Goal: Information Seeking & Learning: Learn about a topic

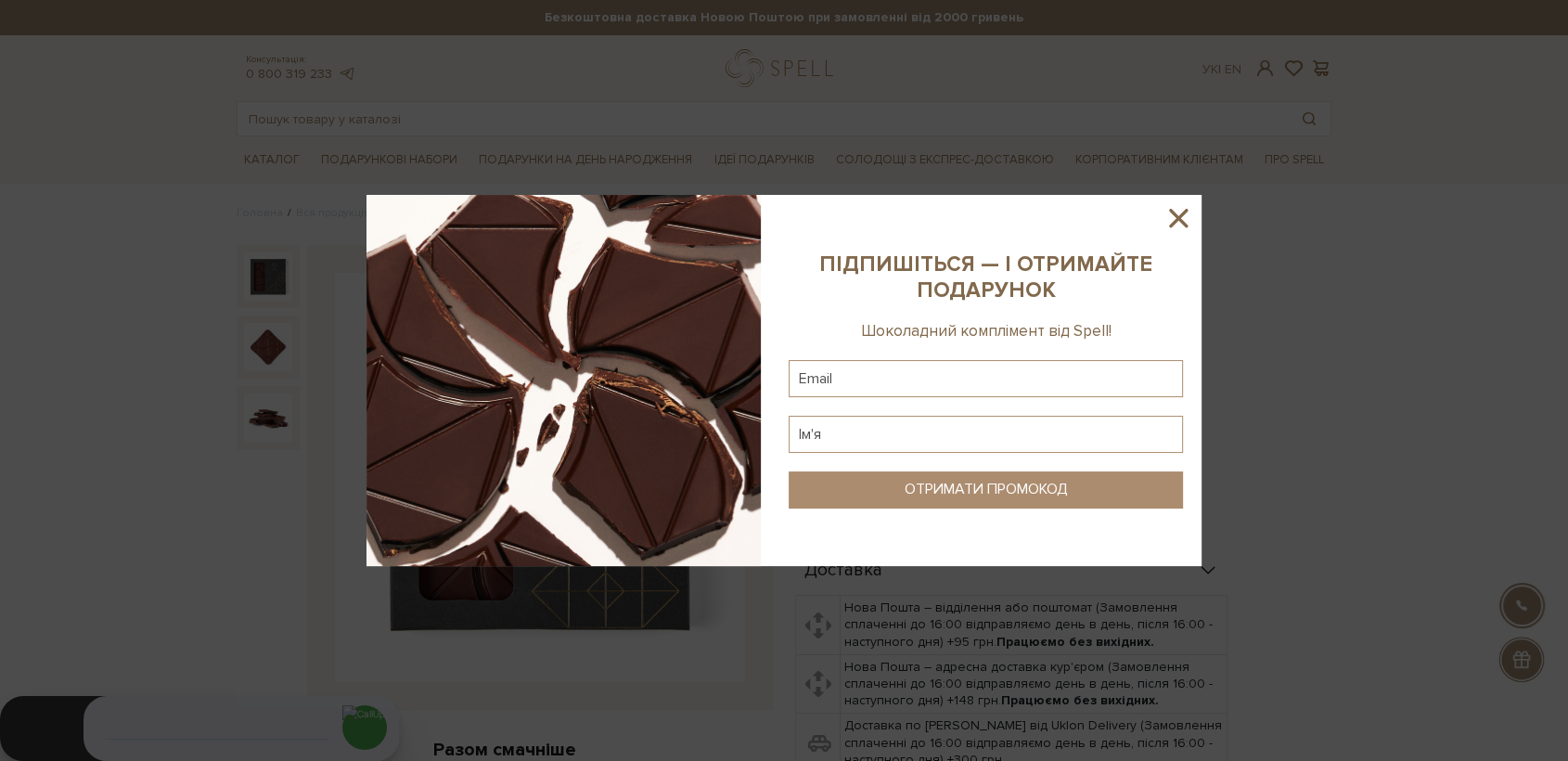
click at [1166, 217] on icon at bounding box center [1178, 218] width 32 height 32
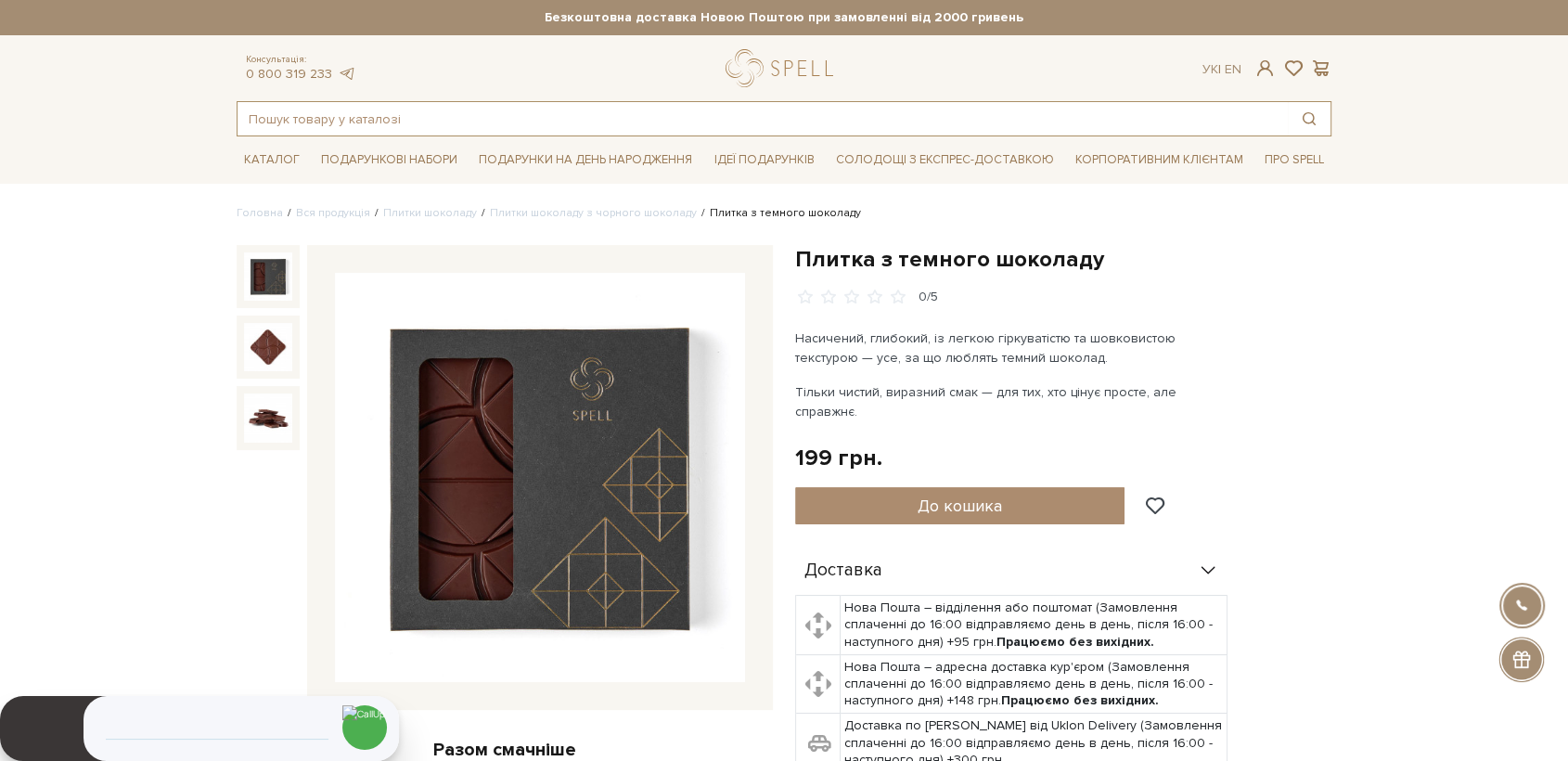
click at [343, 113] on input "text" at bounding box center [763, 119] width 1050 height 34
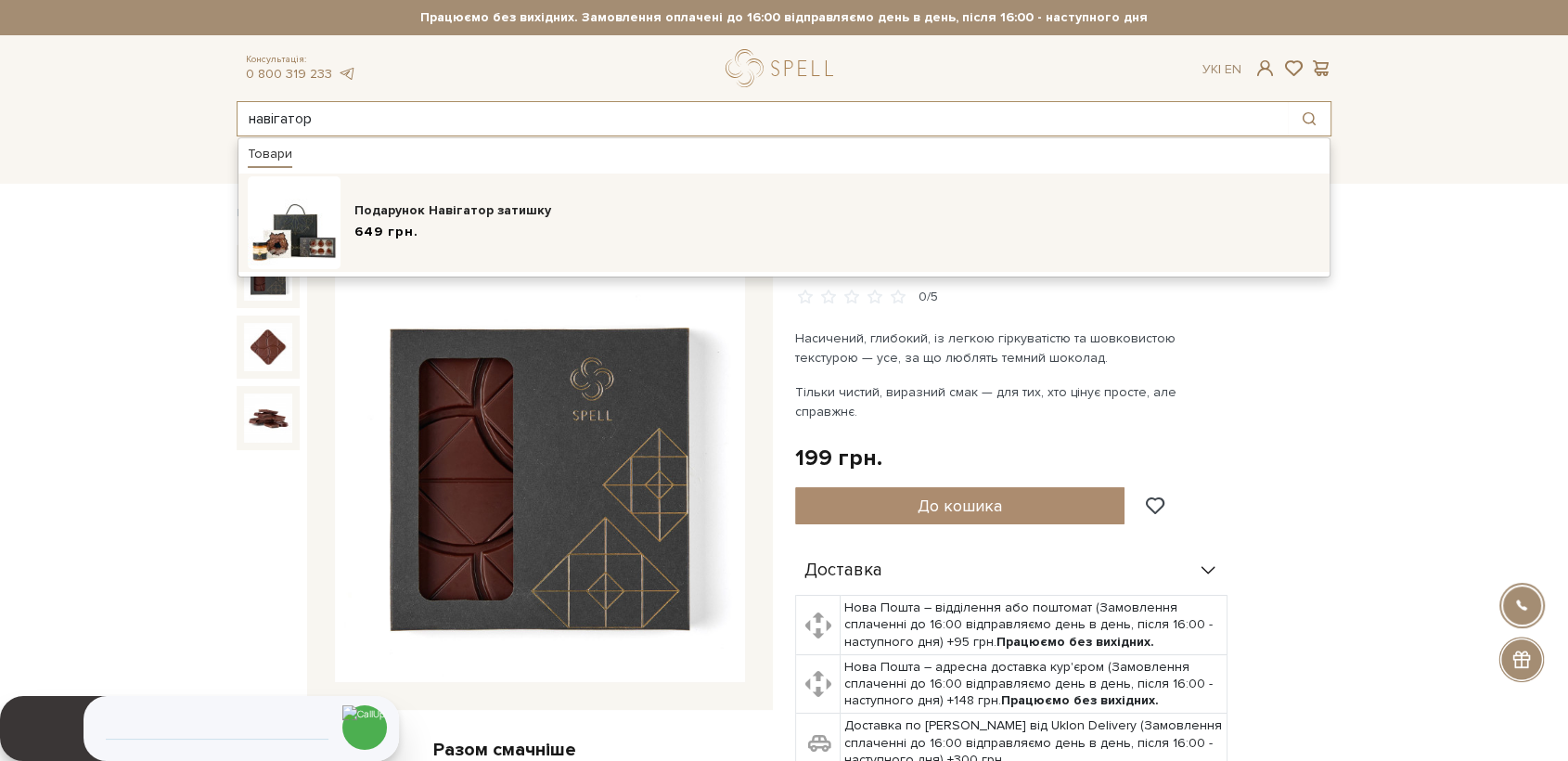
type input "навігатор"
click at [388, 209] on div "Подарунок Навігатор затишку" at bounding box center [837, 210] width 966 height 19
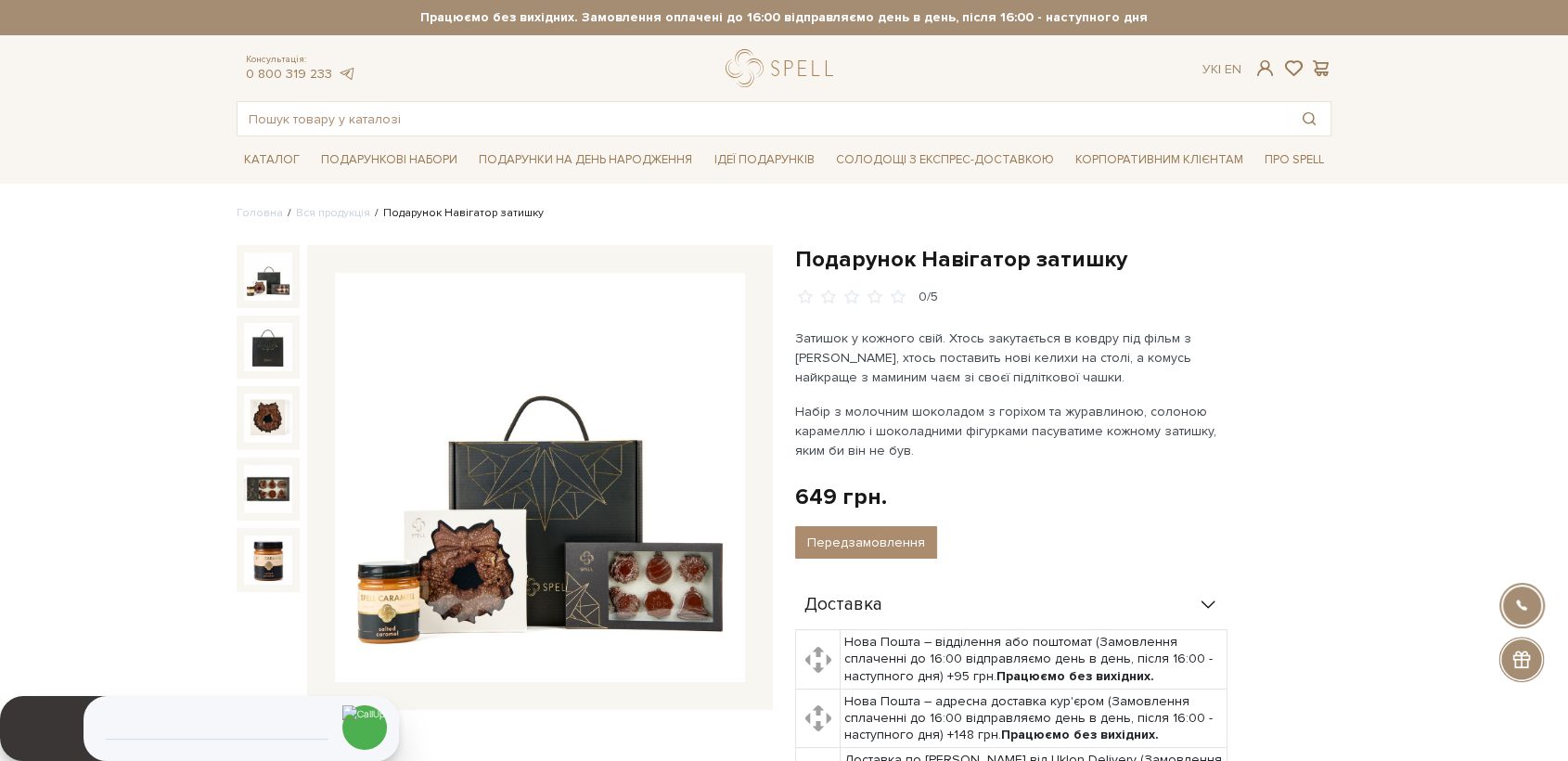
click at [561, 432] on img at bounding box center [540, 477] width 411 height 411
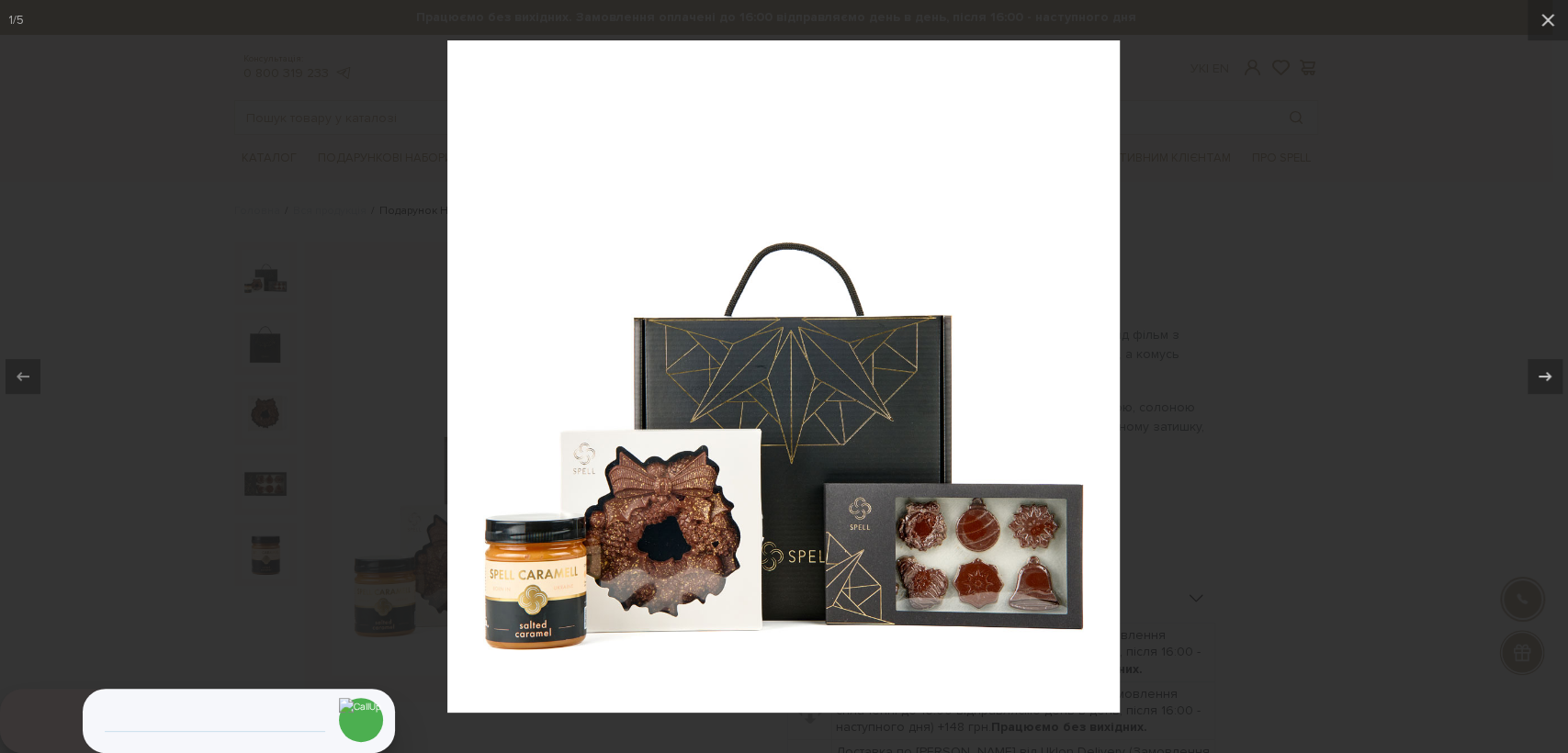
click at [1343, 512] on div at bounding box center [784, 376] width 1568 height 753
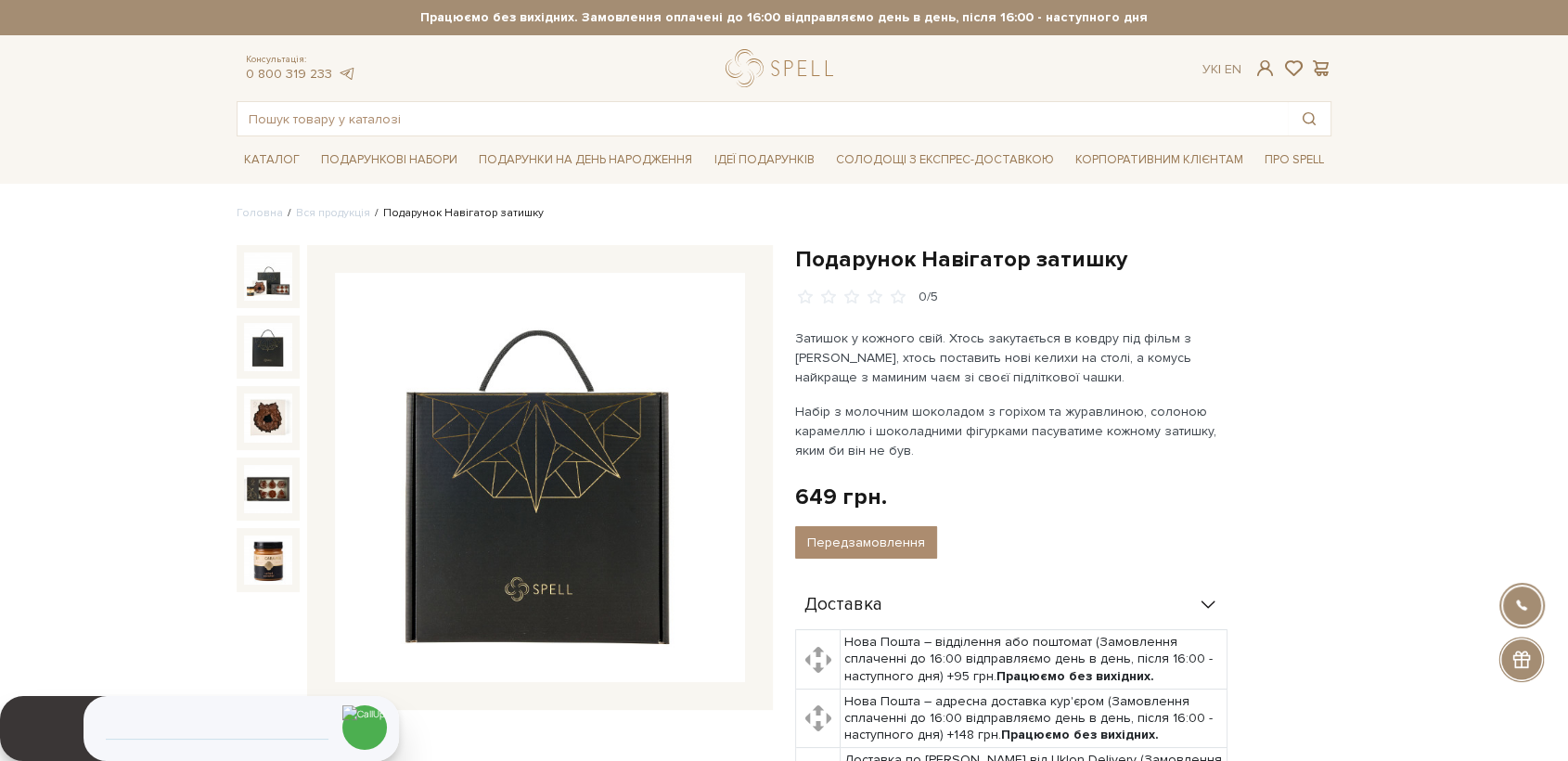
click at [560, 490] on img at bounding box center [540, 477] width 411 height 411
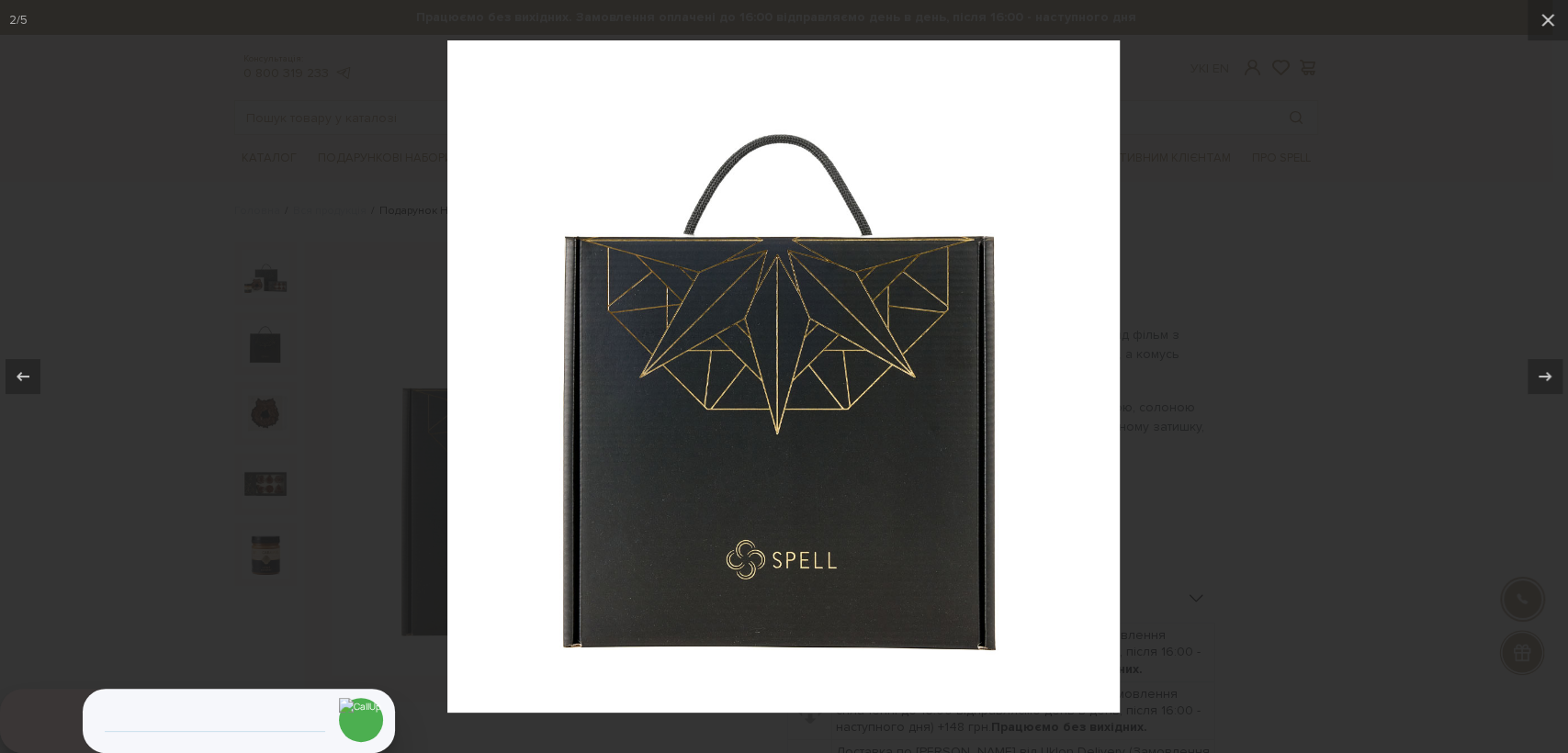
drag, startPoint x: 764, startPoint y: 468, endPoint x: 772, endPoint y: 474, distance: 10.0
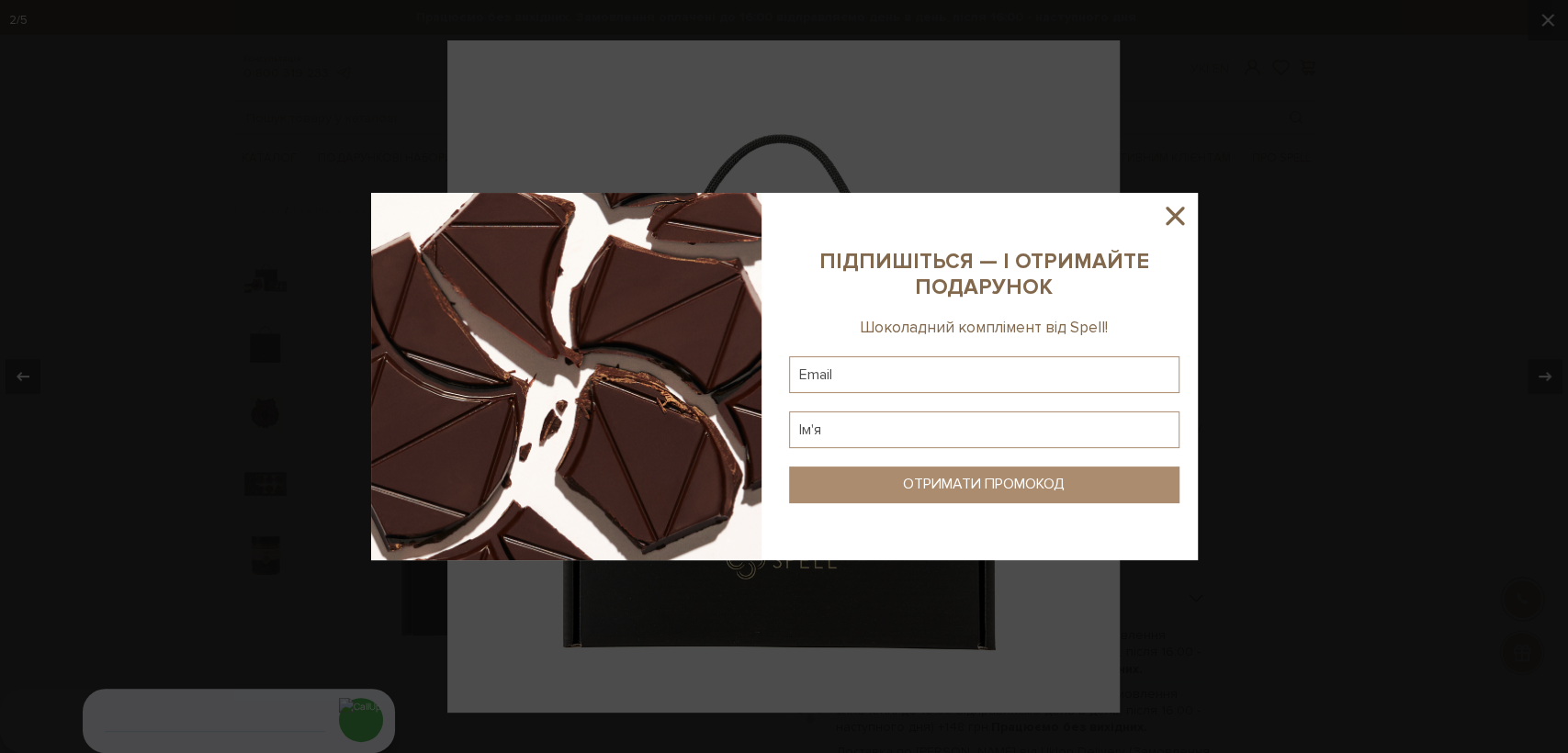
drag, startPoint x: 1175, startPoint y: 215, endPoint x: 1344, endPoint y: 323, distance: 200.6
click at [1186, 216] on icon at bounding box center [1175, 216] width 32 height 32
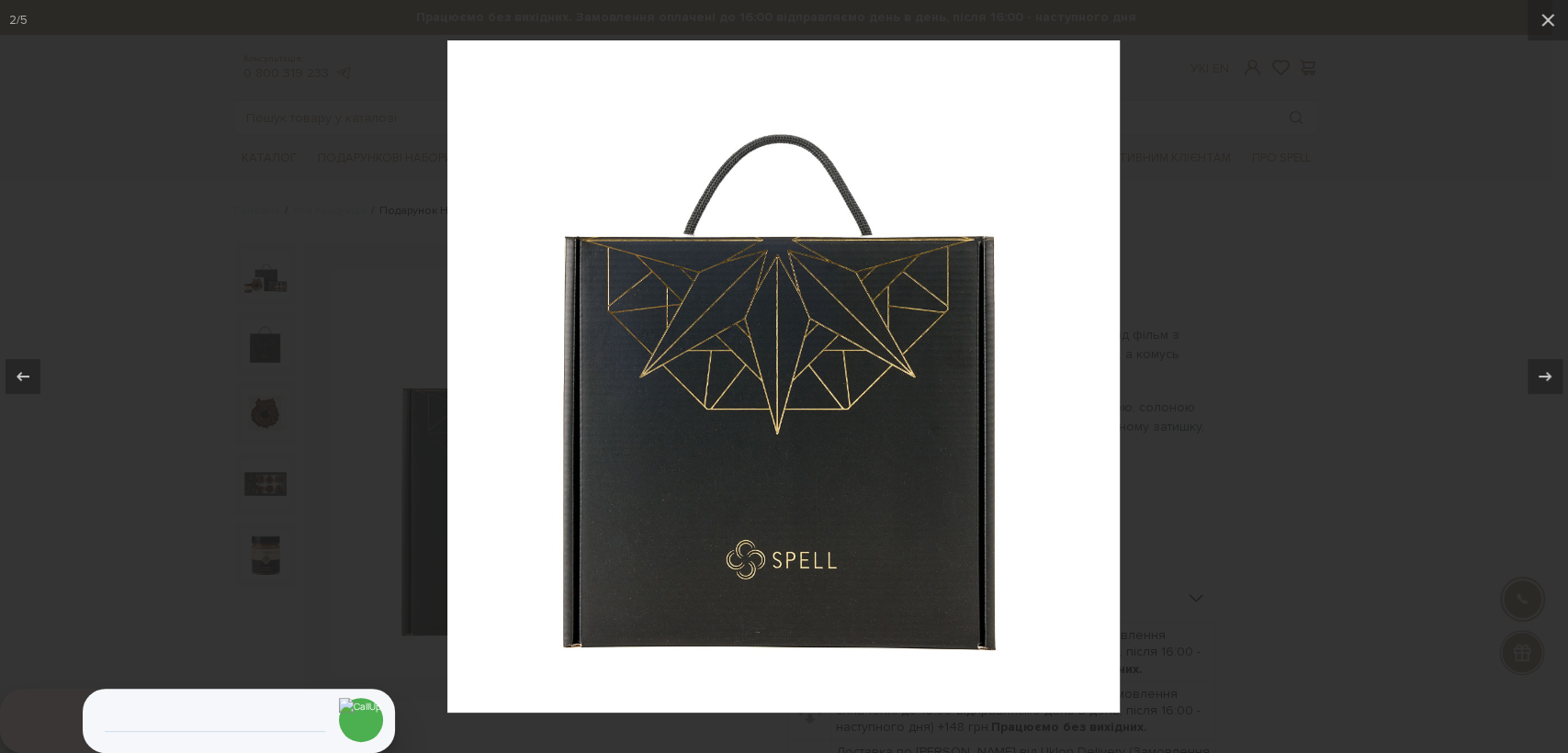
drag, startPoint x: 1249, startPoint y: 470, endPoint x: 987, endPoint y: 467, distance: 262.0
click at [1243, 468] on div at bounding box center [784, 376] width 1568 height 753
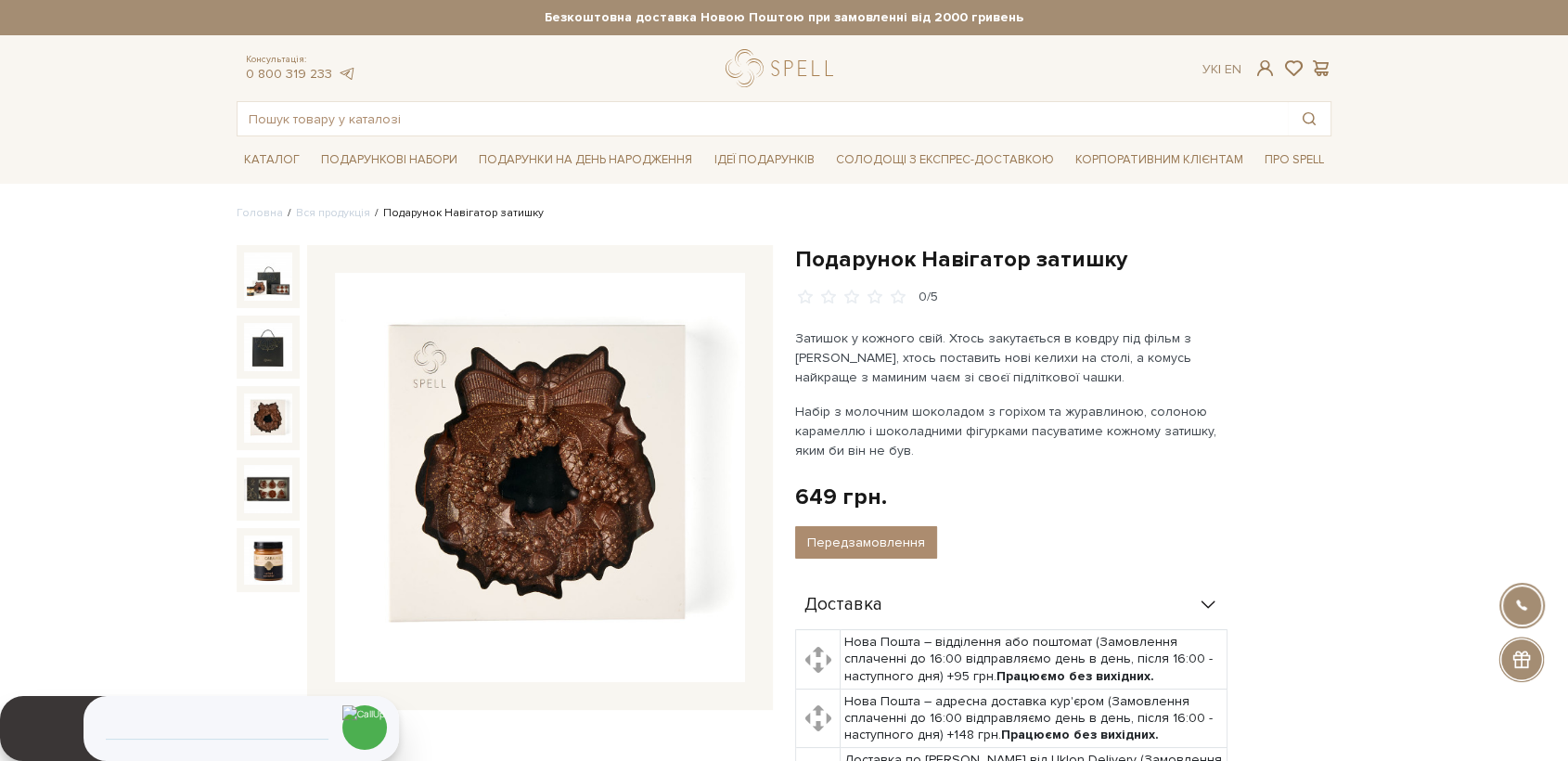
click at [262, 415] on img at bounding box center [268, 417] width 48 height 48
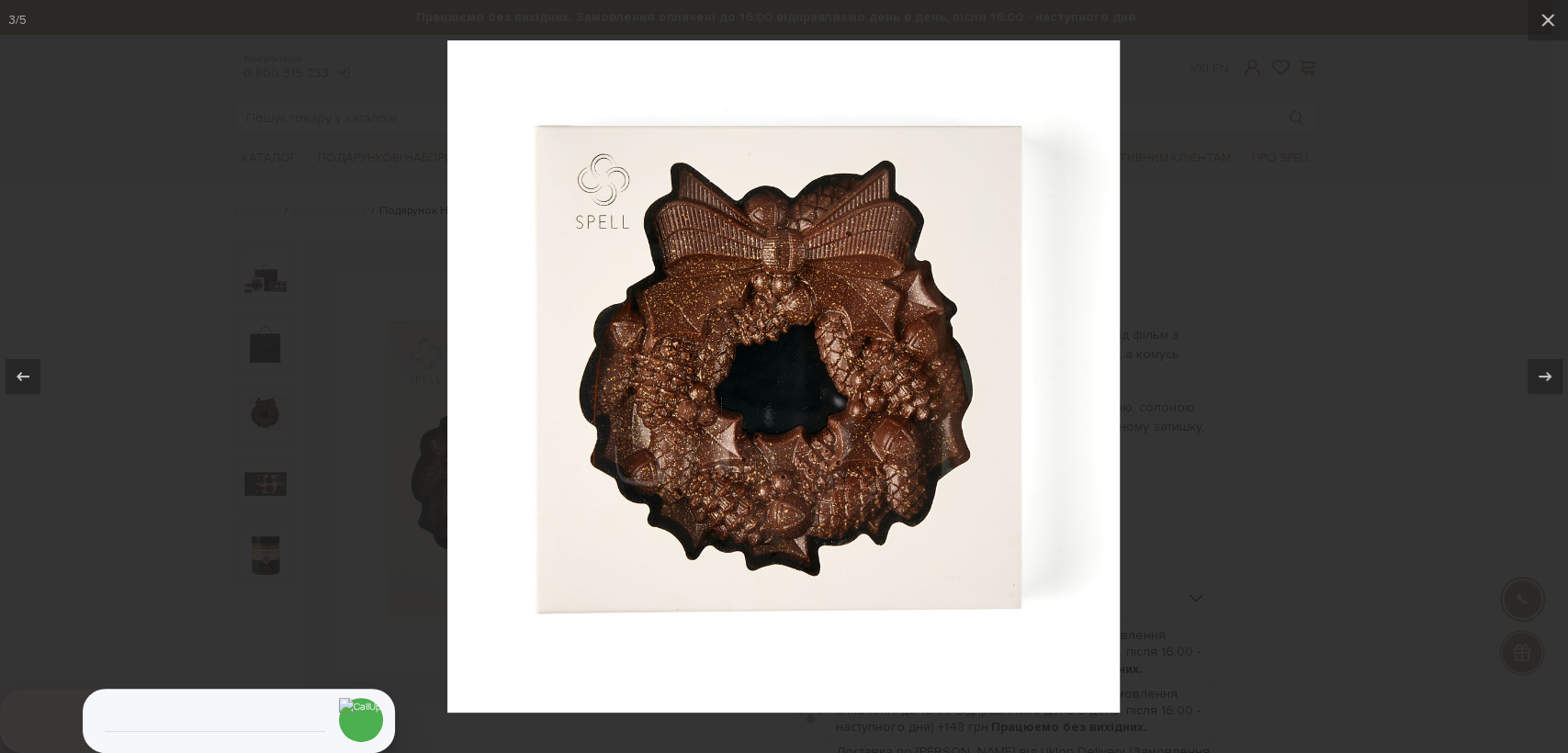
click at [337, 501] on div at bounding box center [784, 376] width 1568 height 753
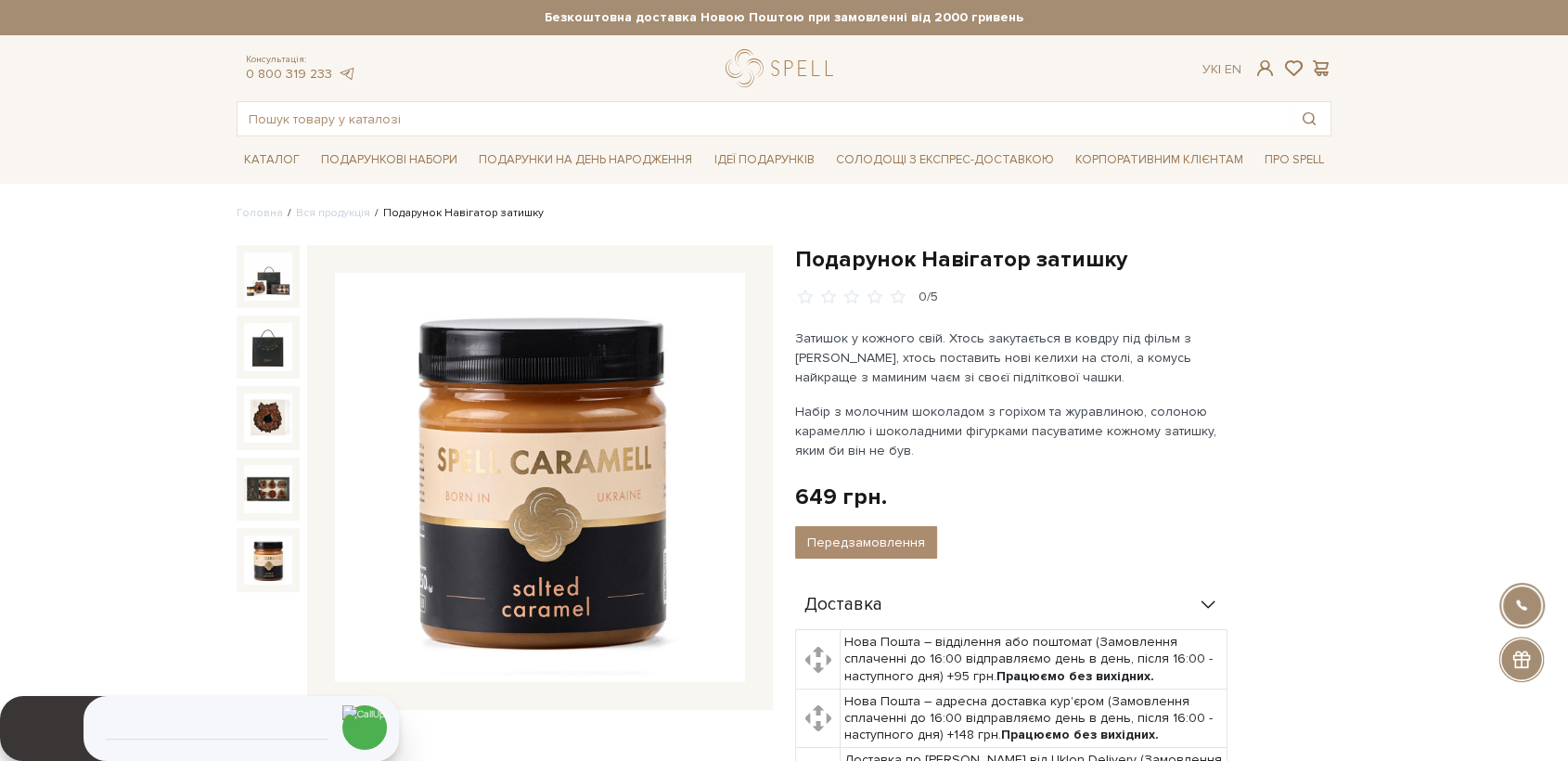
drag, startPoint x: 653, startPoint y: 531, endPoint x: 548, endPoint y: 481, distance: 116.3
click at [548, 481] on img at bounding box center [540, 477] width 411 height 411
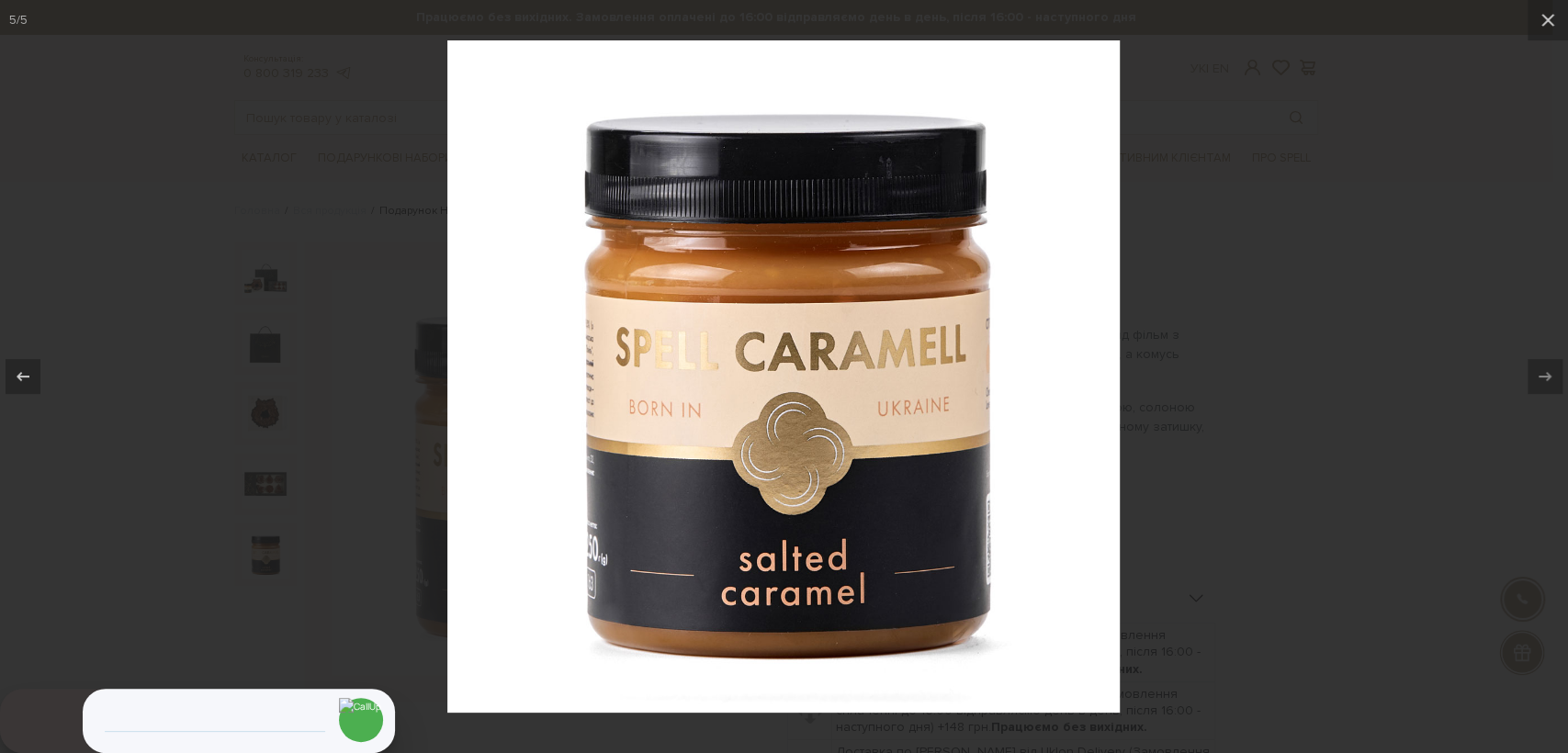
click at [1273, 317] on div at bounding box center [784, 376] width 1568 height 753
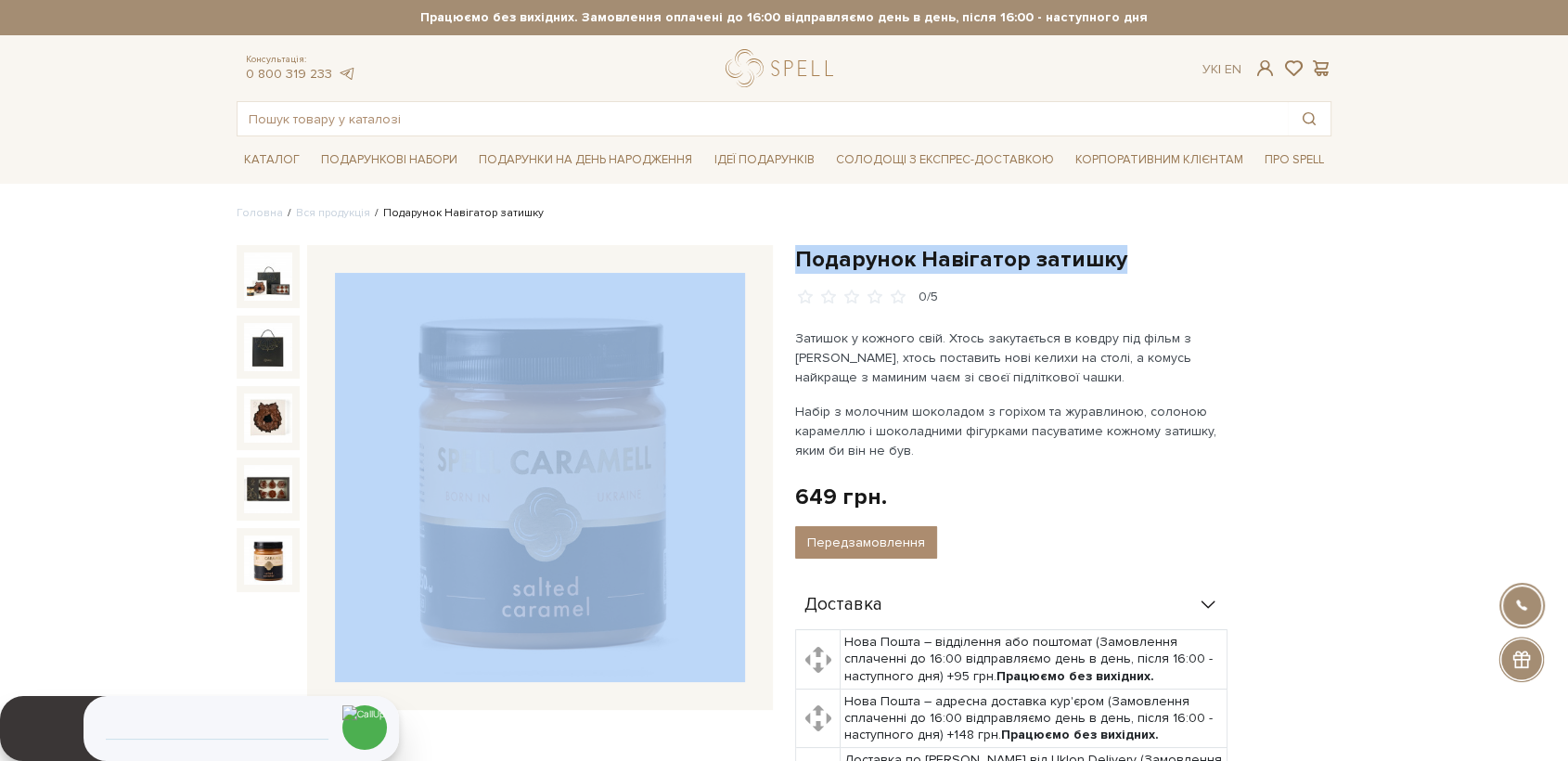
drag, startPoint x: 1120, startPoint y: 250, endPoint x: 779, endPoint y: 272, distance: 341.7
copy div "Подарунок Навігатор затишку"
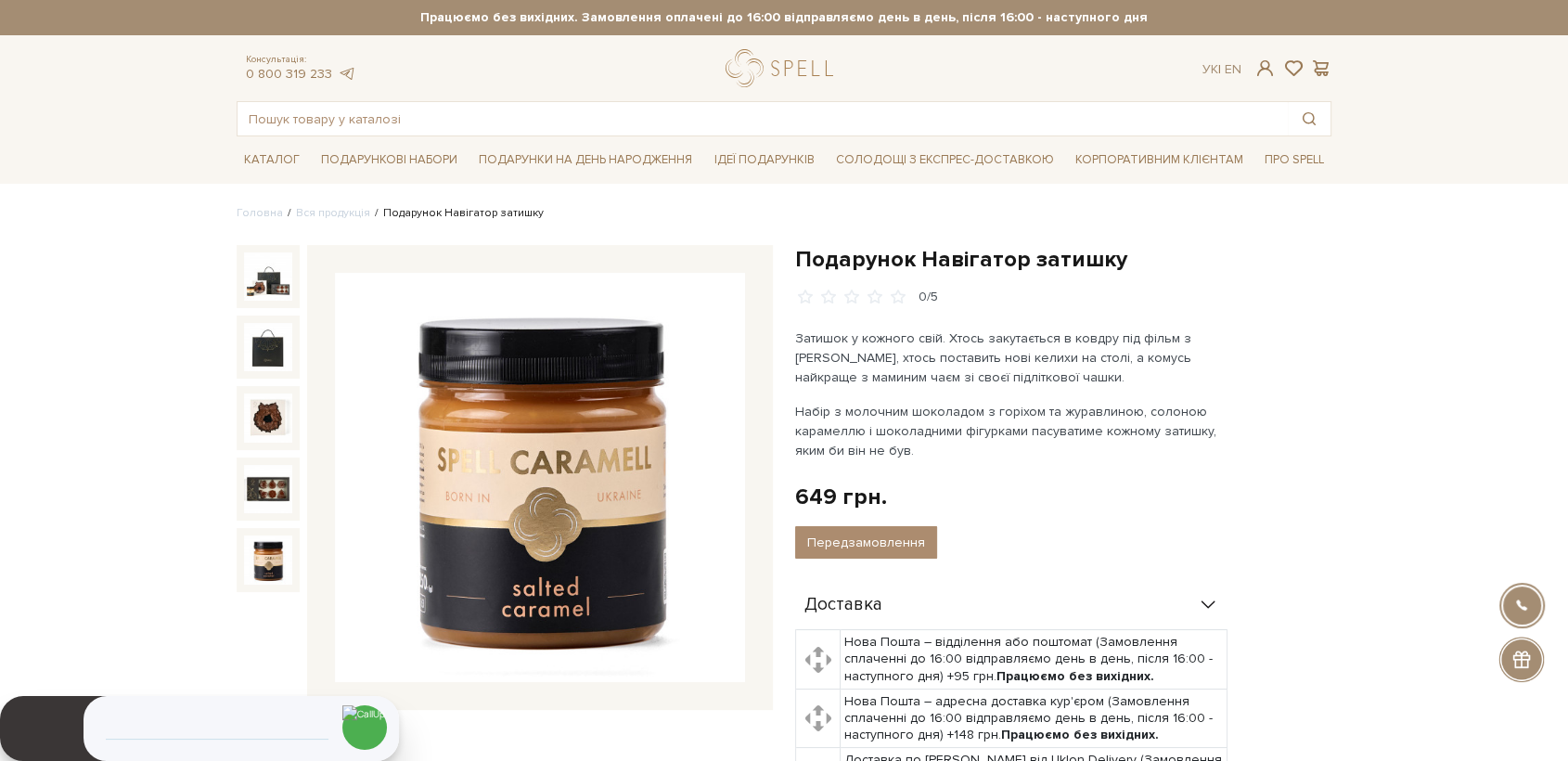
click at [1196, 443] on p "Набір з молочним шоколадом з горіхом та журавлиною, солоною карамеллю і шоколад…" at bounding box center [1012, 431] width 435 height 58
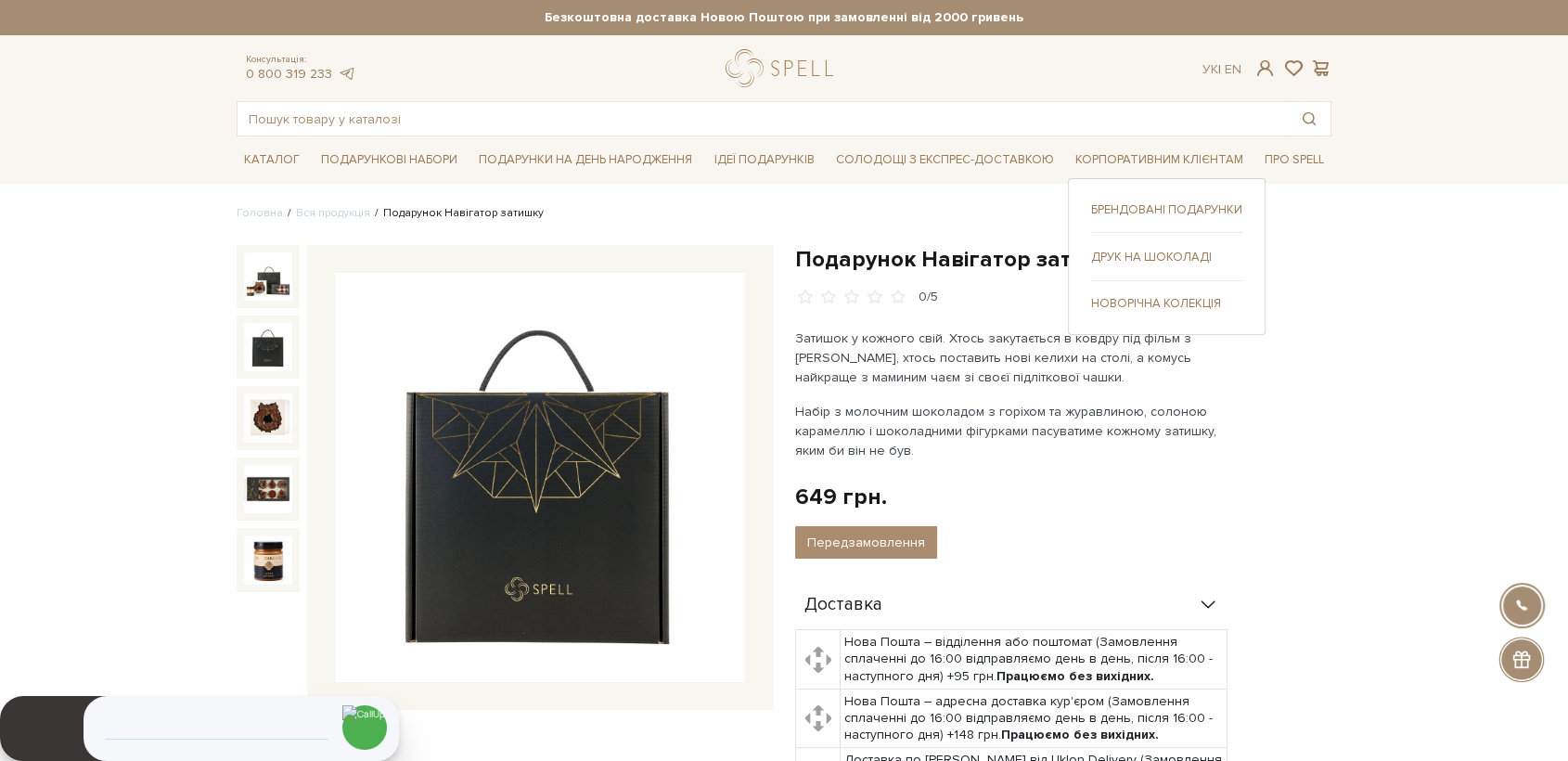
click at [1147, 268] on div "Друк на шоколаді" at bounding box center [1166, 264] width 151 height 34
click at [1141, 255] on link "Друк на шоколаді" at bounding box center [1166, 257] width 151 height 17
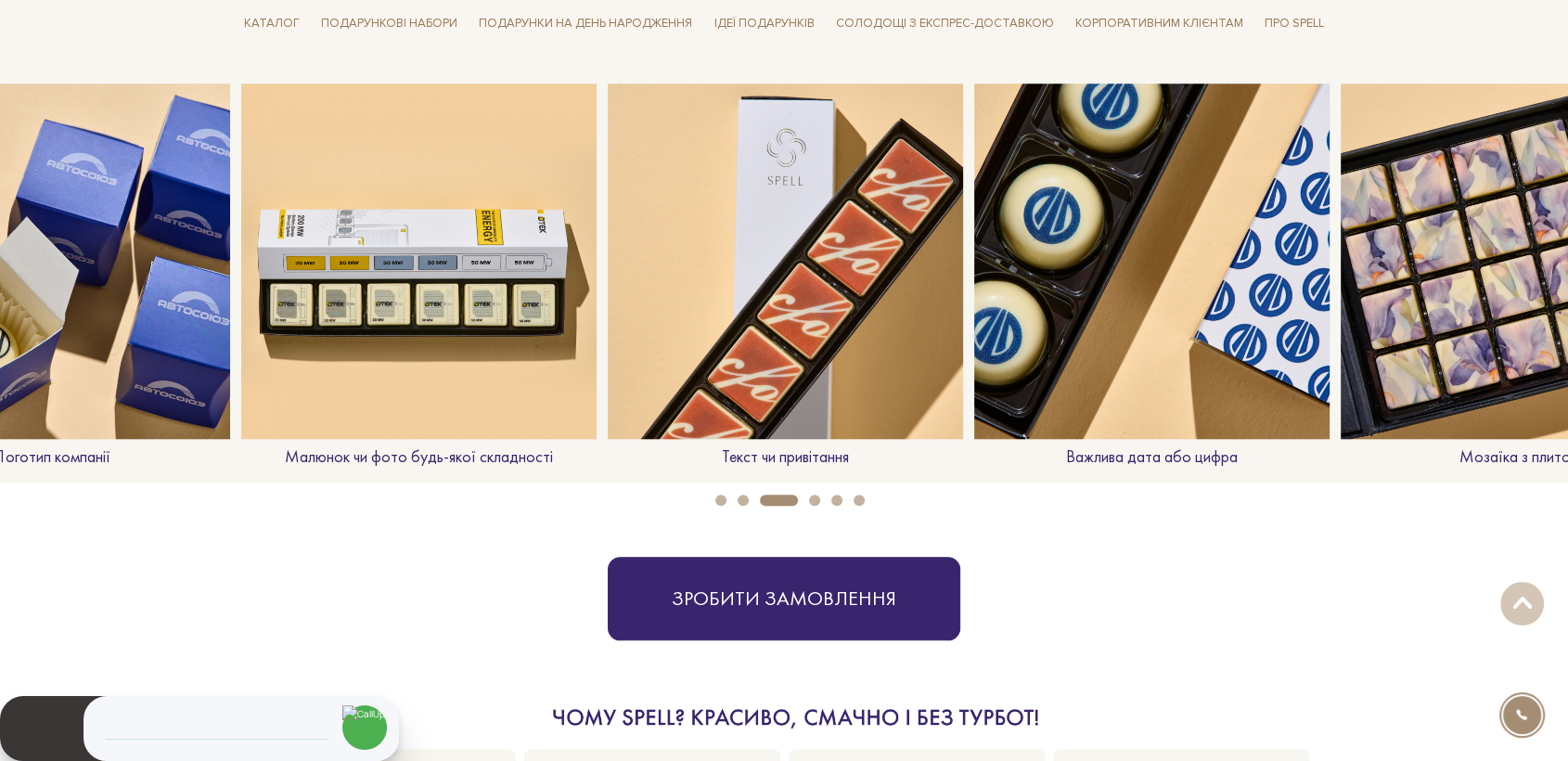
scroll to position [1589, 0]
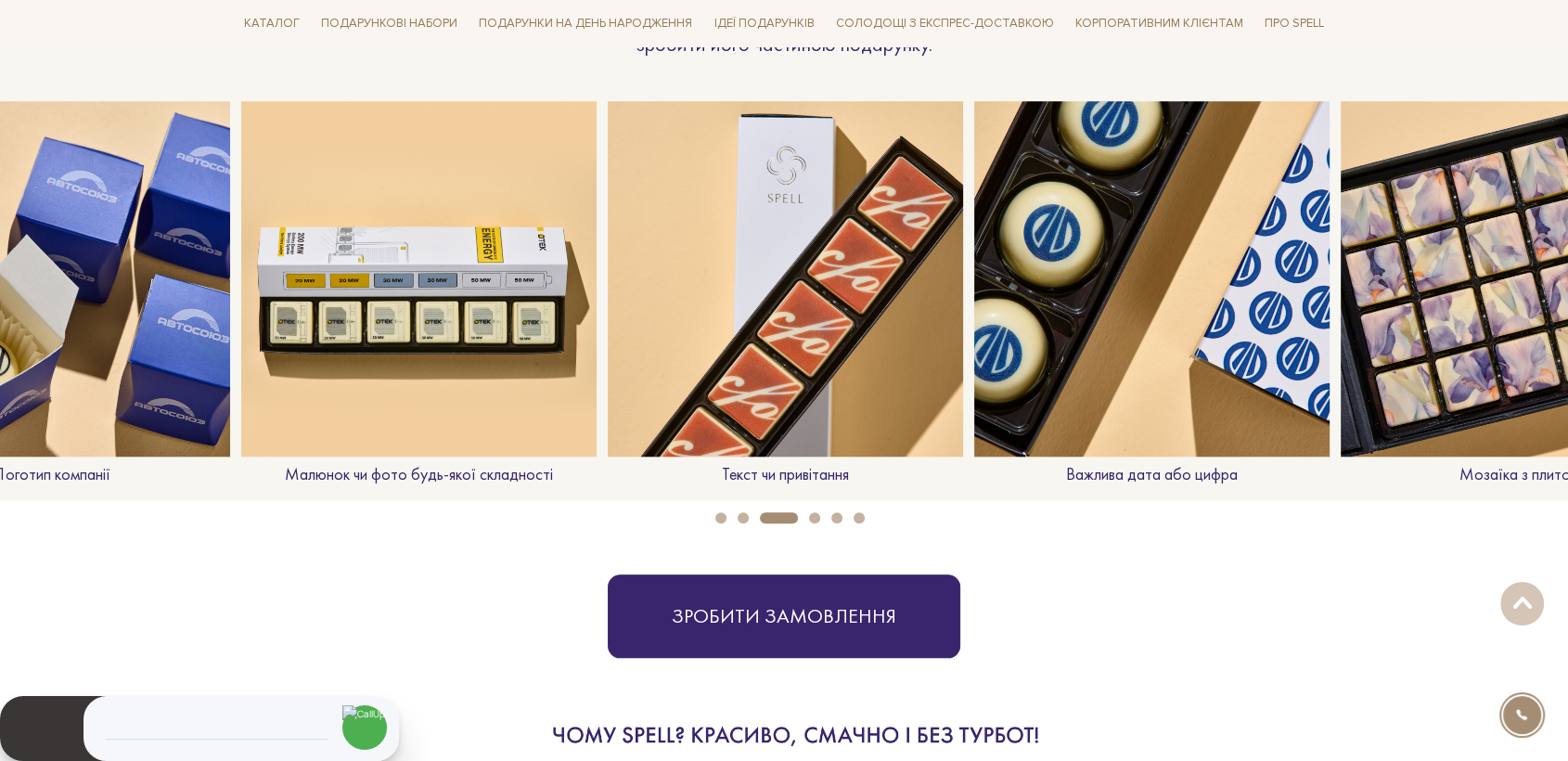
click at [1410, 295] on img at bounding box center [1518, 279] width 355 height 355
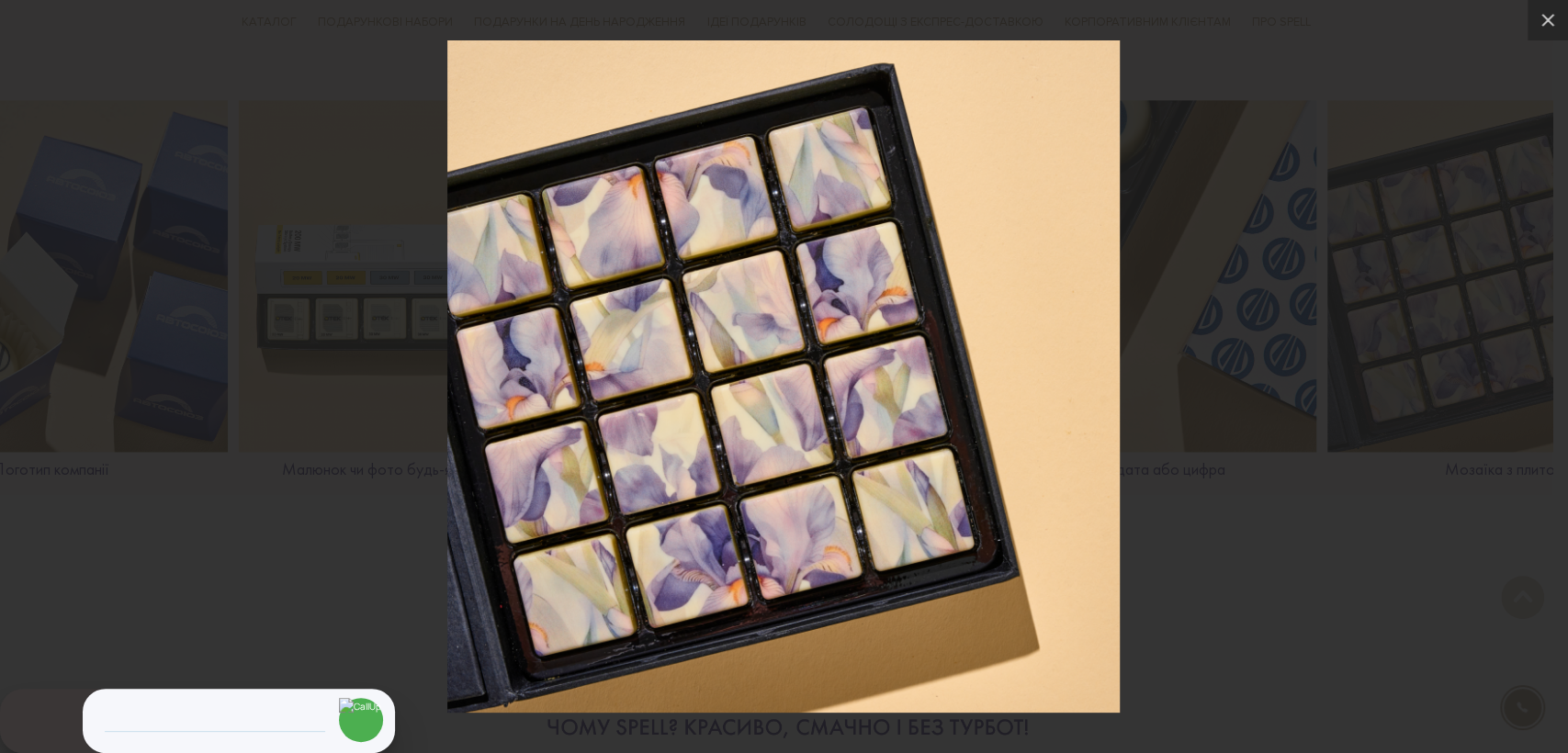
click at [1213, 522] on div at bounding box center [784, 376] width 1568 height 753
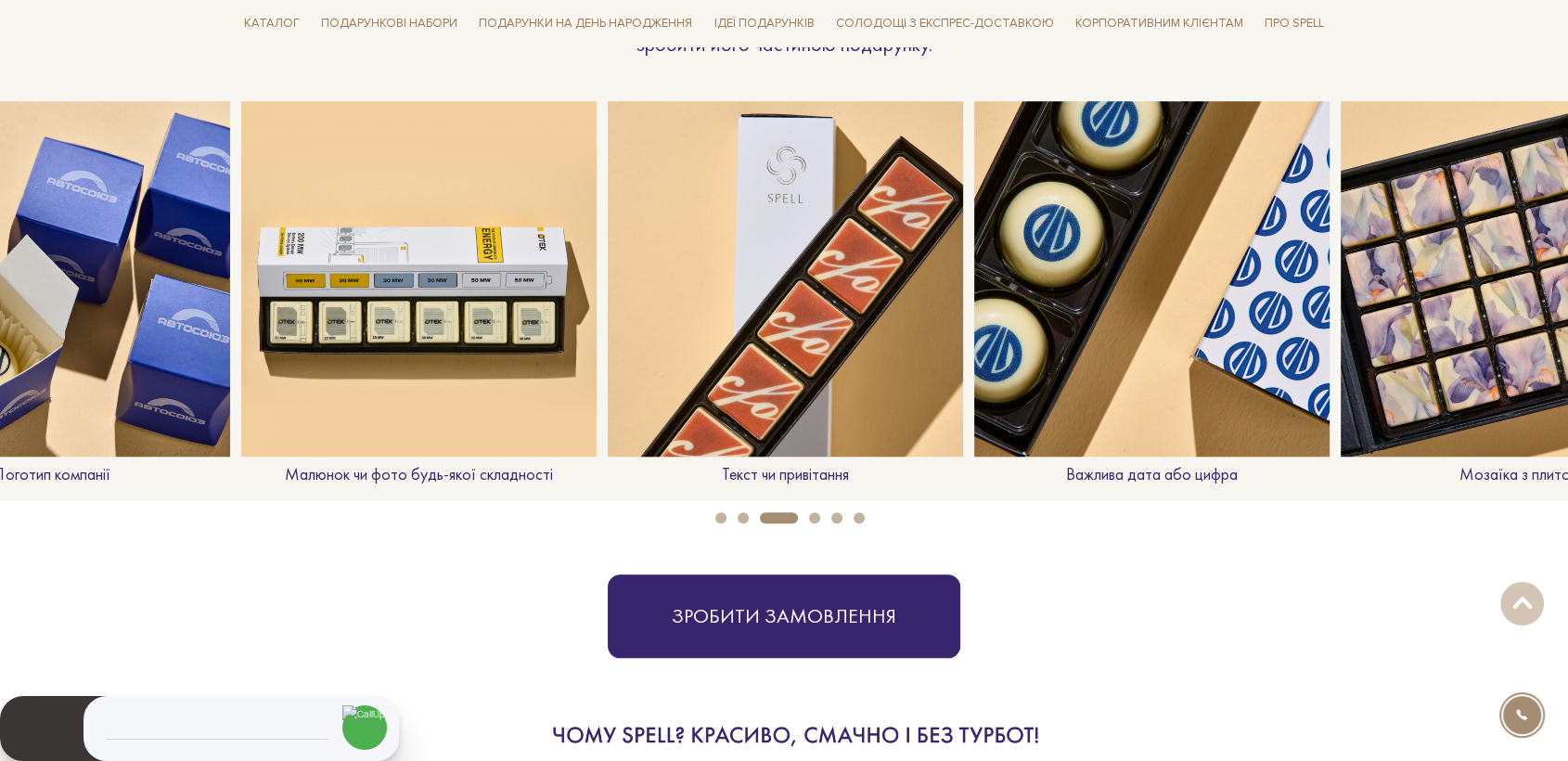
click at [814, 518] on button "4" at bounding box center [815, 518] width 11 height 11
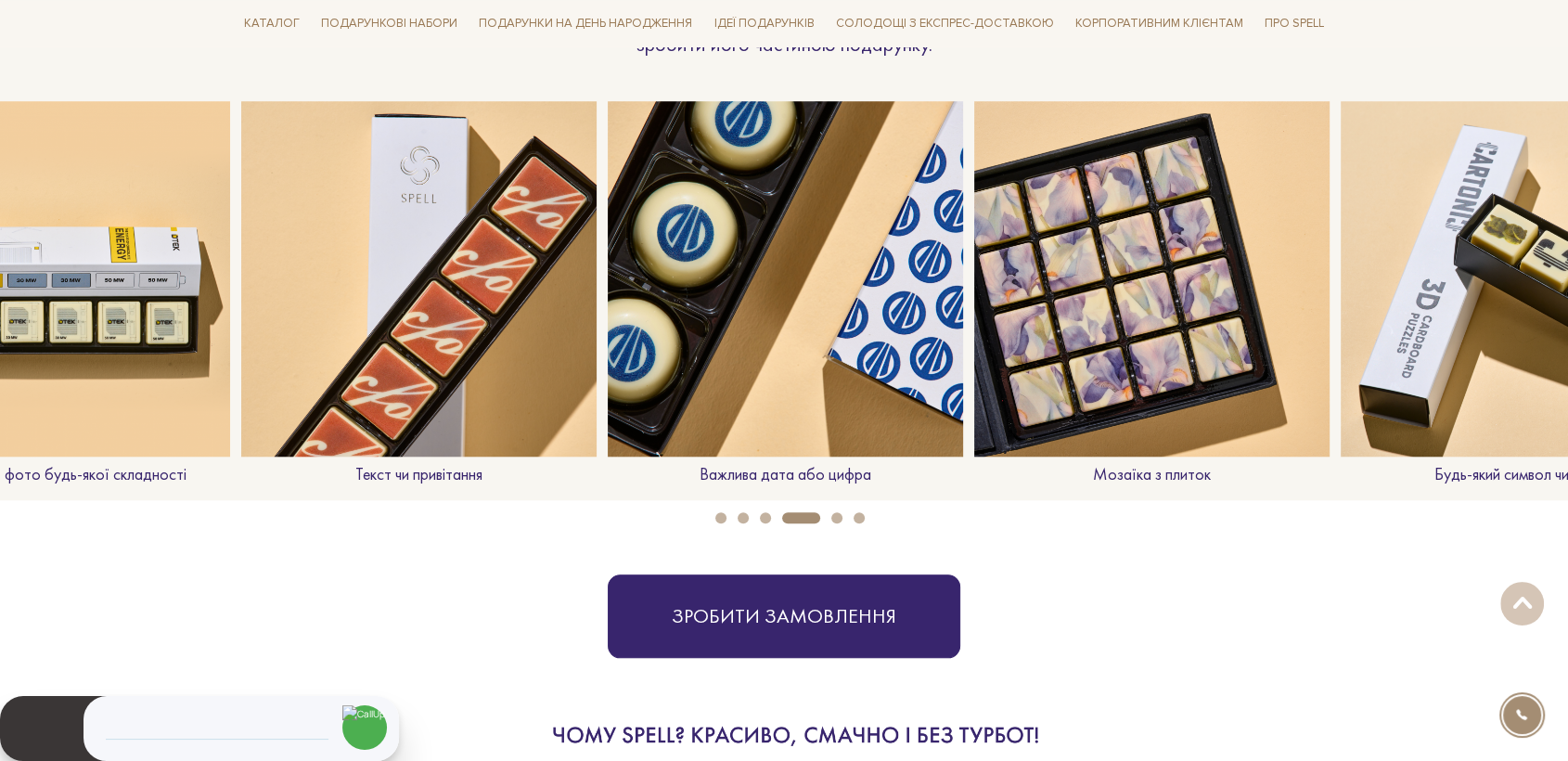
click at [832, 516] on button "5" at bounding box center [837, 518] width 11 height 11
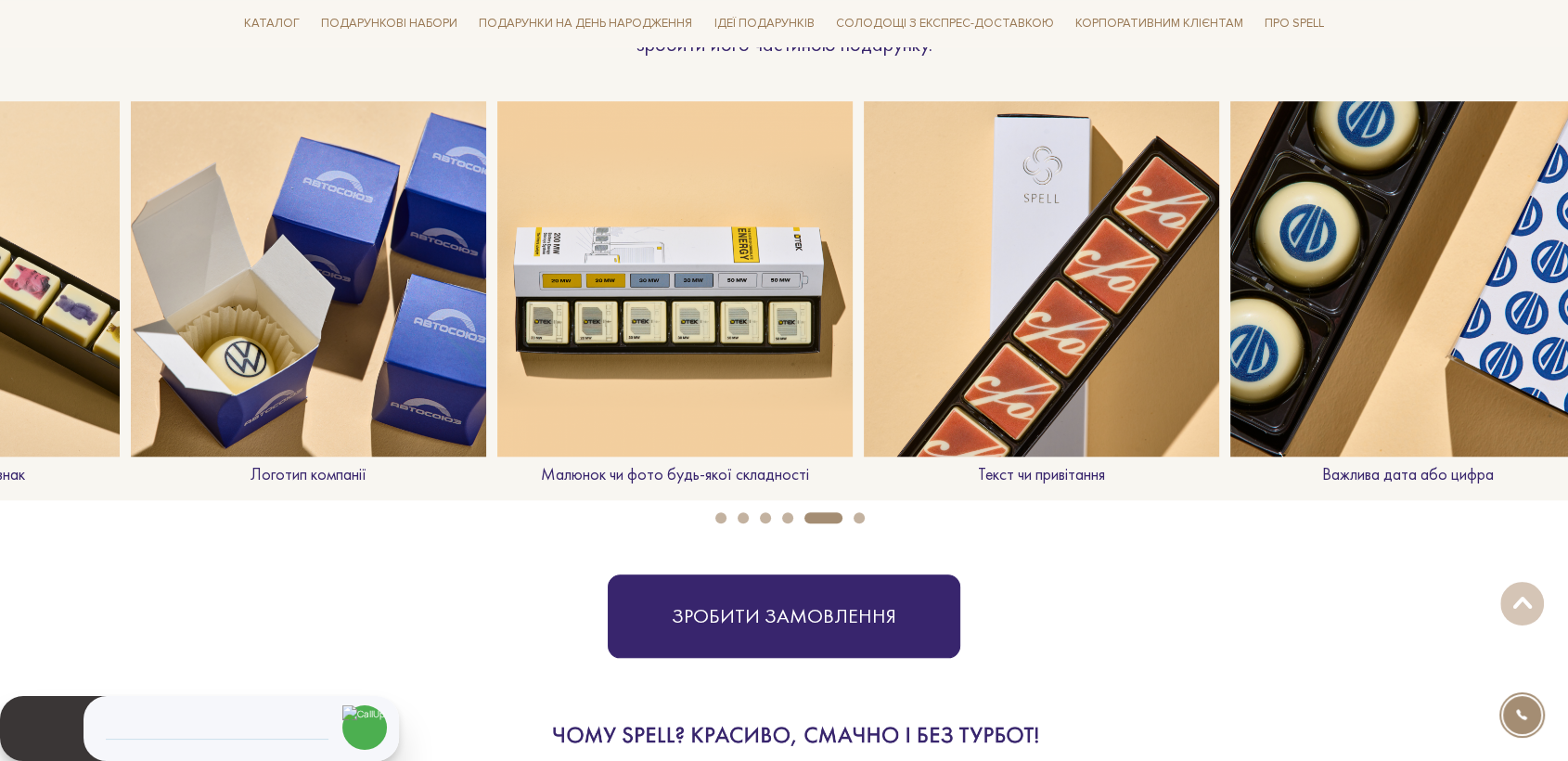
drag, startPoint x: 1278, startPoint y: 311, endPoint x: 207, endPoint y: 358, distance: 1072.0
click at [207, 358] on img at bounding box center [308, 279] width 355 height 355
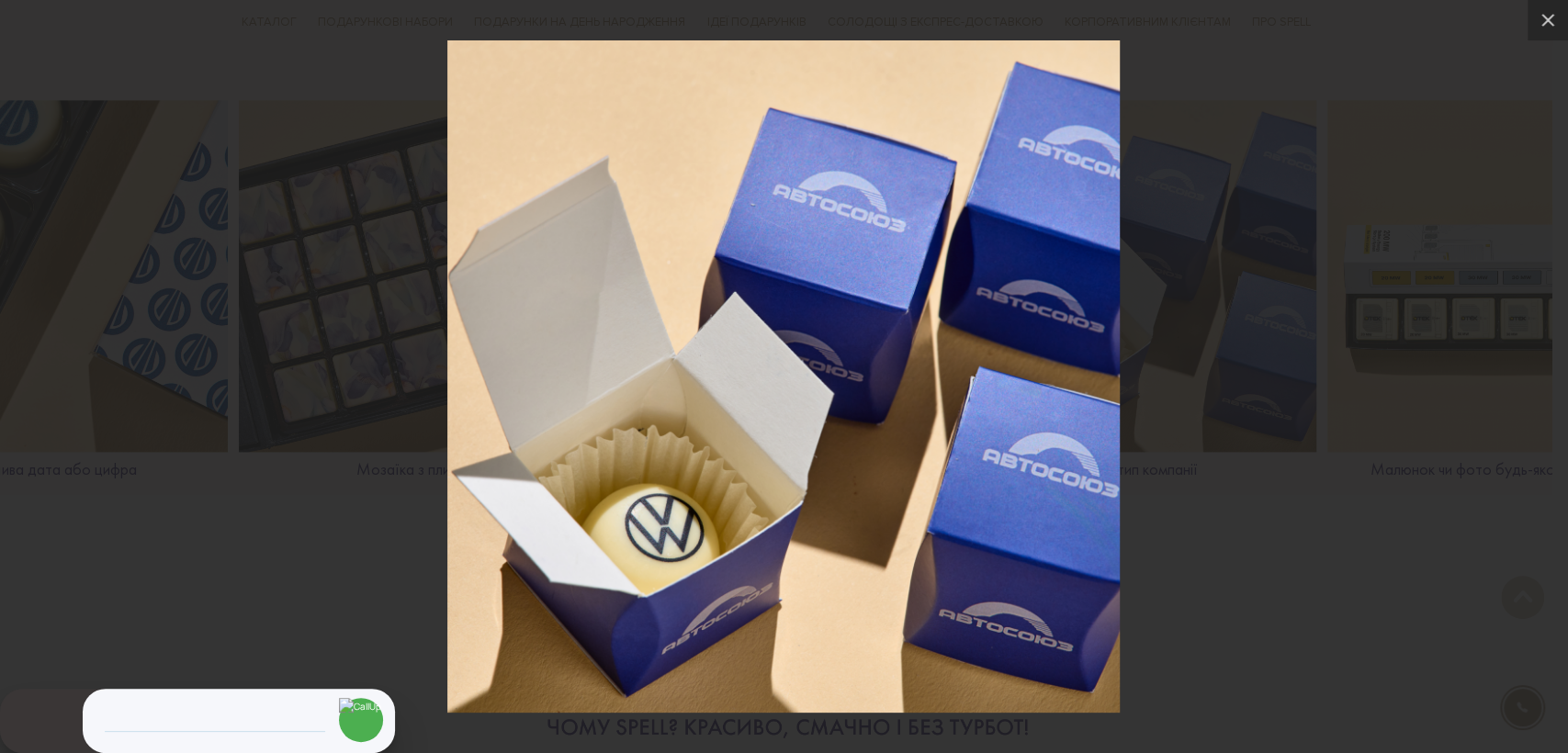
click at [1330, 619] on div at bounding box center [784, 376] width 1568 height 753
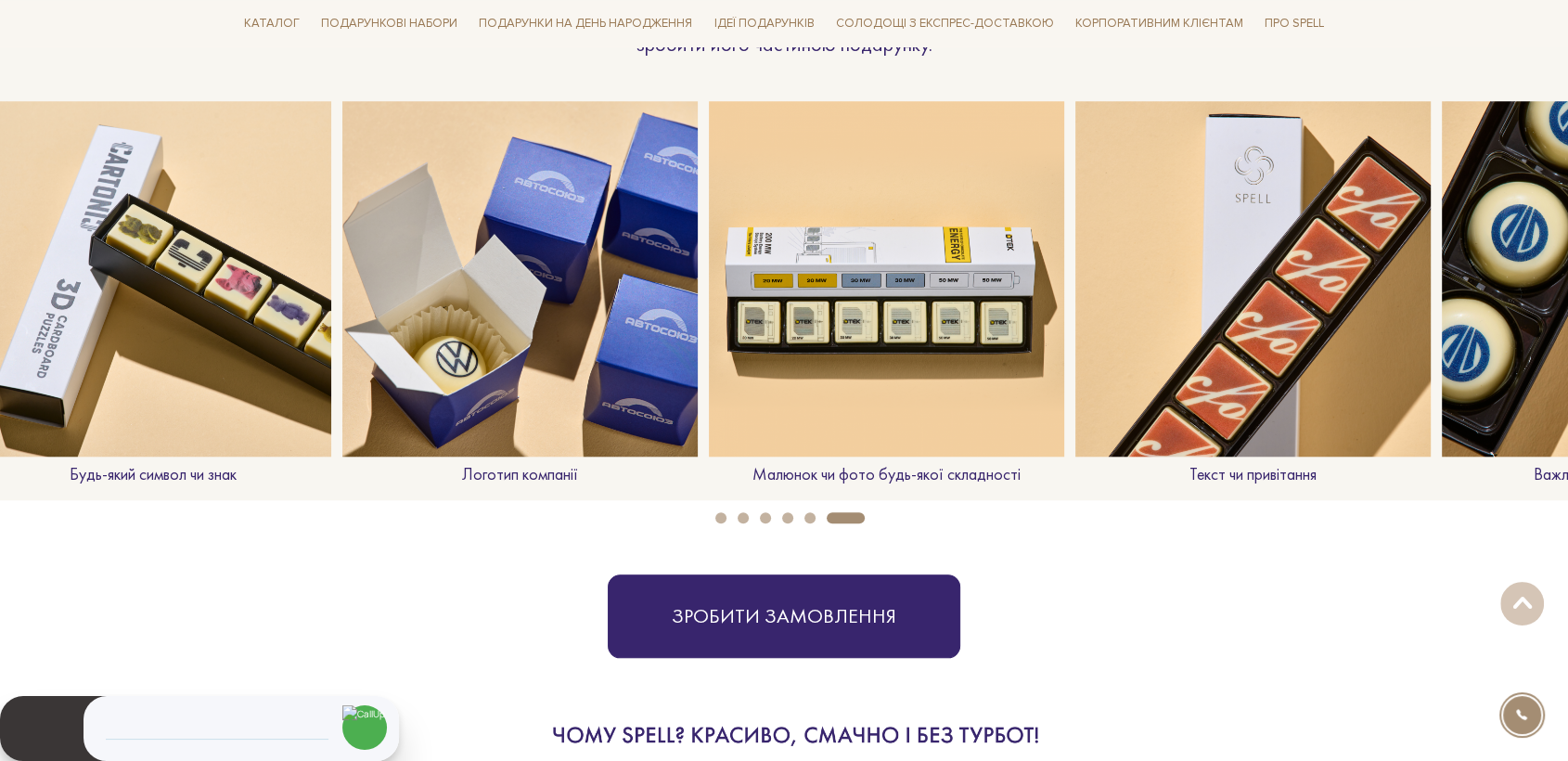
drag, startPoint x: 1500, startPoint y: 333, endPoint x: 769, endPoint y: 392, distance: 733.4
click at [769, 392] on img at bounding box center [887, 279] width 355 height 355
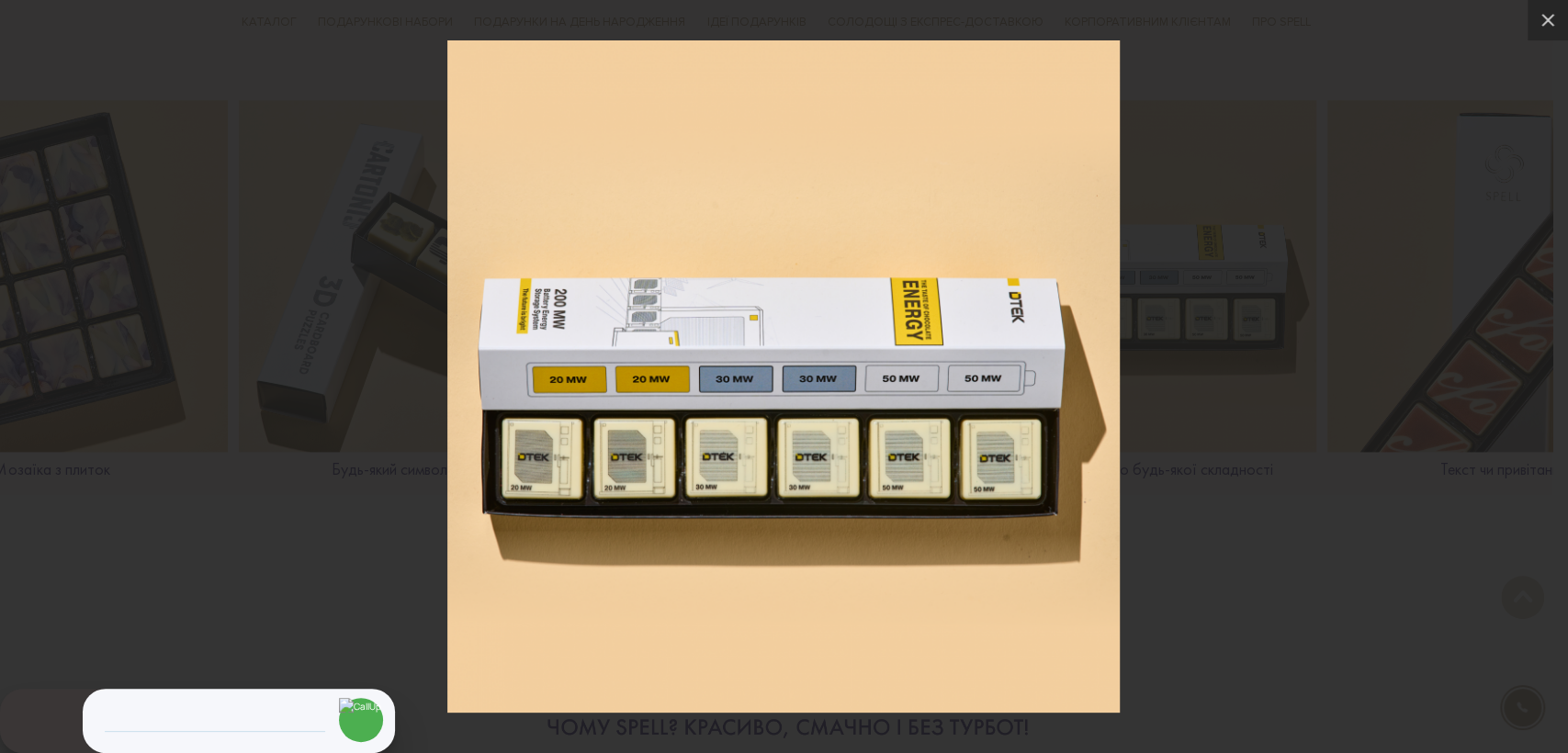
drag, startPoint x: 1477, startPoint y: 550, endPoint x: 1467, endPoint y: 546, distance: 10.8
click at [1472, 547] on div at bounding box center [784, 376] width 1568 height 753
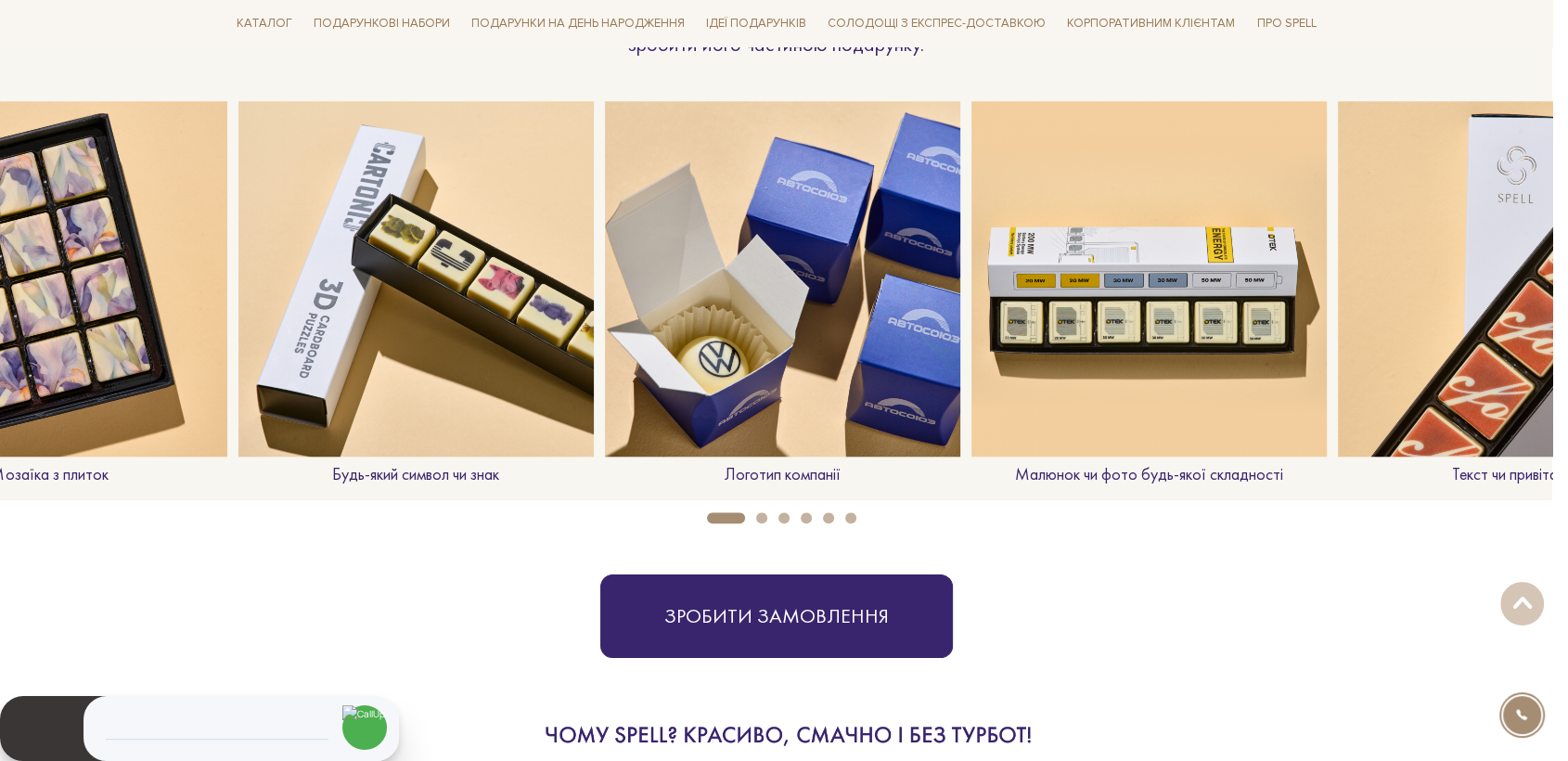
scroll to position [0, 2567]
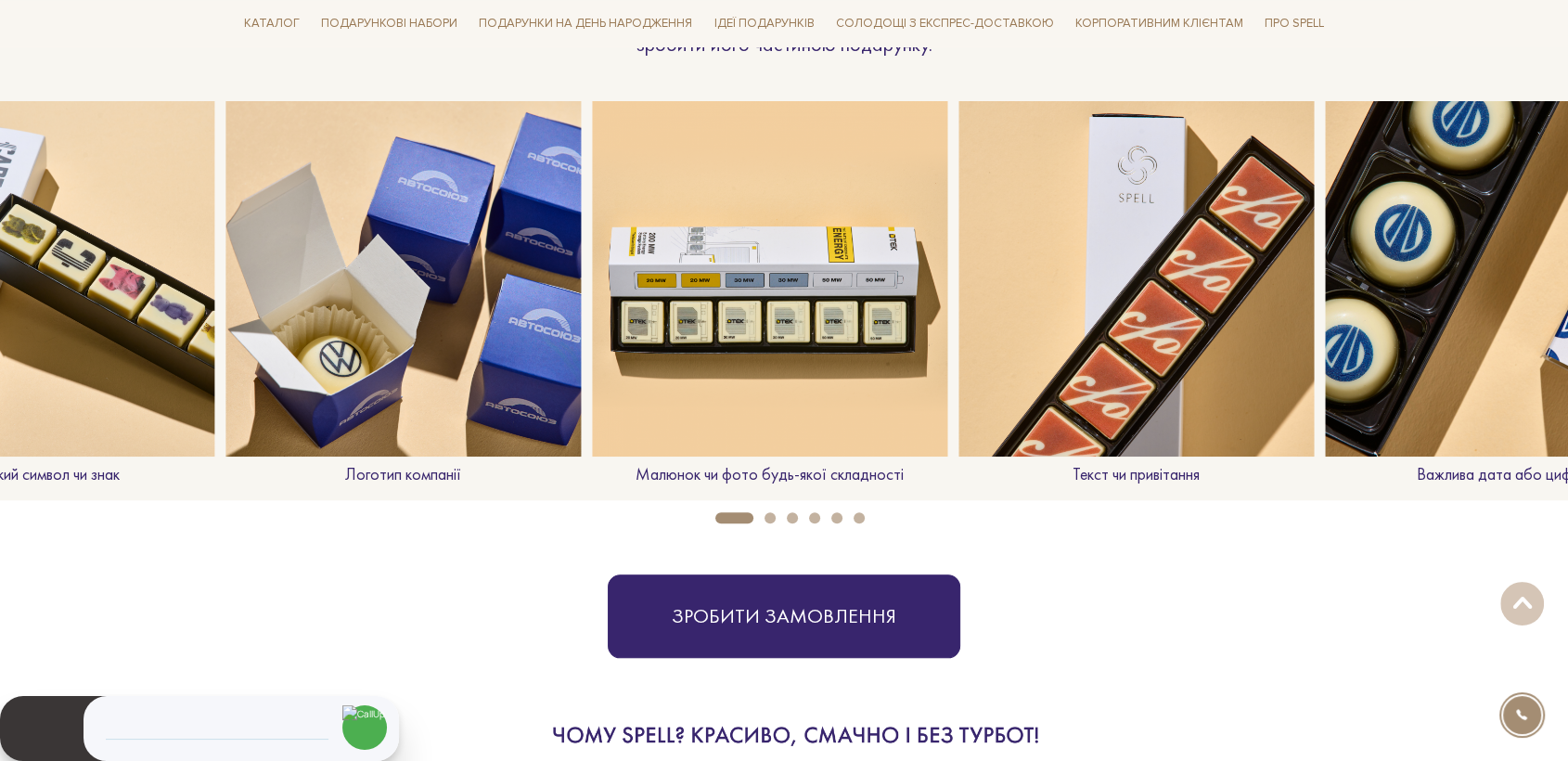
drag, startPoint x: 990, startPoint y: 412, endPoint x: 843, endPoint y: 412, distance: 147.0
click at [958, 412] on img at bounding box center [1136, 279] width 355 height 355
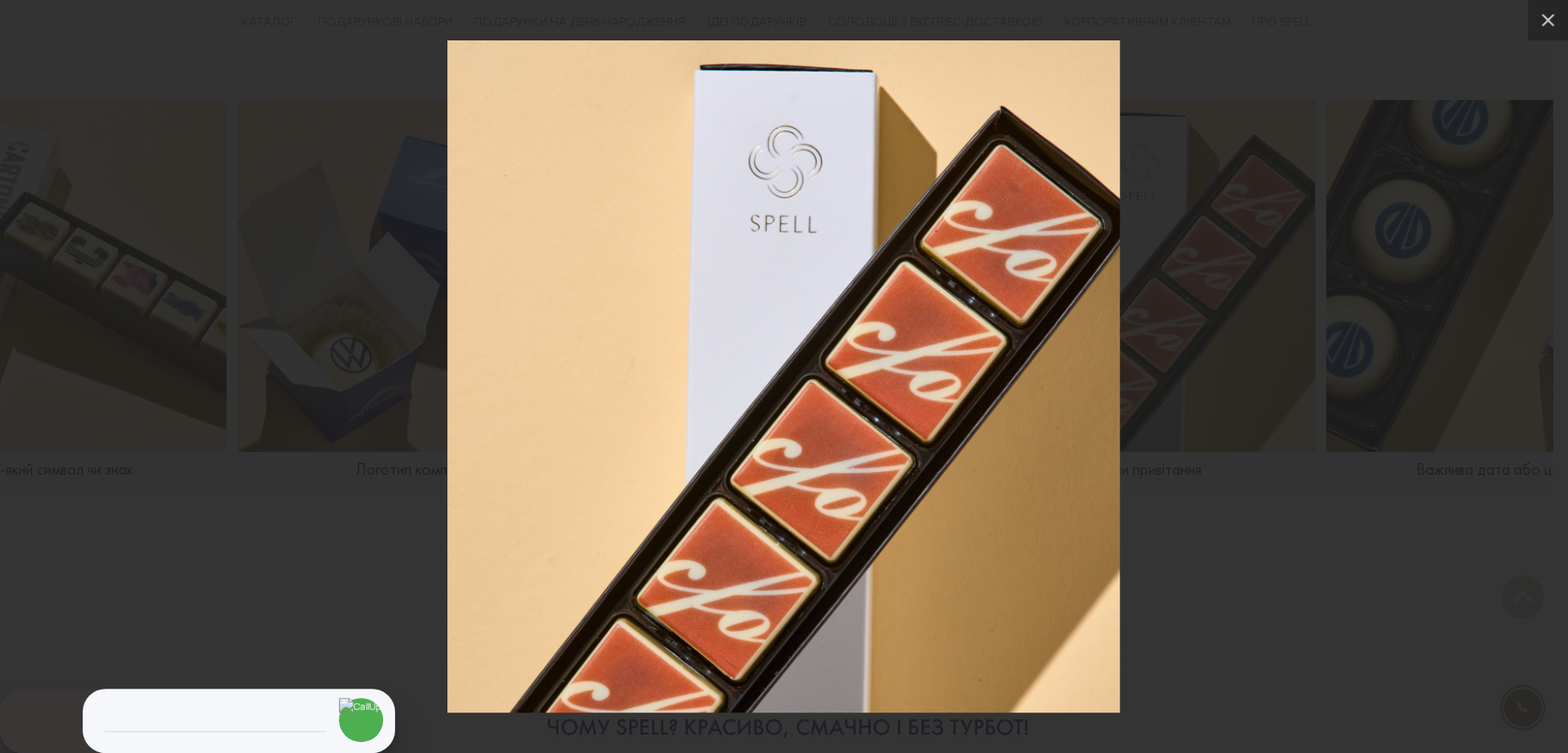
click at [1241, 587] on div at bounding box center [784, 376] width 1568 height 753
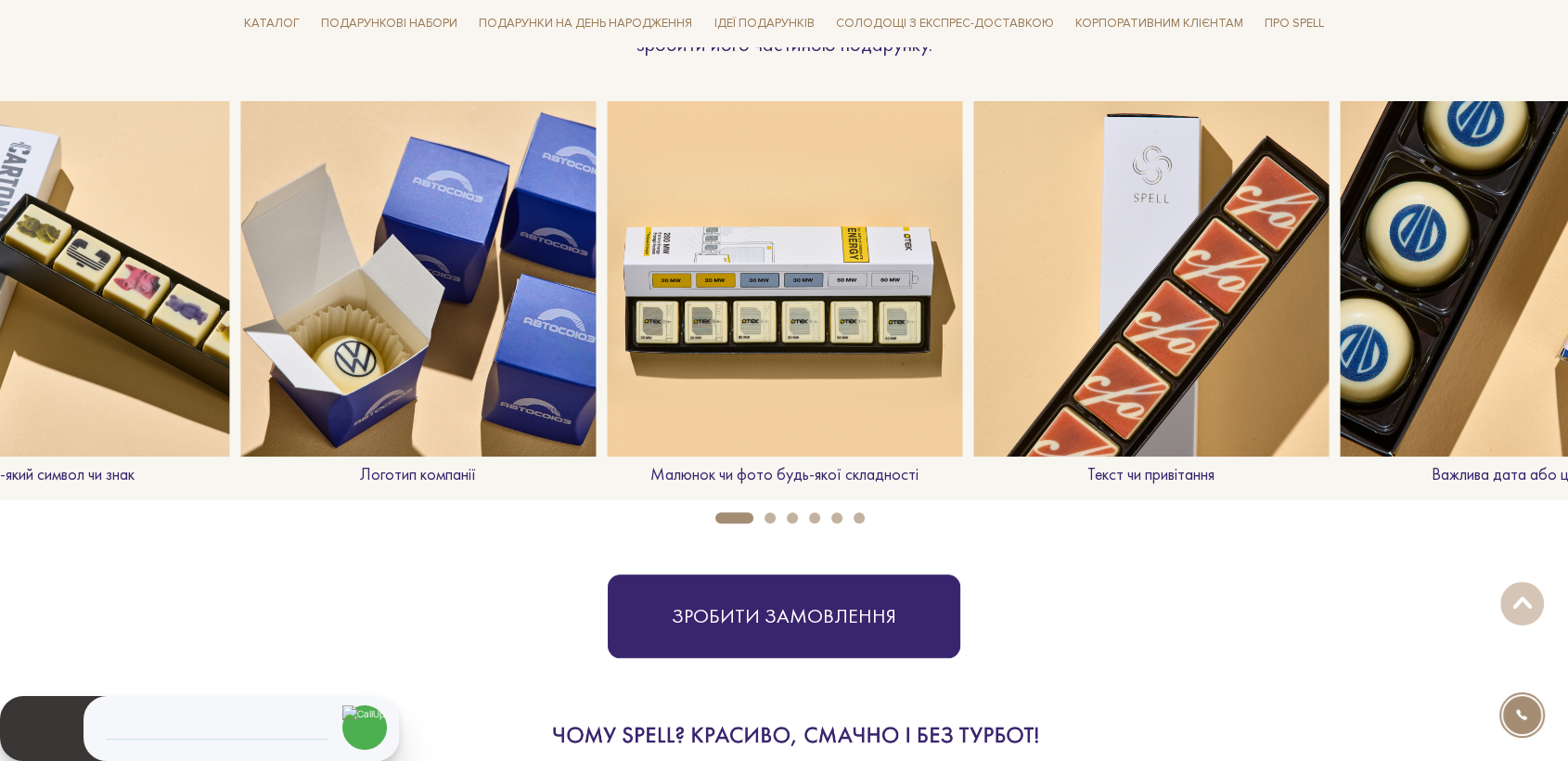
click at [1199, 343] on img at bounding box center [1151, 279] width 355 height 355
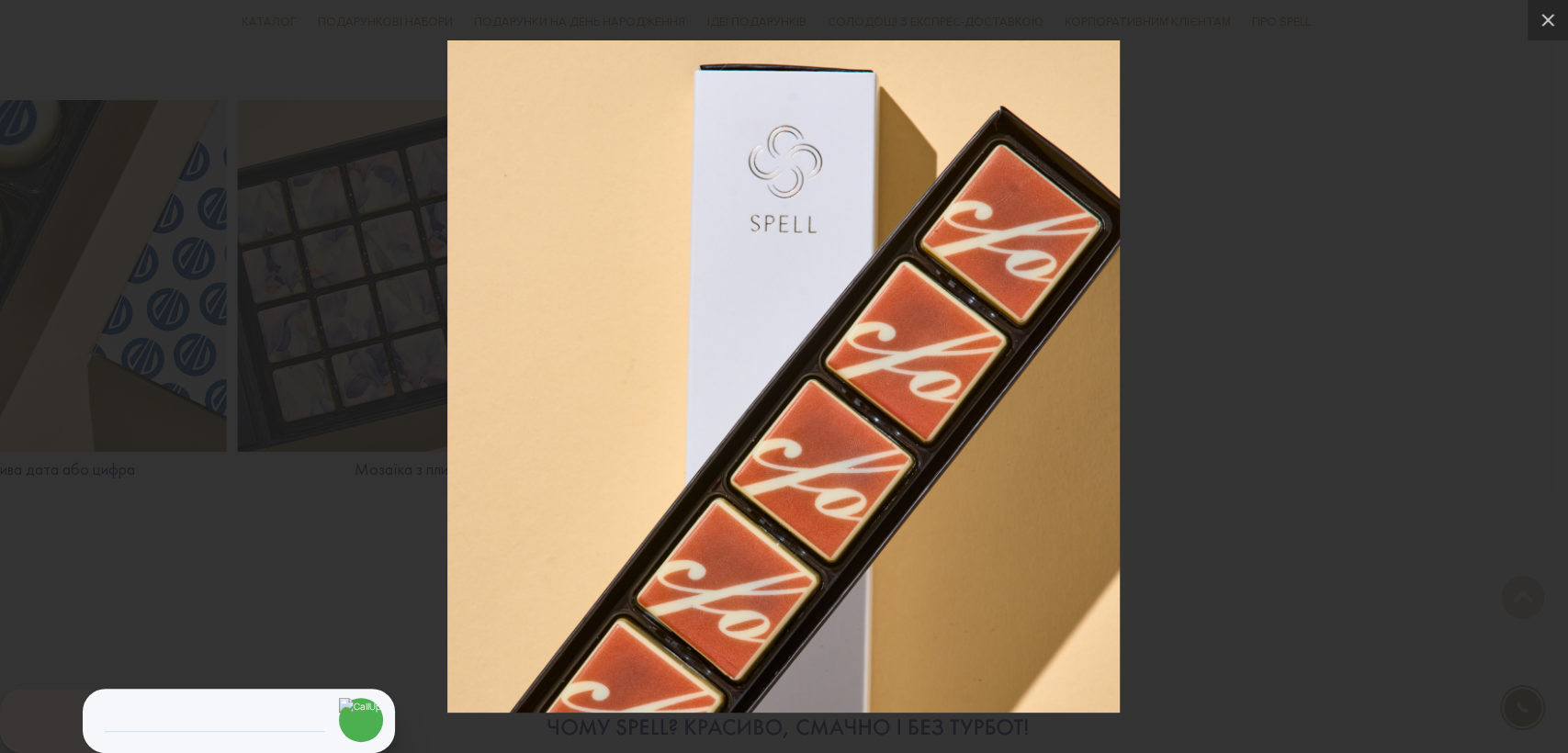
click at [1300, 457] on div at bounding box center [784, 376] width 1568 height 753
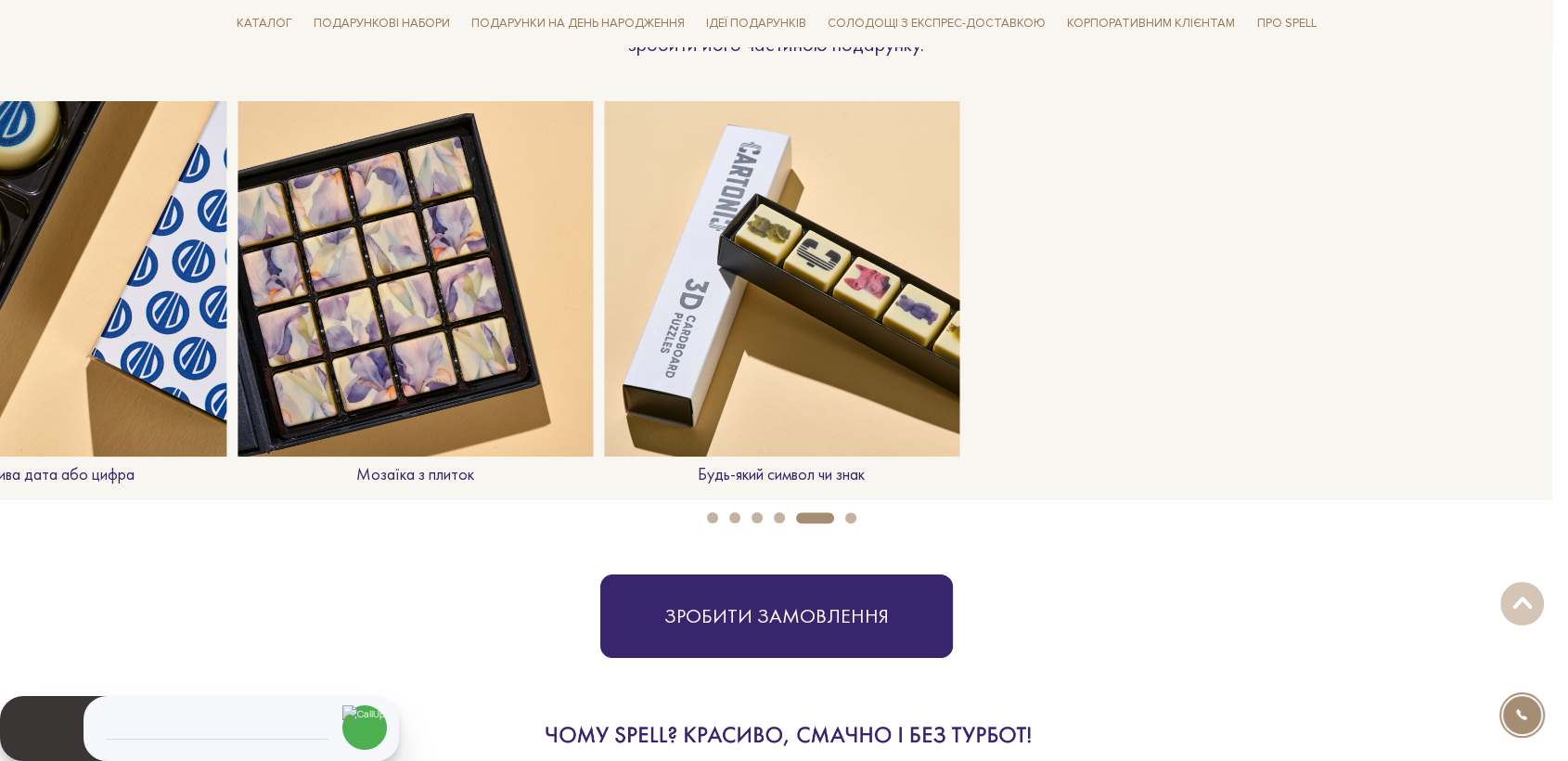
scroll to position [0, 1467]
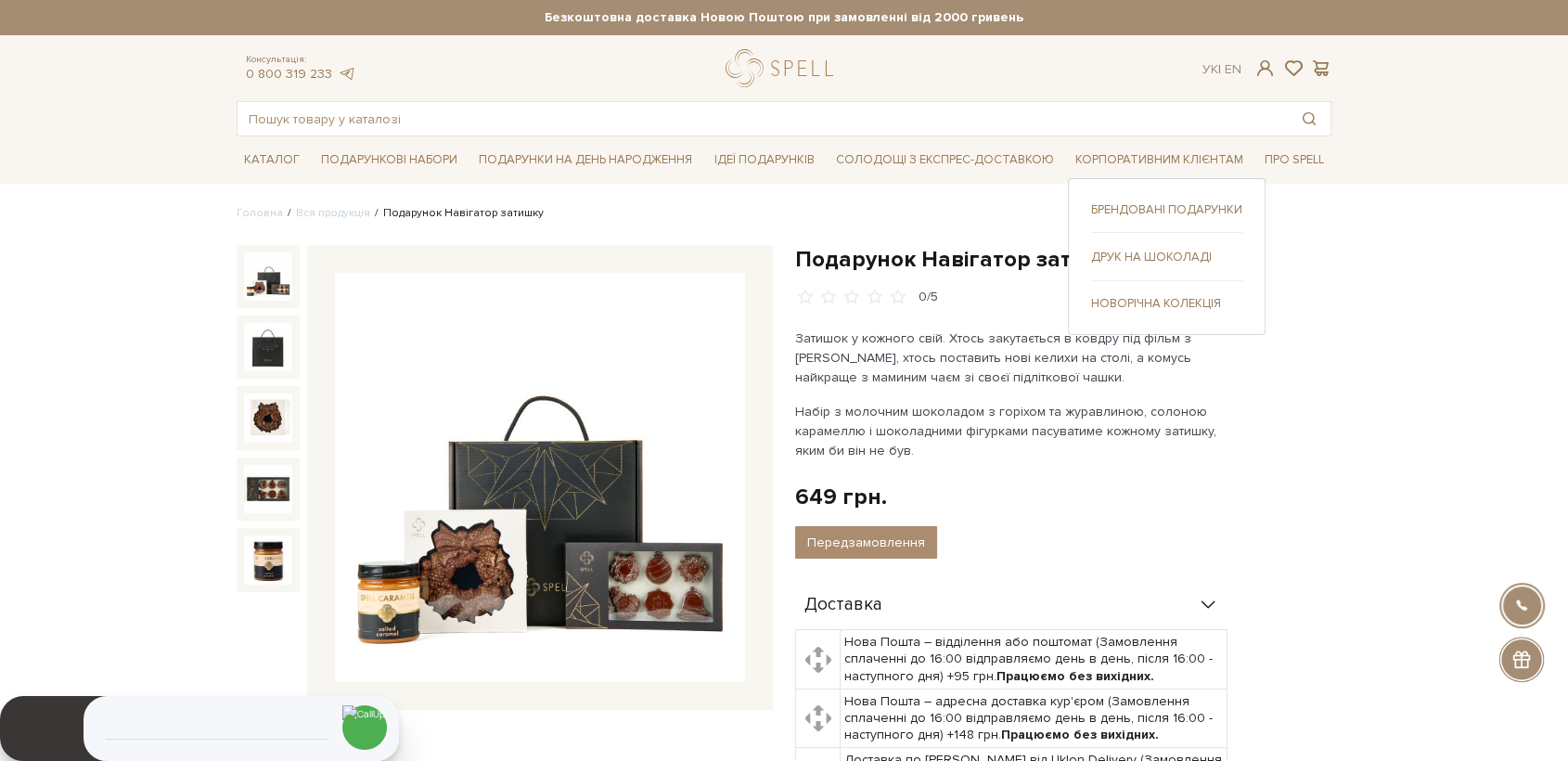
click at [1129, 258] on link "Друк на шоколаді" at bounding box center [1166, 257] width 151 height 17
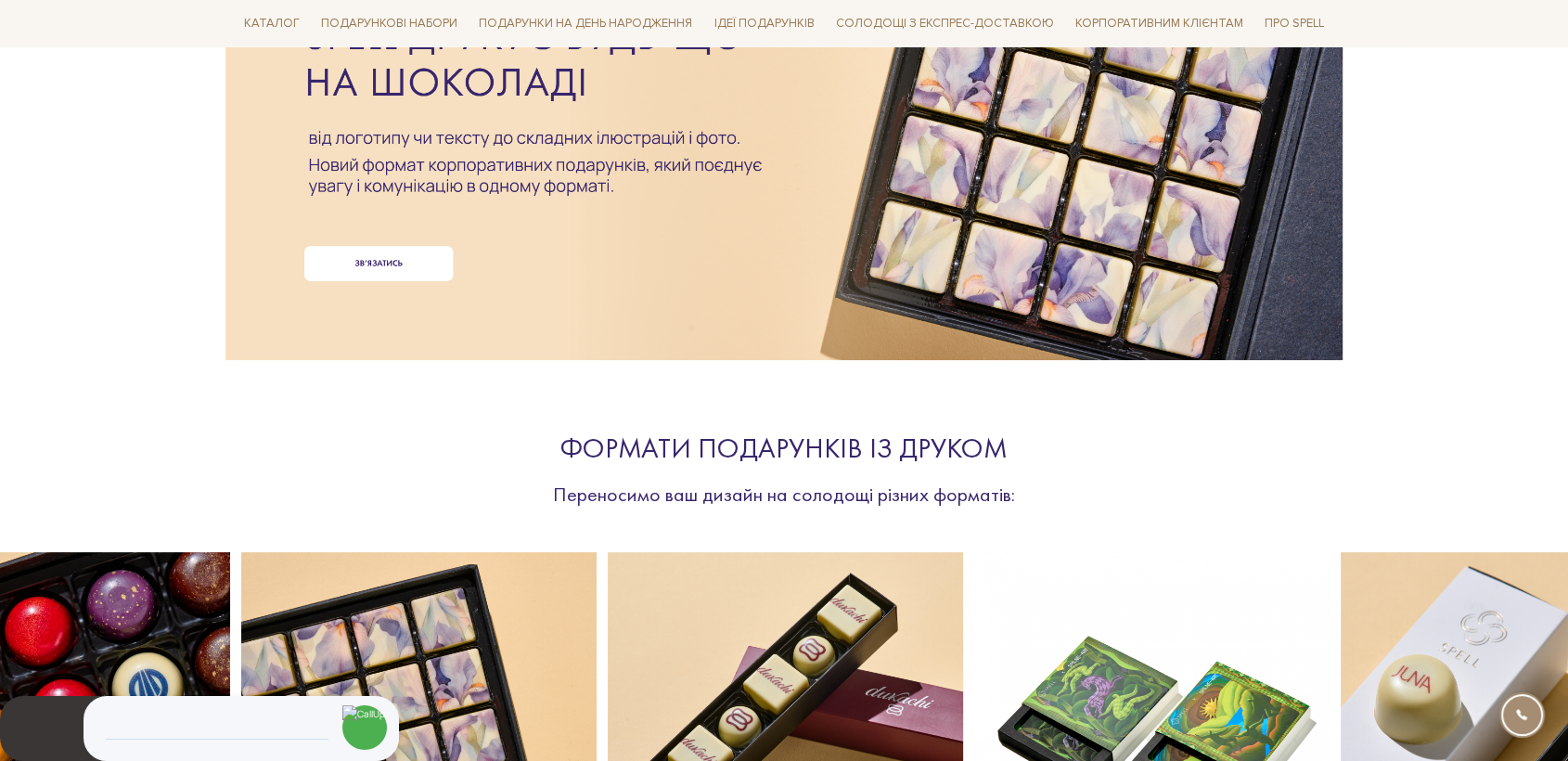
scroll to position [515, 0]
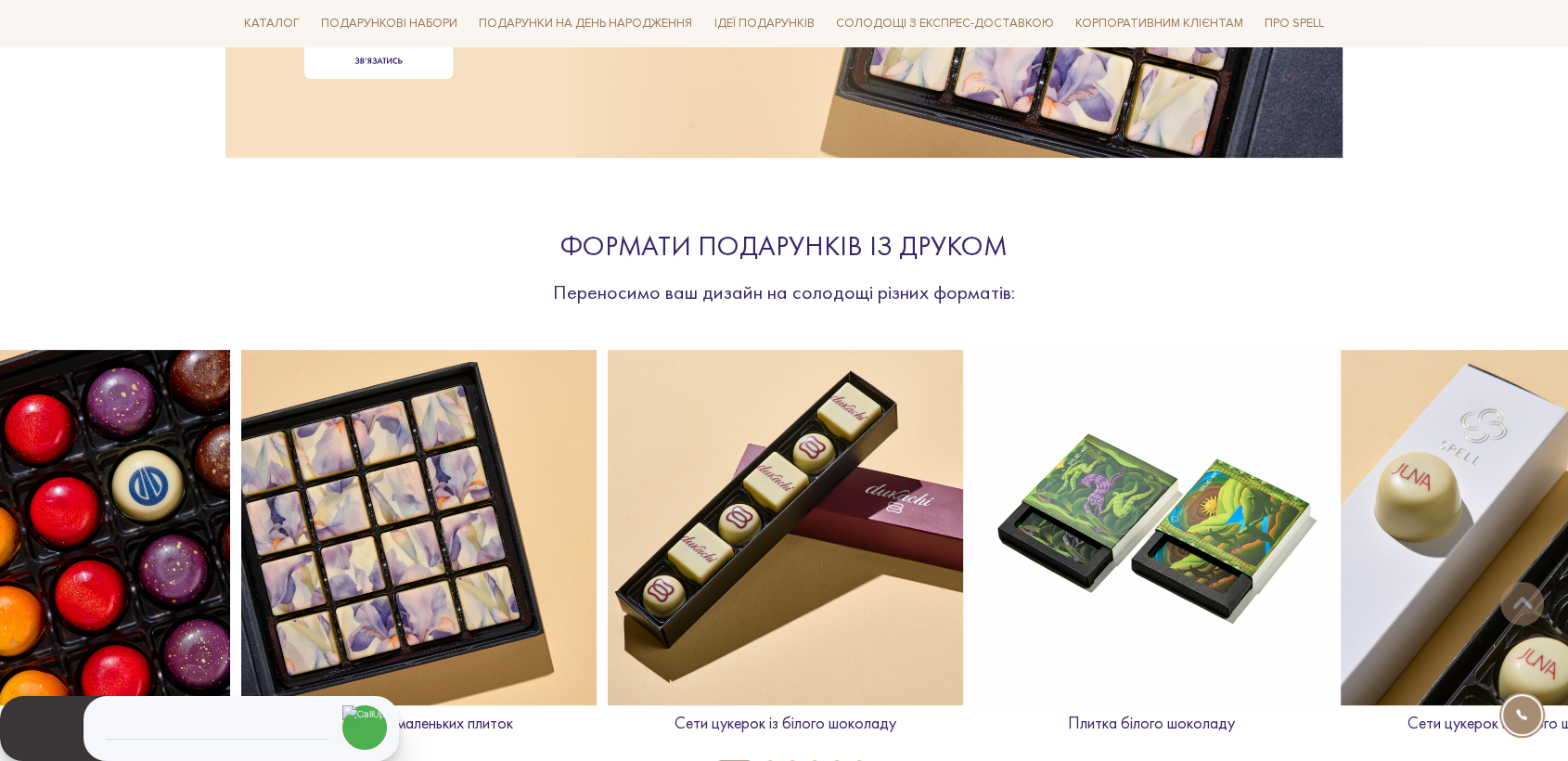
click at [801, 502] on img at bounding box center [785, 527] width 355 height 355
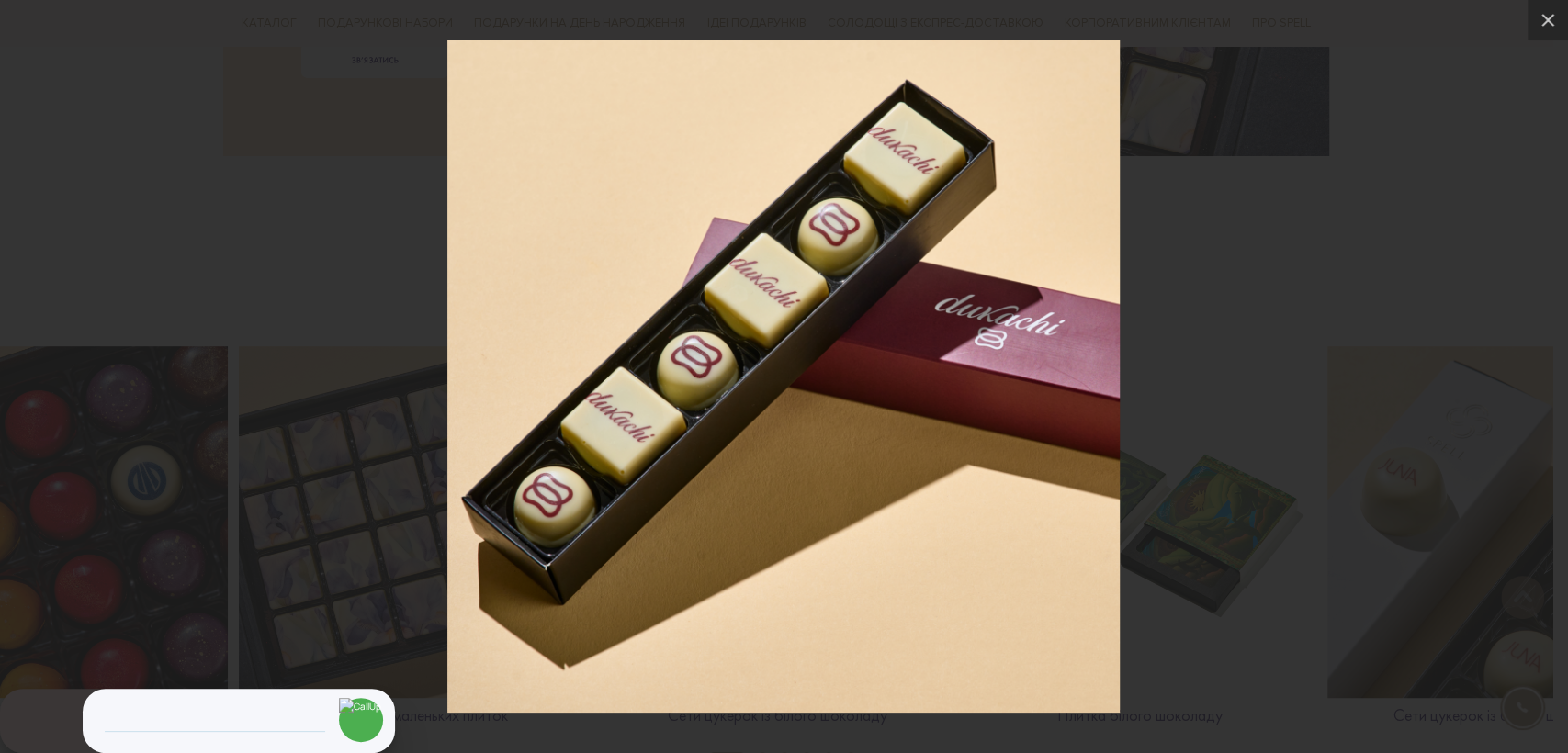
drag, startPoint x: 1198, startPoint y: 562, endPoint x: 1183, endPoint y: 443, distance: 119.9
click at [1198, 559] on div at bounding box center [784, 376] width 1568 height 753
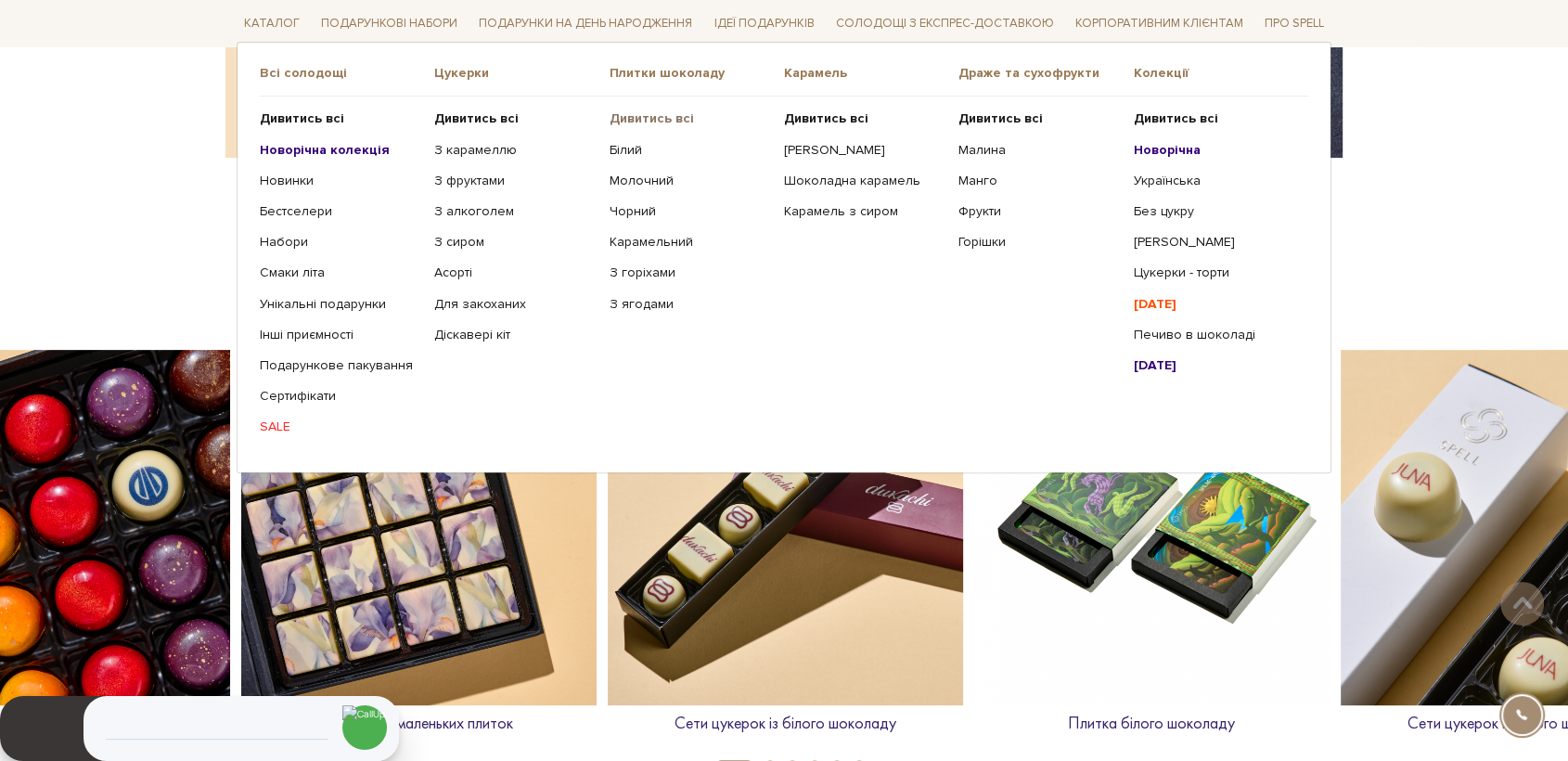
click at [655, 113] on b "Дивитись всі" at bounding box center [652, 118] width 85 height 16
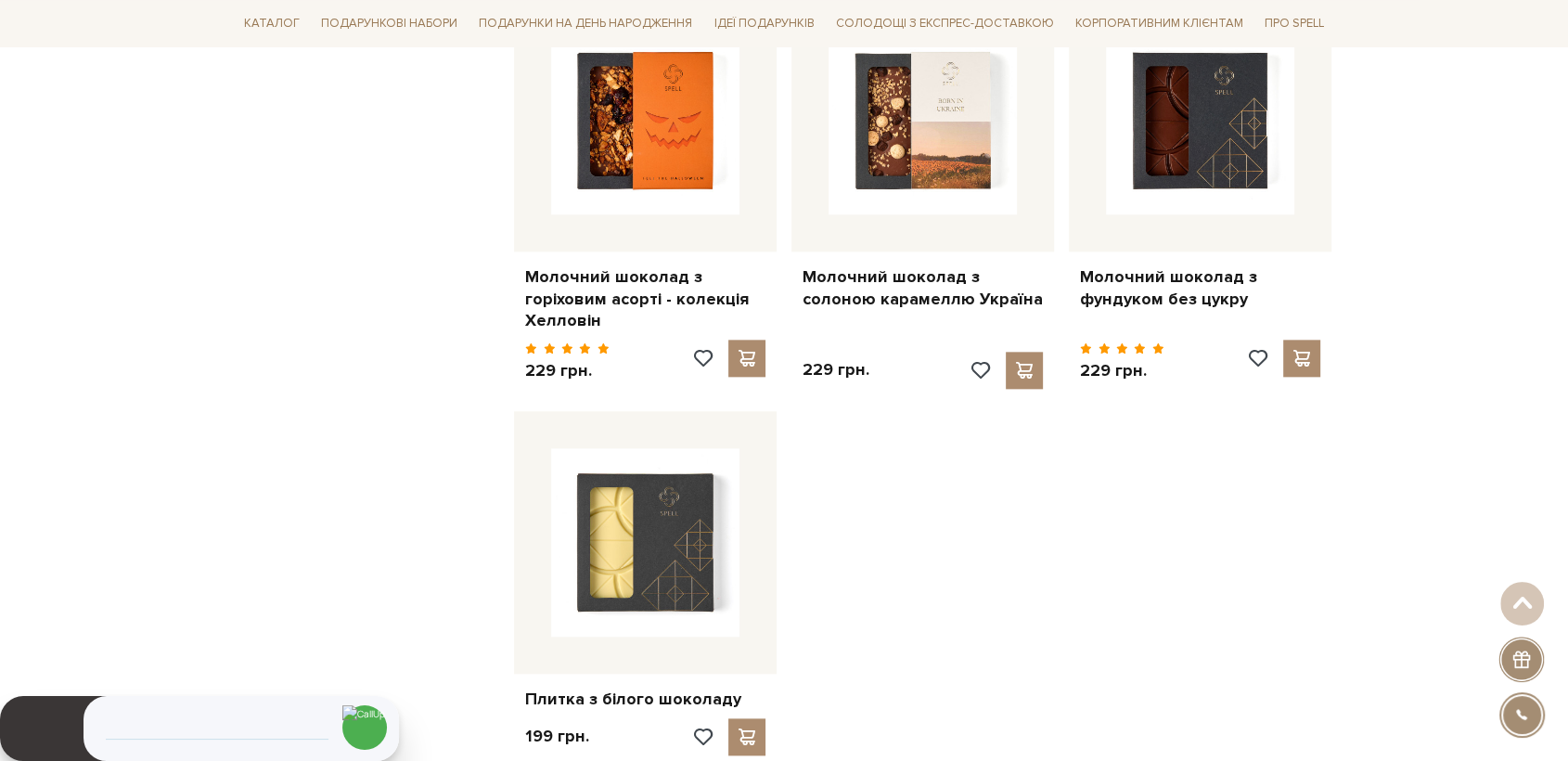
scroll to position [2268, 0]
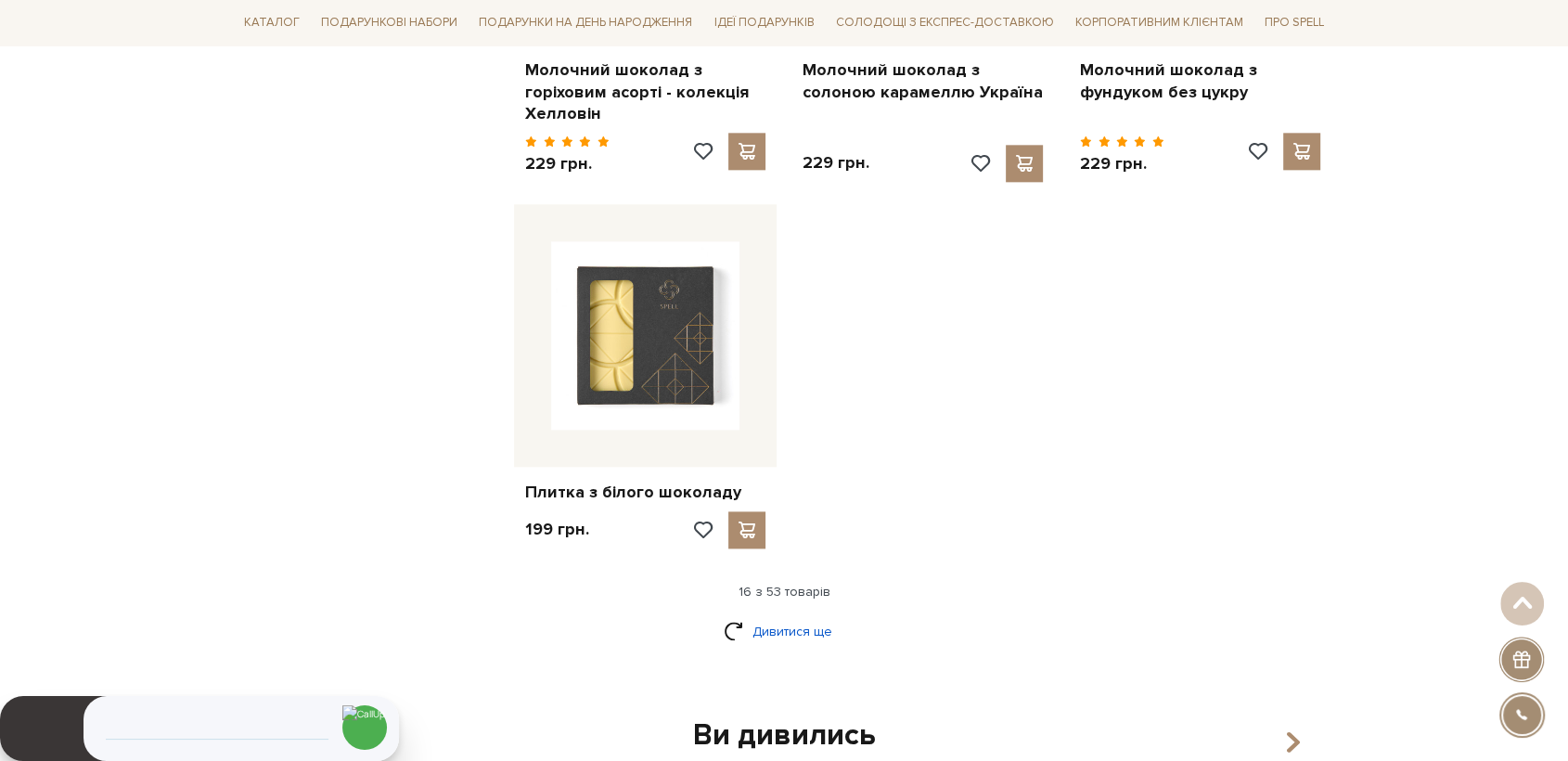
click at [813, 615] on link "Дивитися ще" at bounding box center [784, 631] width 120 height 33
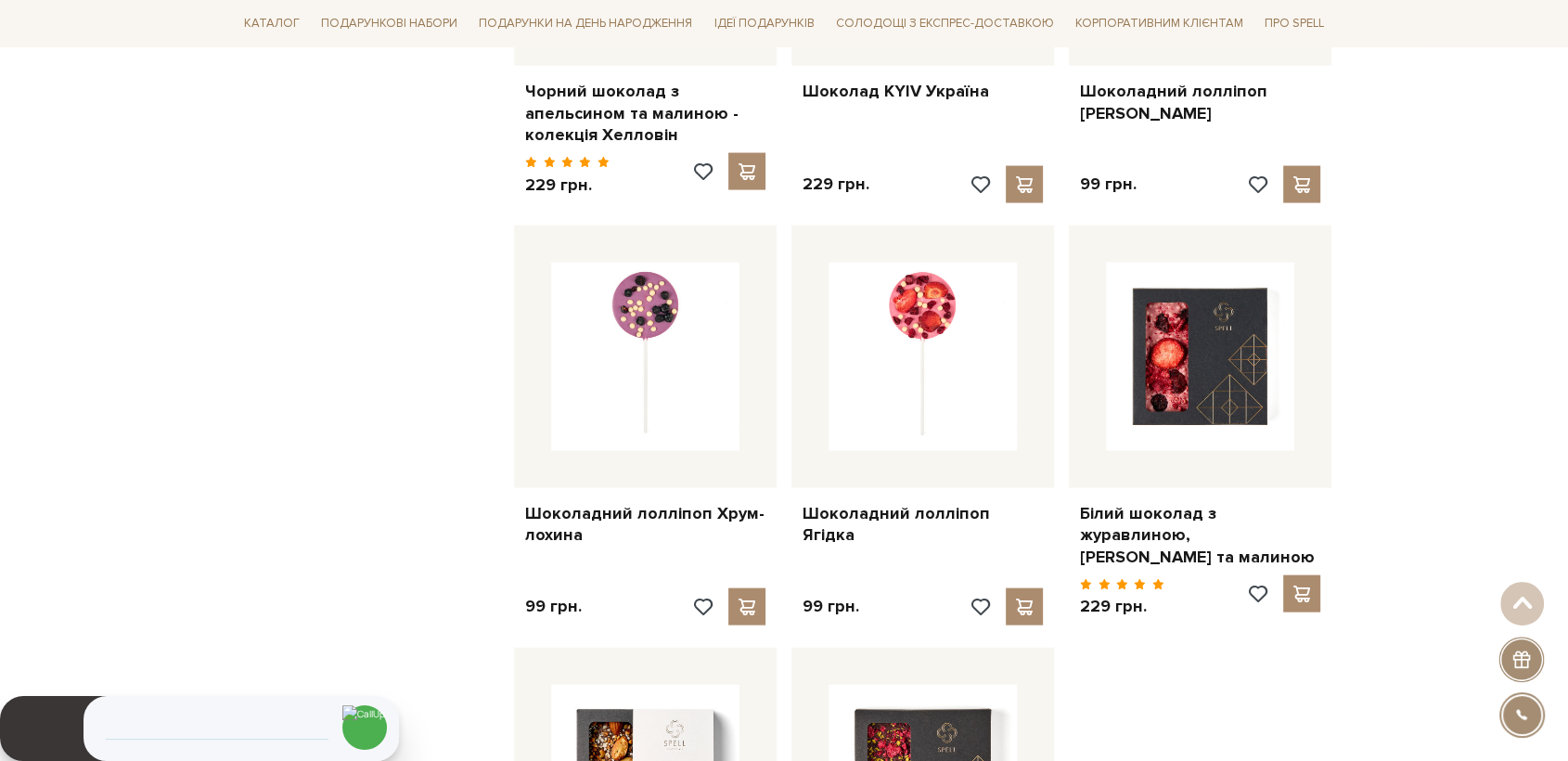
scroll to position [4226, 0]
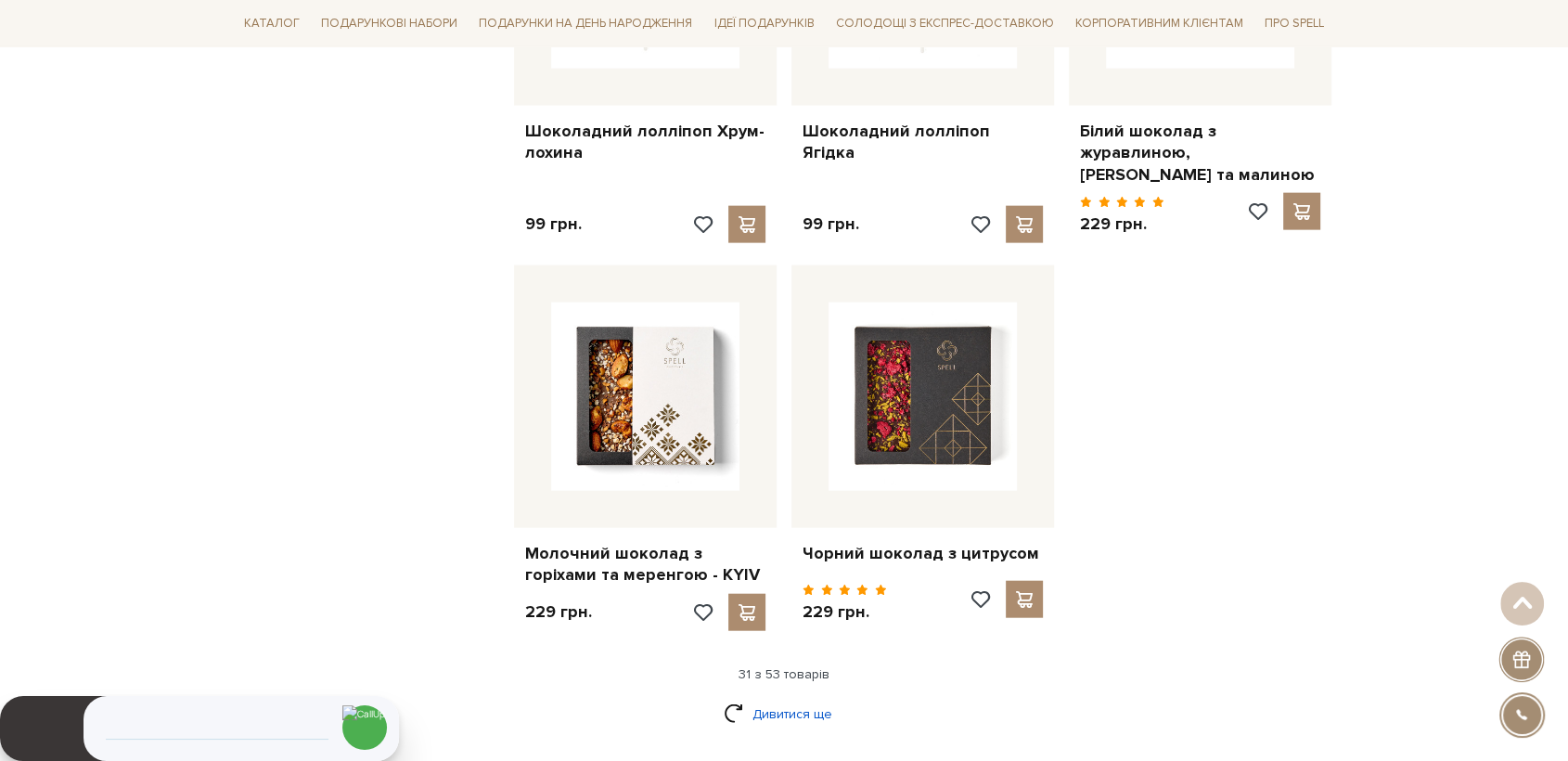
click at [779, 698] on link "Дивитися ще" at bounding box center [784, 714] width 120 height 33
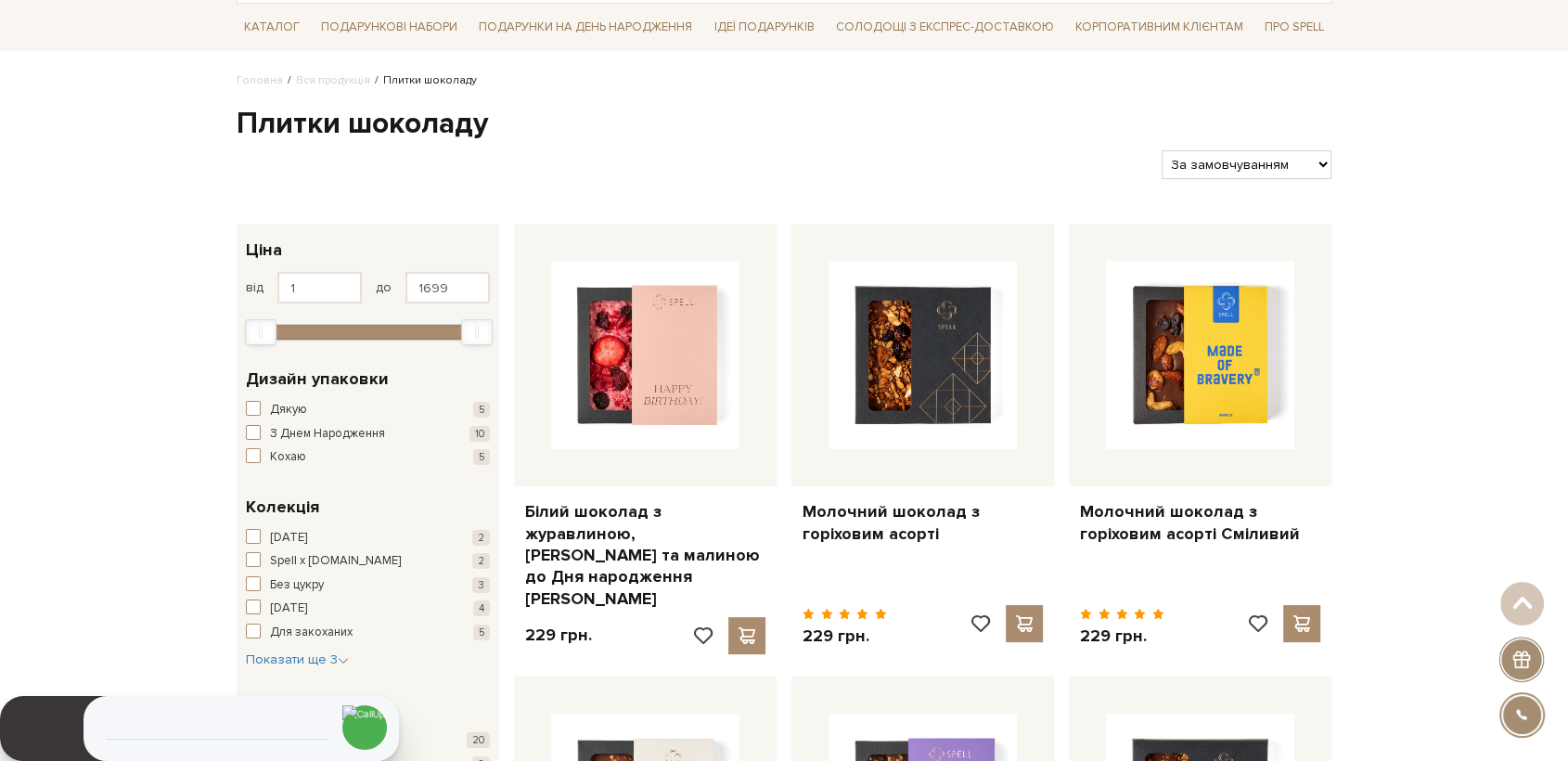
scroll to position [0, 0]
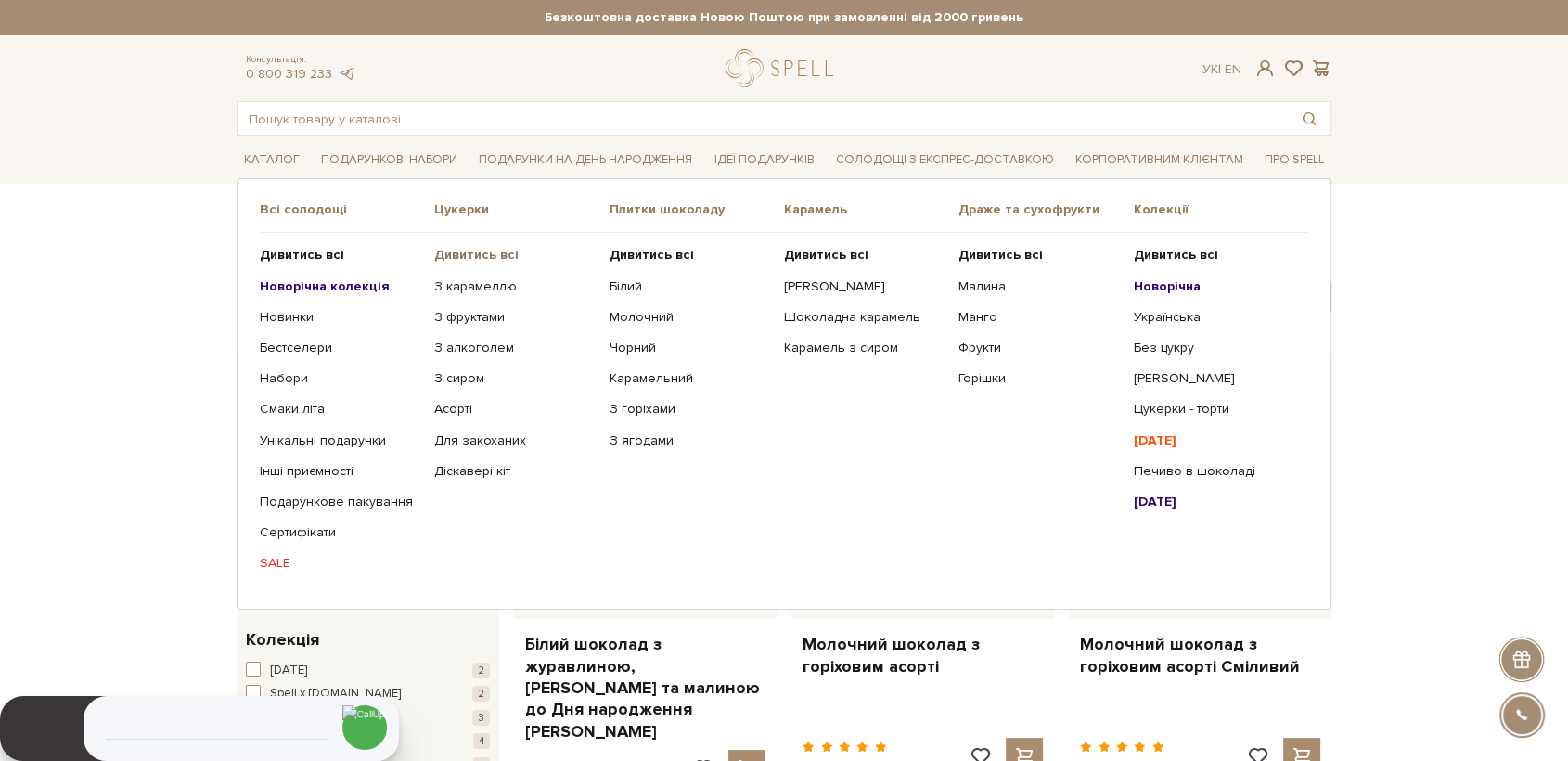
click at [495, 253] on b "Дивитись всі" at bounding box center [476, 255] width 85 height 16
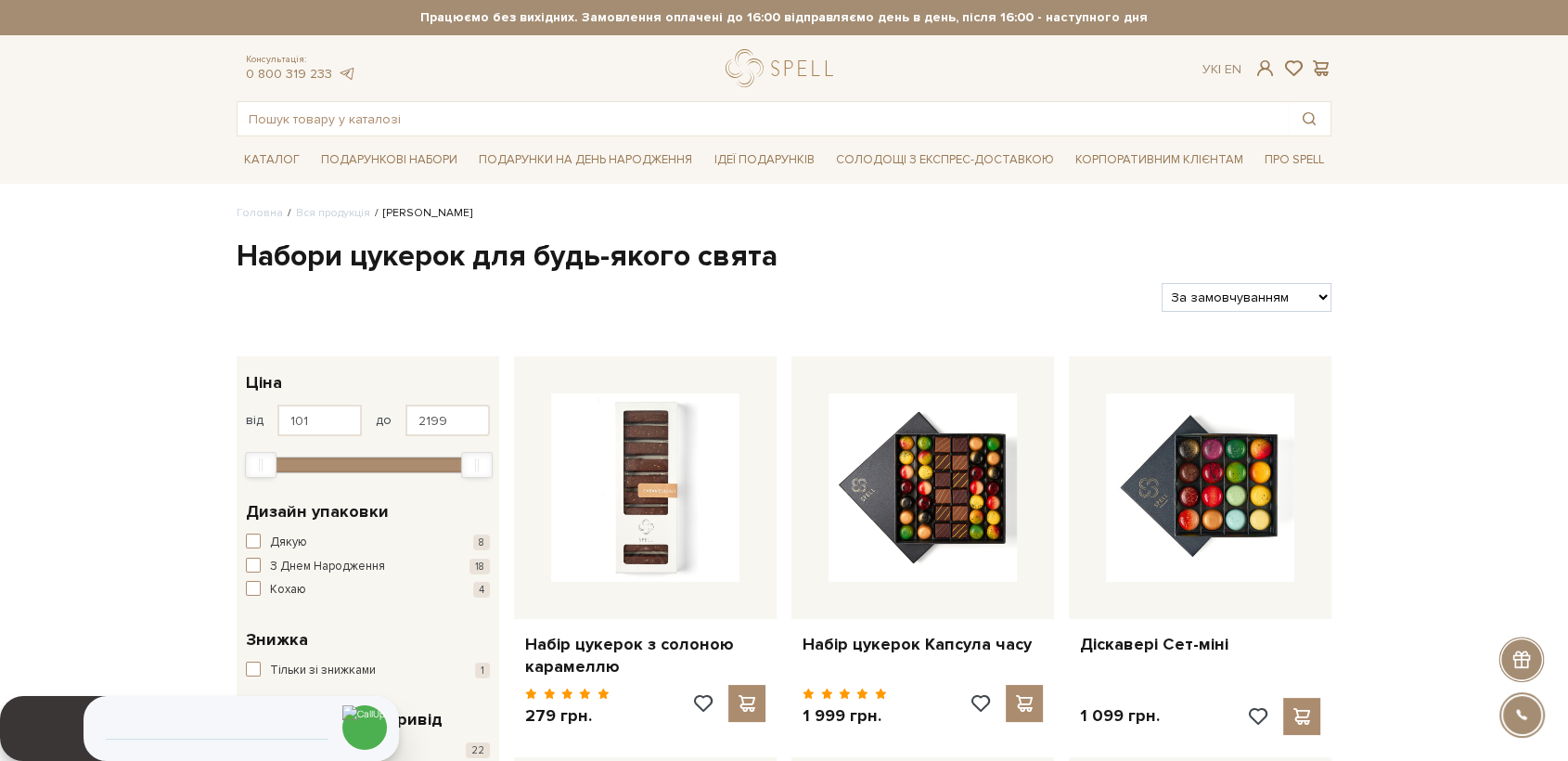
click at [1230, 305] on select "За замовчуванням За Ціною (зростання) За Ціною (зменшення) Новинки За популярні…" at bounding box center [1246, 297] width 170 height 29
select select "https://spellchocolate.com/our-productions/seti-cukerok/?sort=p.price&order=ASC"
click at [1161, 283] on select "За замовчуванням За Ціною (зростання) За Ціною (зменшення) Новинки За популярні…" at bounding box center [1246, 297] width 170 height 29
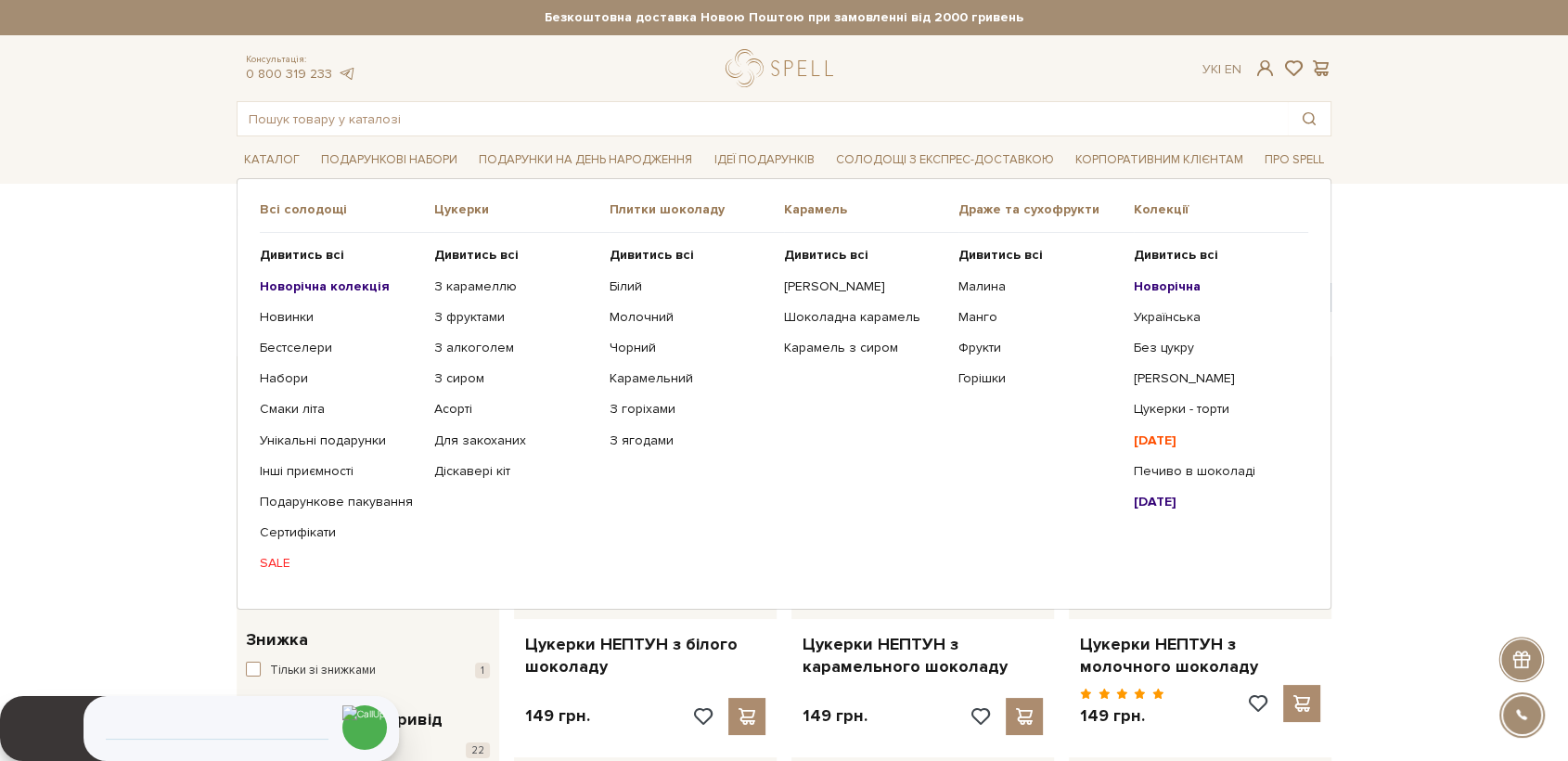
click at [299, 284] on b "Новорічна колекція" at bounding box center [325, 286] width 130 height 16
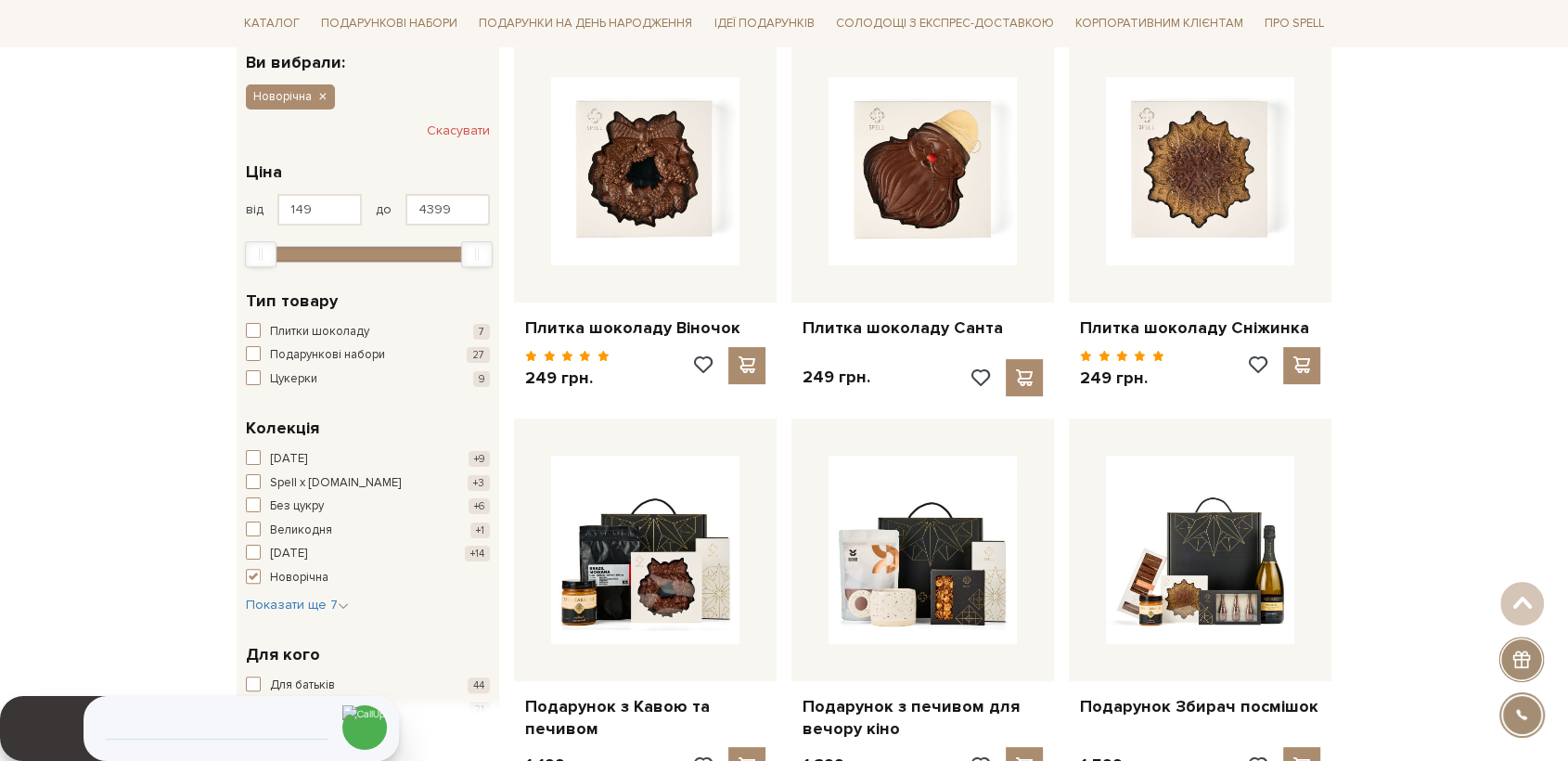
scroll to position [309, 0]
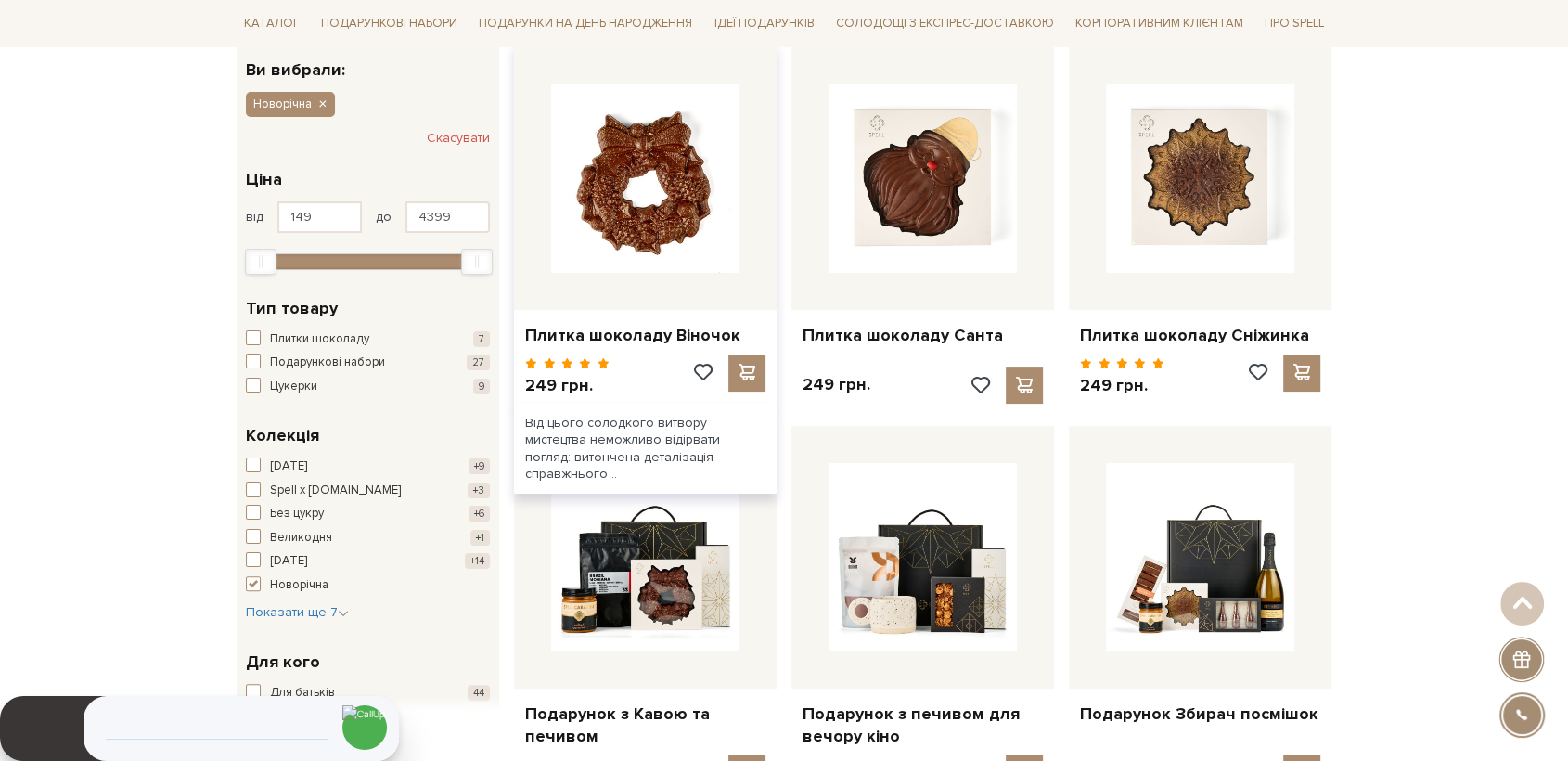
click at [608, 220] on img at bounding box center [645, 179] width 188 height 188
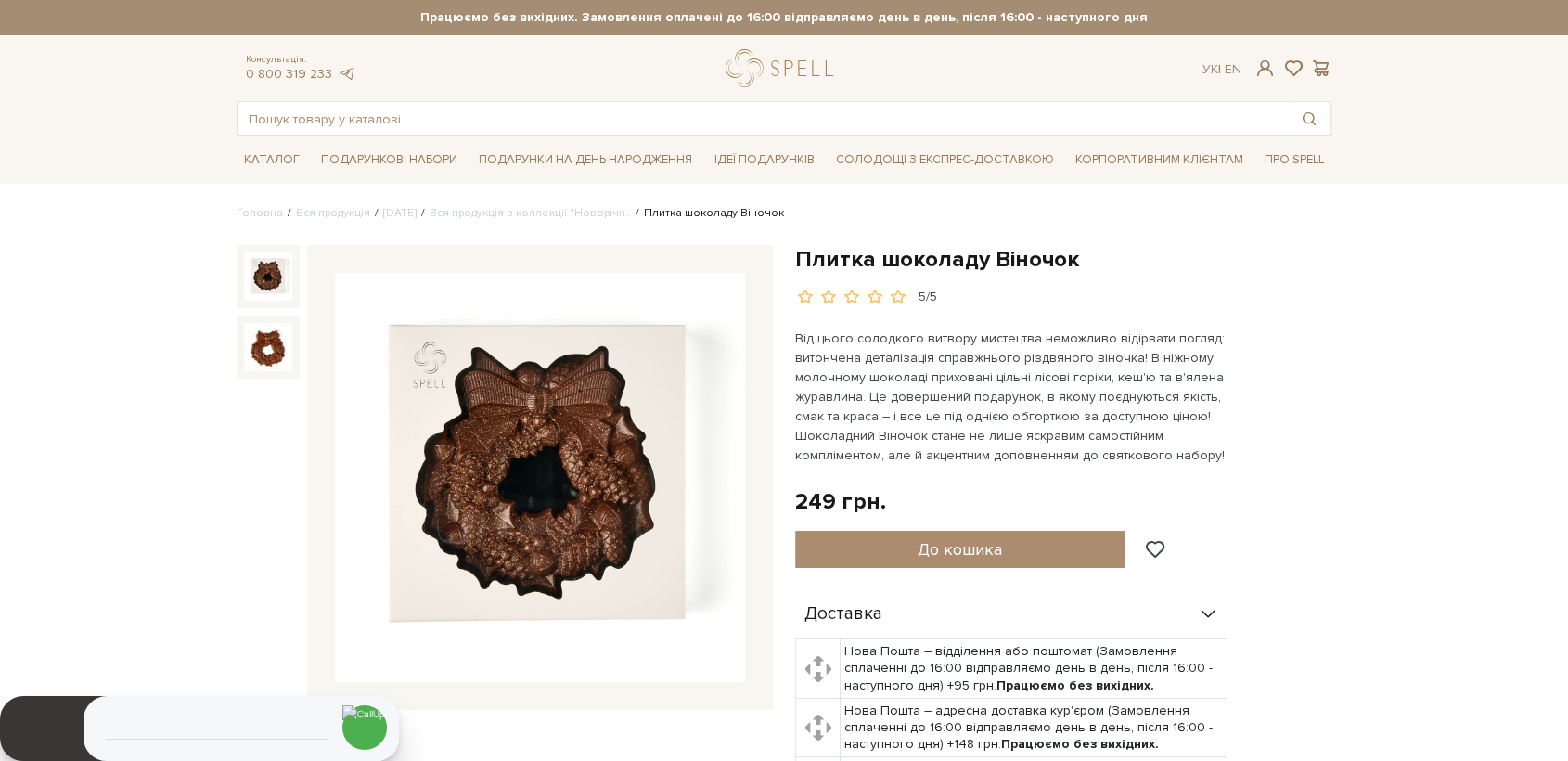
click at [578, 423] on img at bounding box center [540, 477] width 411 height 411
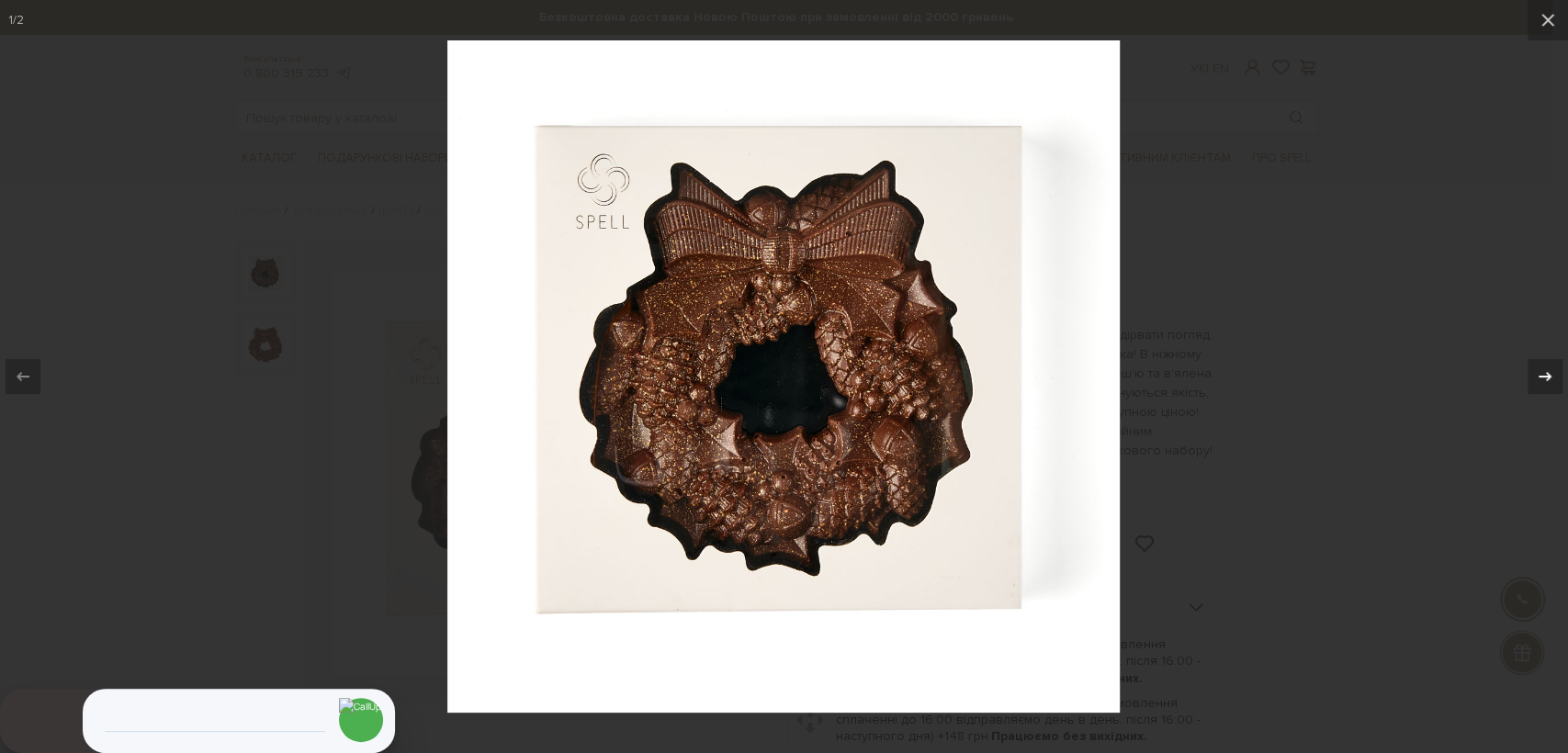
click at [1551, 373] on div at bounding box center [1545, 376] width 35 height 35
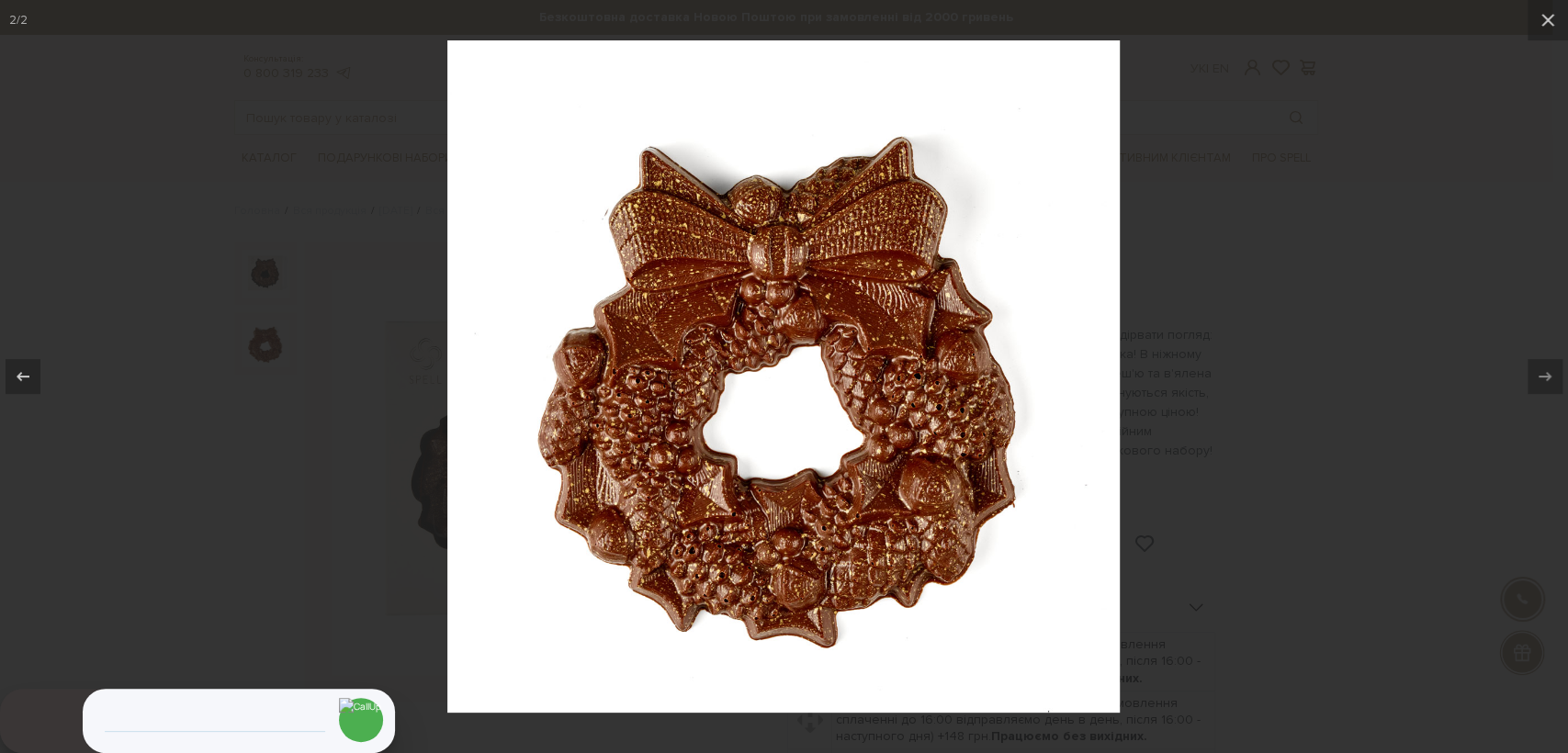
drag, startPoint x: 1405, startPoint y: 423, endPoint x: 1332, endPoint y: 409, distance: 74.3
click at [1399, 418] on div at bounding box center [784, 376] width 1568 height 753
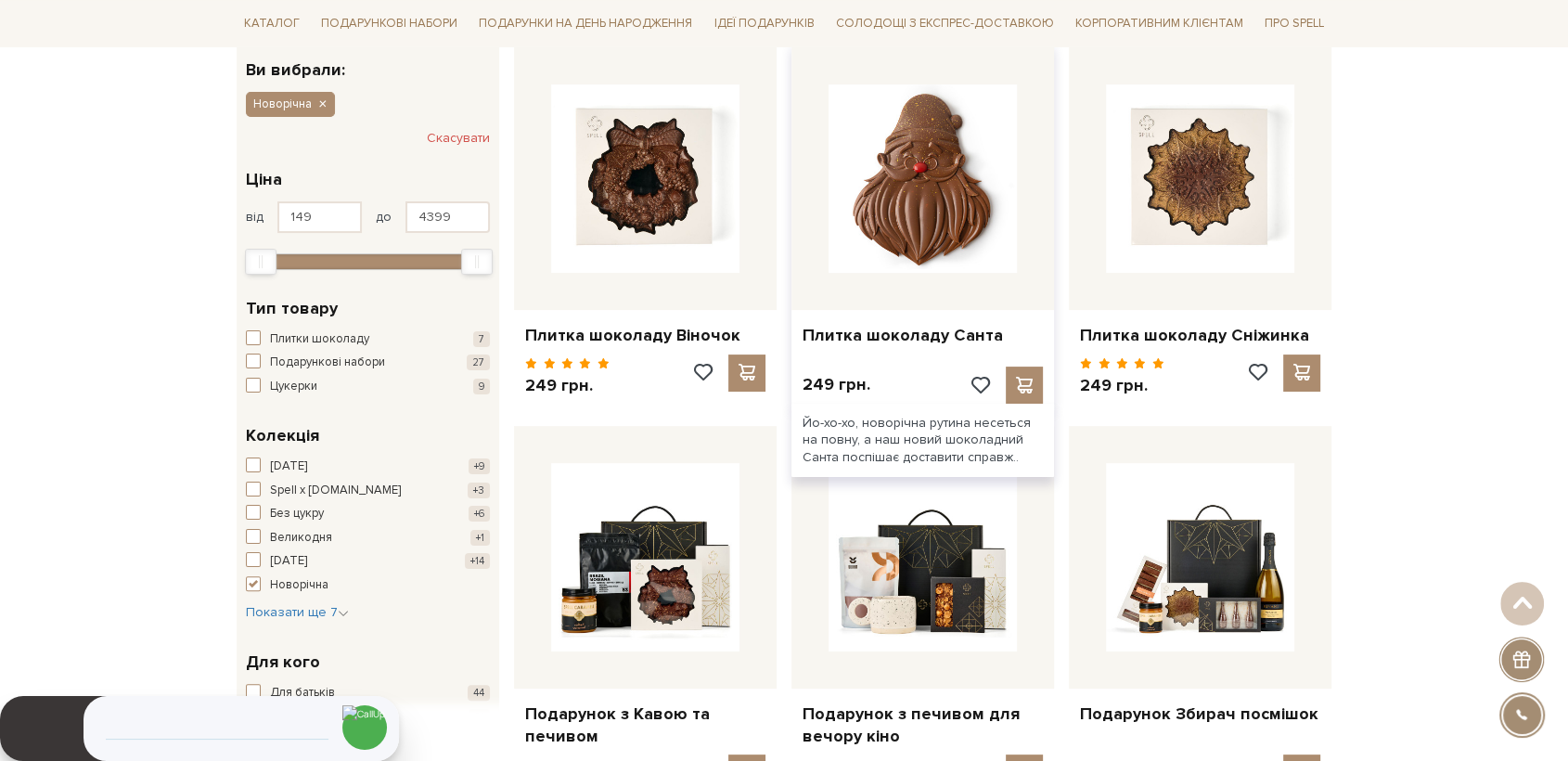
click at [913, 154] on img at bounding box center [923, 179] width 188 height 188
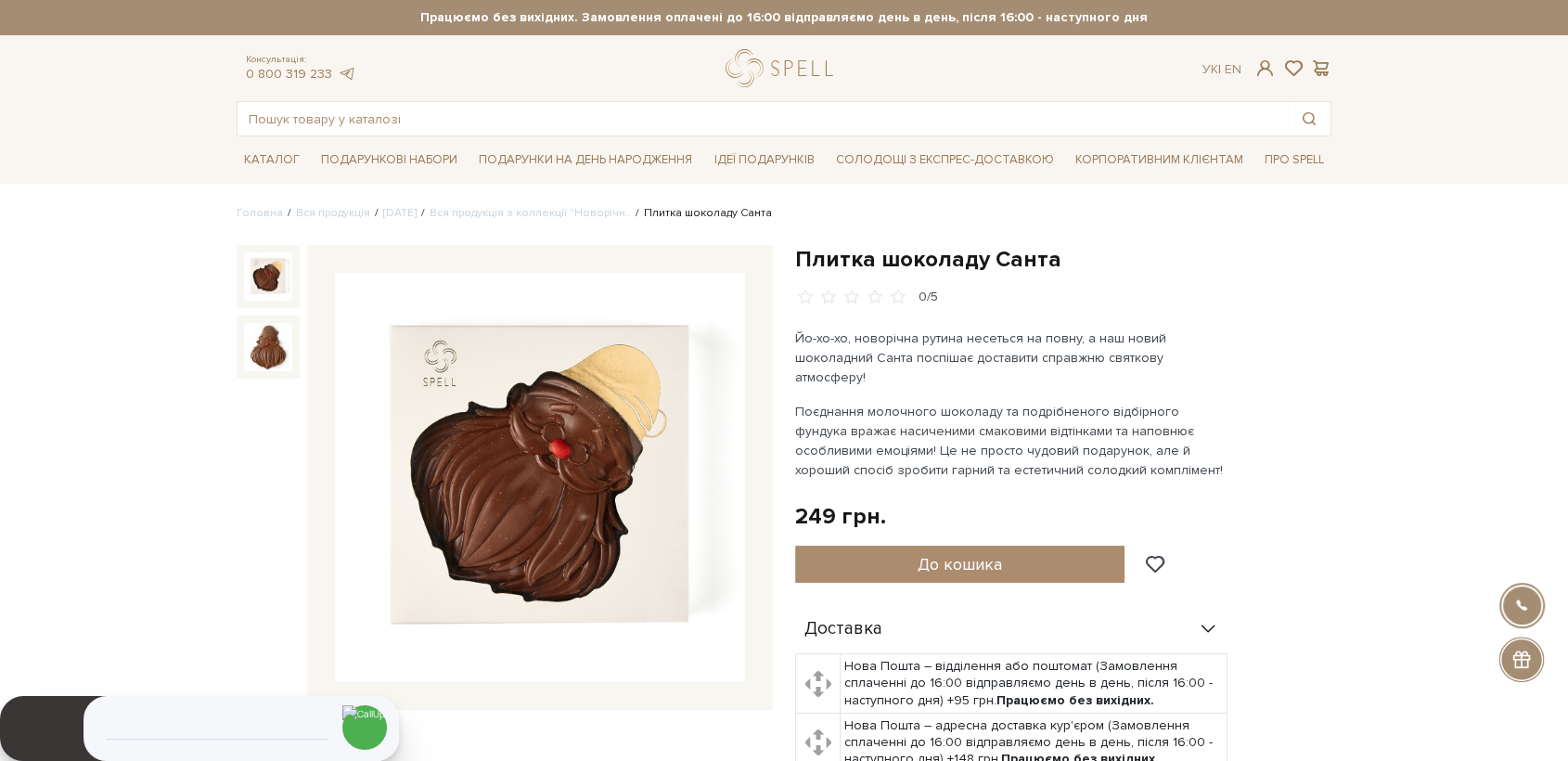
click at [592, 433] on img at bounding box center [540, 477] width 411 height 411
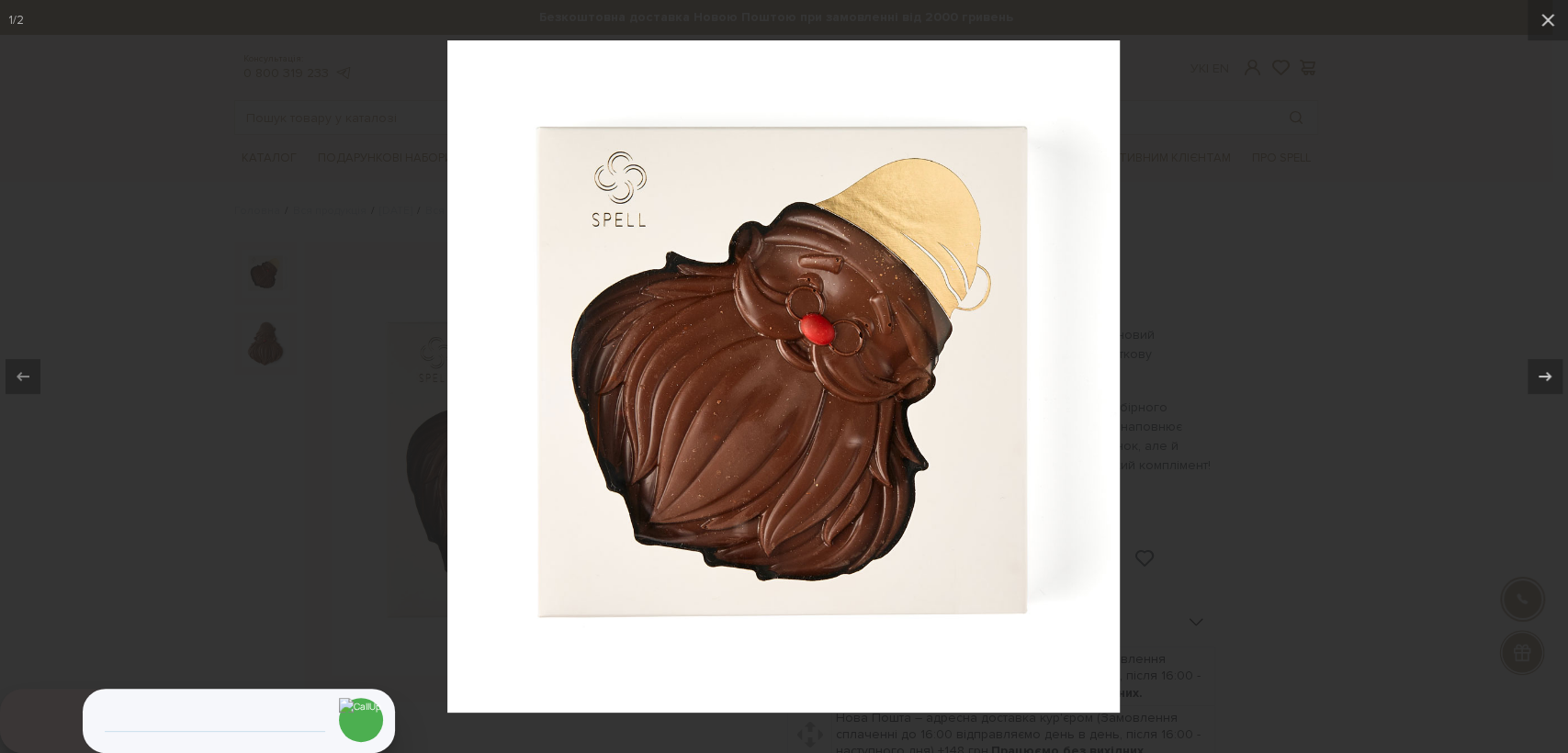
drag, startPoint x: 1333, startPoint y: 413, endPoint x: 840, endPoint y: 170, distance: 549.6
click at [1315, 402] on div at bounding box center [784, 376] width 1568 height 753
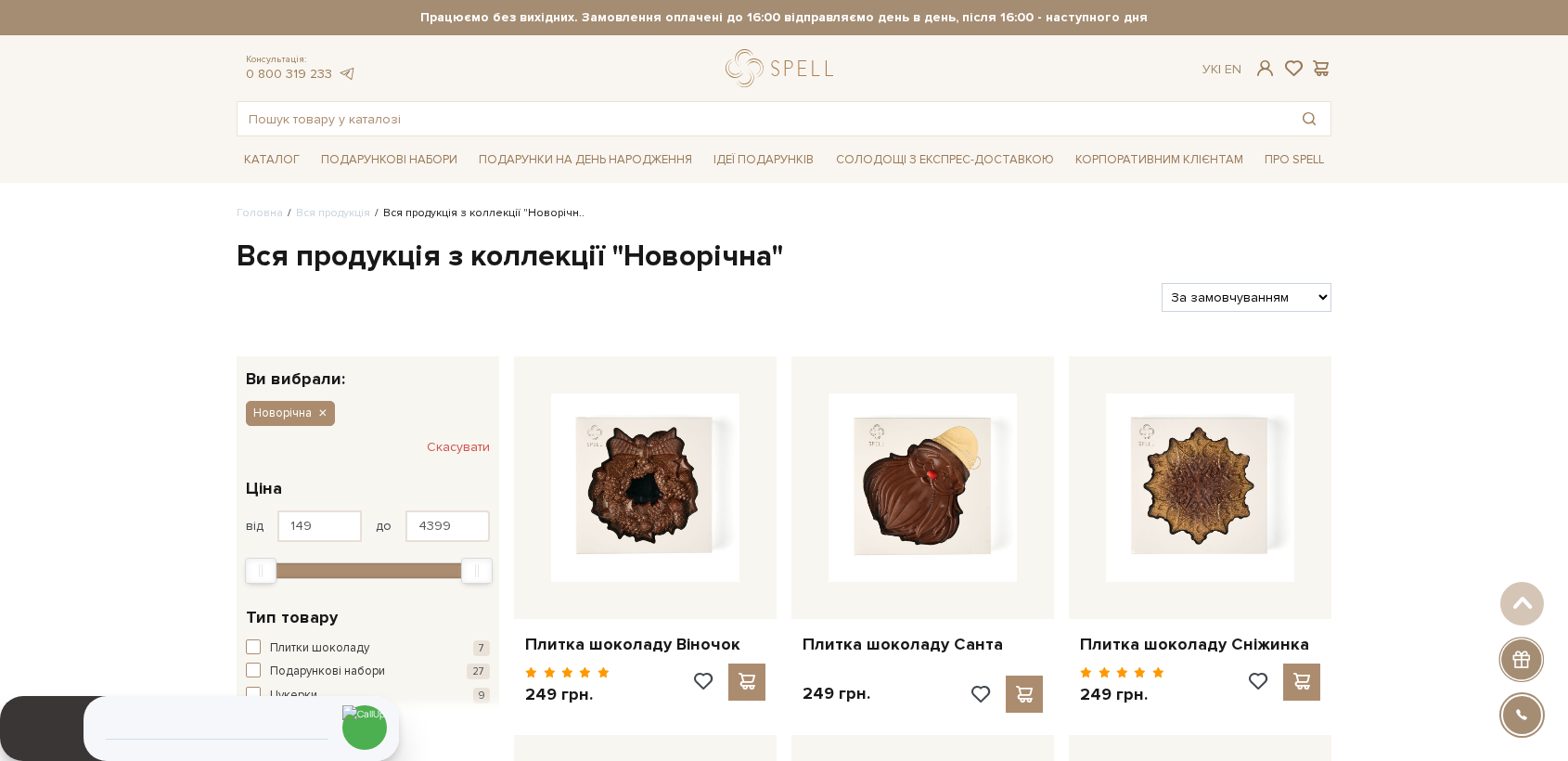
click at [1155, 394] on img at bounding box center [1200, 488] width 188 height 188
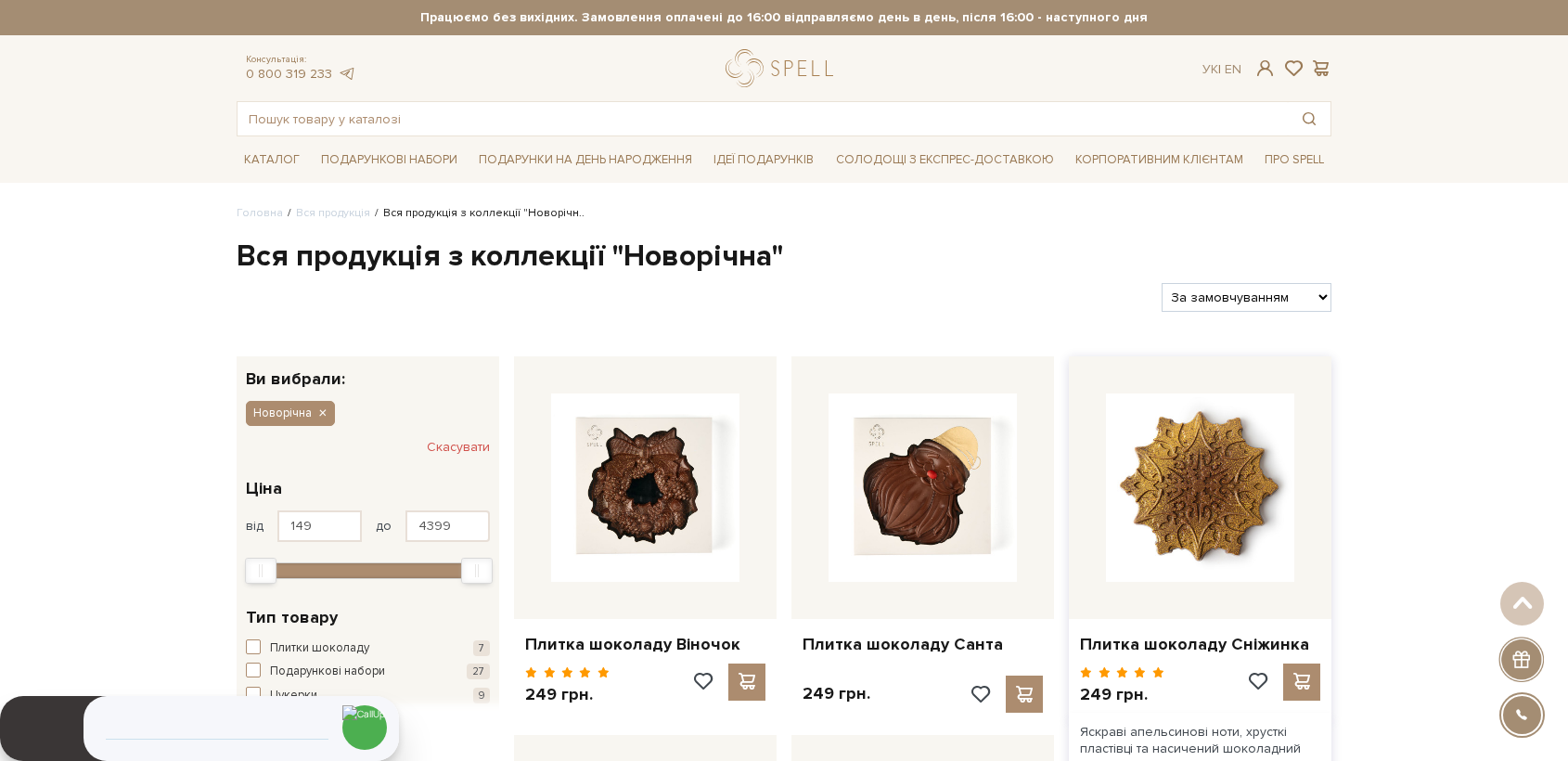
scroll to position [309, 0]
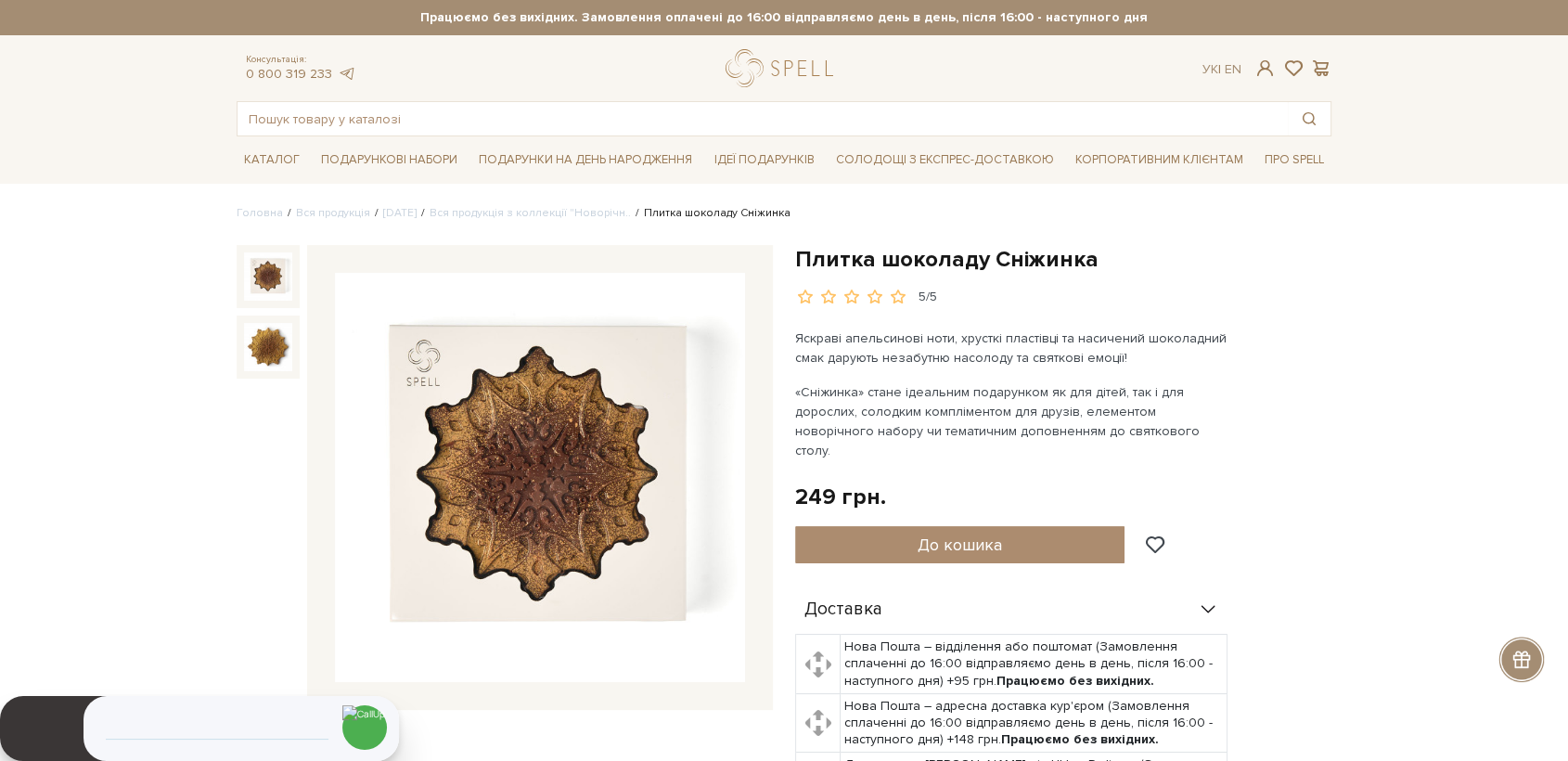
drag, startPoint x: 0, startPoint y: 0, endPoint x: 524, endPoint y: 456, distance: 694.6
click at [524, 456] on img at bounding box center [540, 477] width 411 height 411
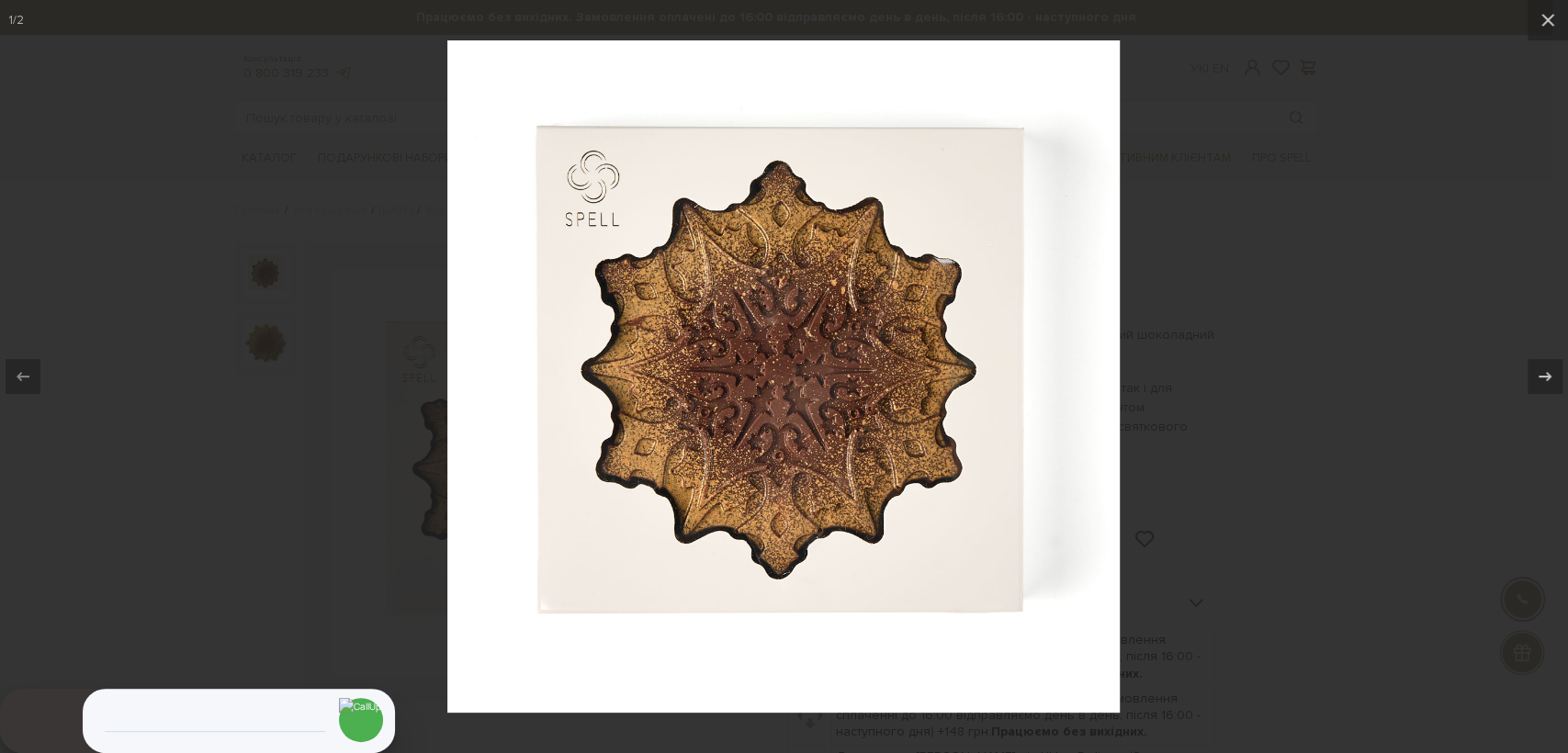
drag, startPoint x: 782, startPoint y: 377, endPoint x: 797, endPoint y: 388, distance: 18.6
drag, startPoint x: 1273, startPoint y: 495, endPoint x: 1183, endPoint y: 441, distance: 105.0
click at [1269, 493] on div at bounding box center [784, 376] width 1568 height 753
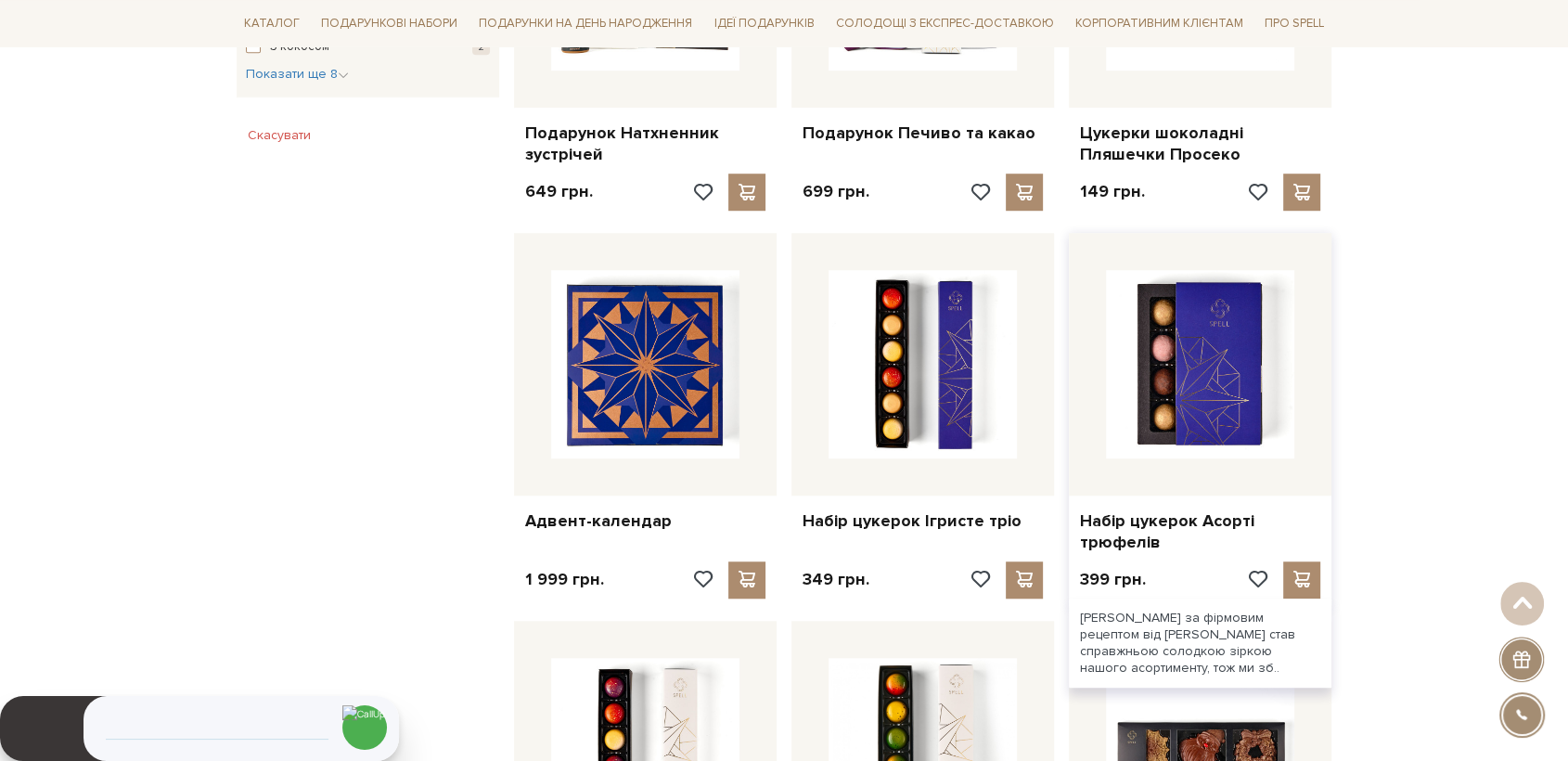
scroll to position [1134, 0]
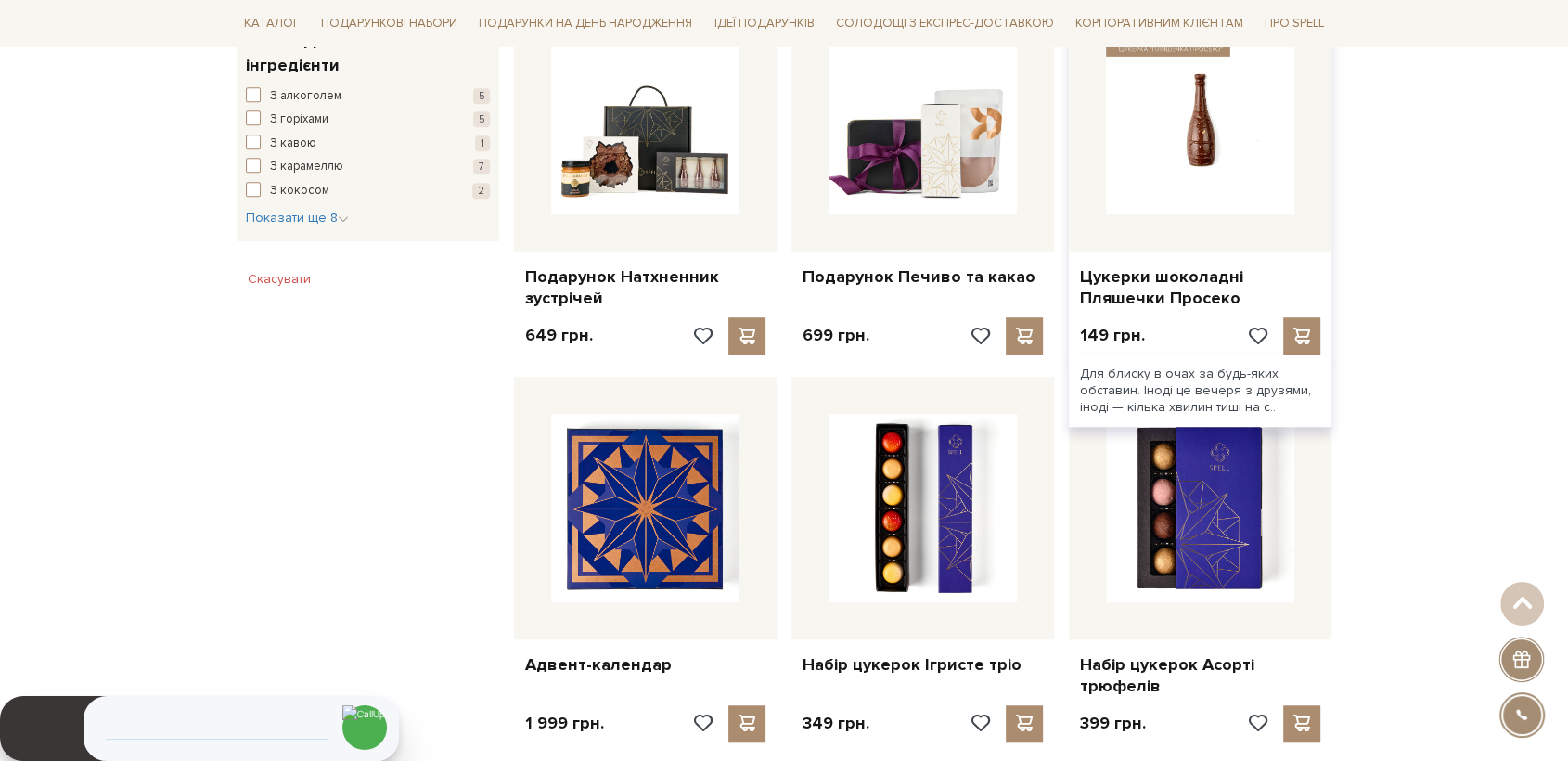
click at [1134, 153] on img at bounding box center [1200, 120] width 188 height 188
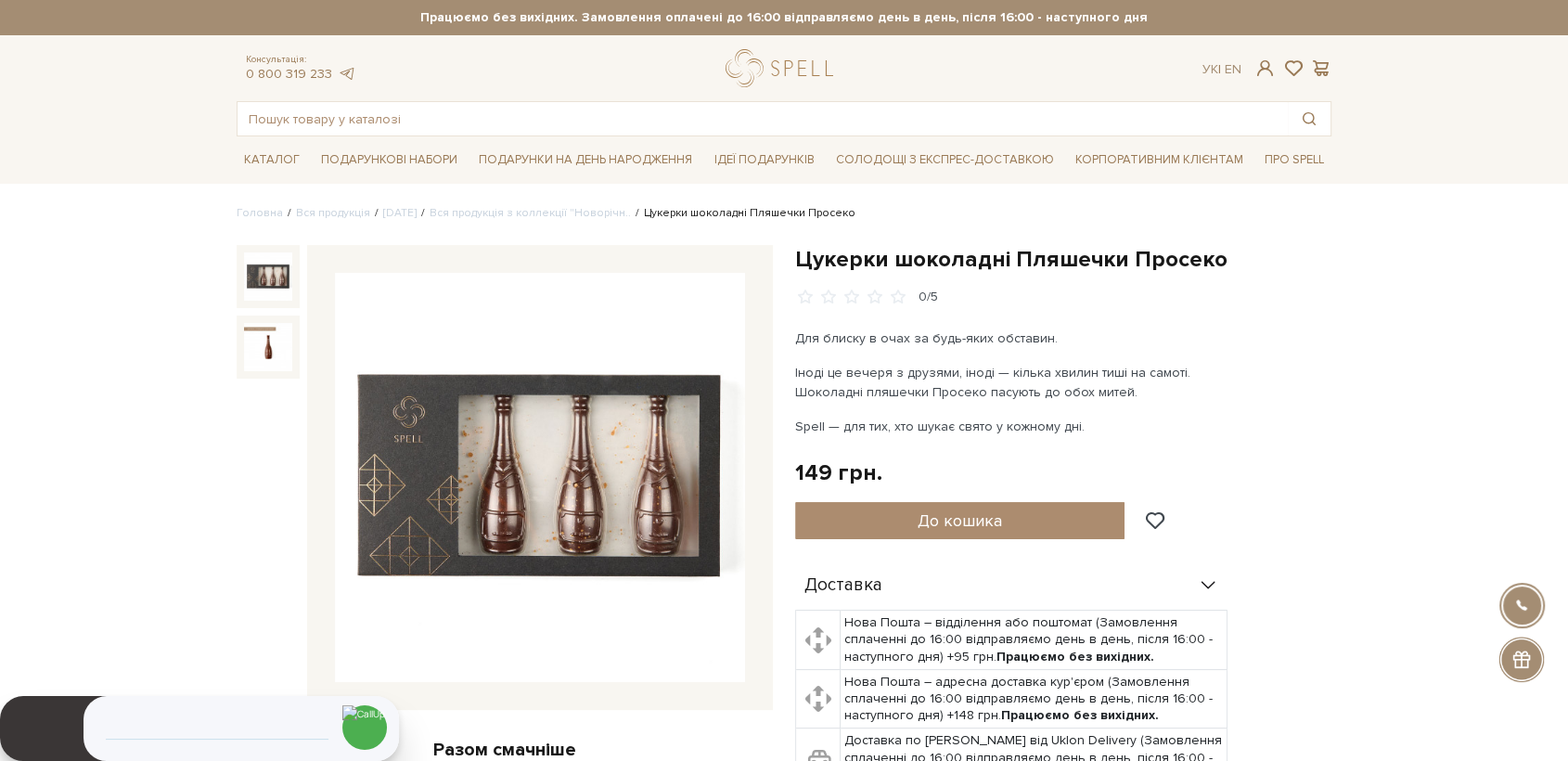
click at [479, 516] on img at bounding box center [540, 477] width 411 height 411
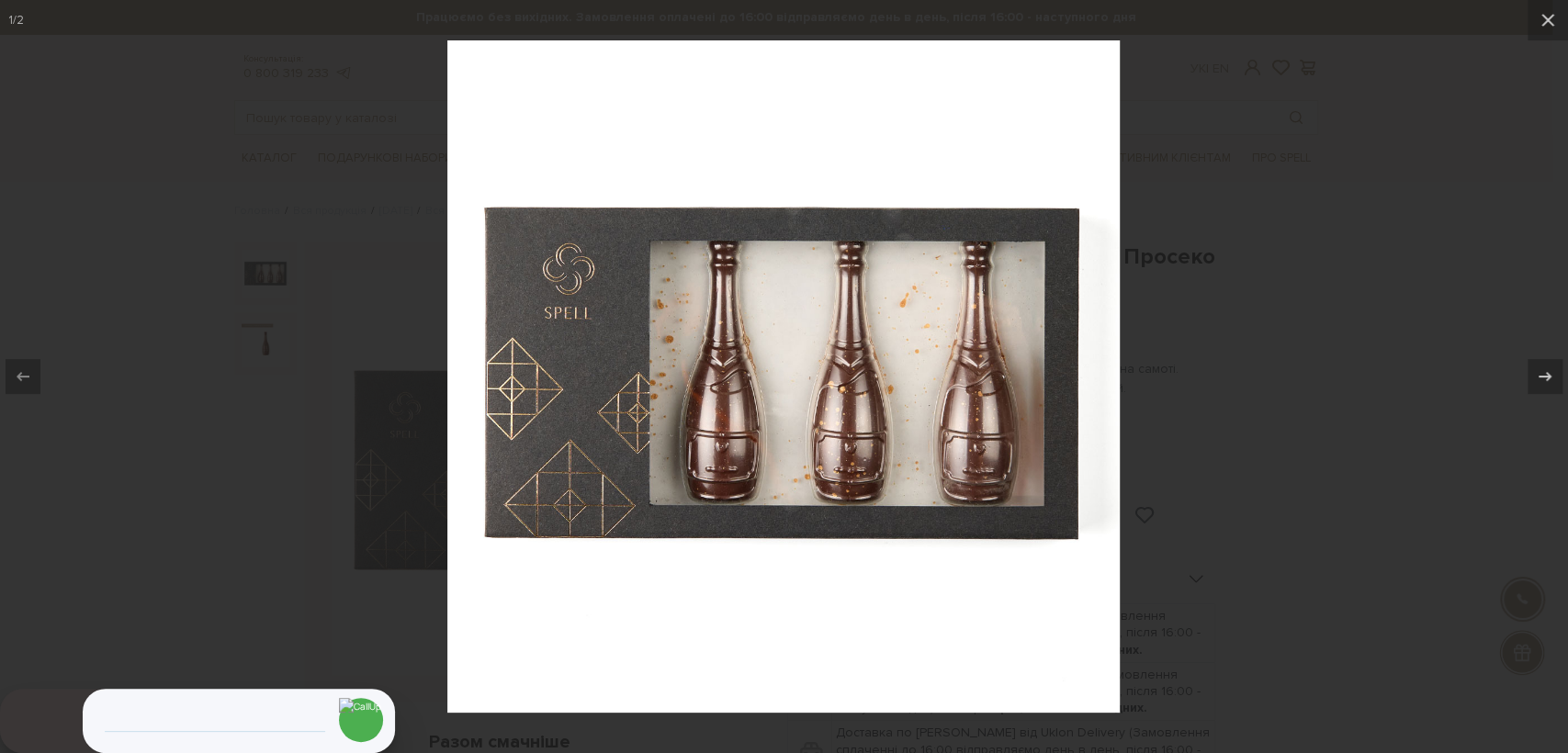
drag, startPoint x: 731, startPoint y: 428, endPoint x: 740, endPoint y: 429, distance: 9.1
click at [342, 357] on div at bounding box center [784, 376] width 1568 height 753
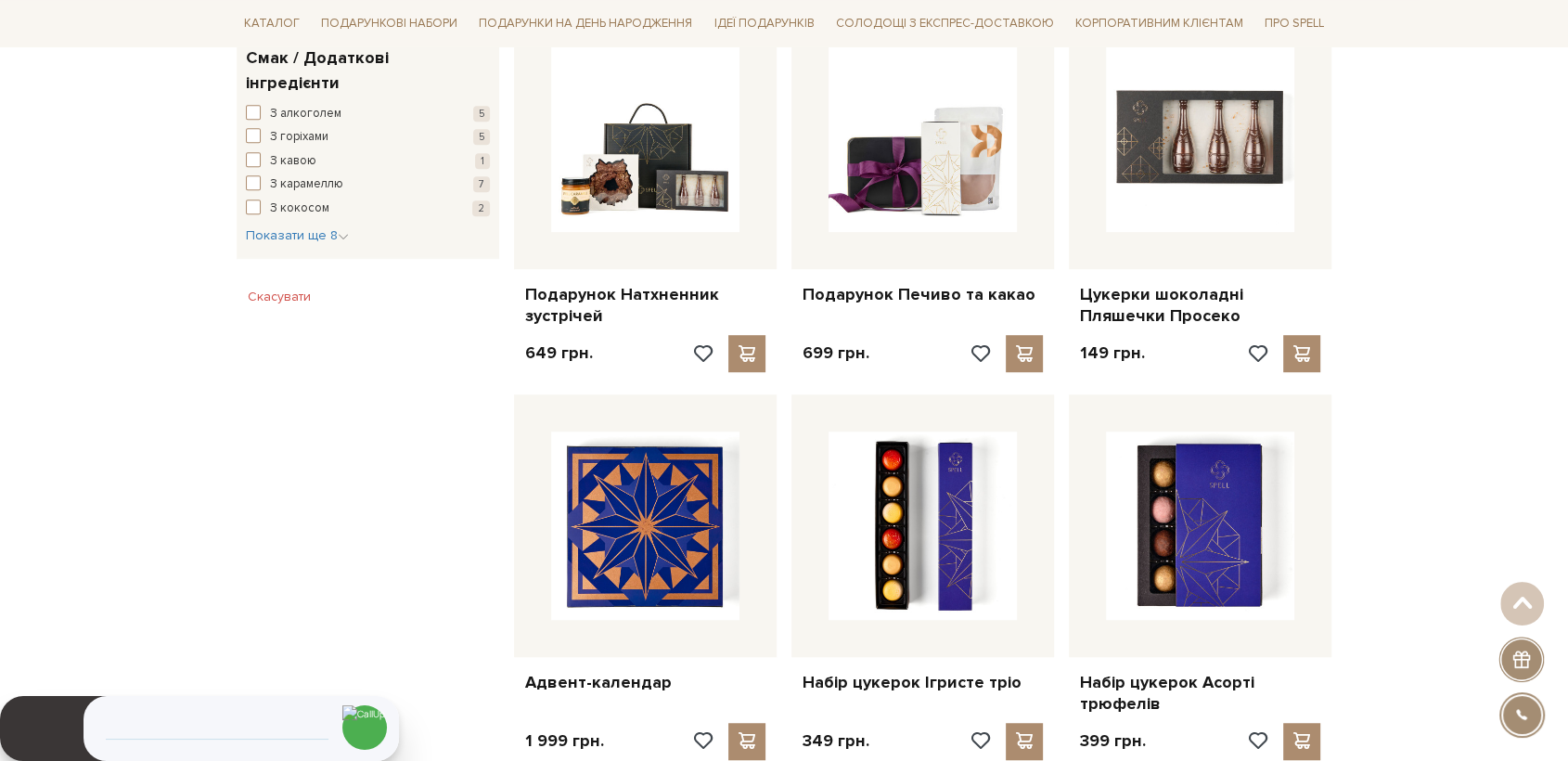
scroll to position [1134, 0]
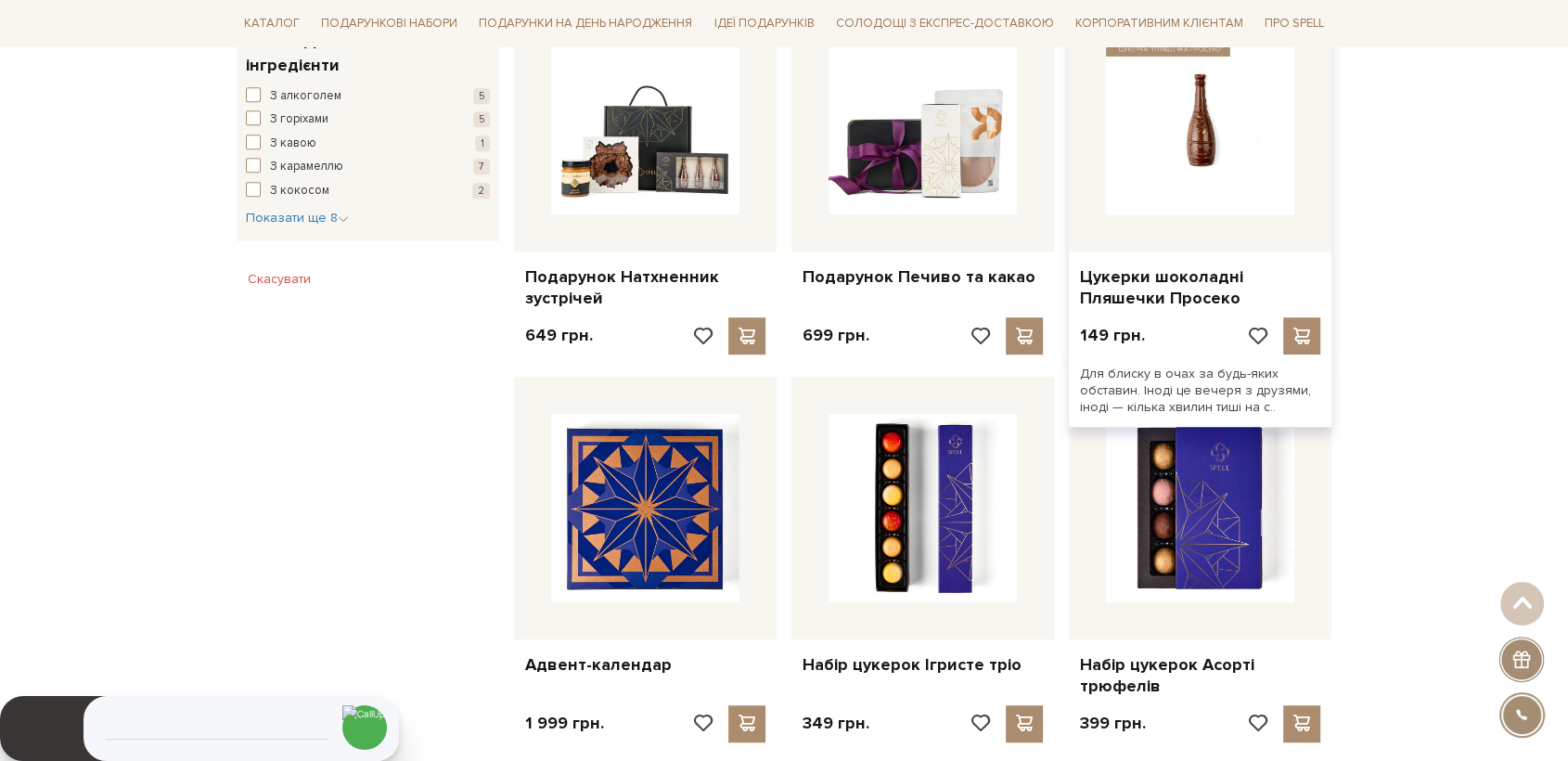
click at [1207, 159] on img at bounding box center [1200, 120] width 188 height 188
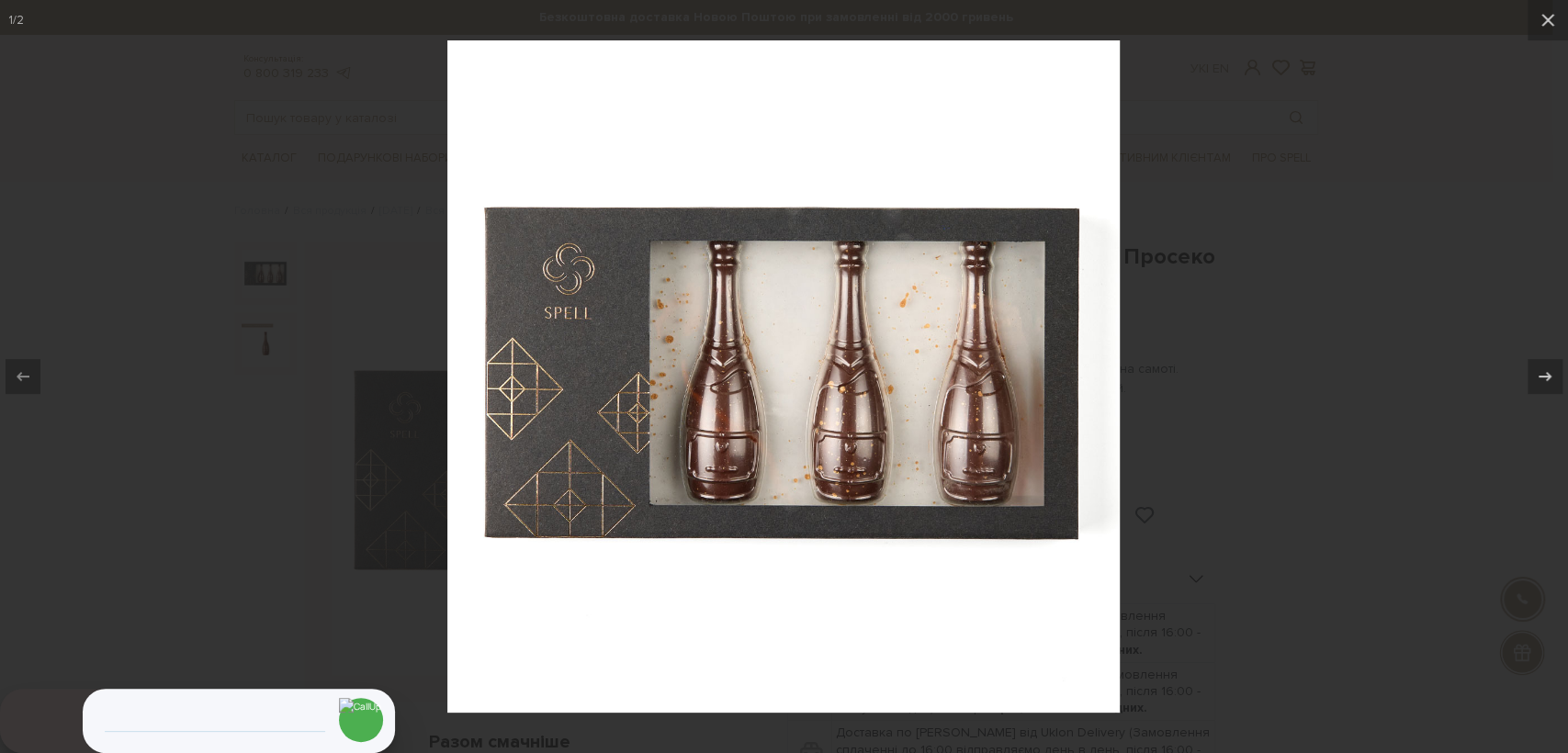
click at [1208, 521] on div at bounding box center [784, 376] width 1568 height 753
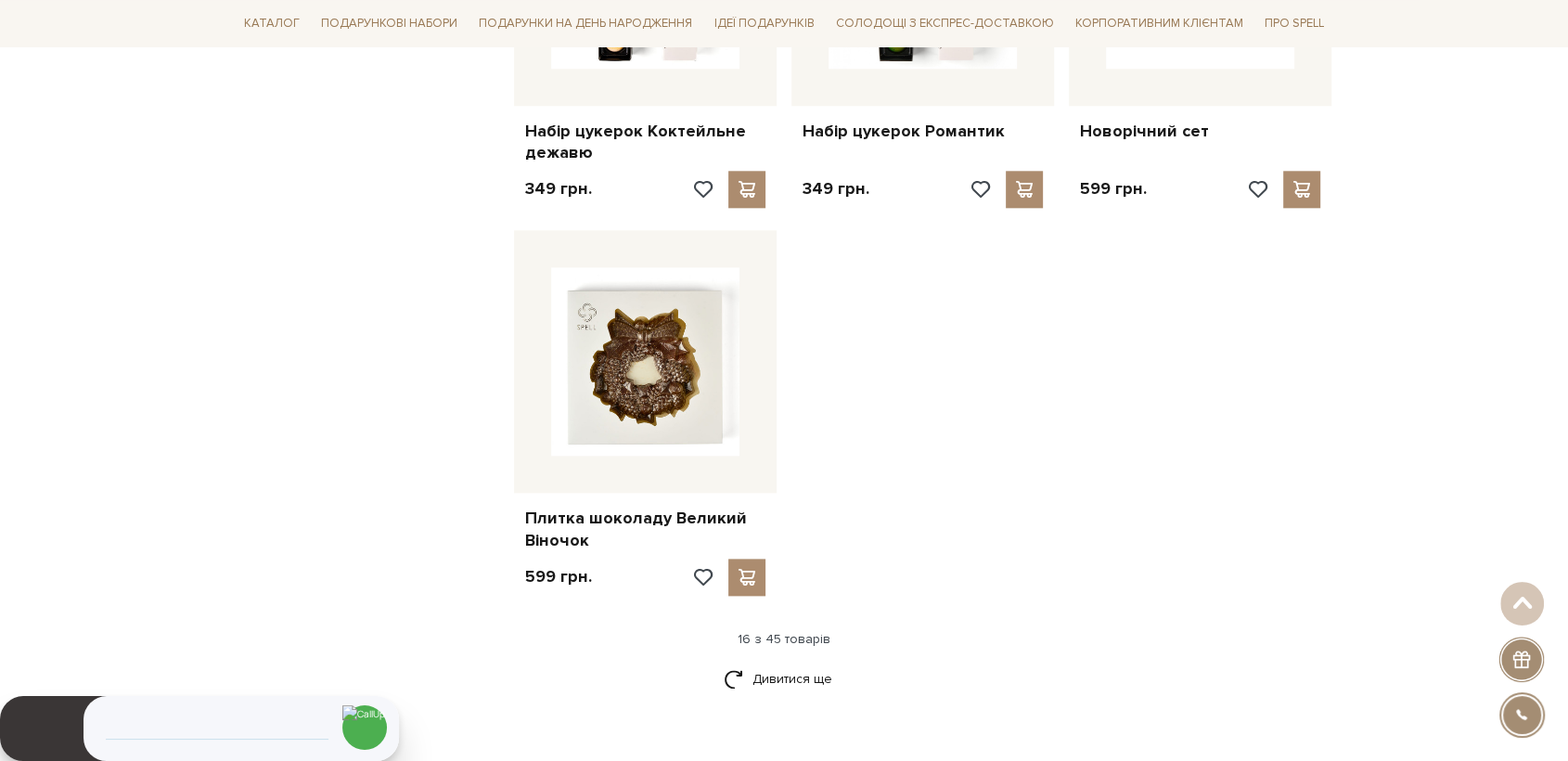
scroll to position [2165, 0]
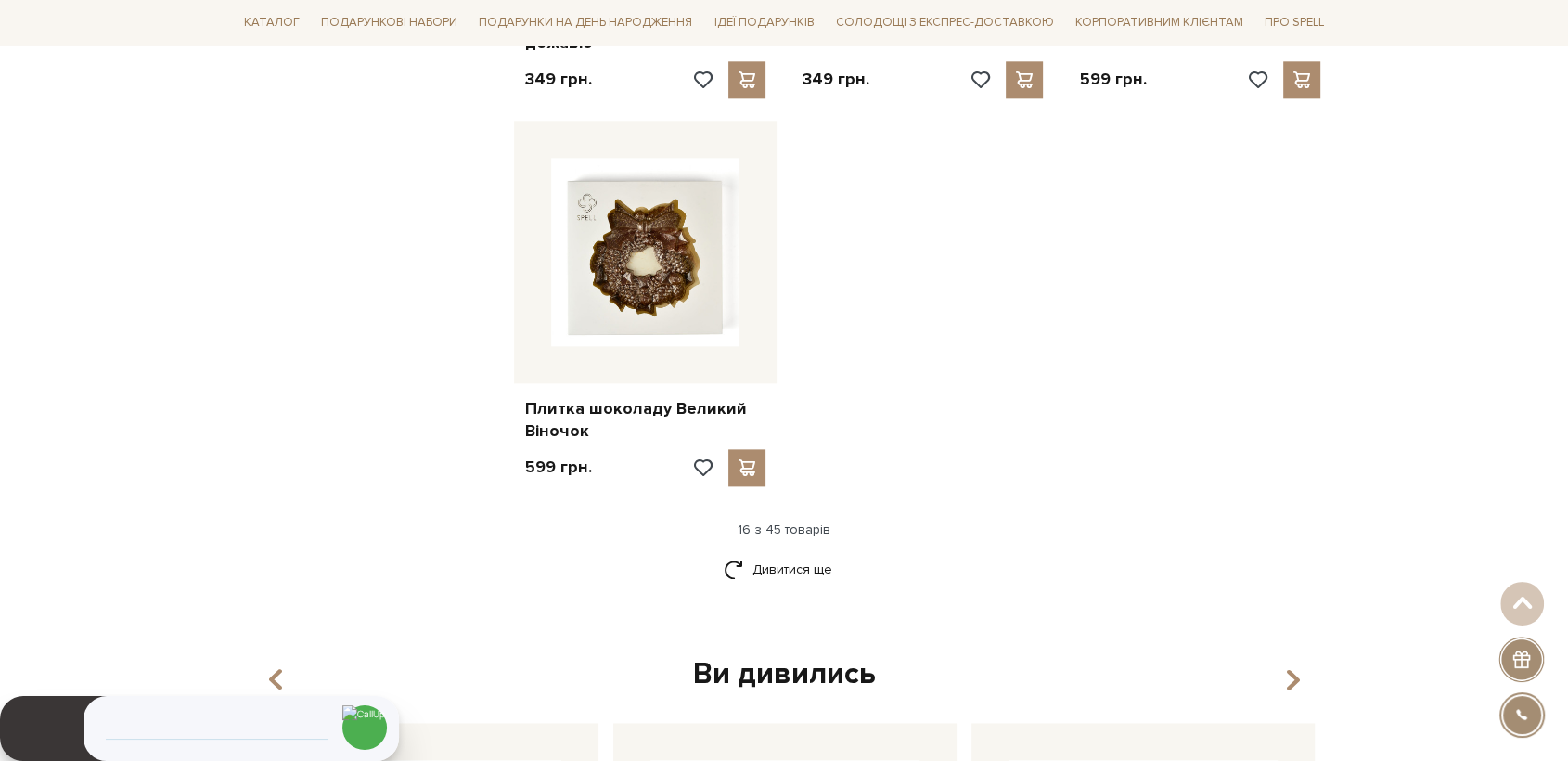
drag, startPoint x: 800, startPoint y: 565, endPoint x: 891, endPoint y: 551, distance: 92.1
click at [800, 566] on link "Дивитися ще" at bounding box center [784, 569] width 120 height 33
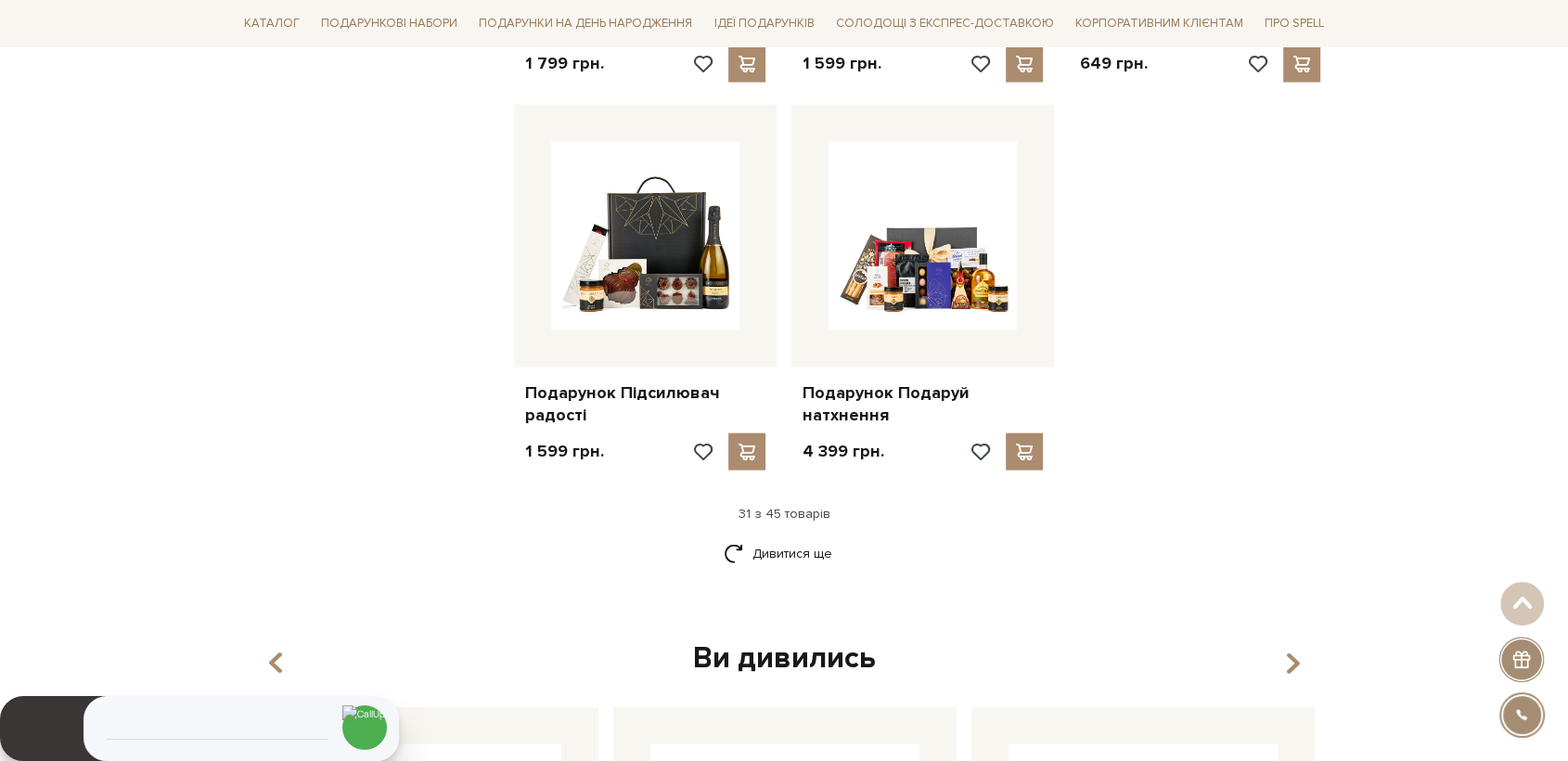
scroll to position [4123, 0]
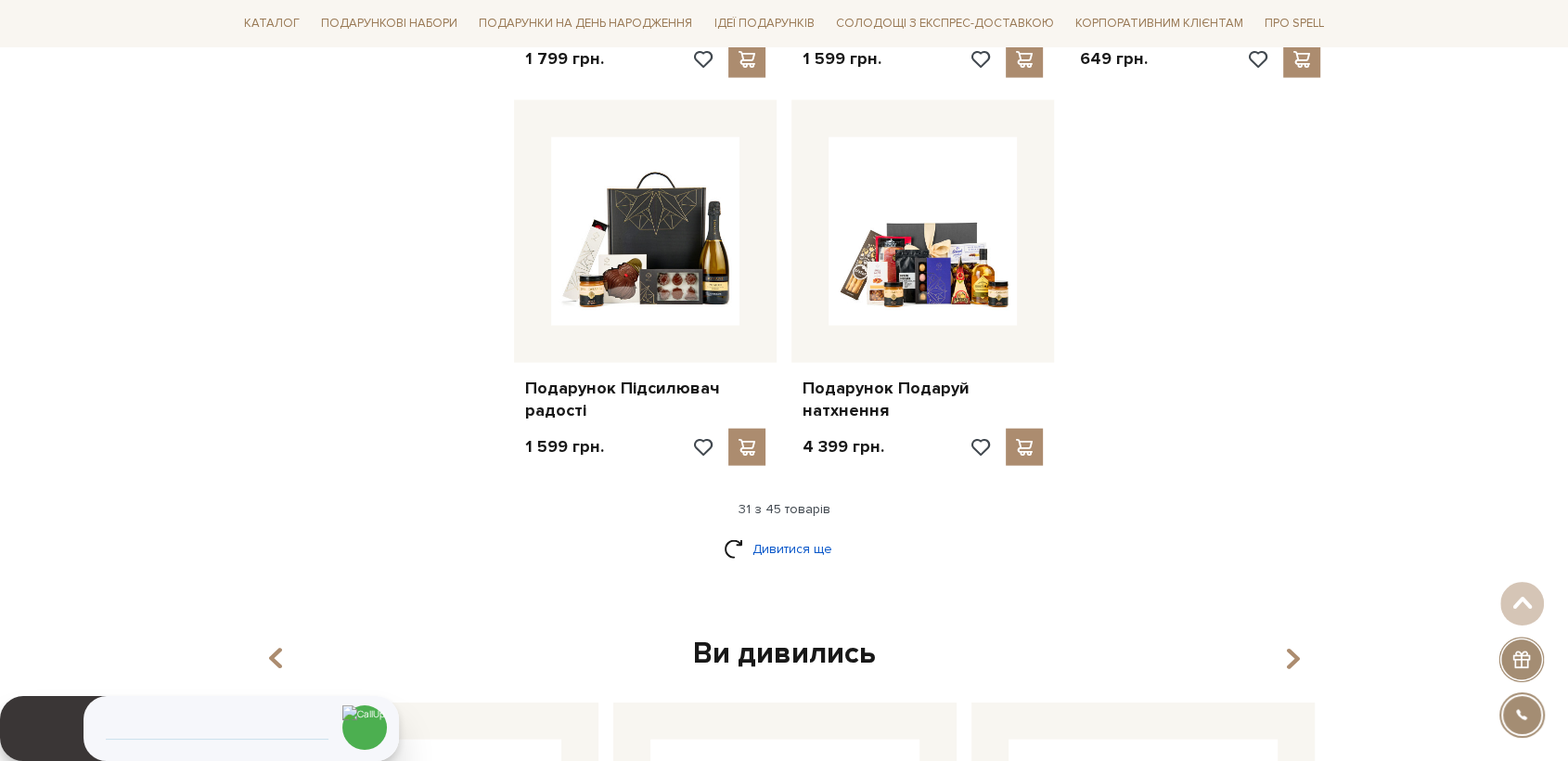
click at [774, 552] on link "Дивитися ще" at bounding box center [784, 549] width 120 height 33
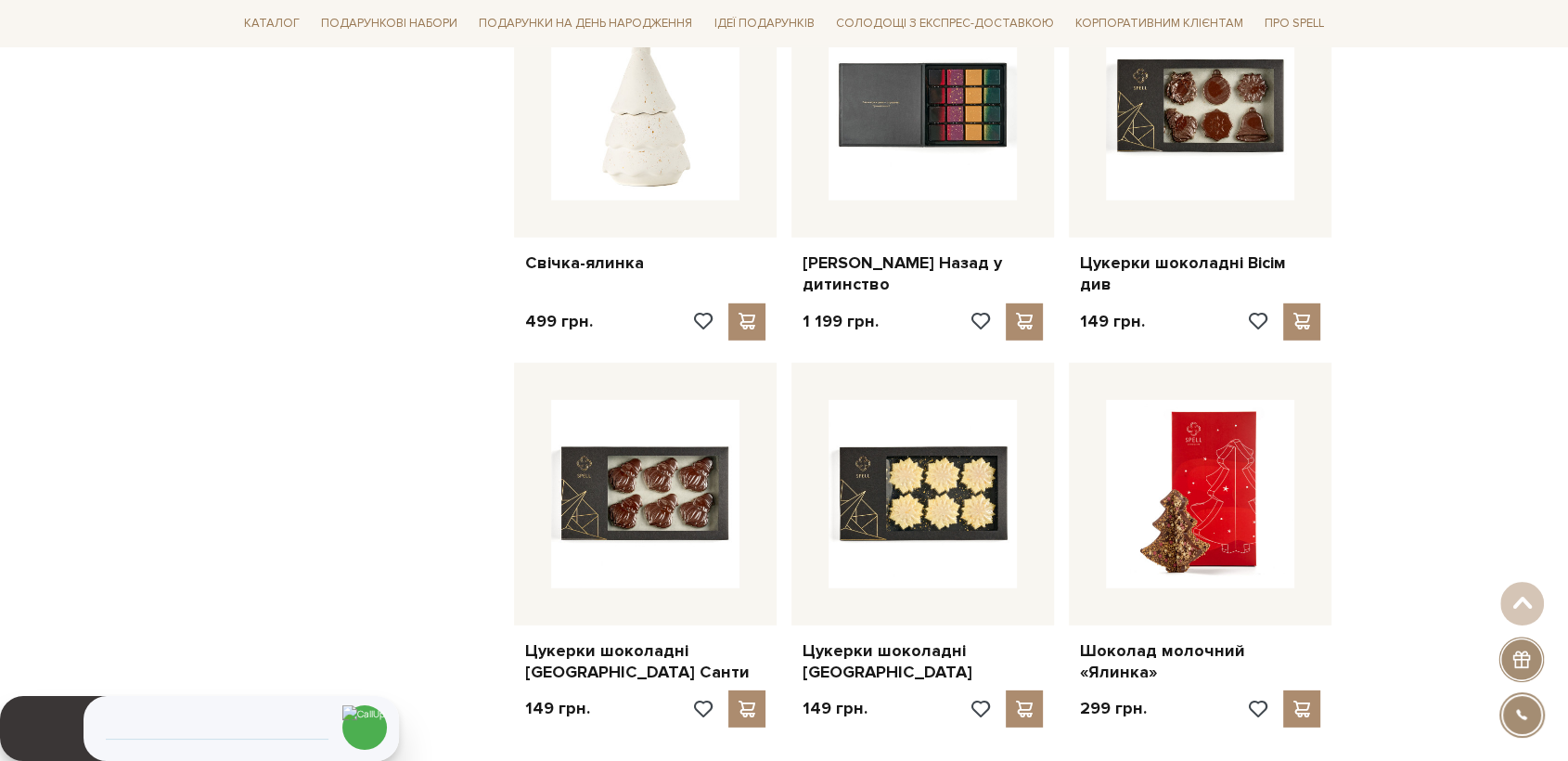
scroll to position [5463, 0]
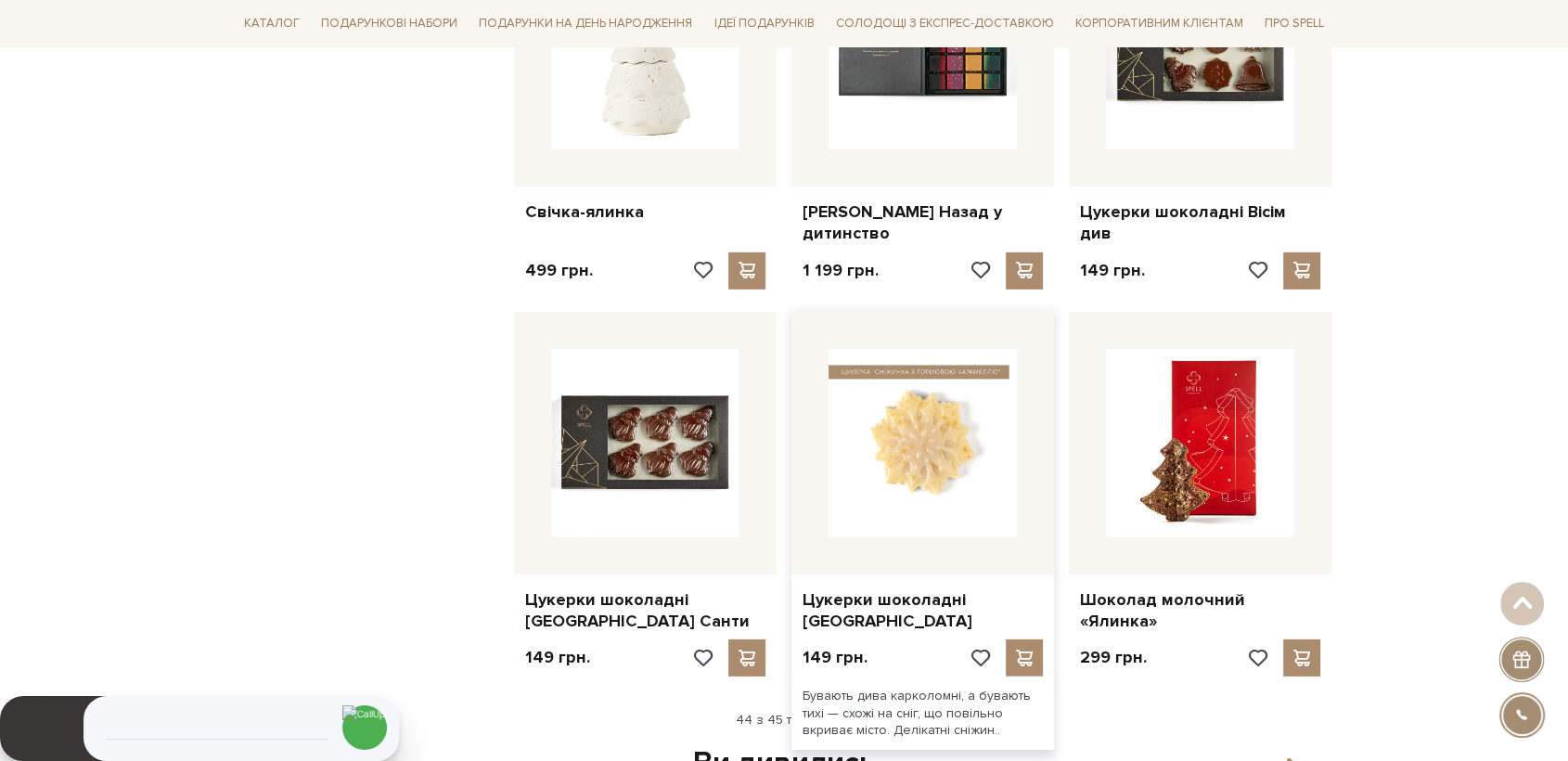
click at [942, 460] on img at bounding box center [923, 443] width 188 height 188
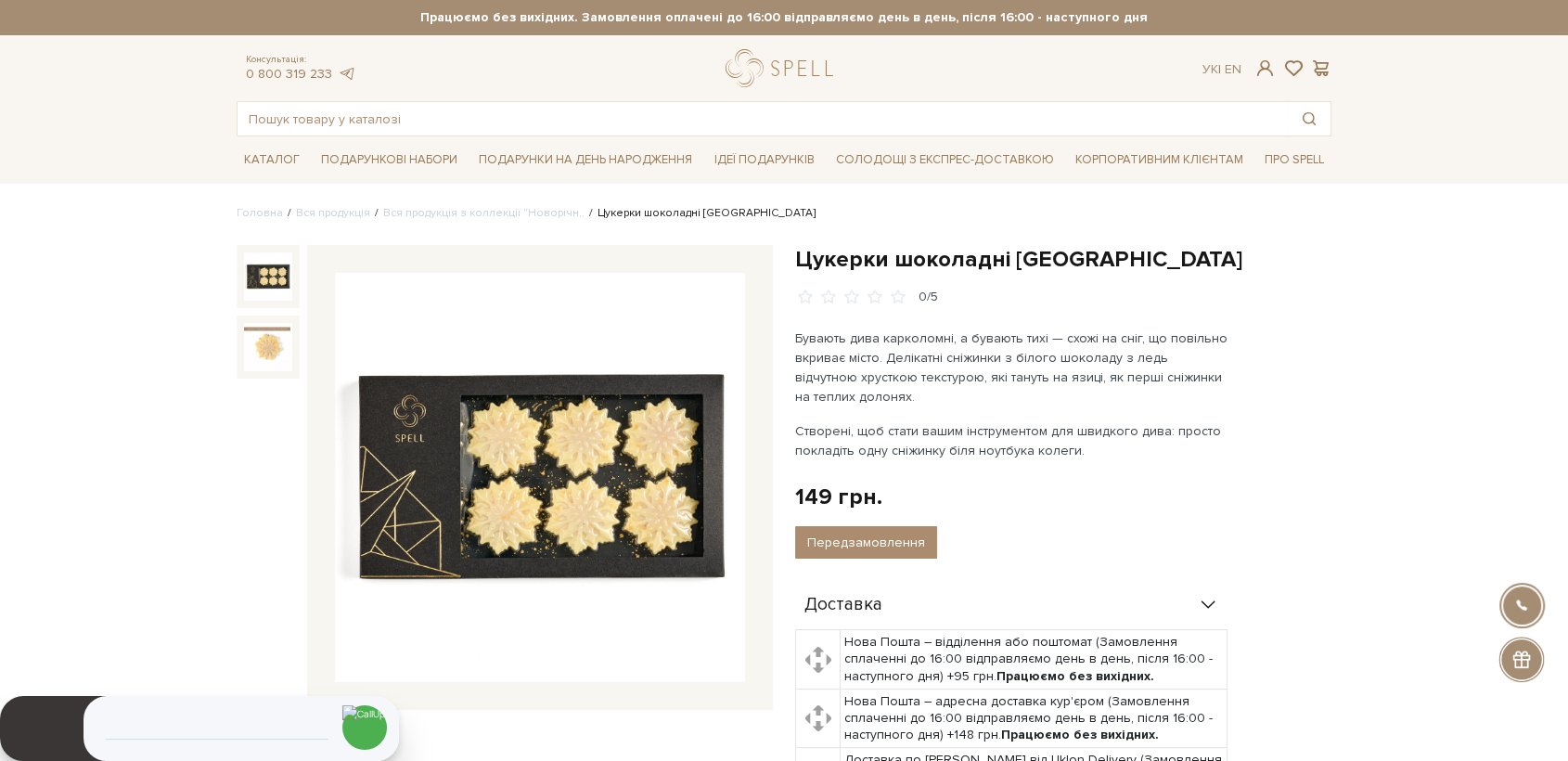
click at [608, 447] on img at bounding box center [540, 477] width 411 height 411
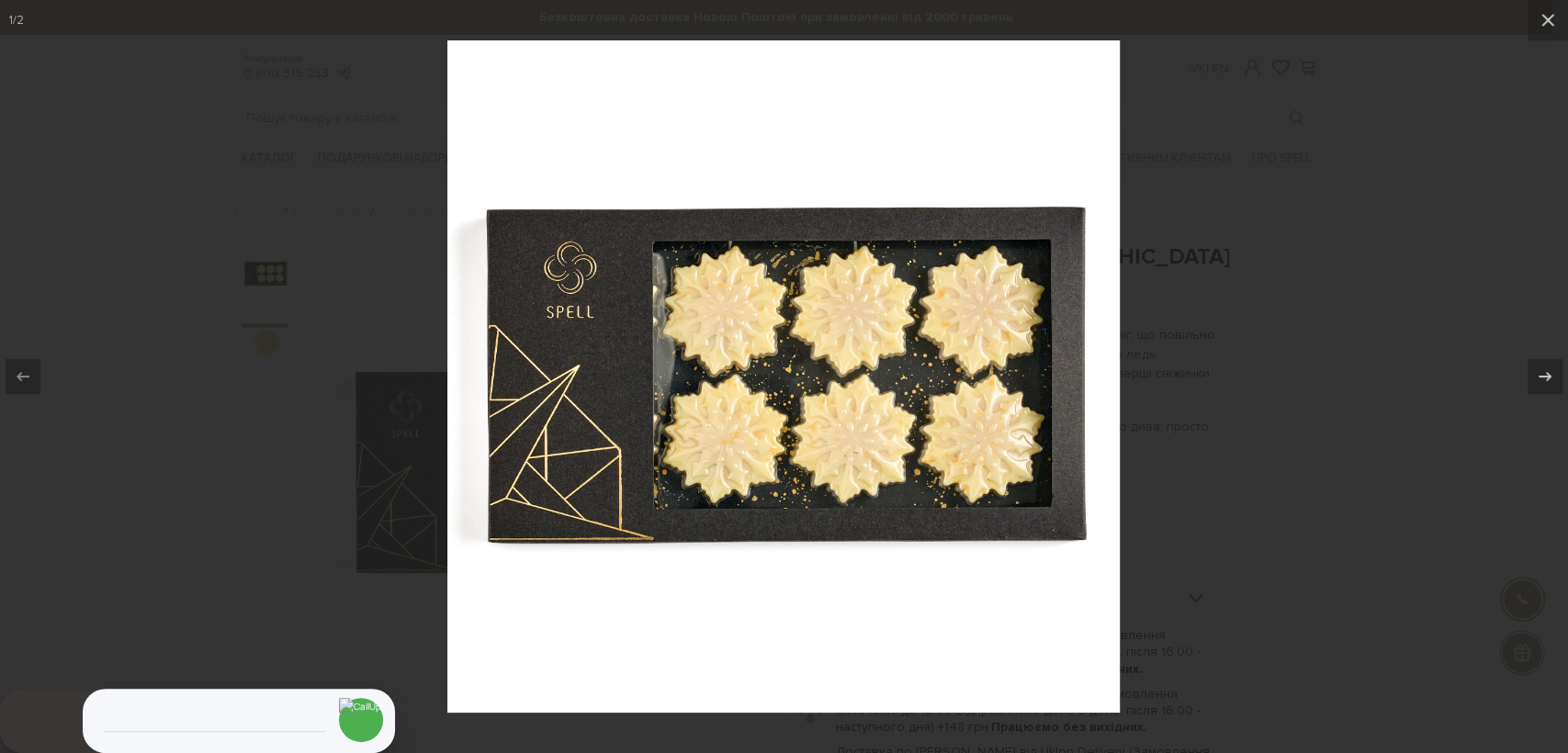
drag, startPoint x: 279, startPoint y: 350, endPoint x: 86, endPoint y: 85, distance: 327.8
click at [279, 349] on div at bounding box center [784, 376] width 1568 height 753
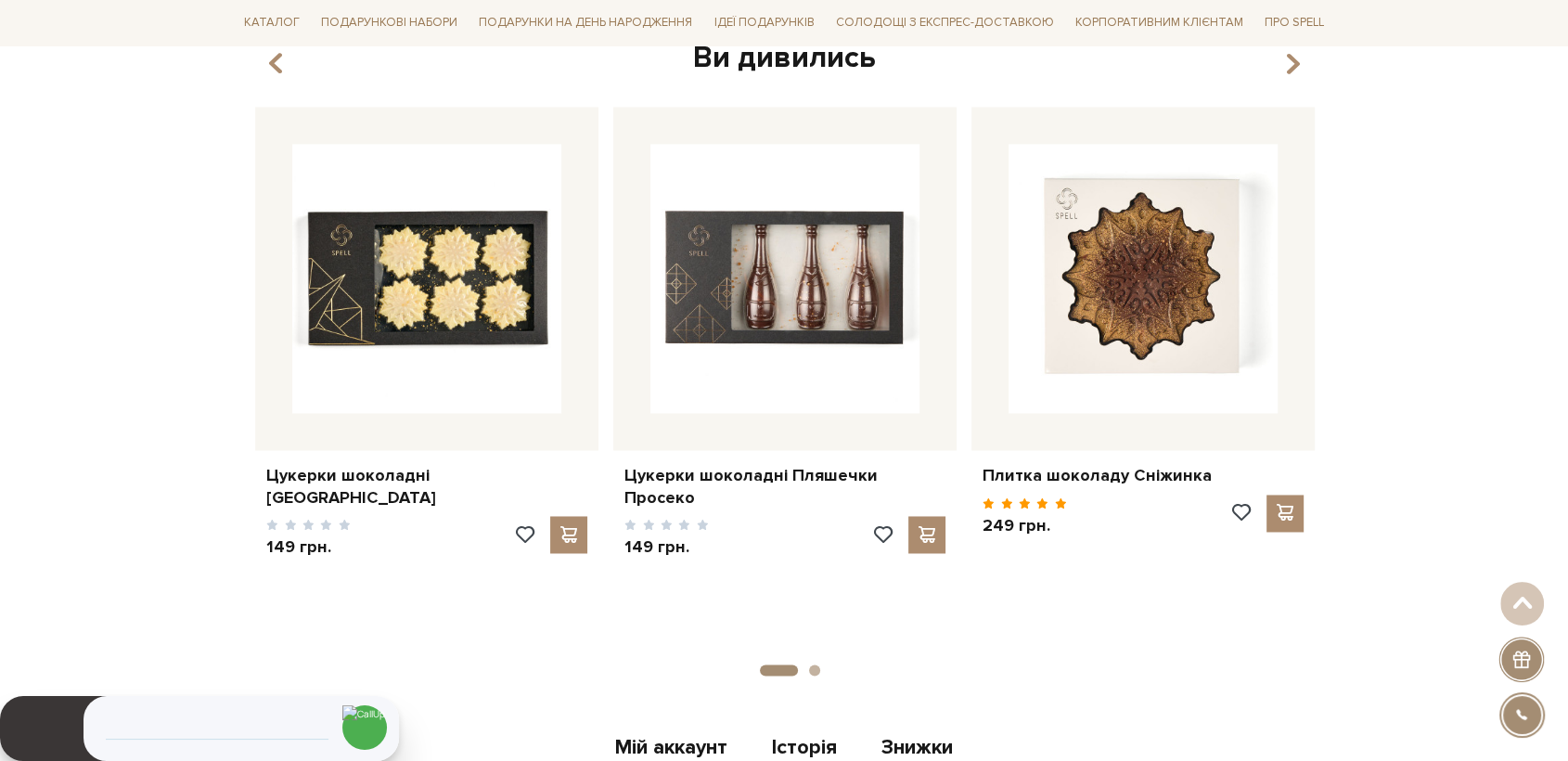
scroll to position [2723, 0]
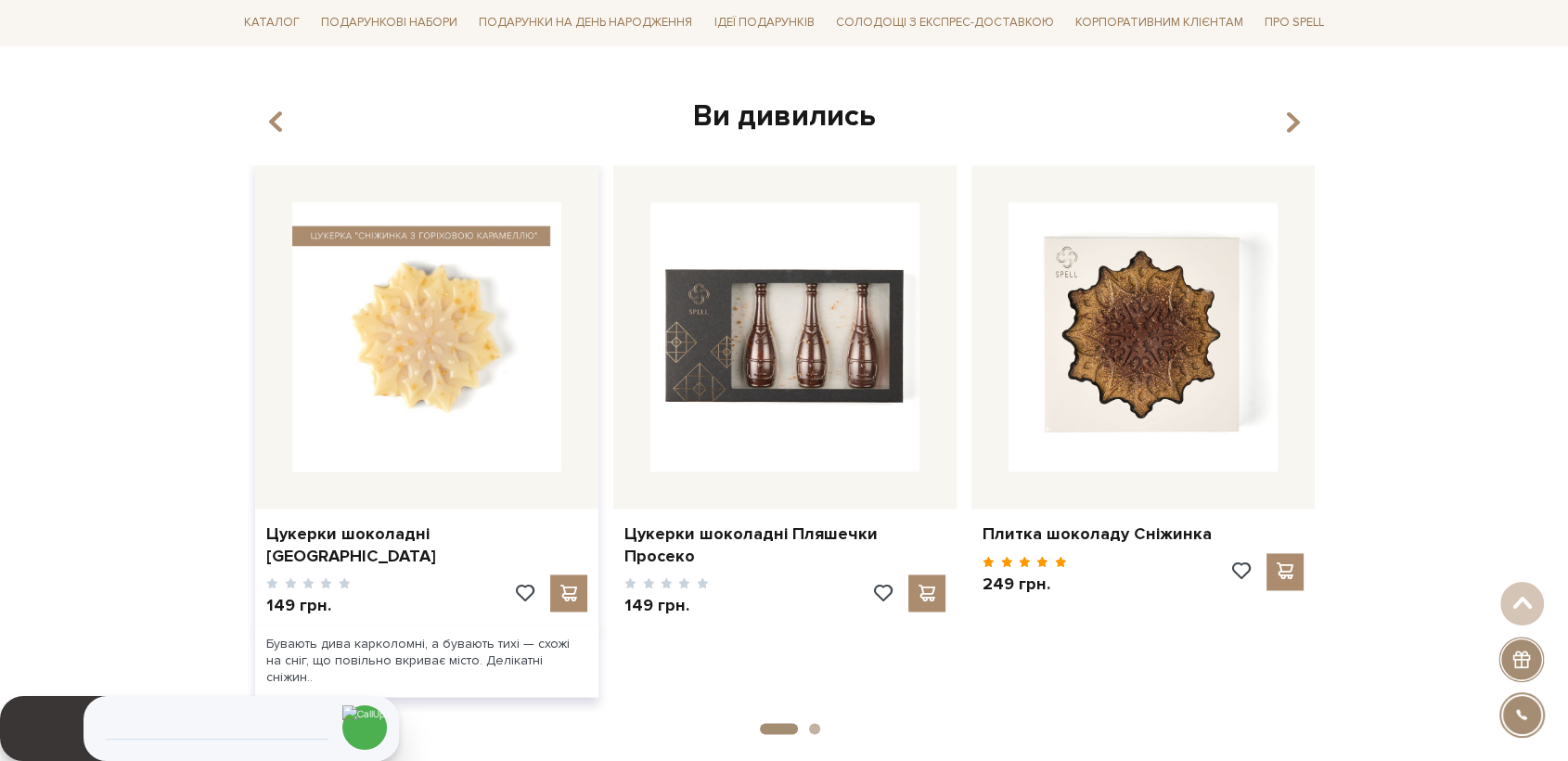
click at [481, 325] on img at bounding box center [427, 336] width 269 height 269
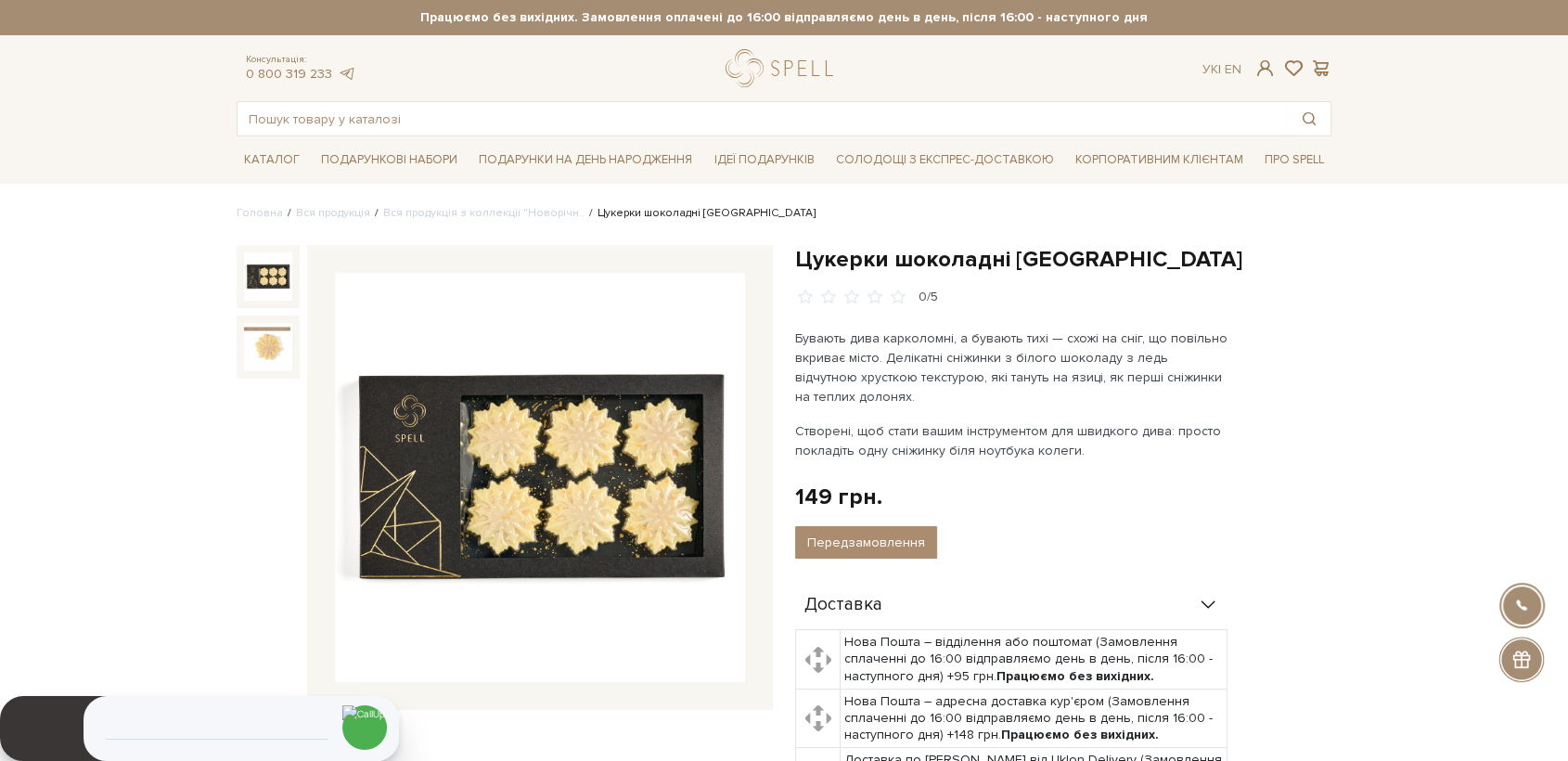
click at [276, 271] on img at bounding box center [268, 276] width 48 height 48
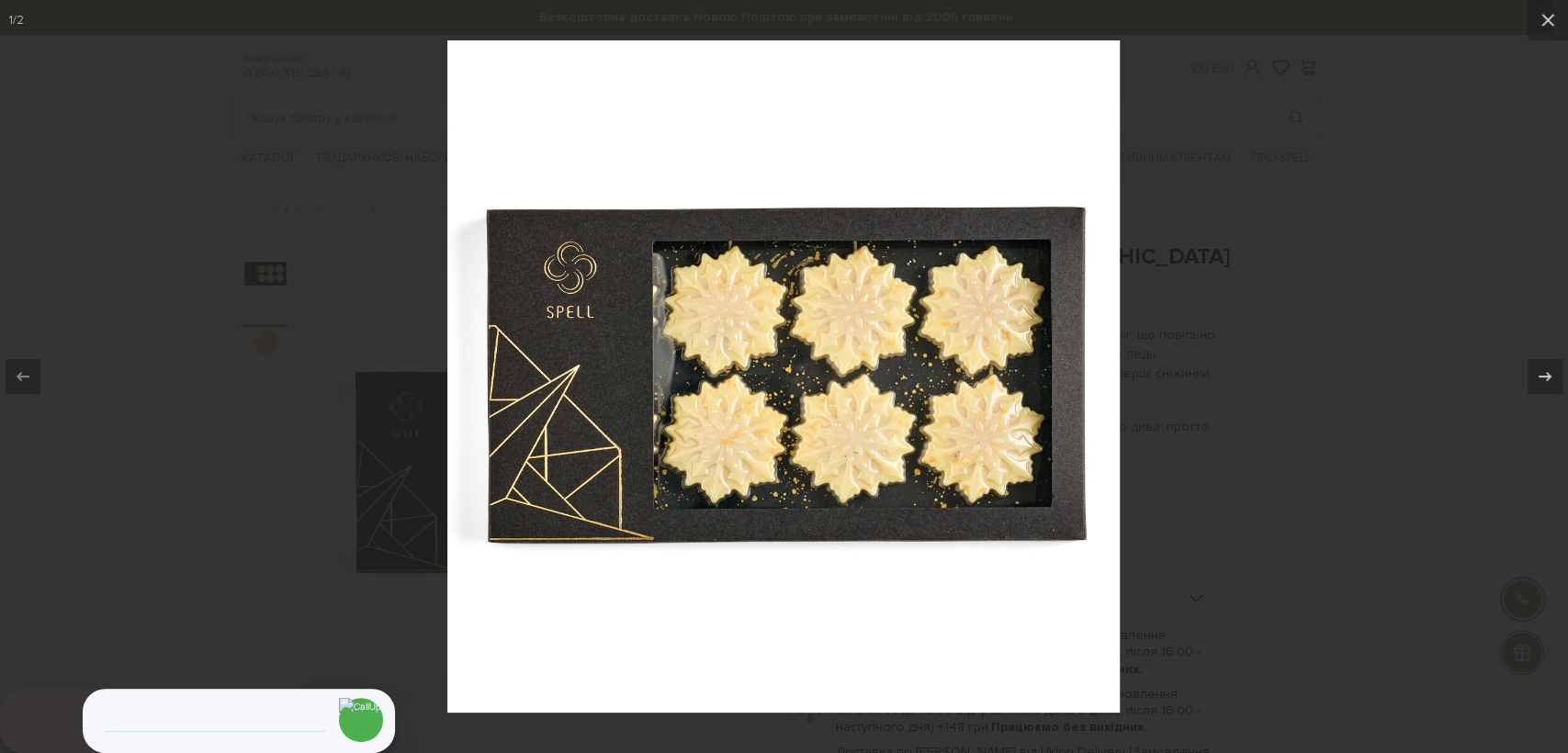
click at [237, 297] on div at bounding box center [784, 376] width 1568 height 753
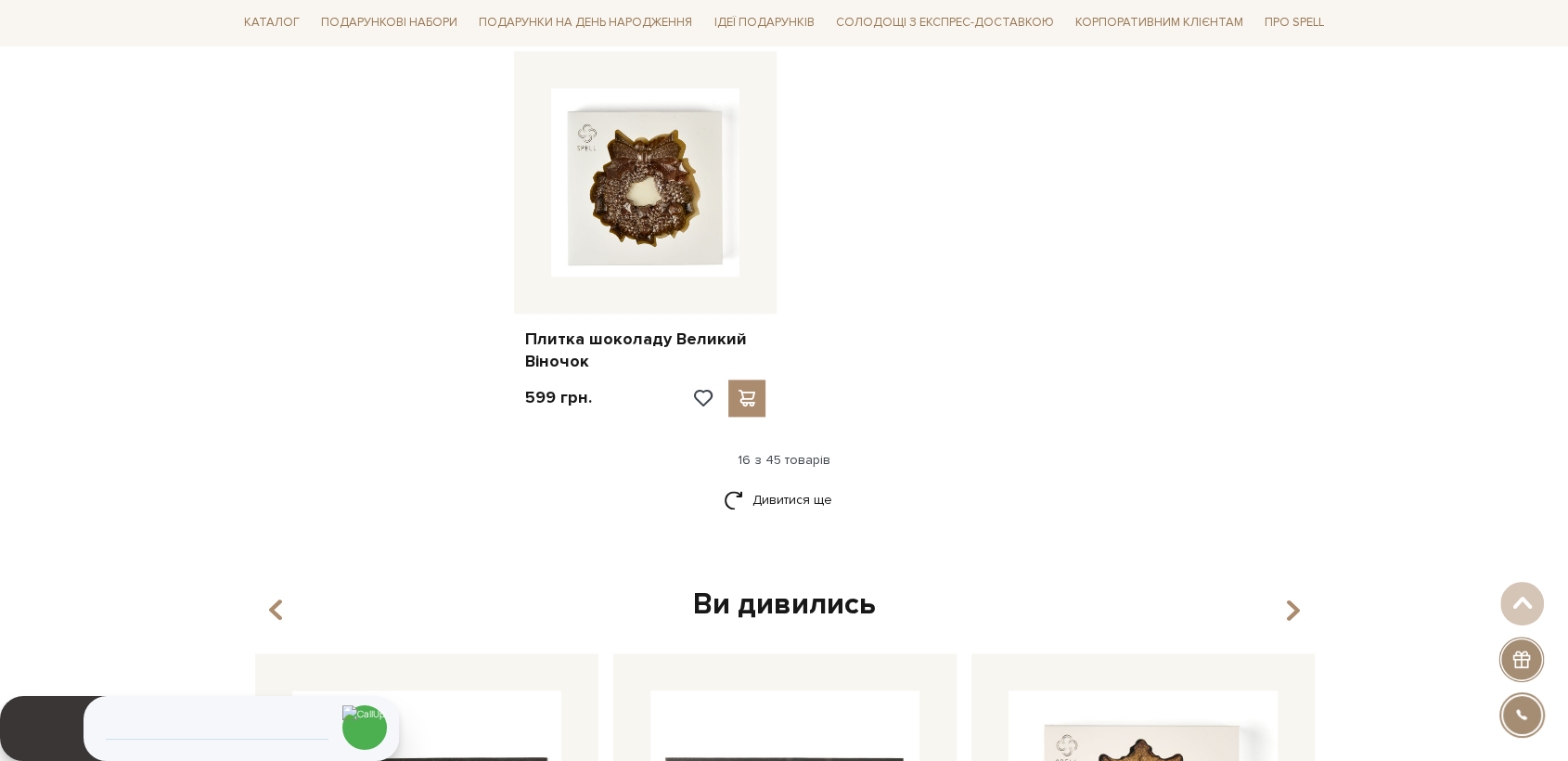
scroll to position [2199, 0]
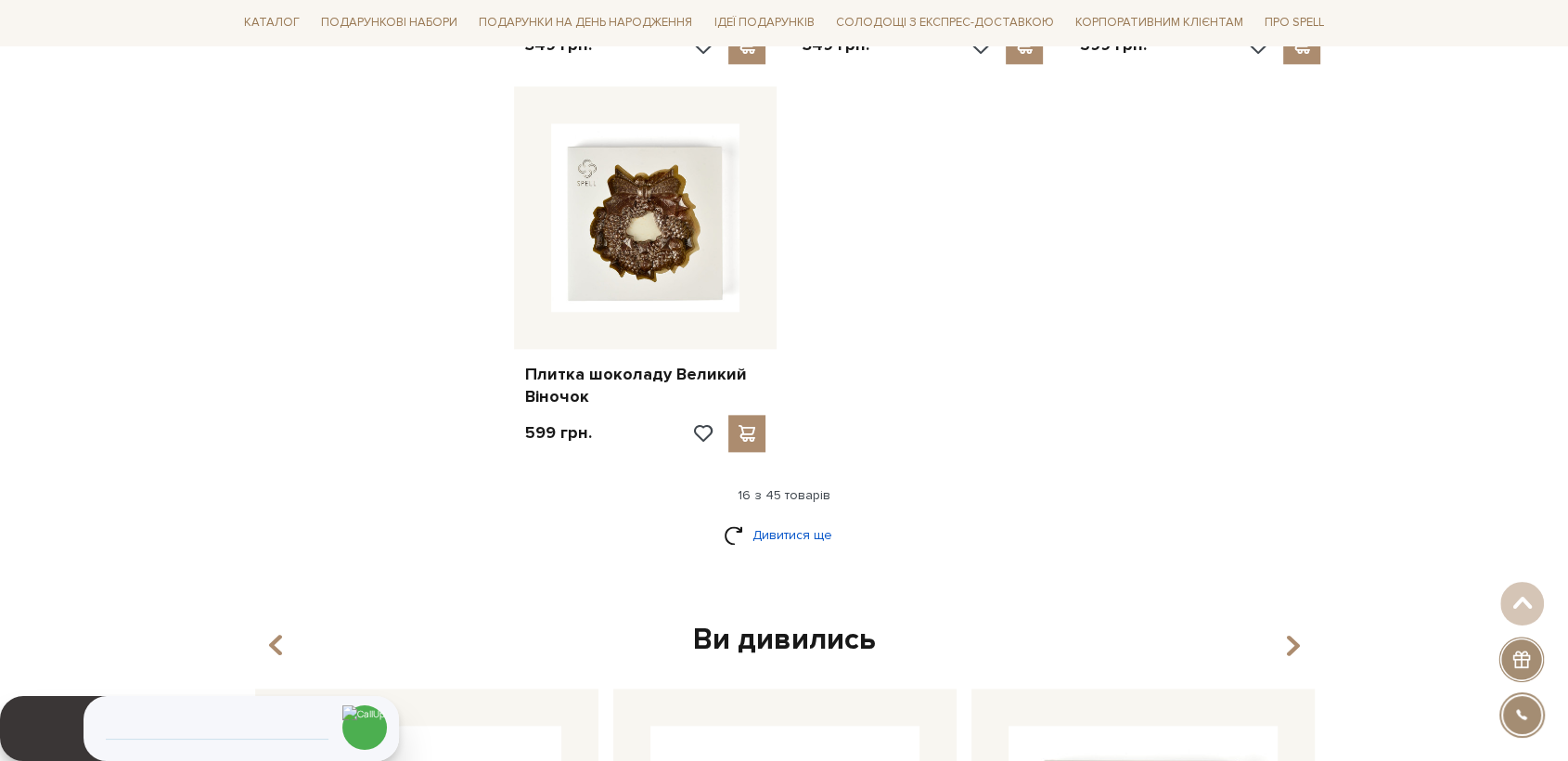
click at [801, 531] on link "Дивитися ще" at bounding box center [784, 535] width 120 height 33
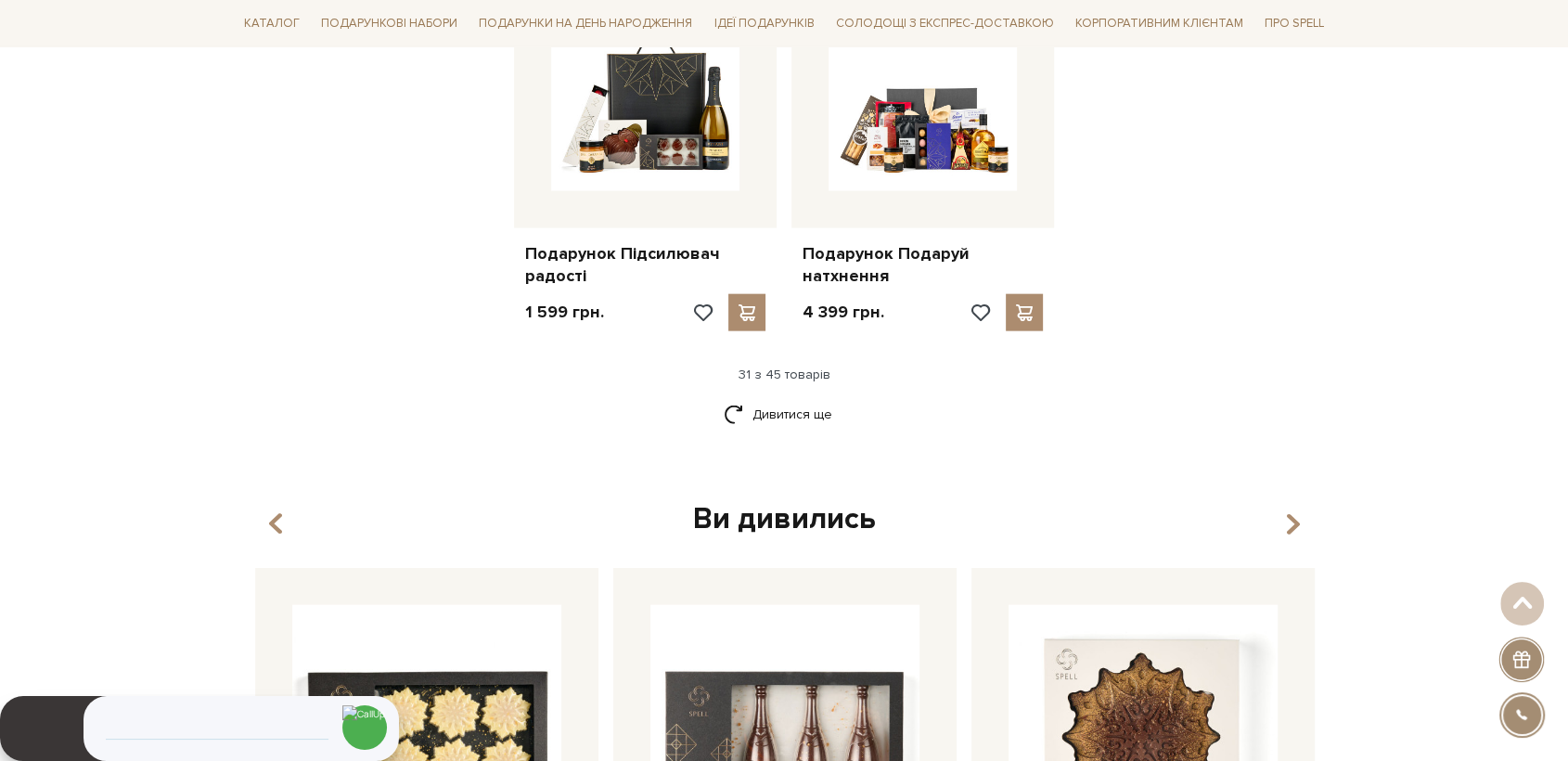
scroll to position [4365, 0]
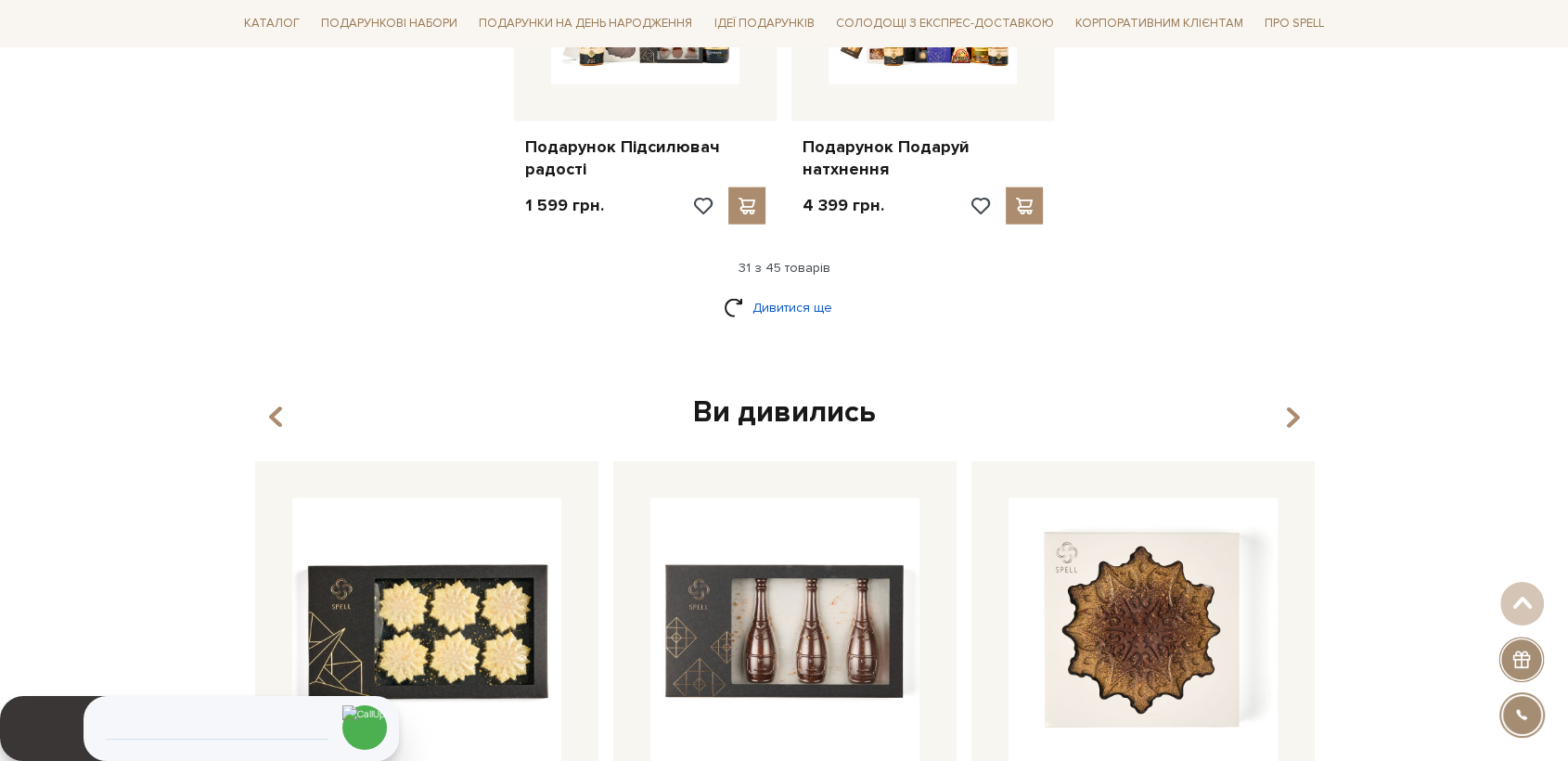
click at [792, 306] on link "Дивитися ще" at bounding box center [784, 307] width 120 height 33
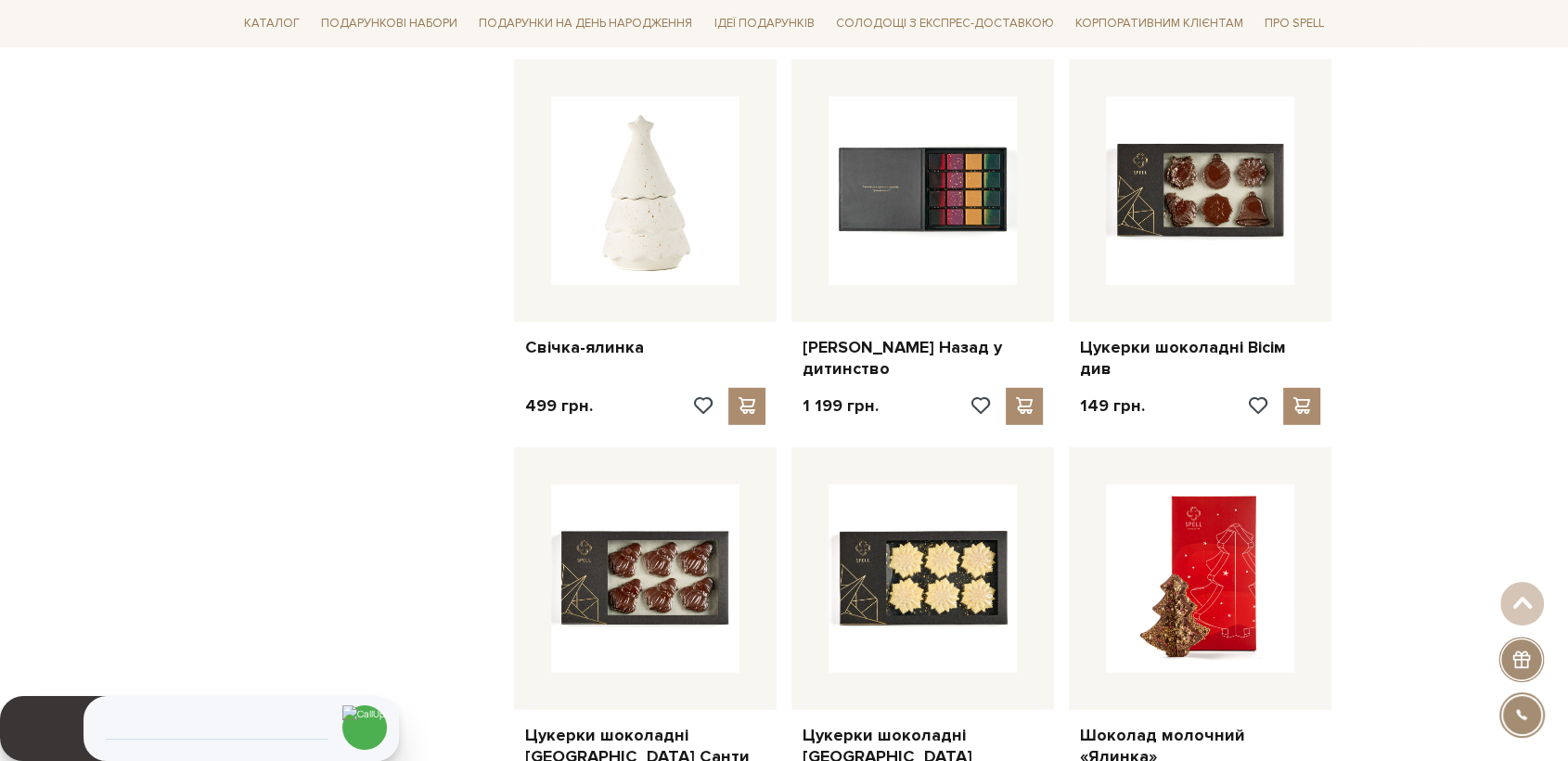
scroll to position [5396, 0]
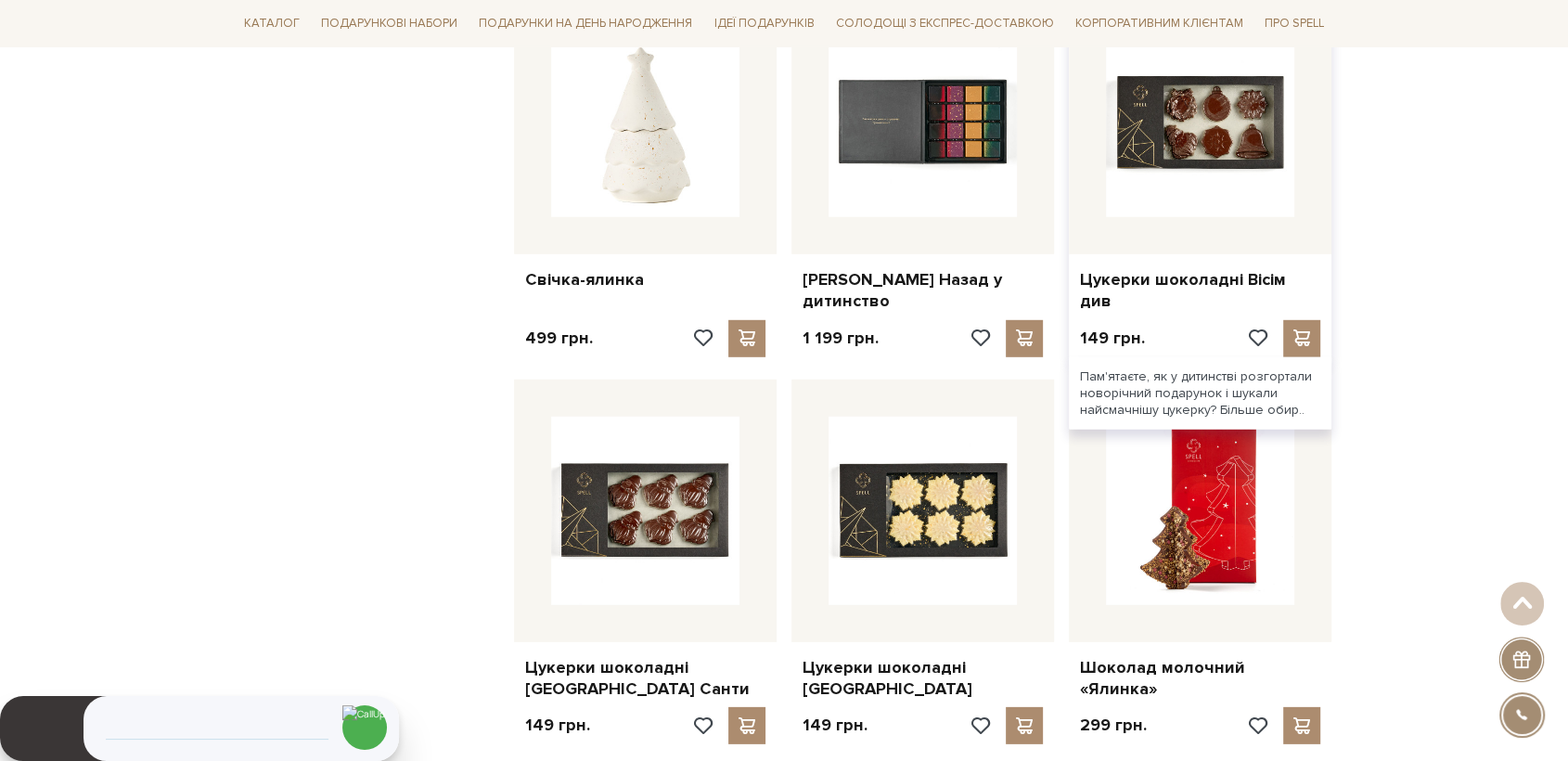
drag, startPoint x: 1106, startPoint y: 101, endPoint x: 1114, endPoint y: 106, distance: 9.4
click at [1108, 101] on img at bounding box center [1200, 123] width 188 height 188
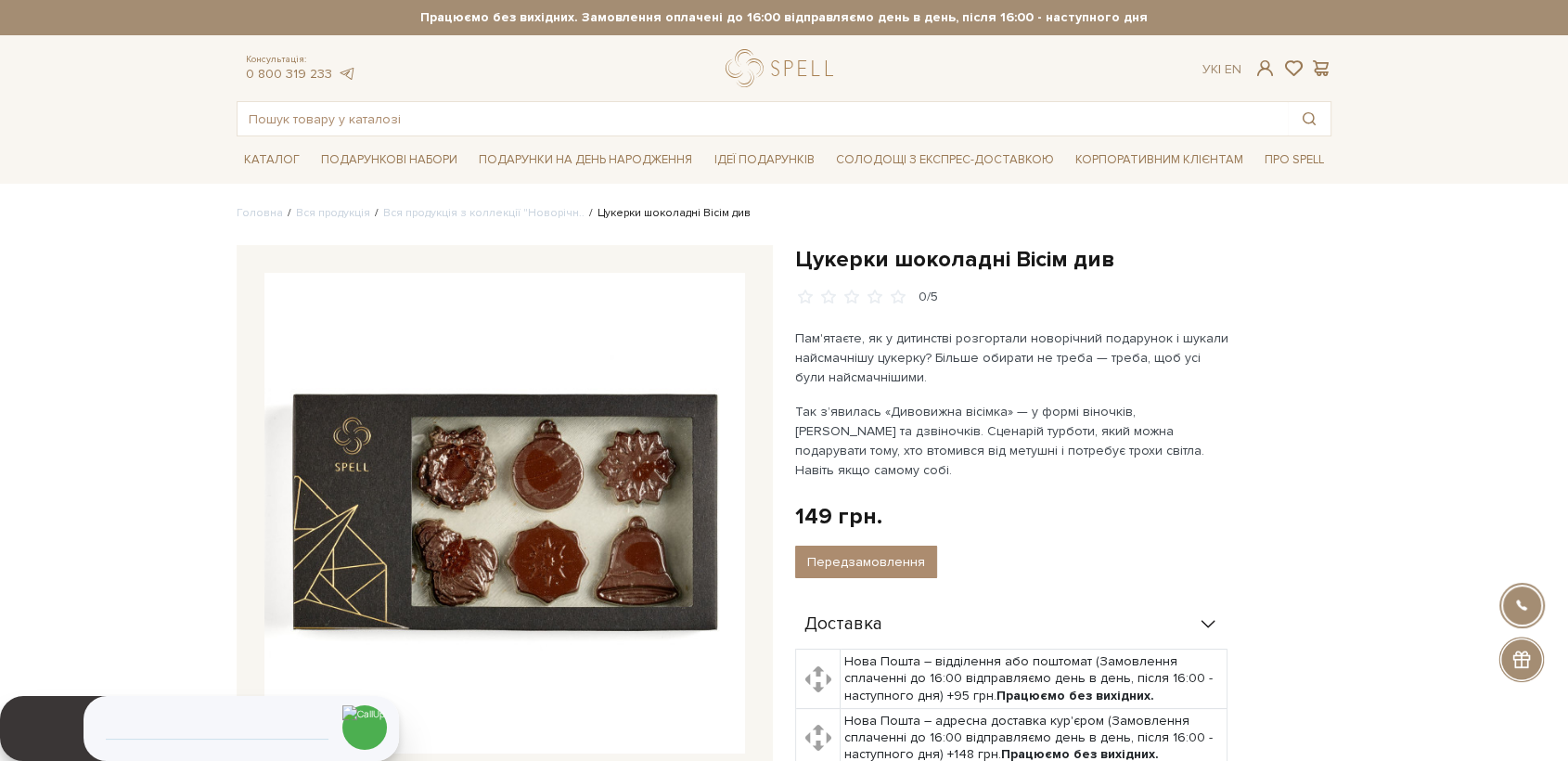
click at [511, 470] on img at bounding box center [505, 513] width 481 height 481
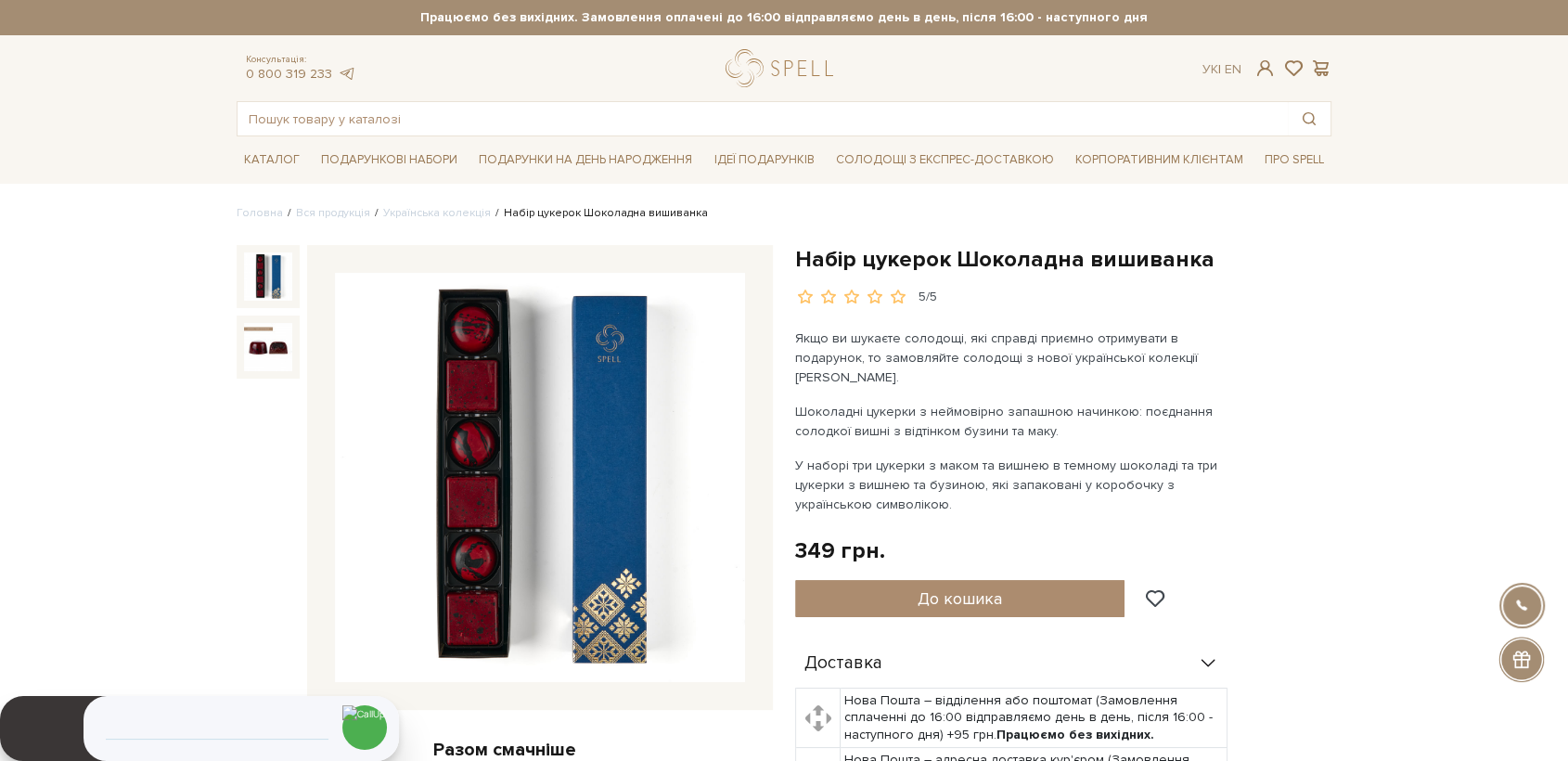
click at [420, 468] on img at bounding box center [540, 477] width 411 height 411
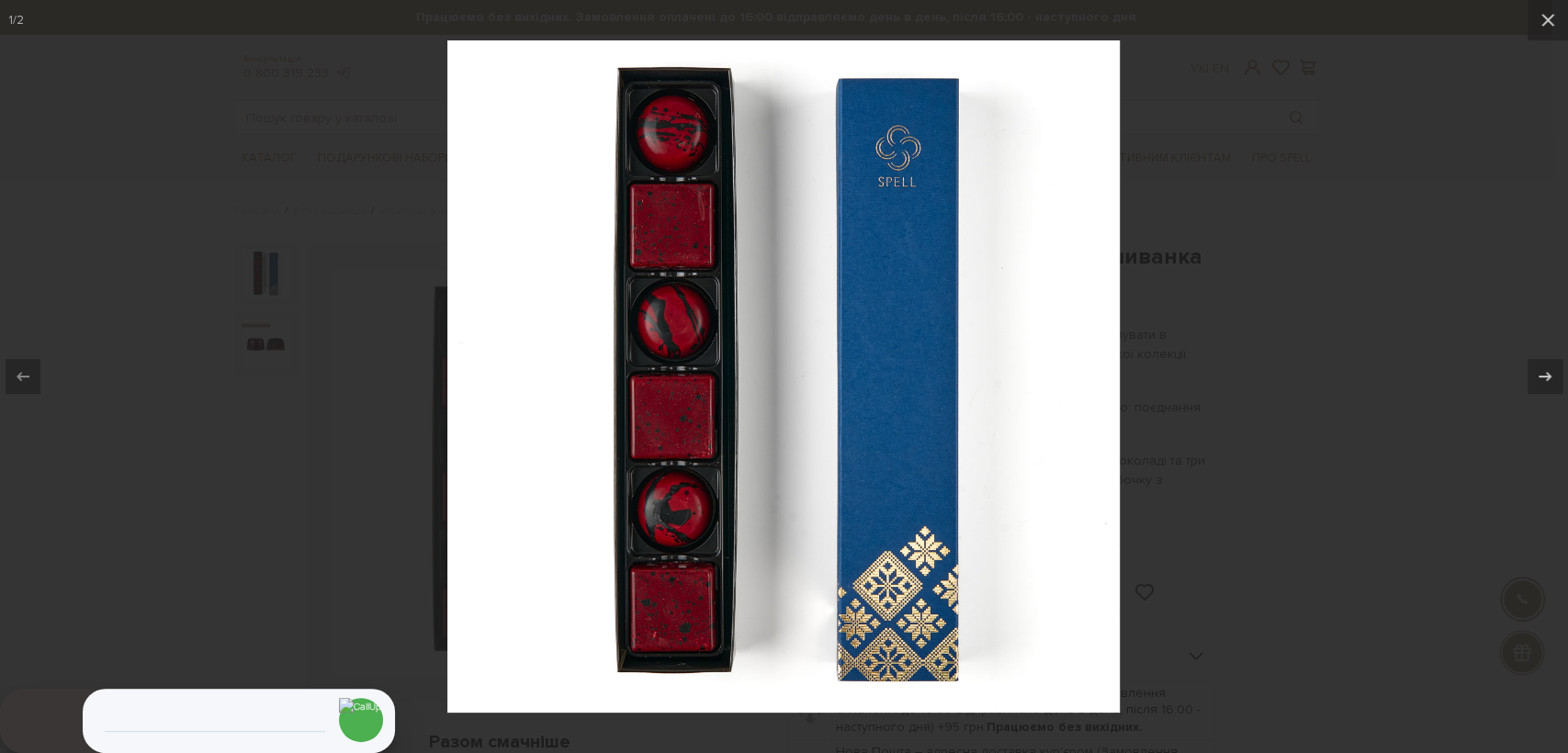
click at [1307, 519] on div at bounding box center [784, 376] width 1568 height 753
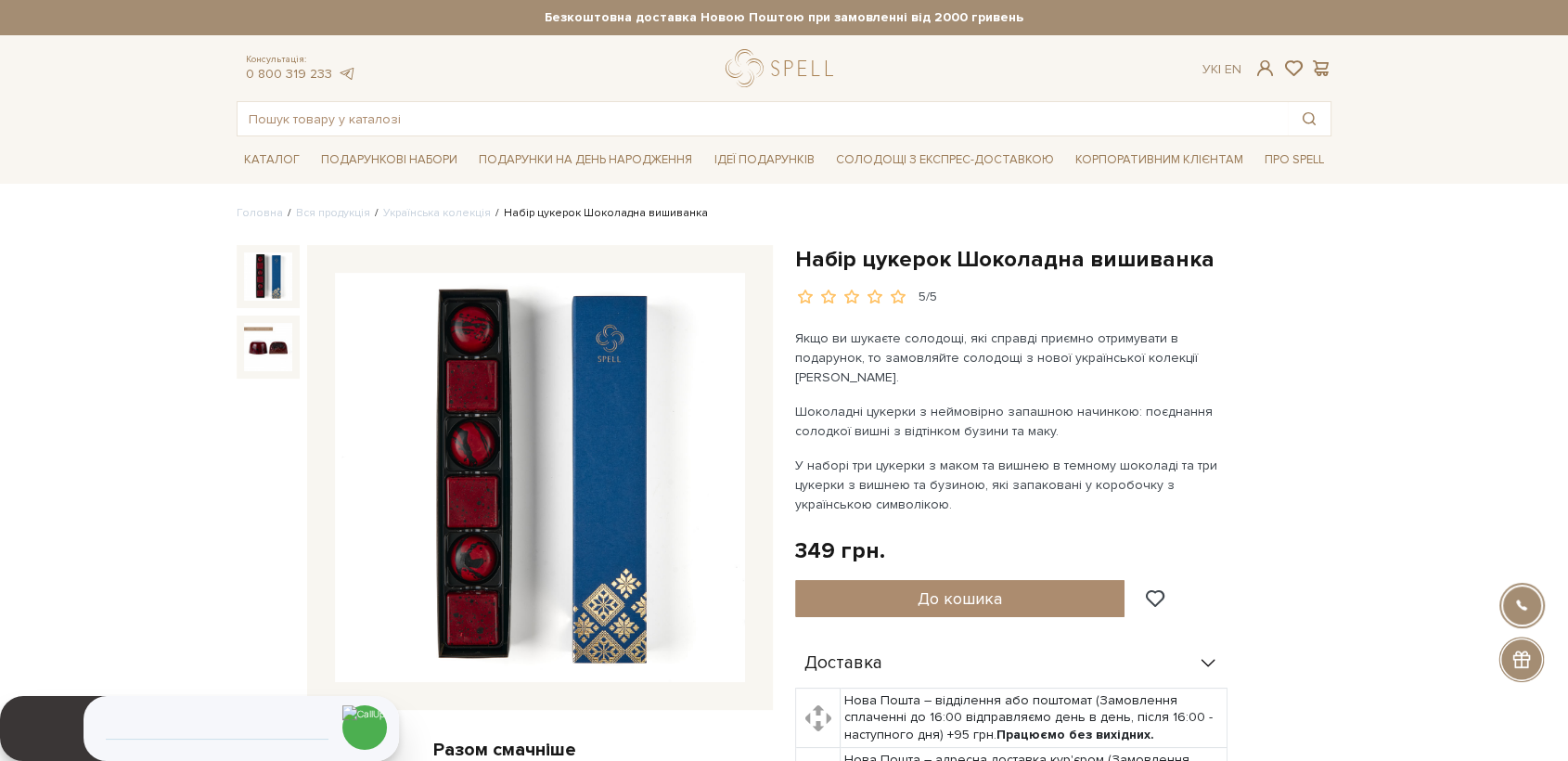
click at [629, 445] on img at bounding box center [540, 477] width 411 height 411
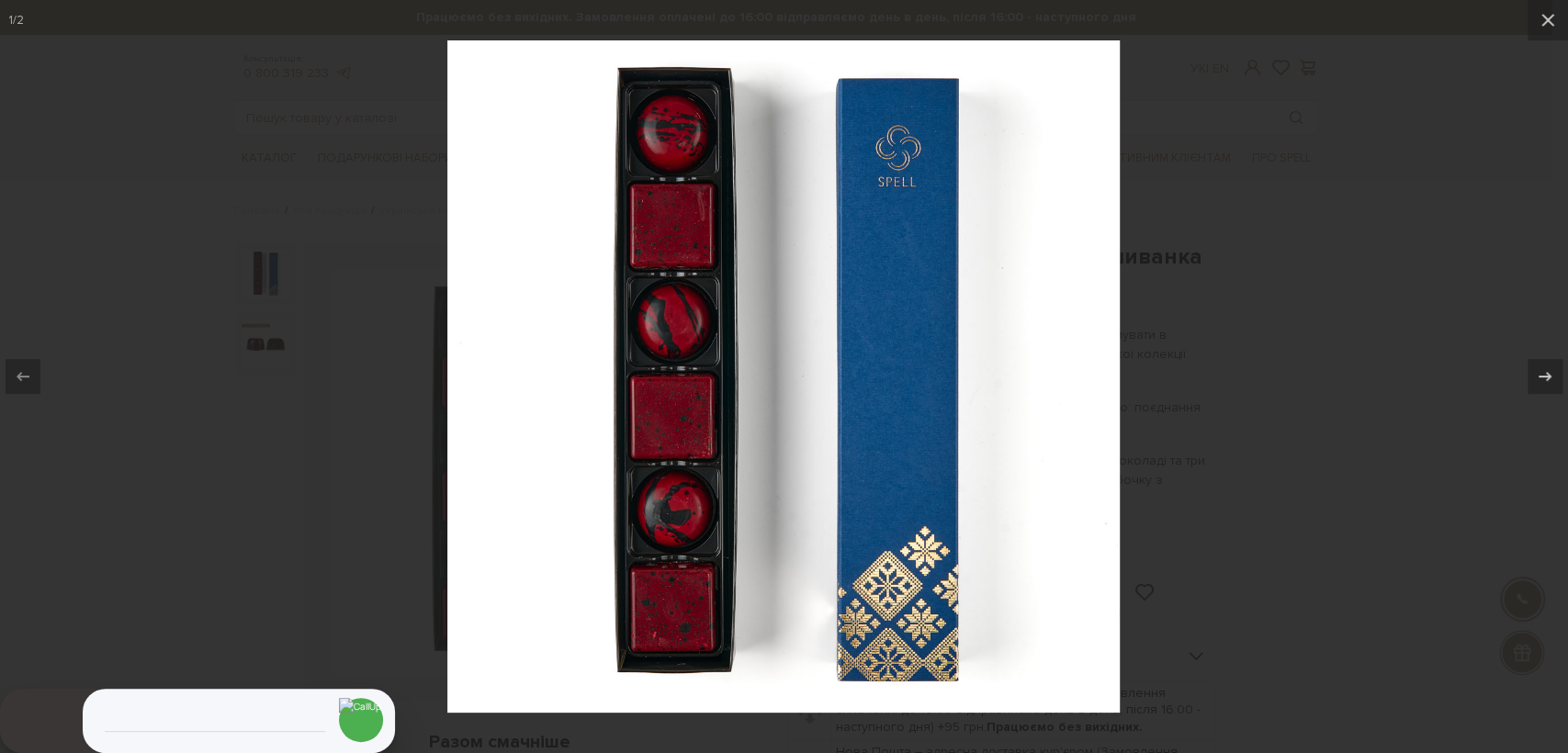
click at [1264, 519] on div at bounding box center [784, 376] width 1568 height 753
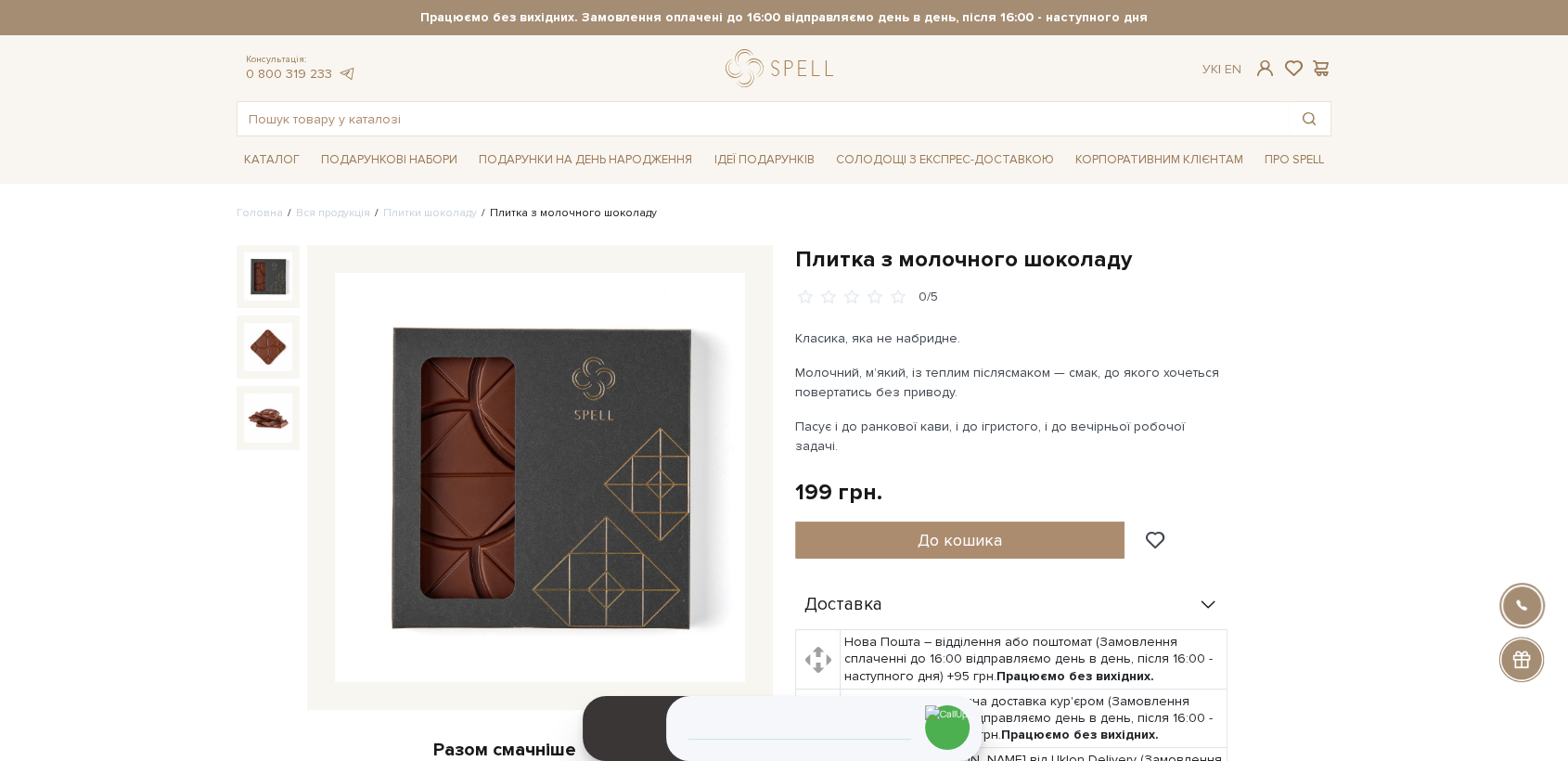
click at [622, 439] on img at bounding box center [540, 477] width 411 height 411
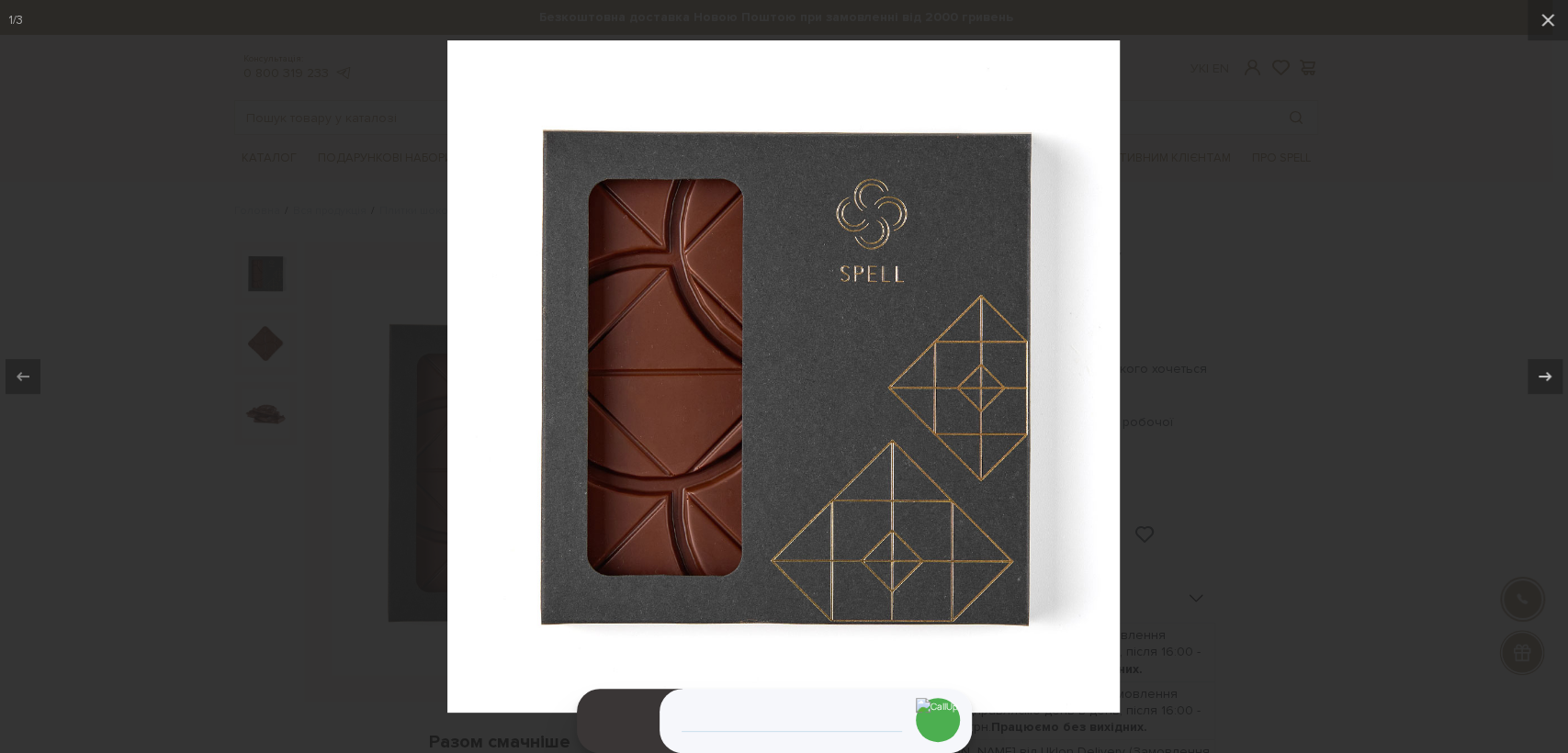
click at [1230, 431] on div at bounding box center [784, 376] width 1568 height 753
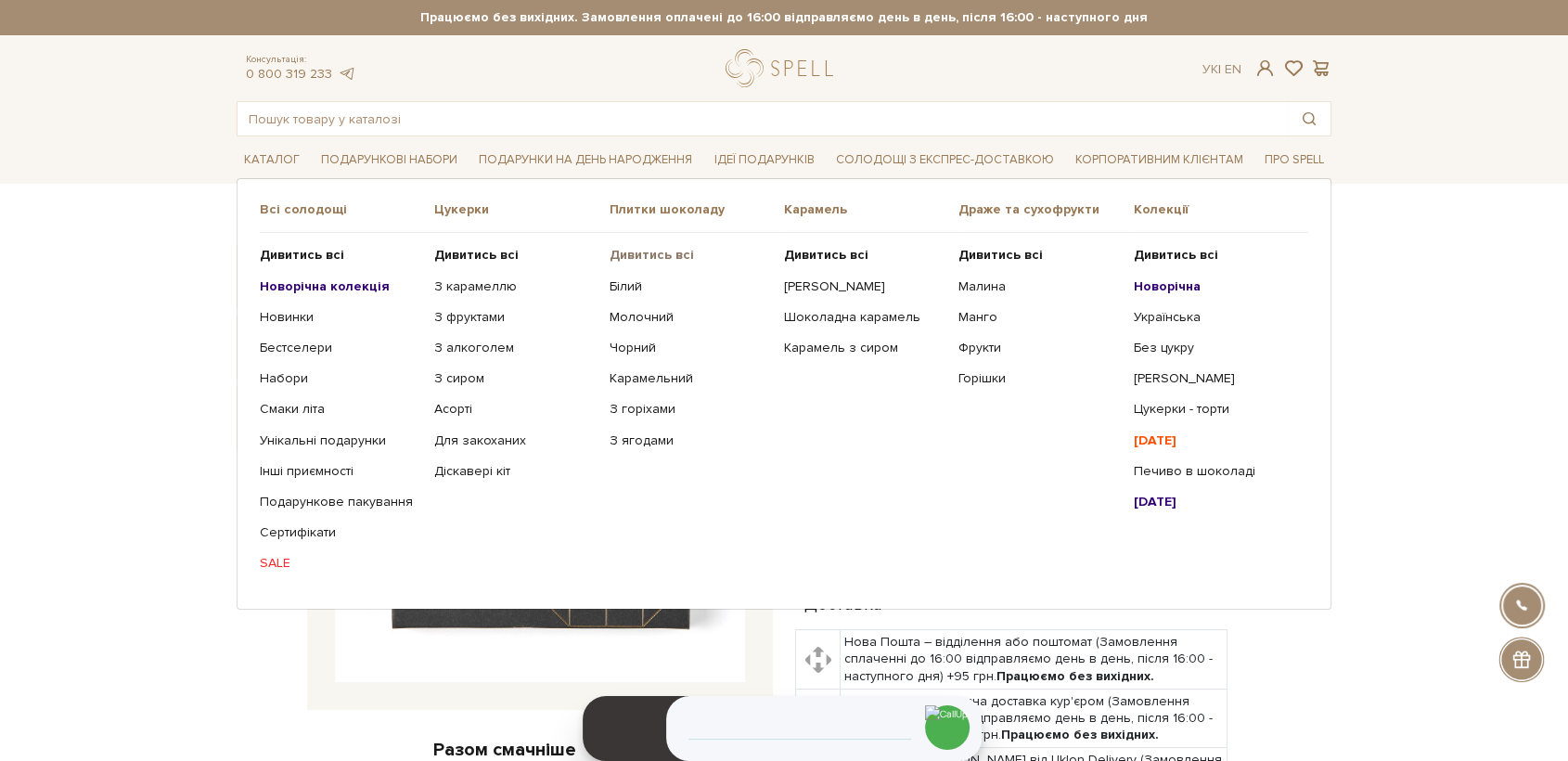
click at [667, 253] on b "Дивитись всі" at bounding box center [652, 255] width 85 height 16
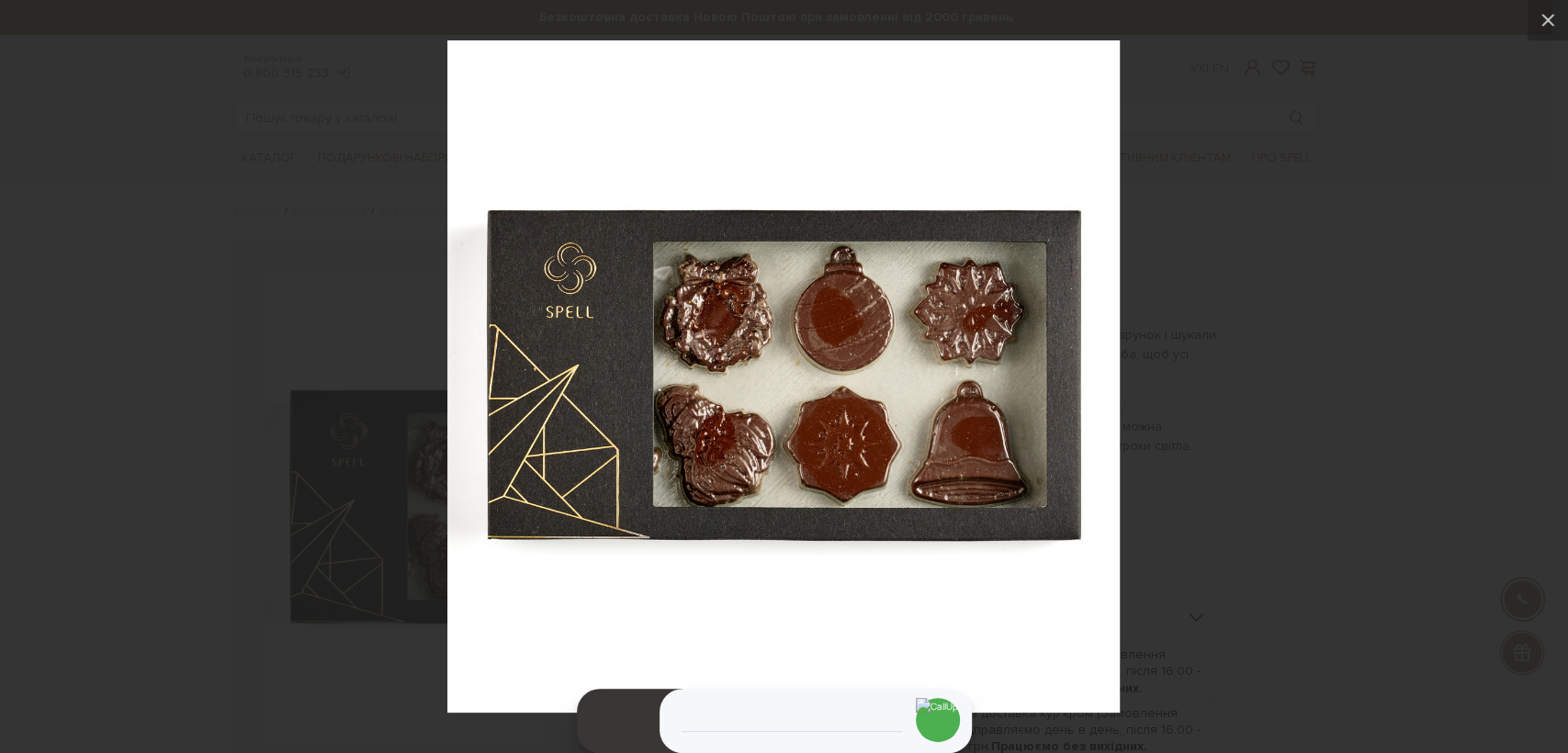
drag, startPoint x: 1309, startPoint y: 357, endPoint x: 1225, endPoint y: 318, distance: 92.6
click at [1309, 357] on div at bounding box center [784, 376] width 1568 height 753
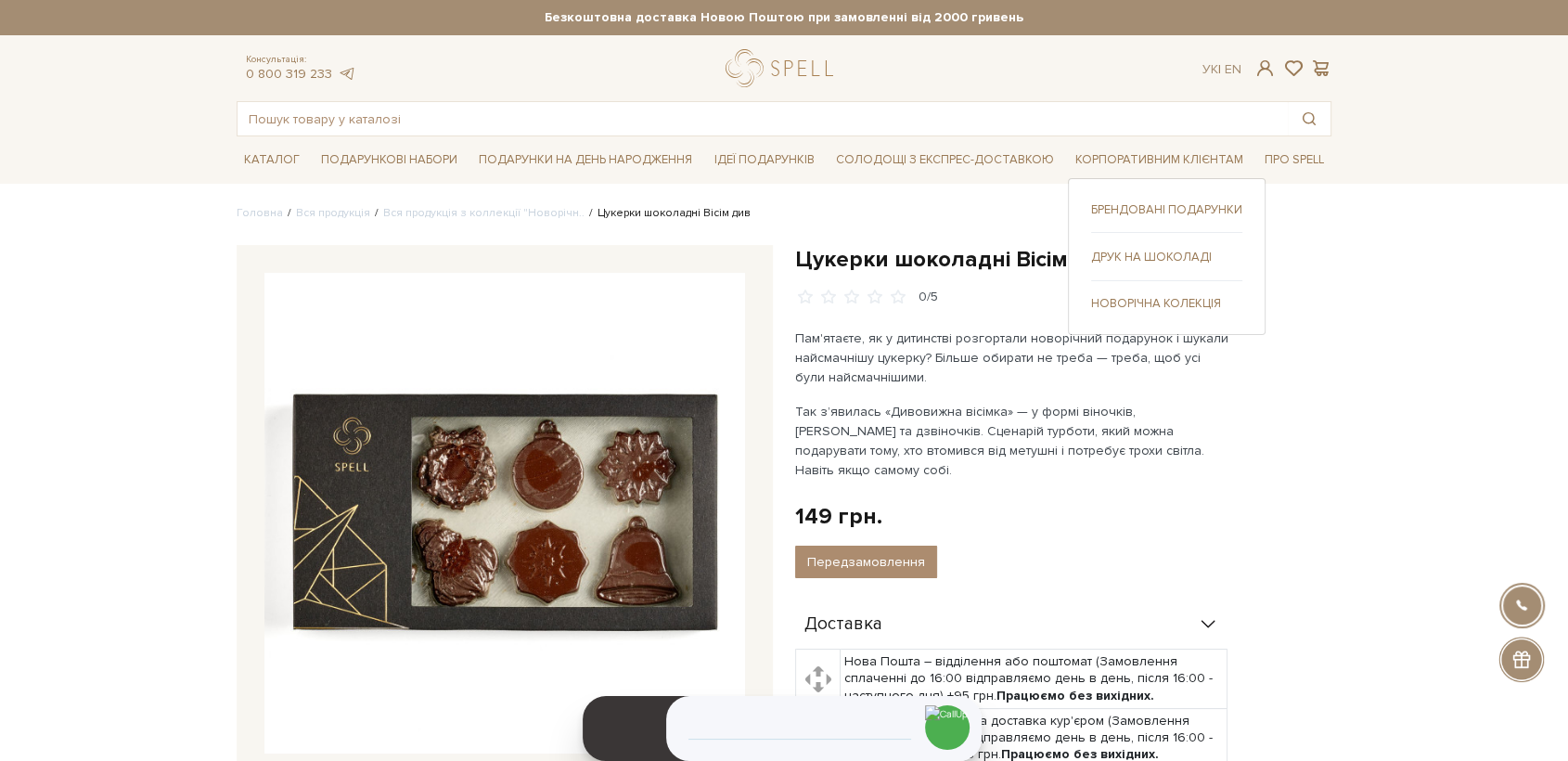
click at [1157, 205] on link "Брендовані подарунки" at bounding box center [1166, 210] width 151 height 17
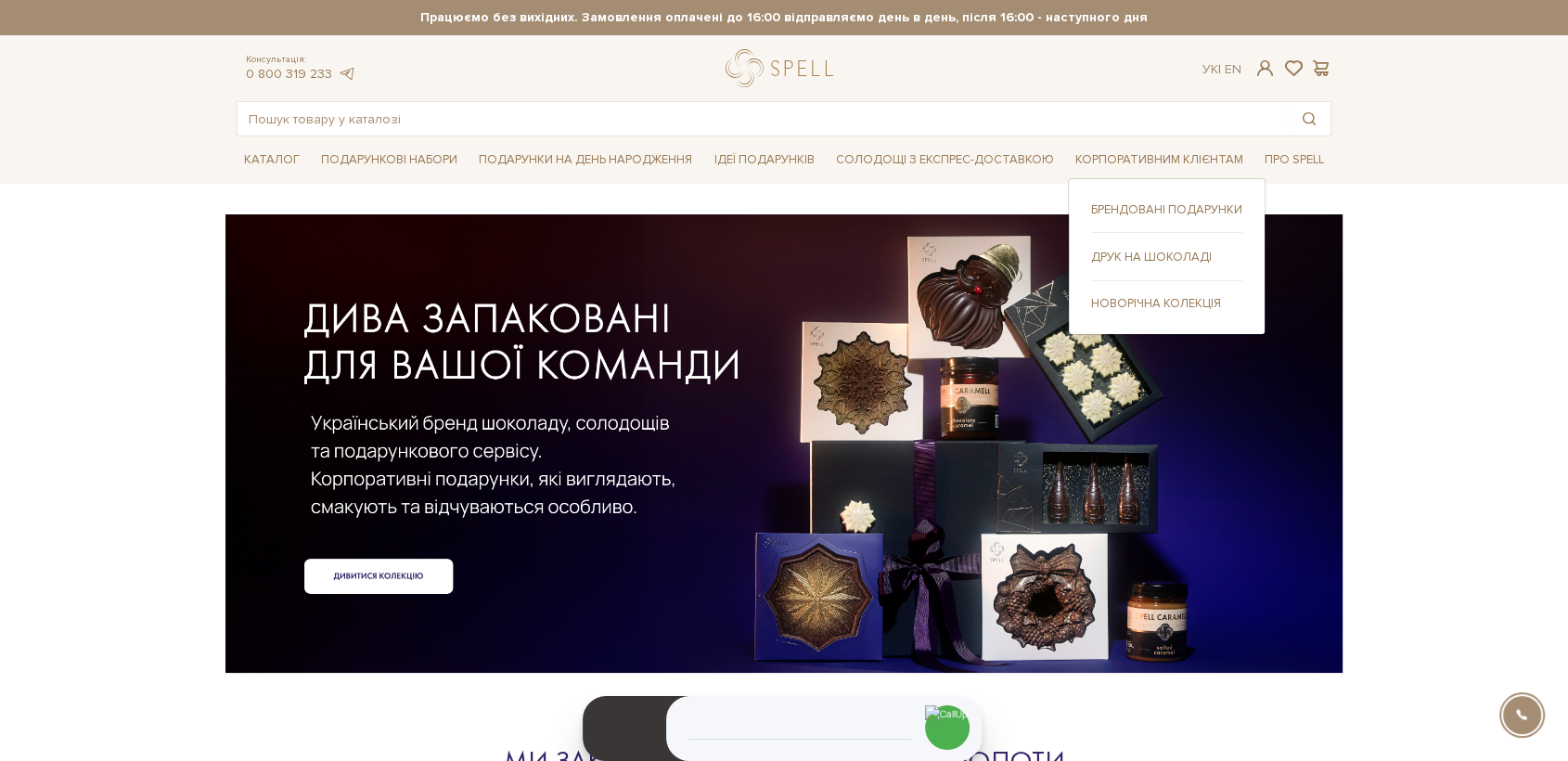
click at [1176, 257] on link "Друк на шоколаді" at bounding box center [1166, 257] width 151 height 17
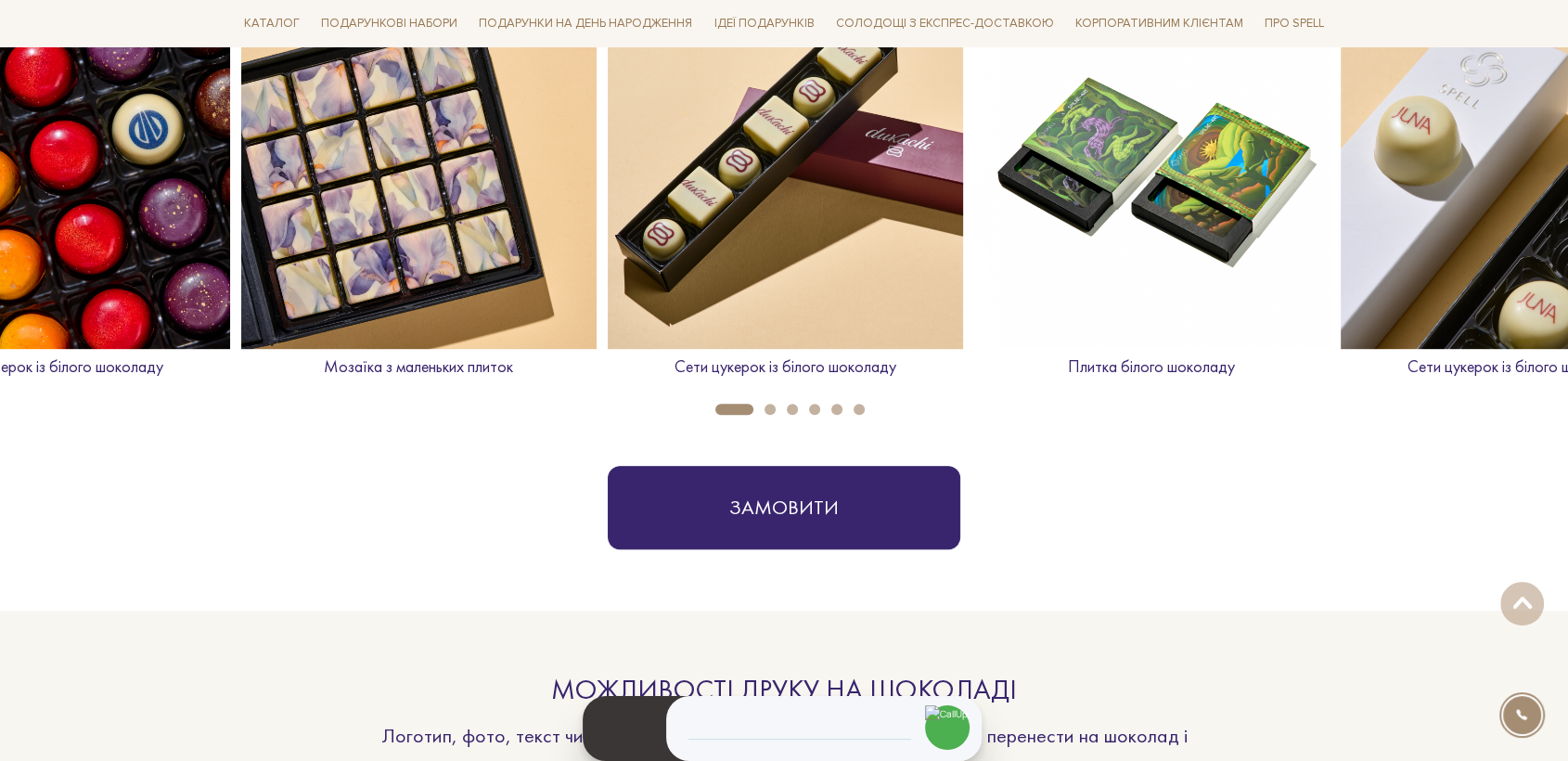
scroll to position [824, 0]
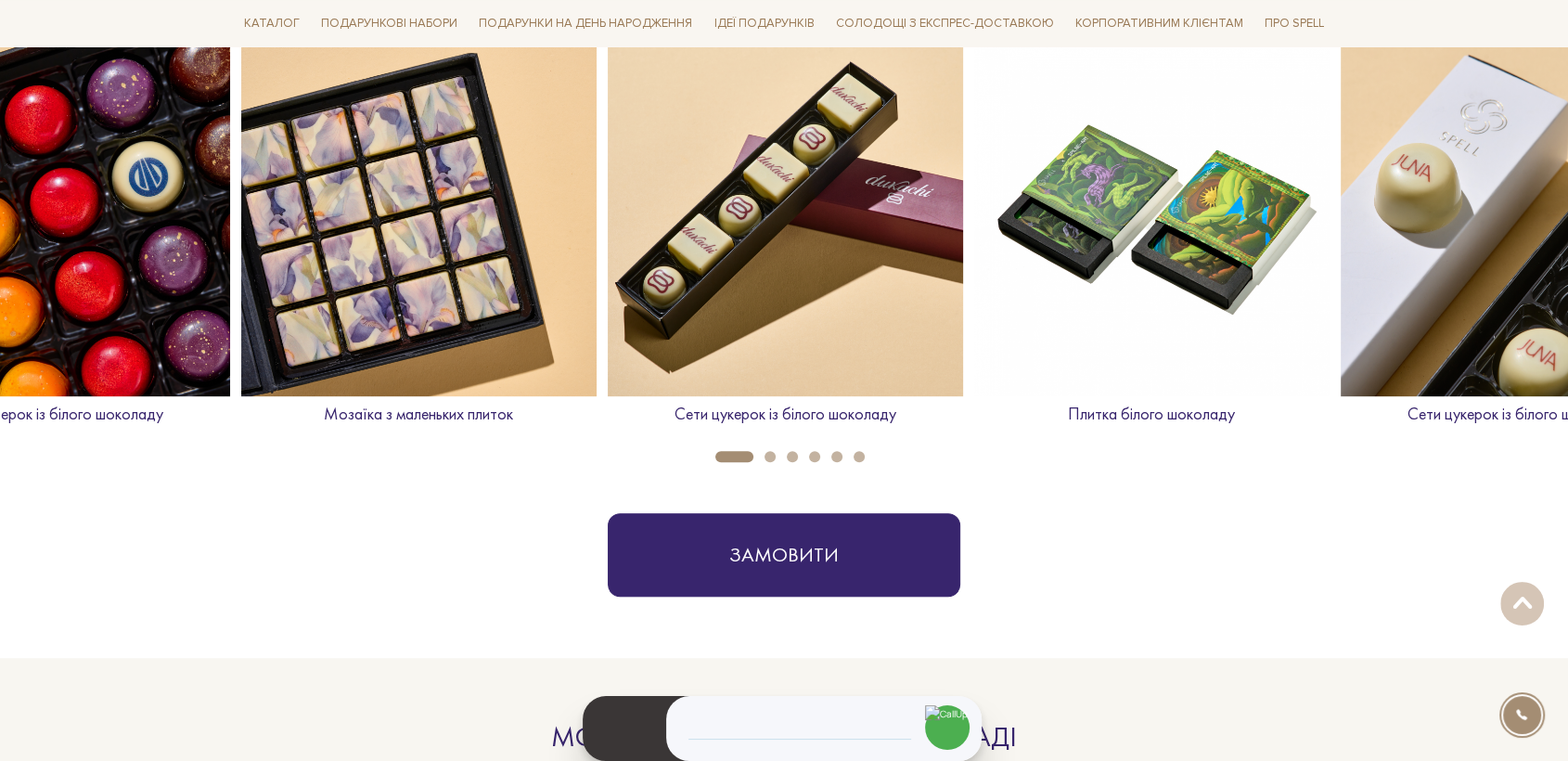
click at [833, 231] on img at bounding box center [785, 218] width 355 height 355
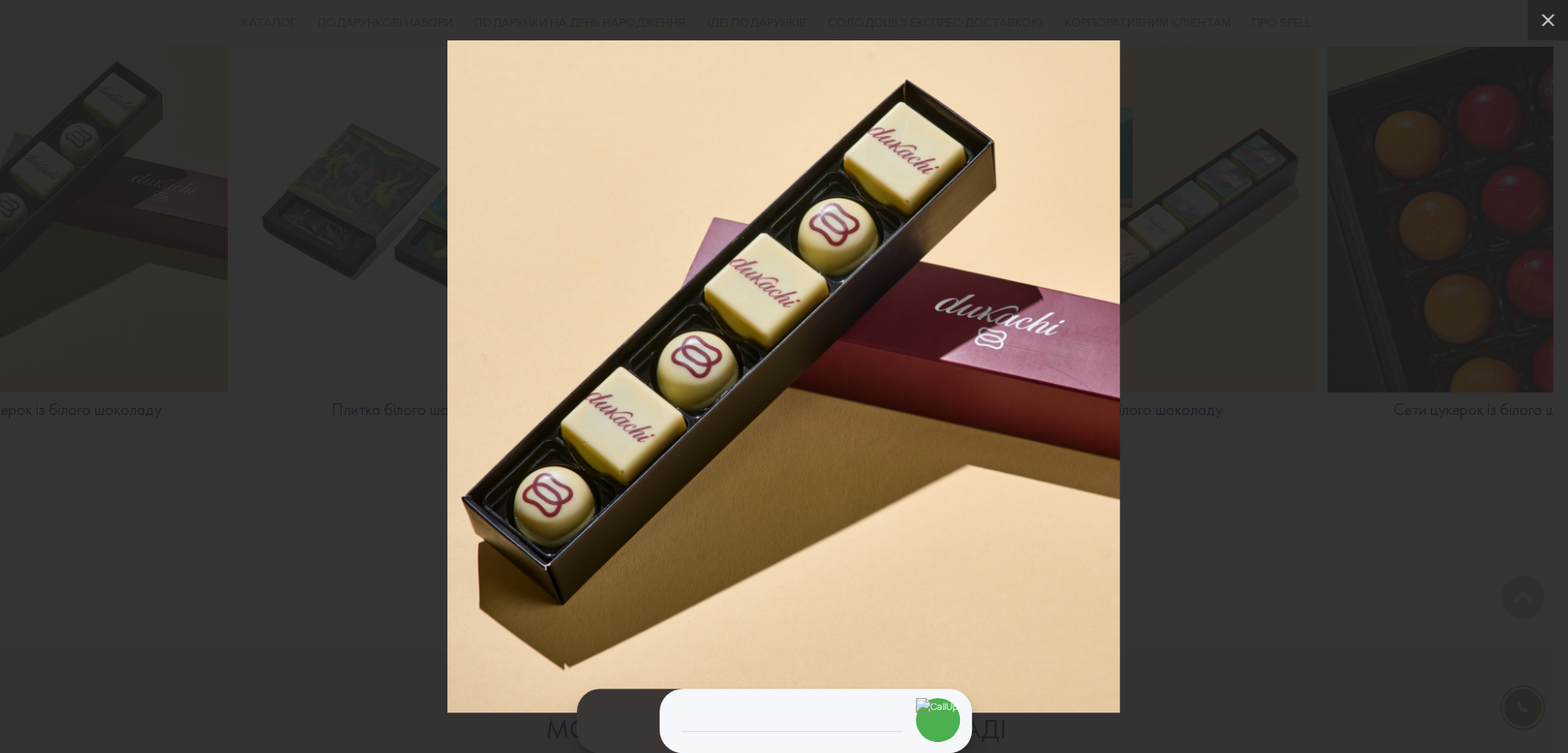
click at [1369, 528] on div at bounding box center [784, 376] width 1568 height 753
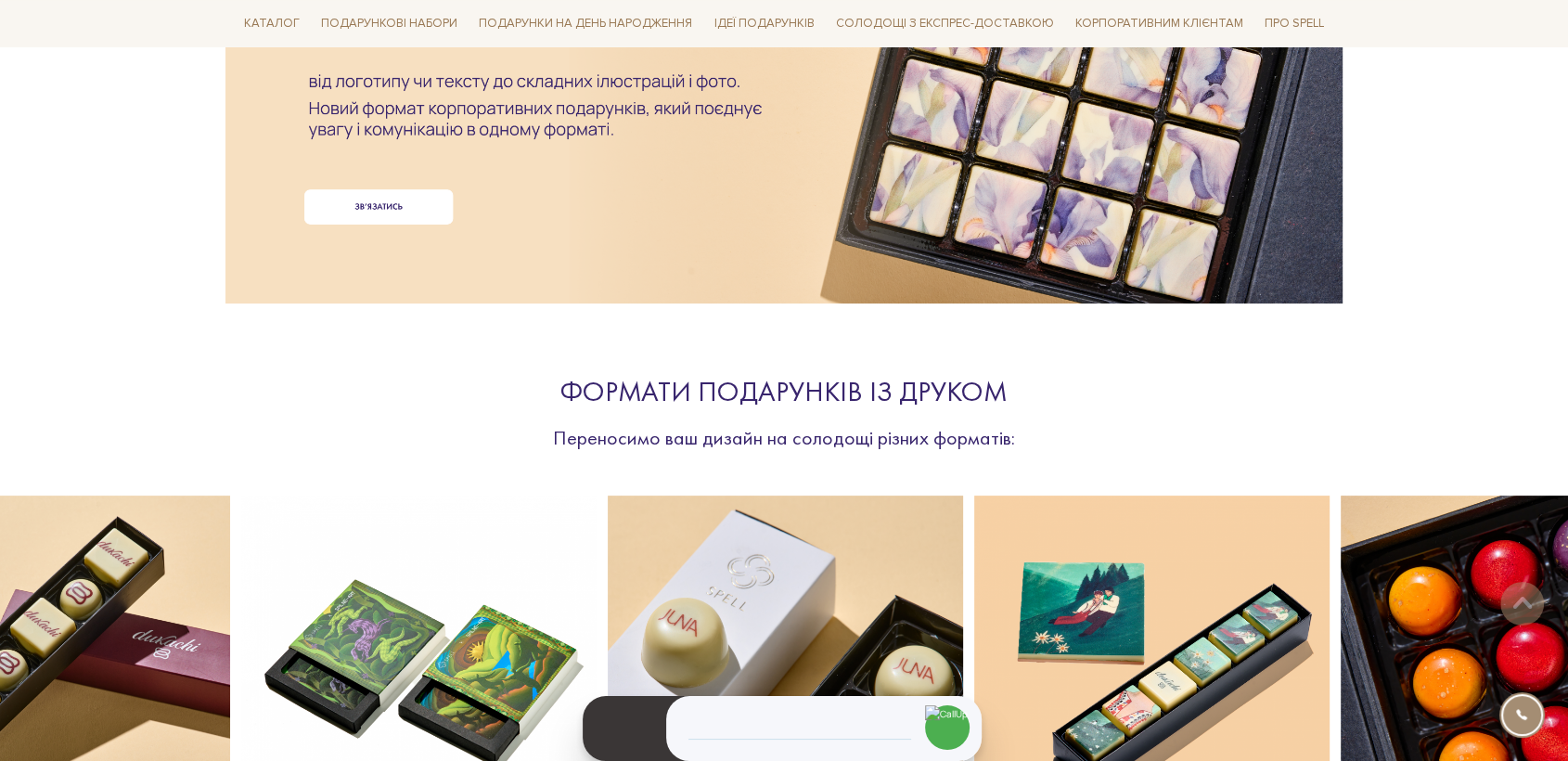
scroll to position [0, 0]
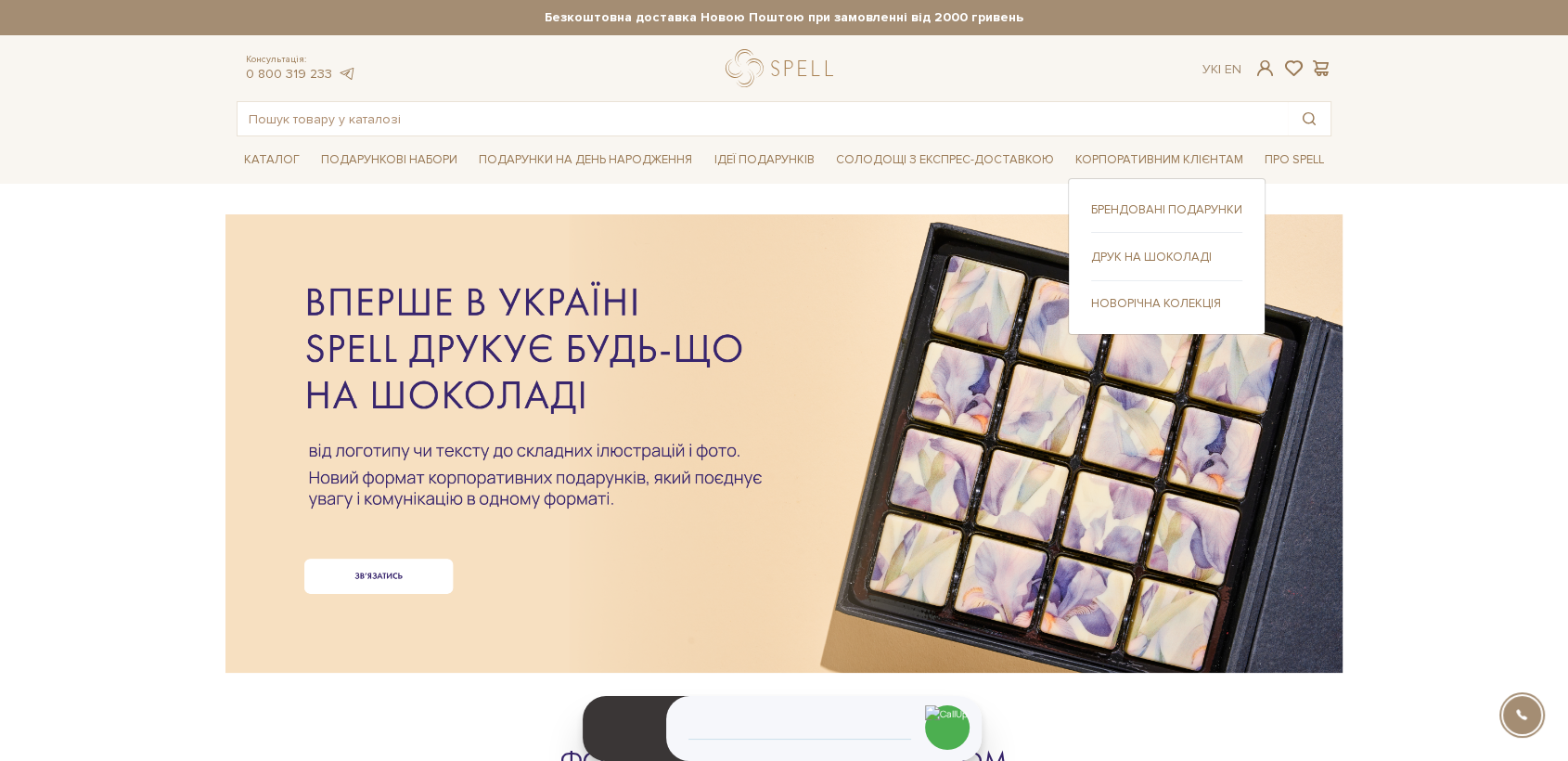
click at [1143, 210] on link "Брендовані подарунки" at bounding box center [1166, 210] width 151 height 17
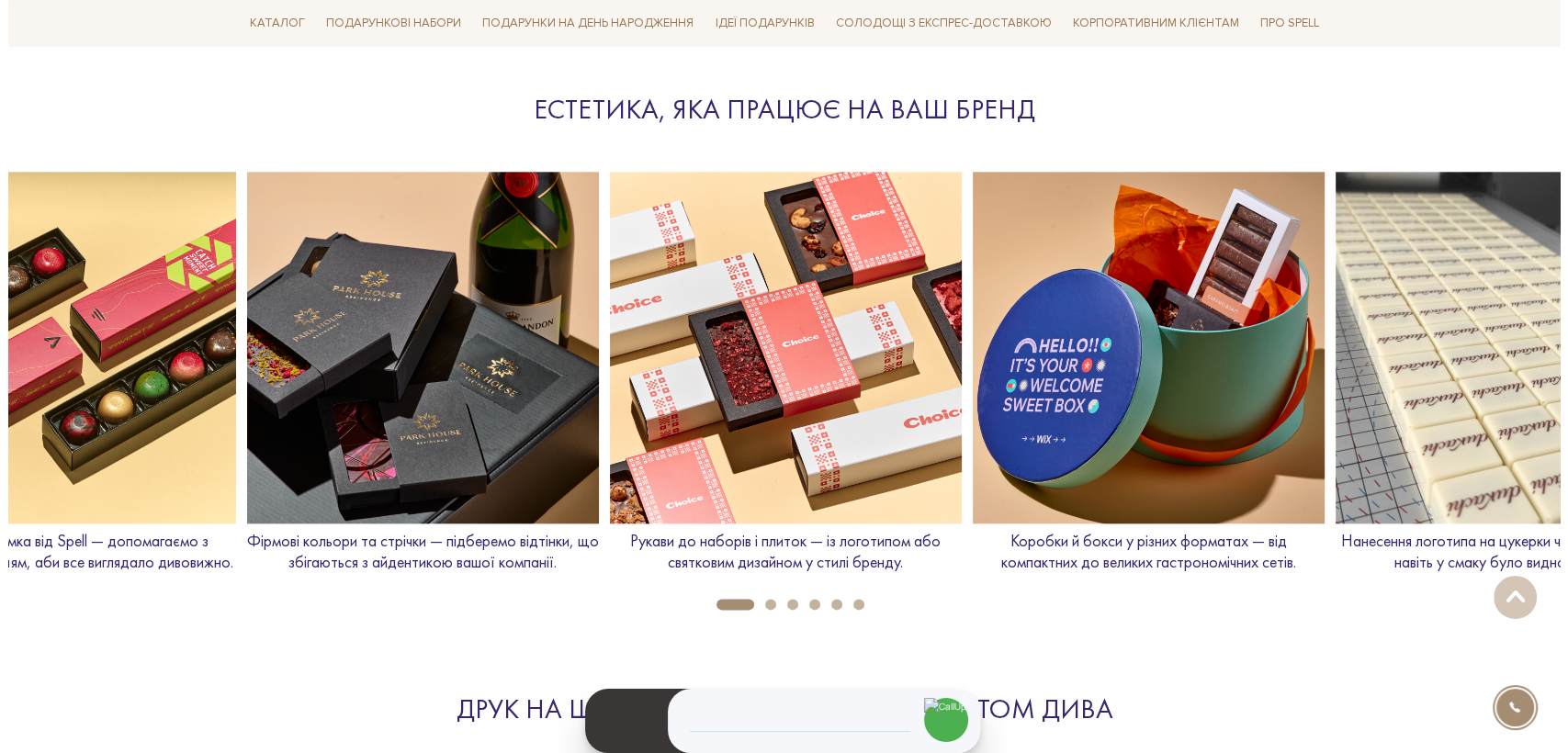
scroll to position [2040, 0]
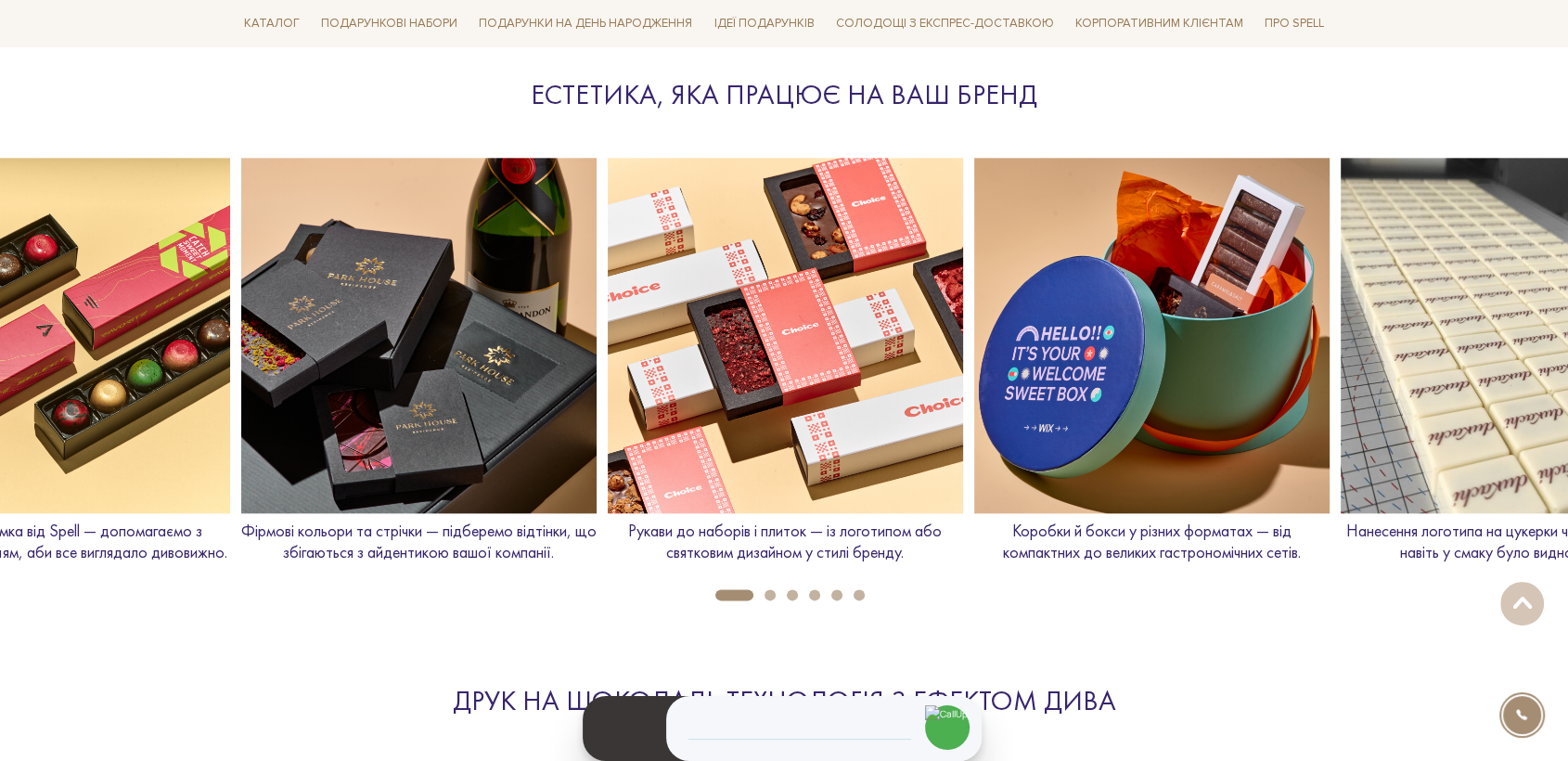
click at [713, 351] on img at bounding box center [785, 335] width 355 height 355
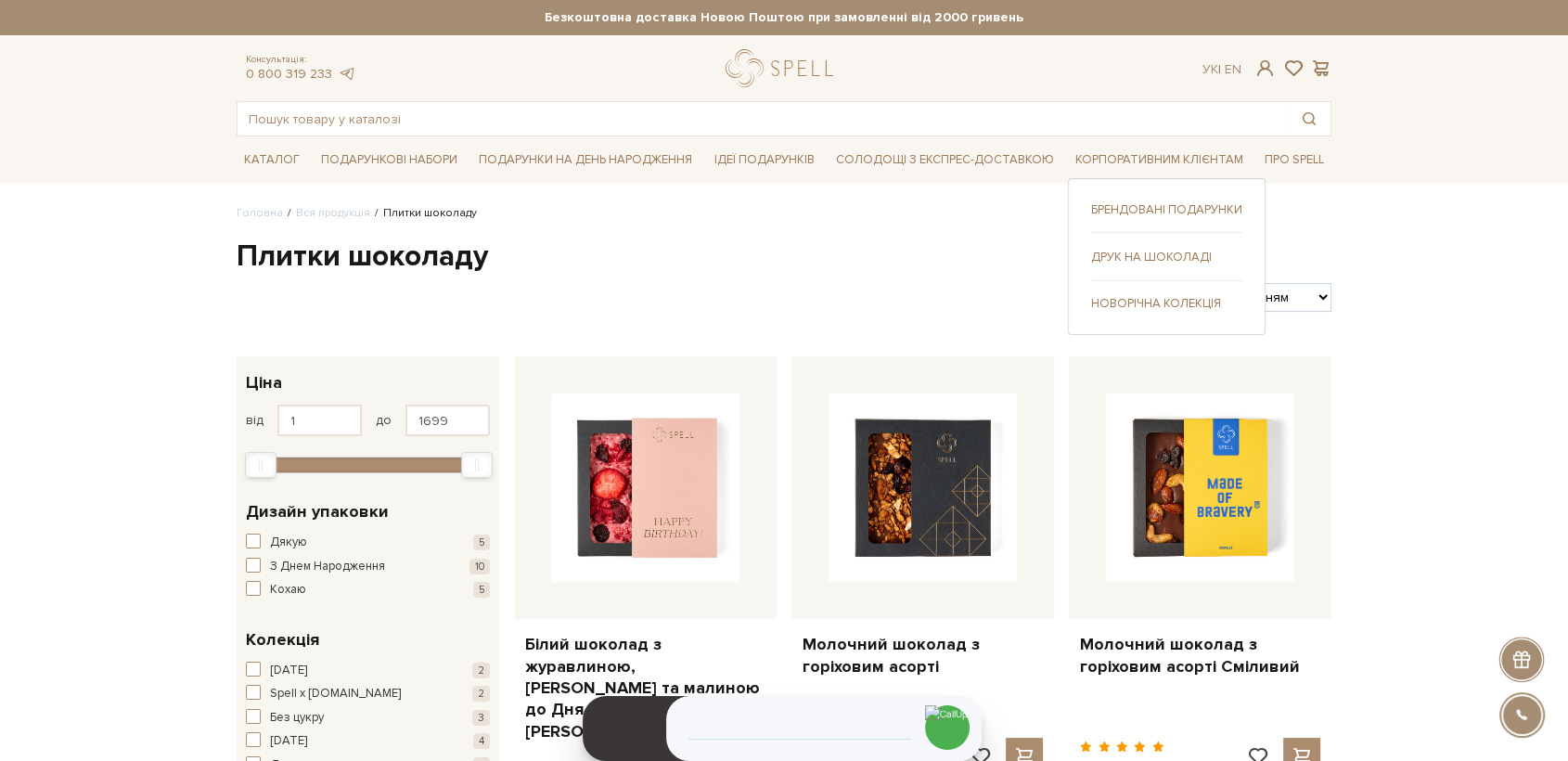
click at [1165, 205] on link "Брендовані подарунки" at bounding box center [1166, 210] width 151 height 17
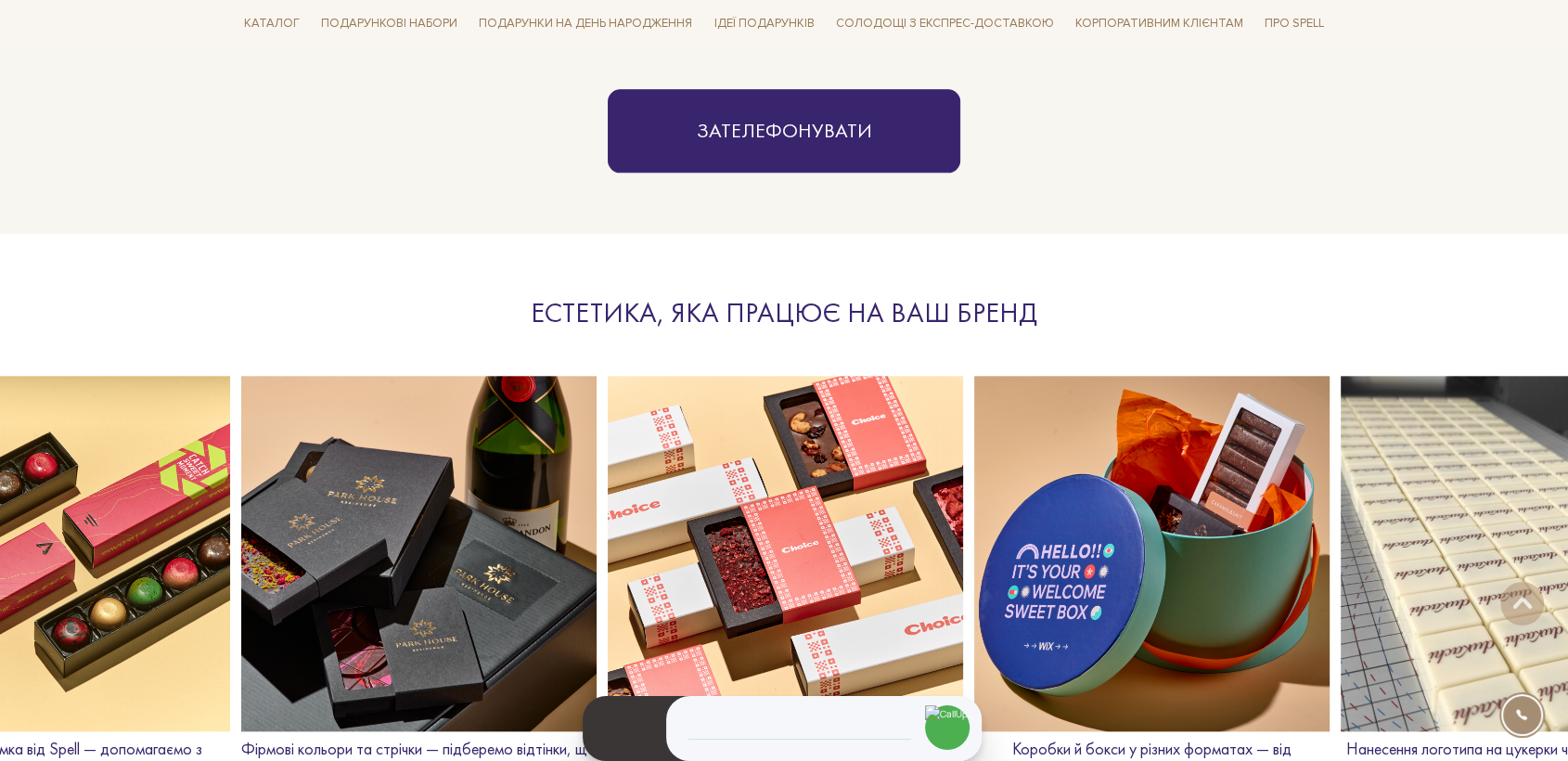
scroll to position [1856, 0]
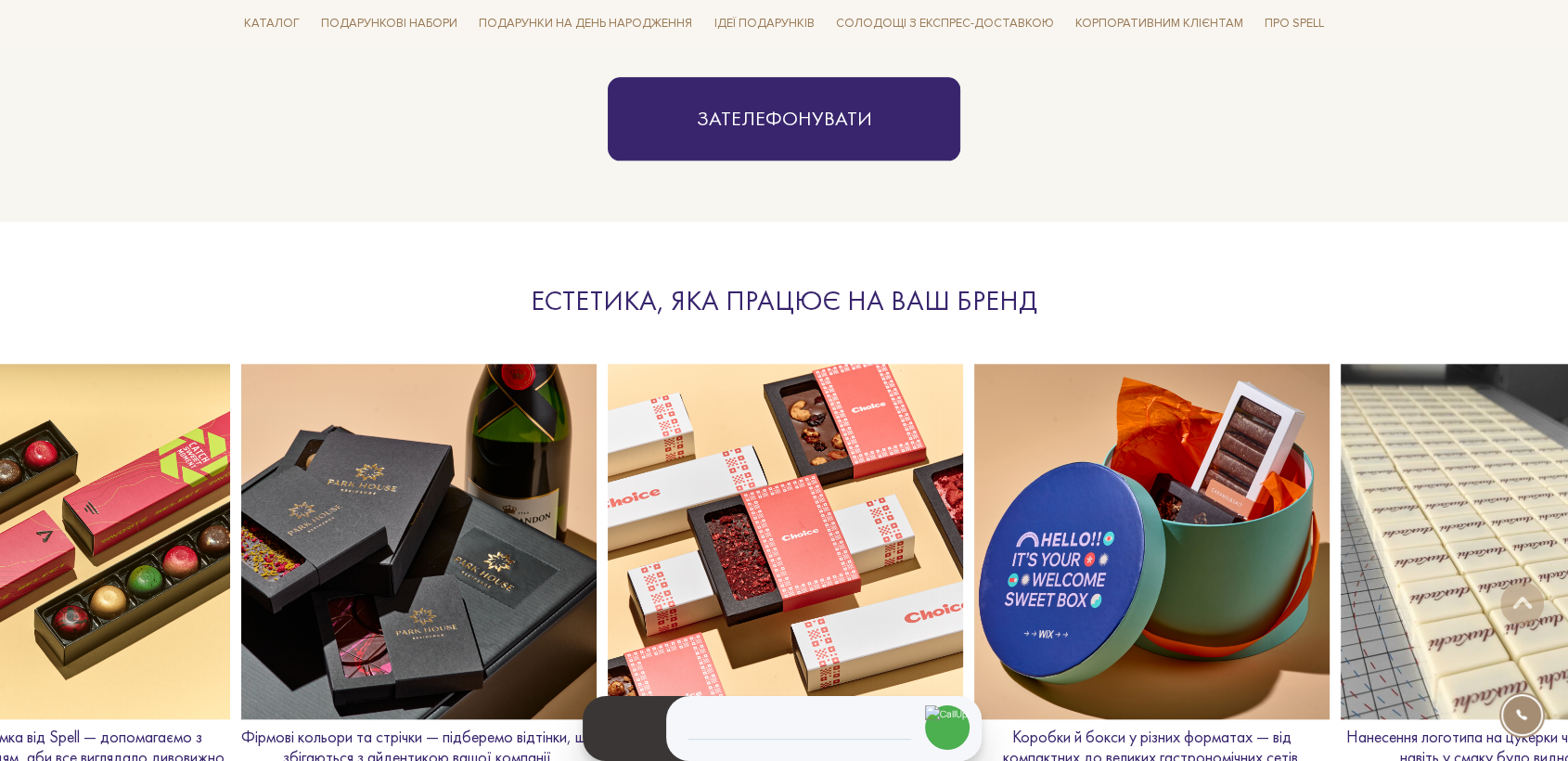
click at [116, 557] on img at bounding box center [53, 541] width 355 height 355
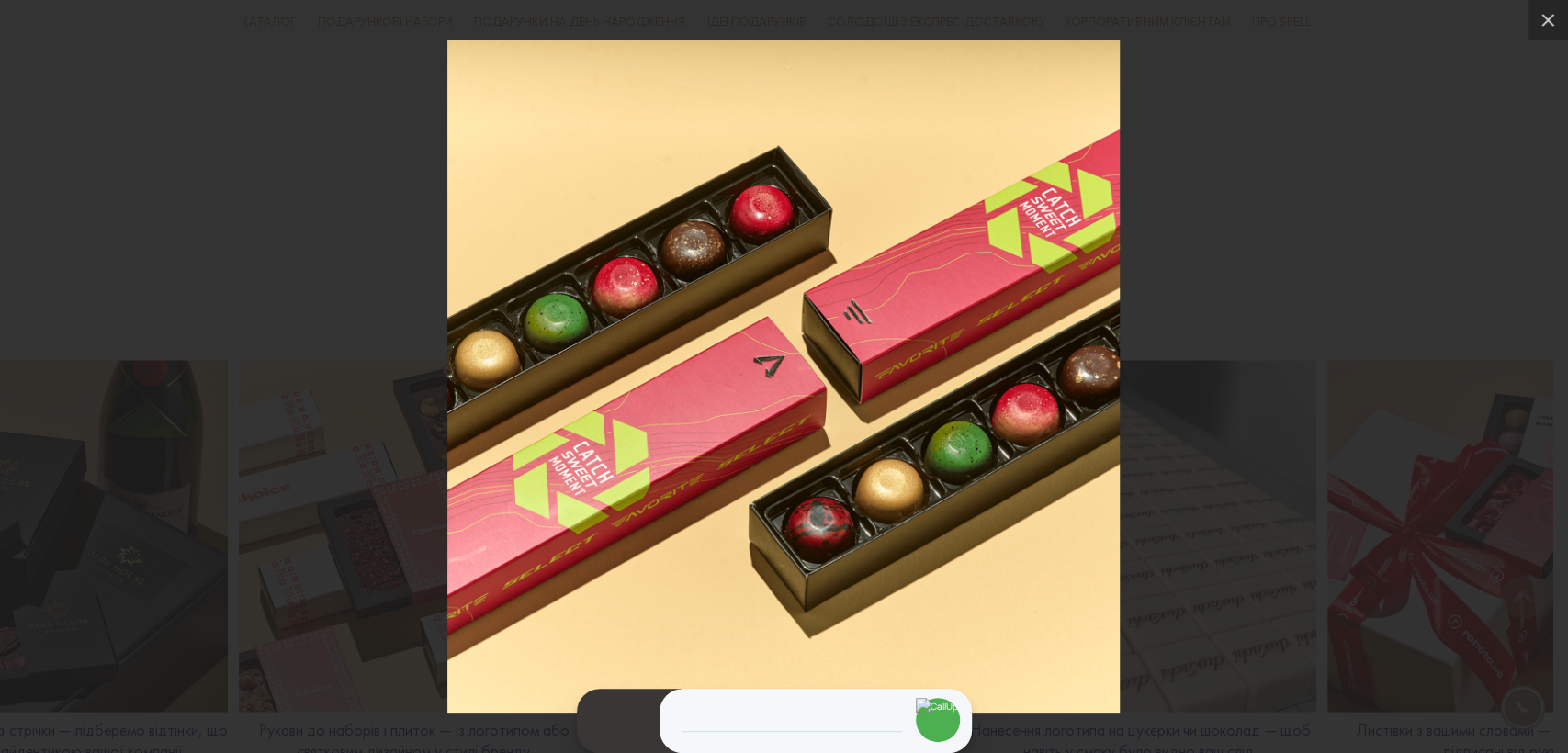
click at [313, 599] on div at bounding box center [784, 376] width 1568 height 753
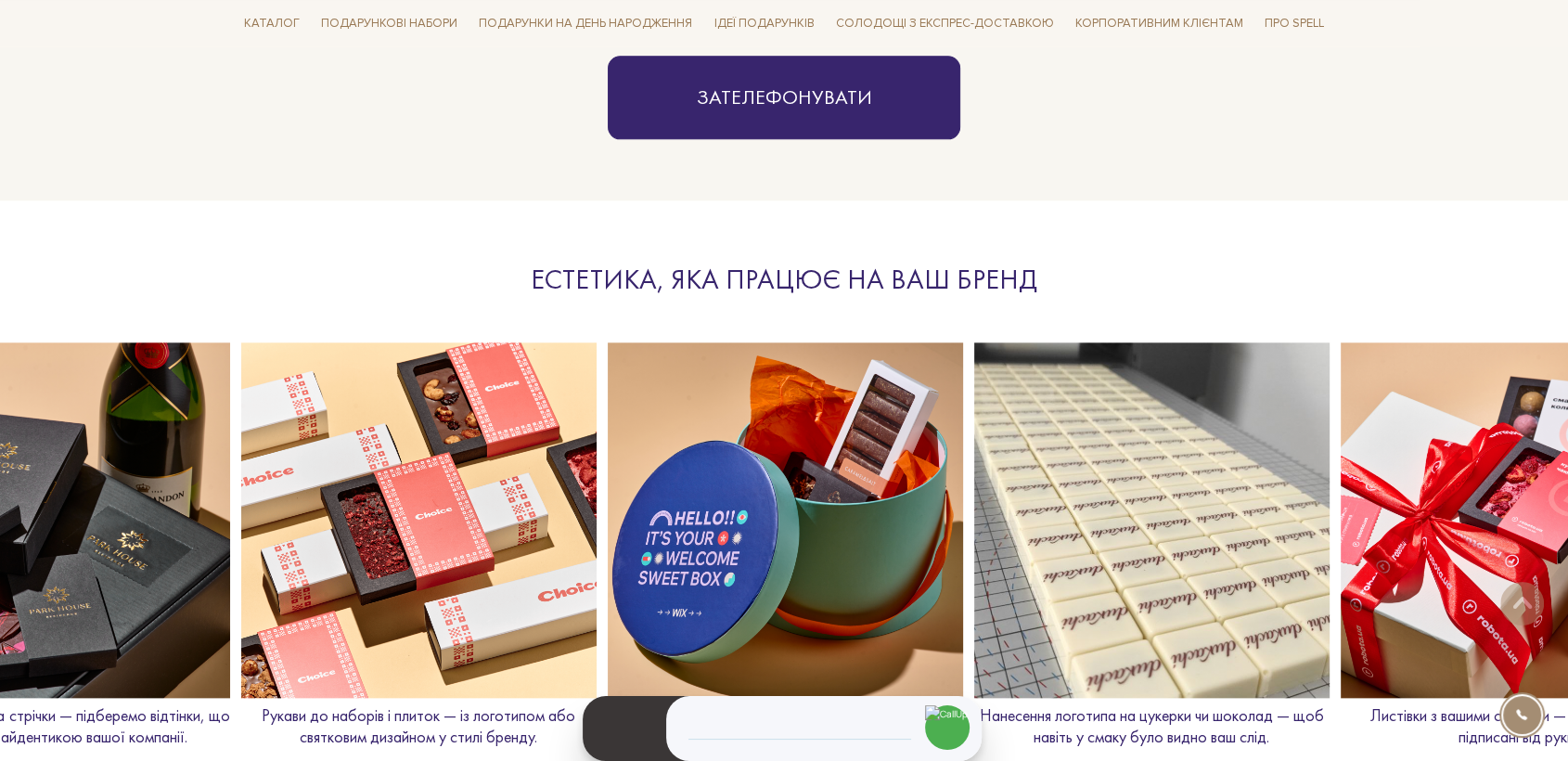
scroll to position [1871, 0]
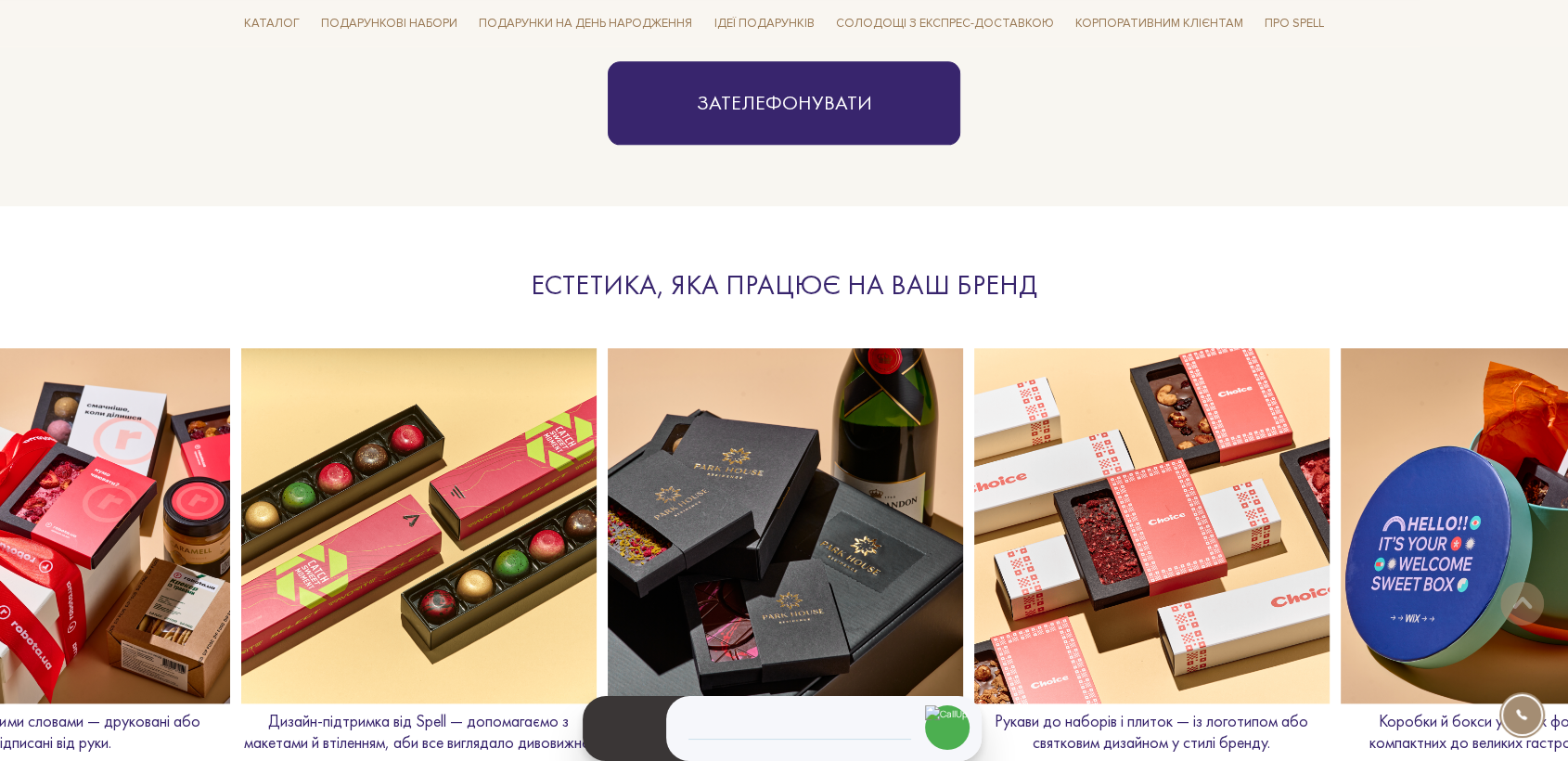
drag, startPoint x: 438, startPoint y: 528, endPoint x: 1582, endPoint y: 510, distance: 1144.1
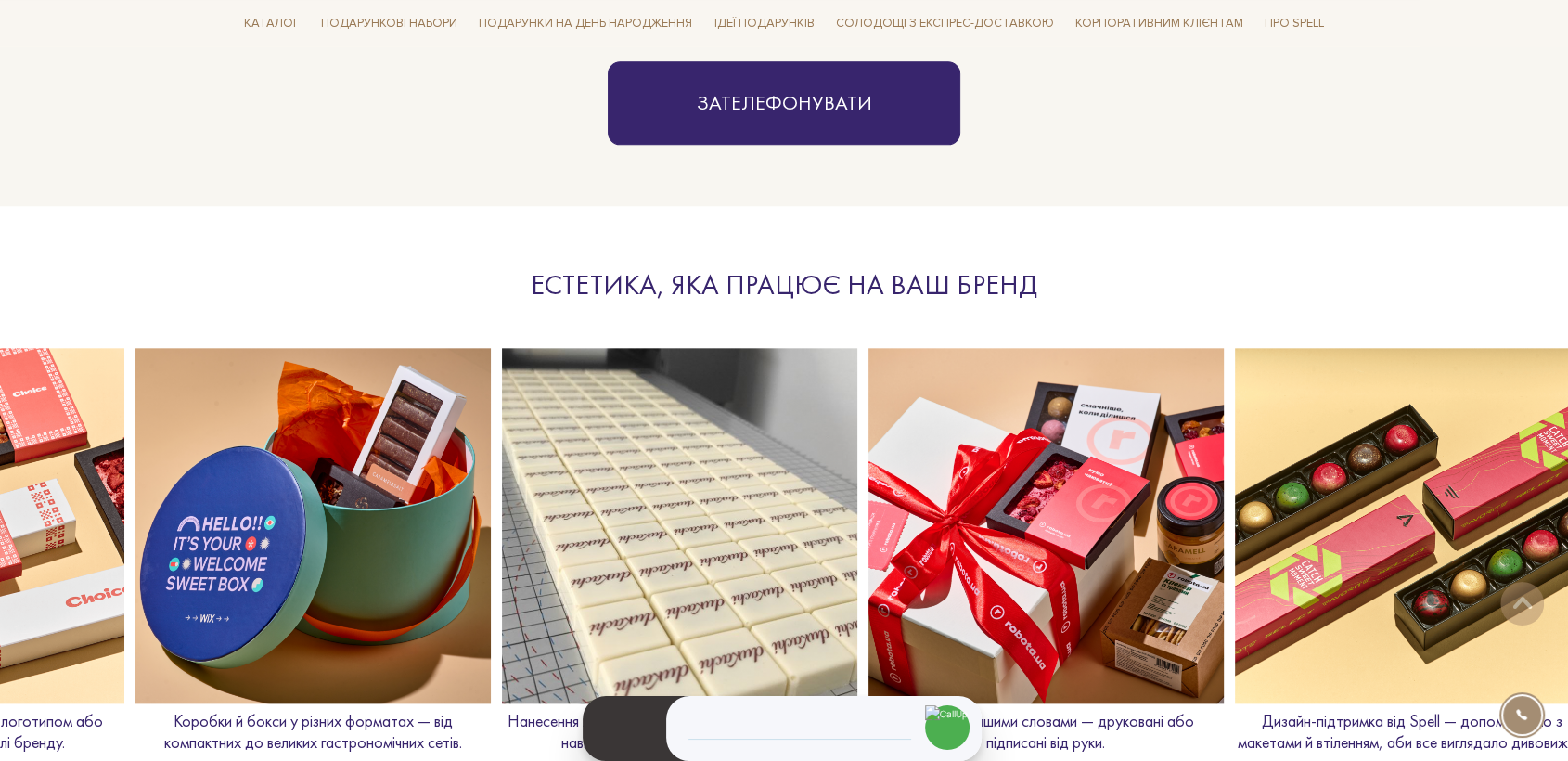
drag, startPoint x: 1274, startPoint y: 547, endPoint x: 33, endPoint y: 613, distance: 1242.8
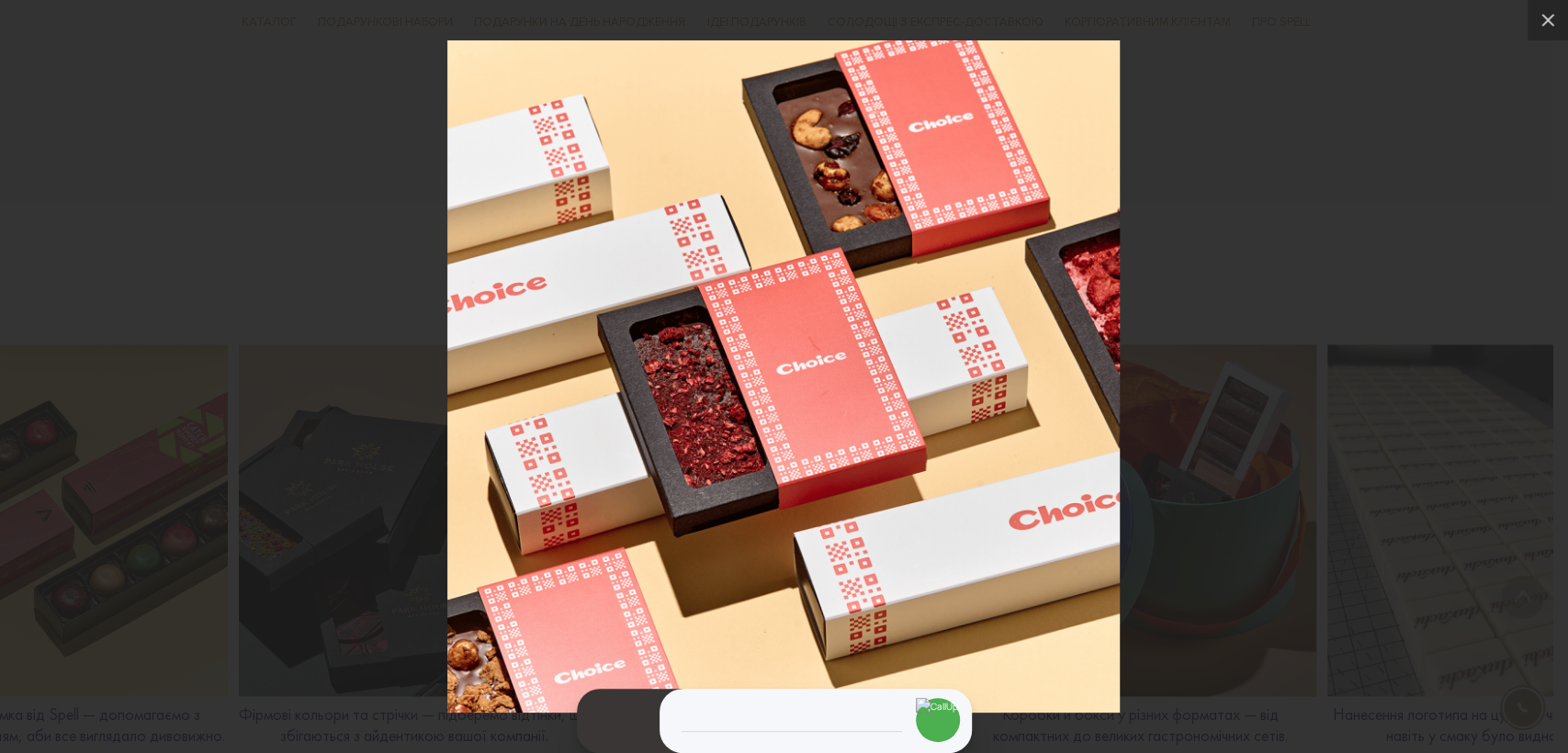
click at [1418, 376] on div at bounding box center [784, 376] width 1568 height 753
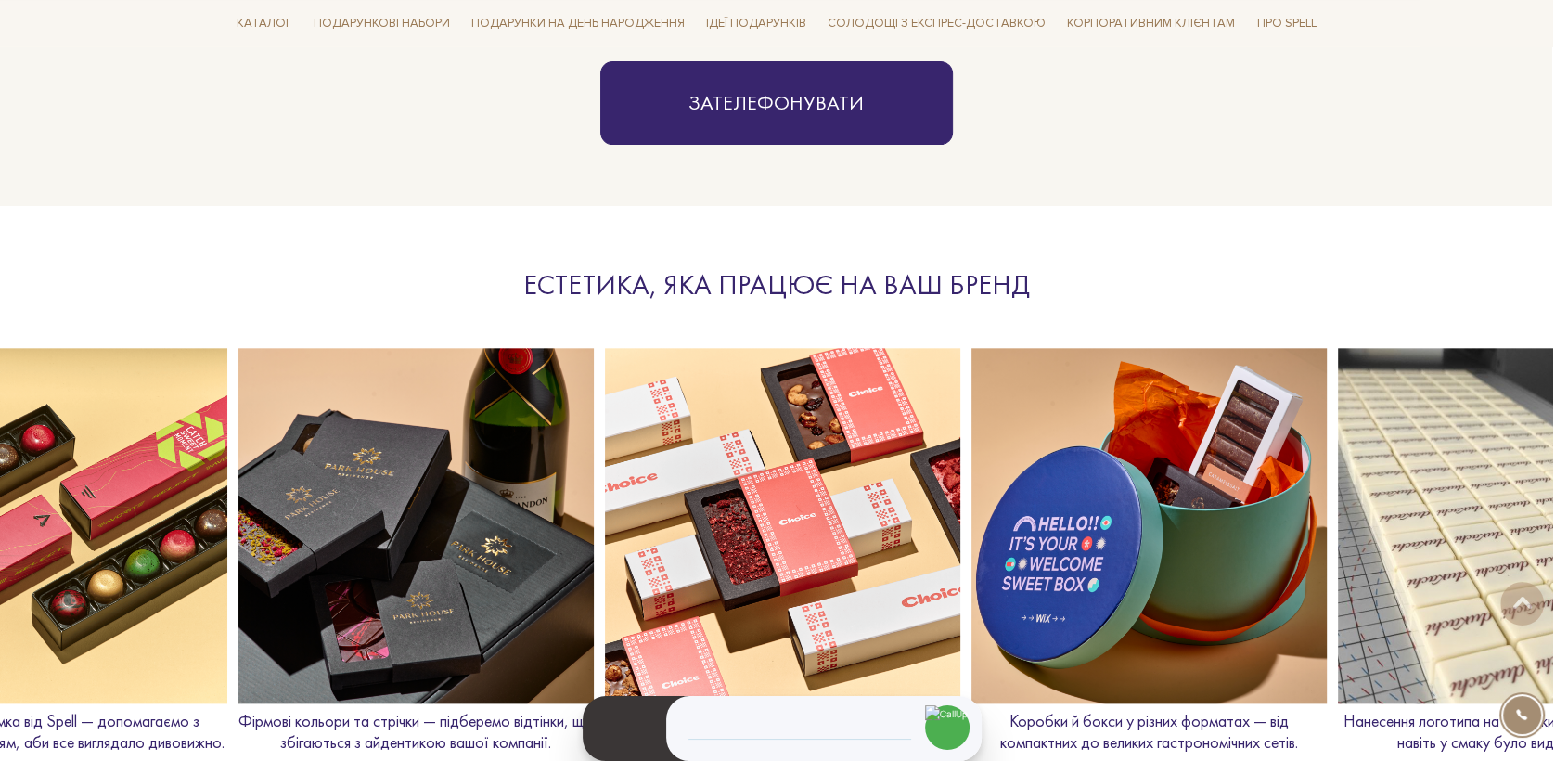
scroll to position [0, 2200]
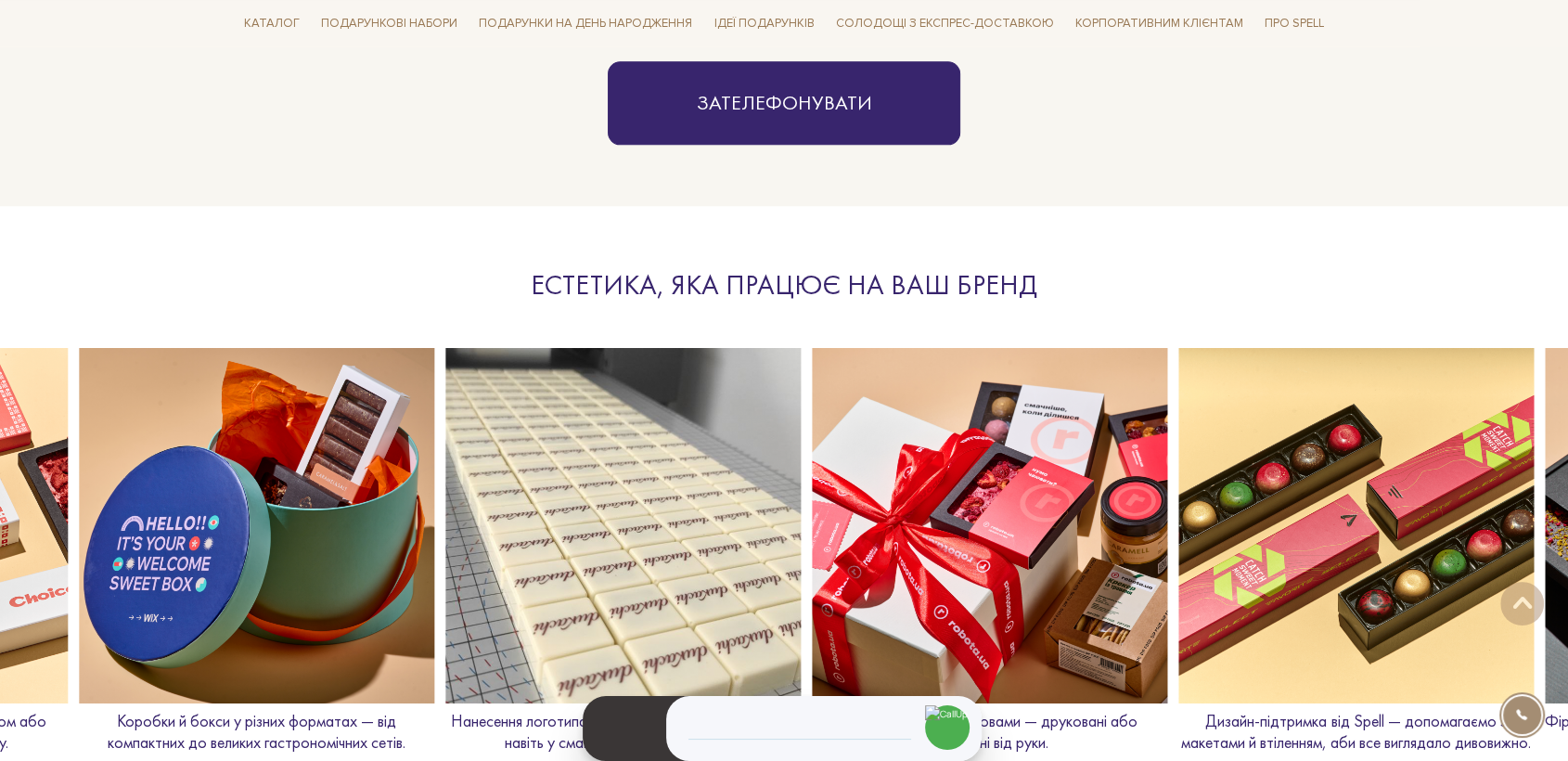
drag, startPoint x: 1374, startPoint y: 538, endPoint x: 504, endPoint y: 569, distance: 870.6
click at [504, 569] on img at bounding box center [623, 525] width 355 height 355
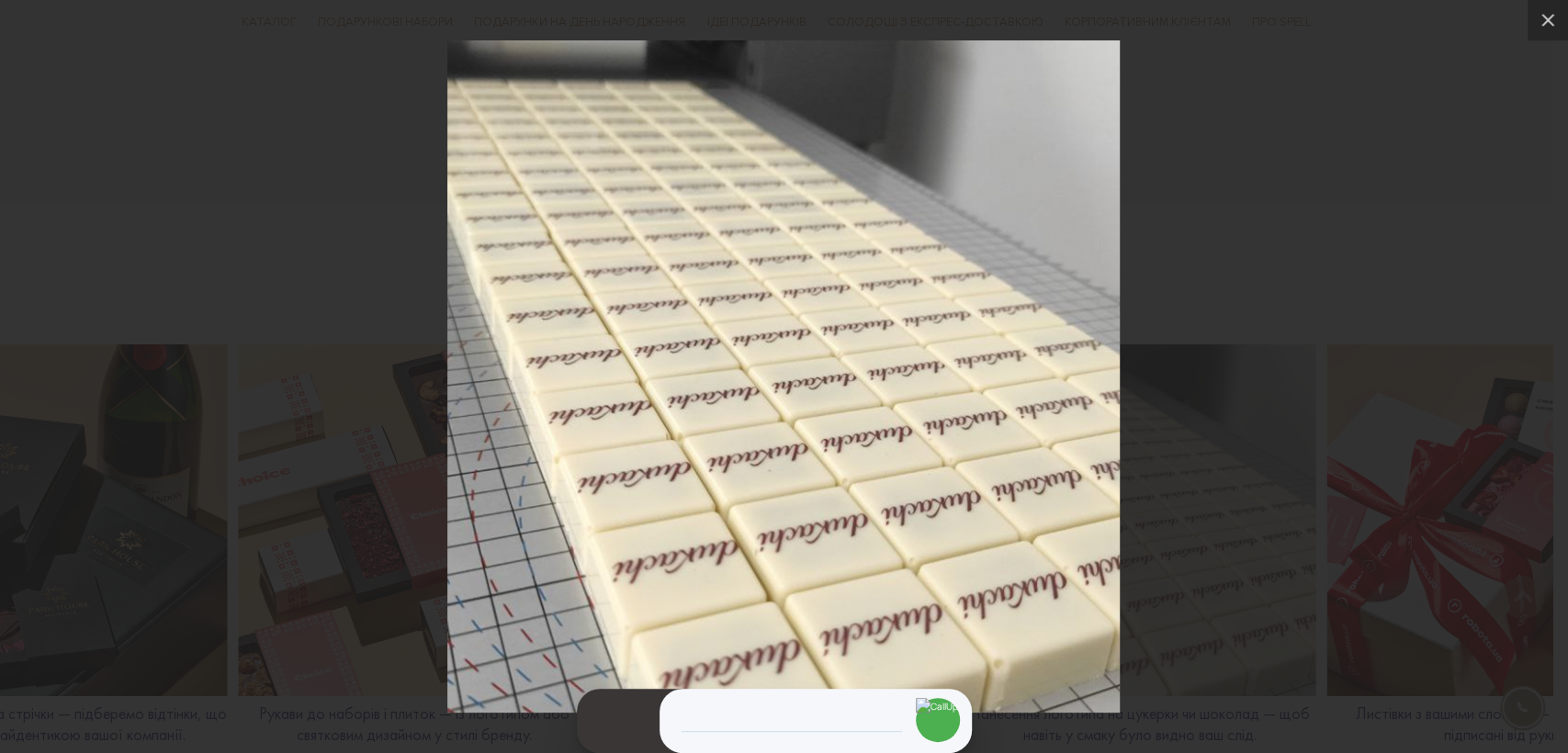
click at [1465, 524] on div at bounding box center [784, 376] width 1568 height 753
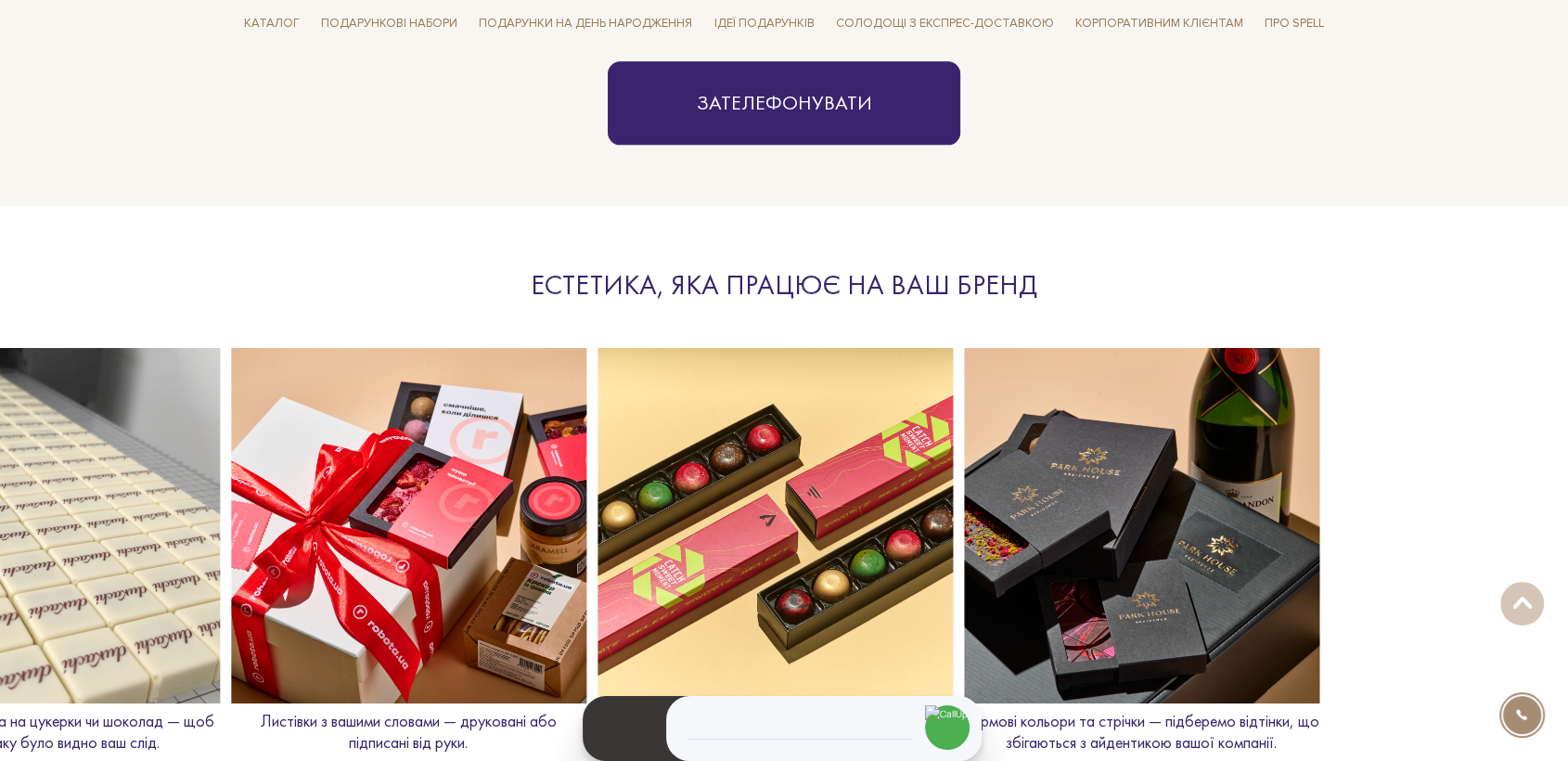
drag, startPoint x: 1503, startPoint y: 562, endPoint x: 396, endPoint y: 645, distance: 1110.1
click at [396, 645] on img at bounding box center [409, 525] width 355 height 355
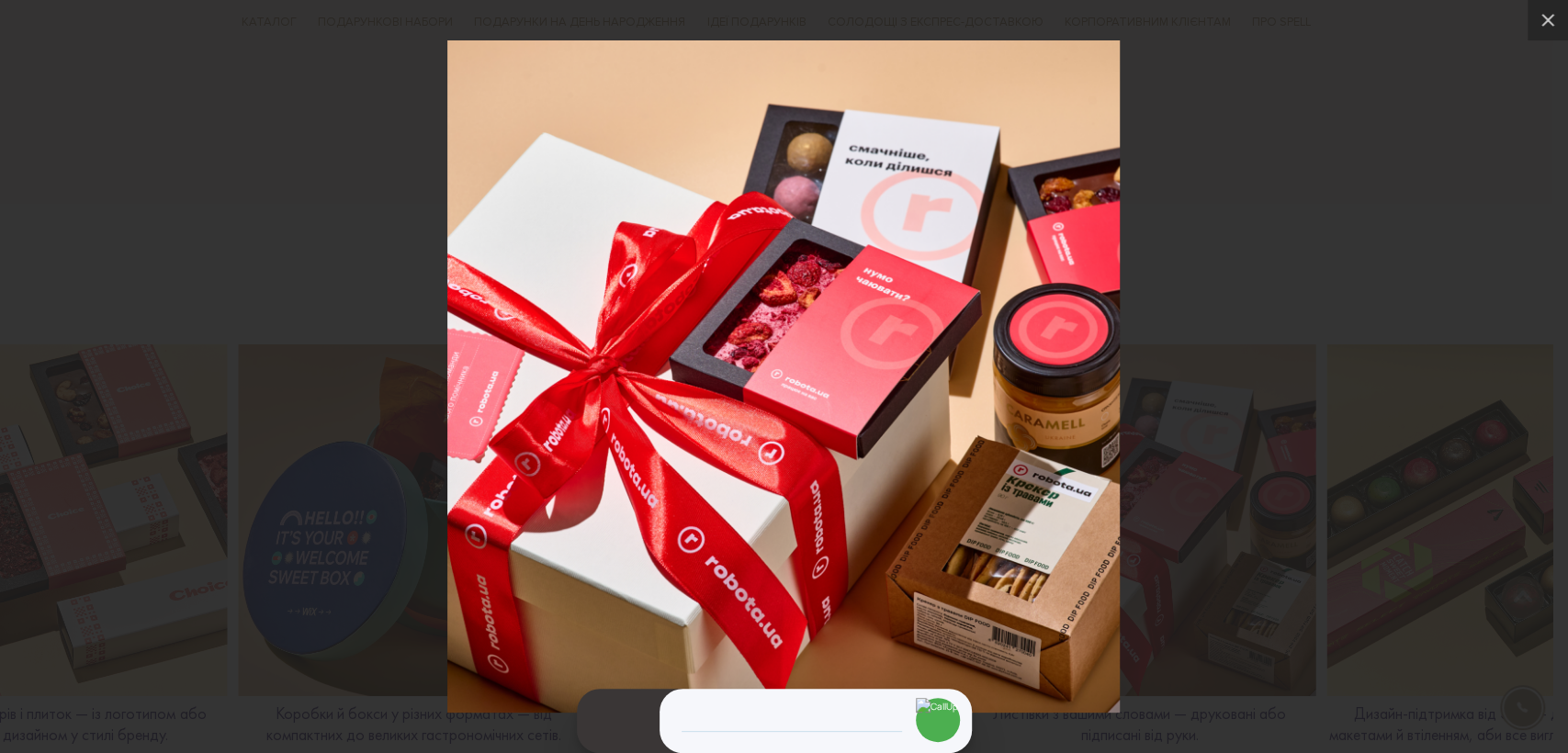
click at [1329, 498] on div at bounding box center [784, 376] width 1568 height 753
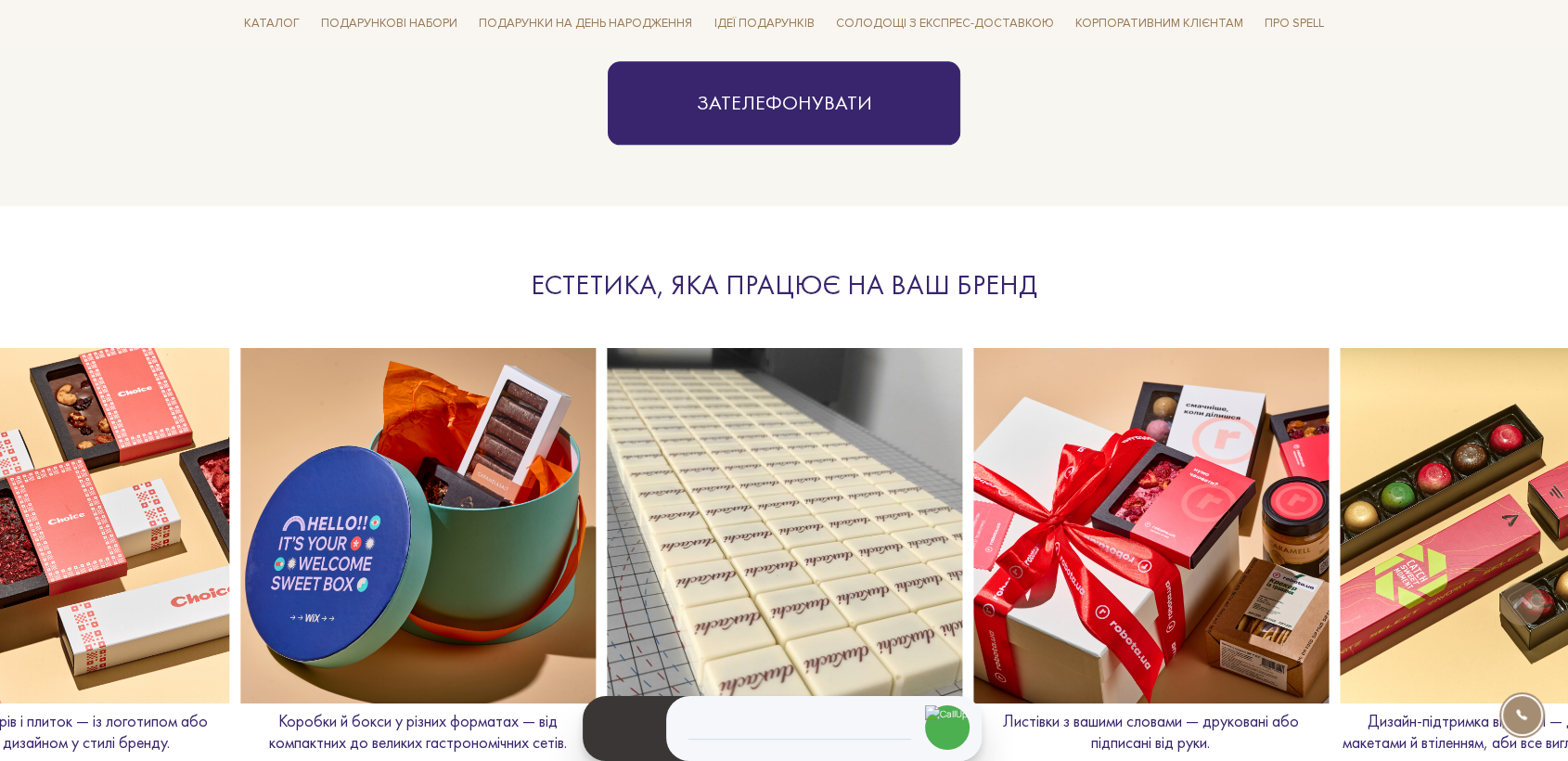
click at [1477, 580] on img at bounding box center [1517, 525] width 355 height 355
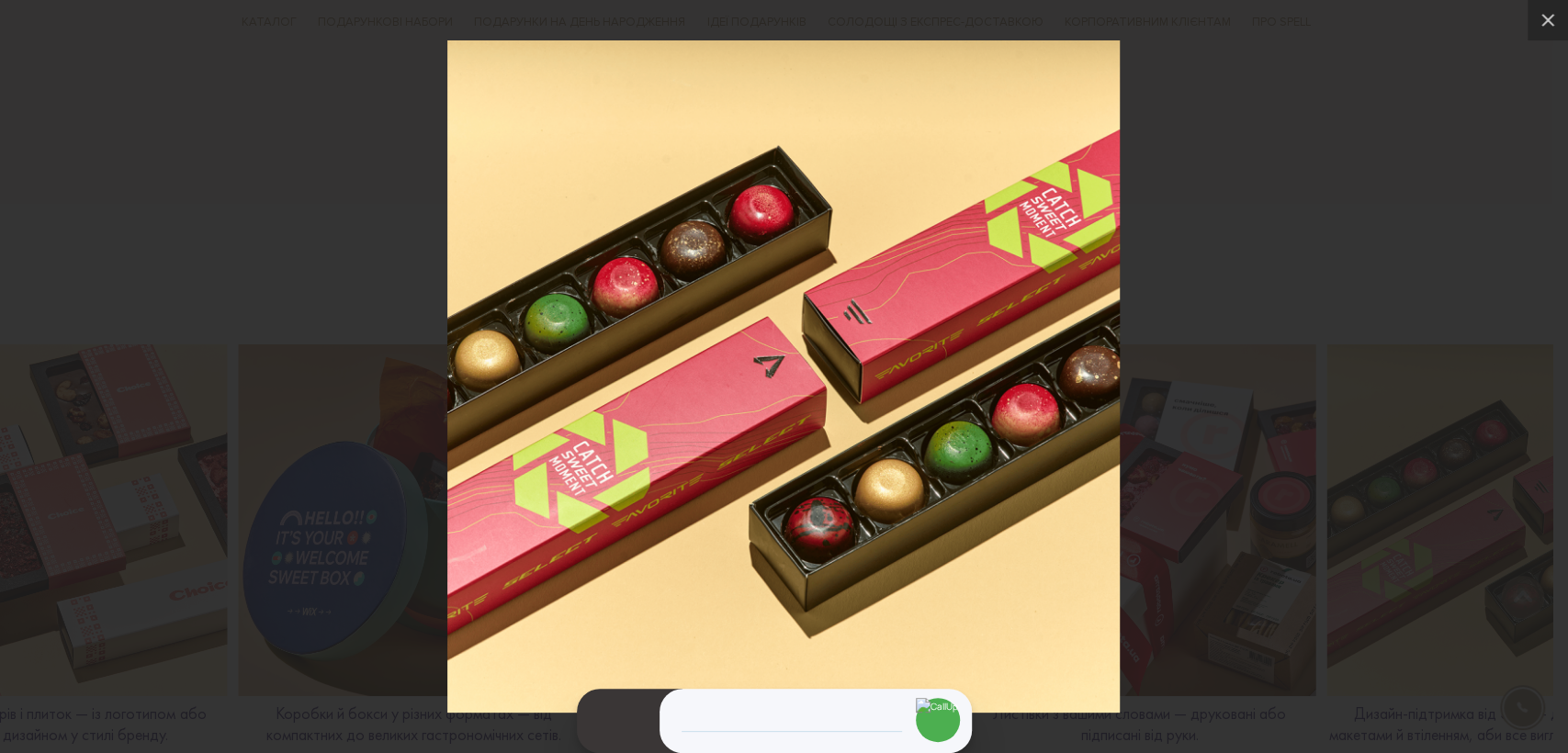
click at [1372, 538] on div at bounding box center [784, 376] width 1568 height 753
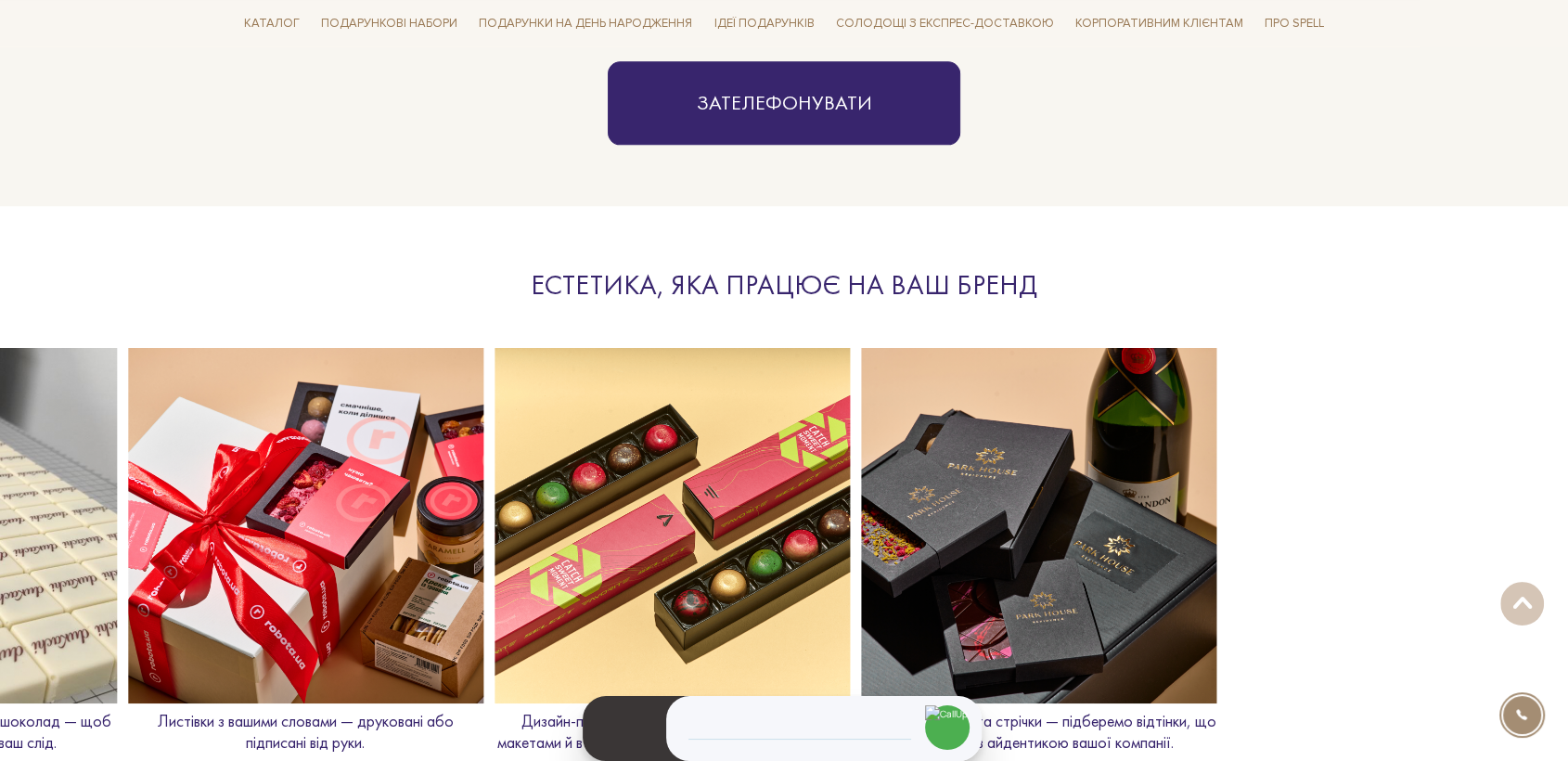
drag, startPoint x: 1455, startPoint y: 586, endPoint x: 626, endPoint y: 611, distance: 829.4
click at [626, 611] on img at bounding box center [672, 525] width 355 height 355
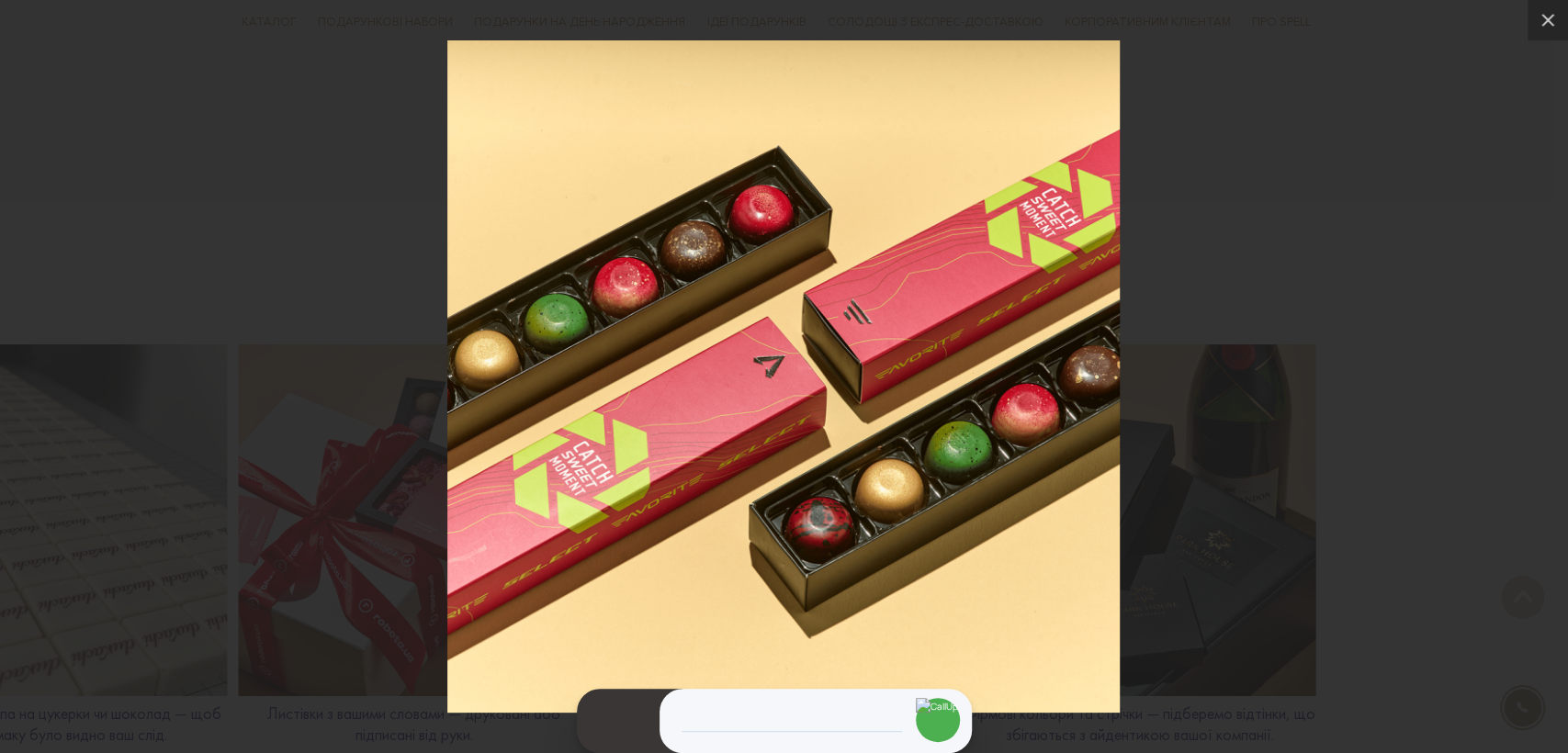
click at [262, 112] on div at bounding box center [784, 376] width 1568 height 753
click at [334, 240] on div at bounding box center [784, 376] width 1568 height 753
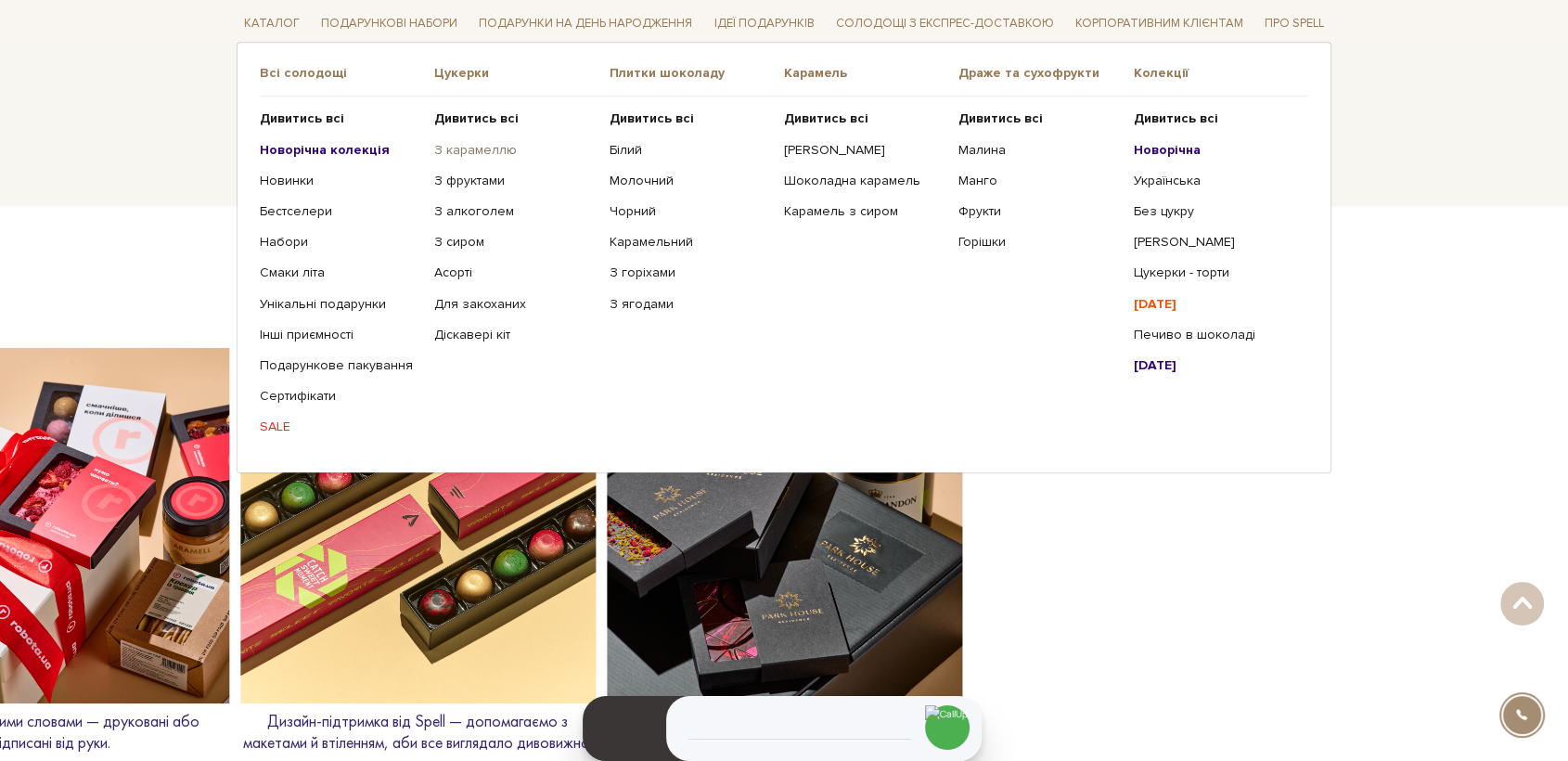
click at [486, 145] on link "З карамеллю" at bounding box center [514, 149] width 161 height 17
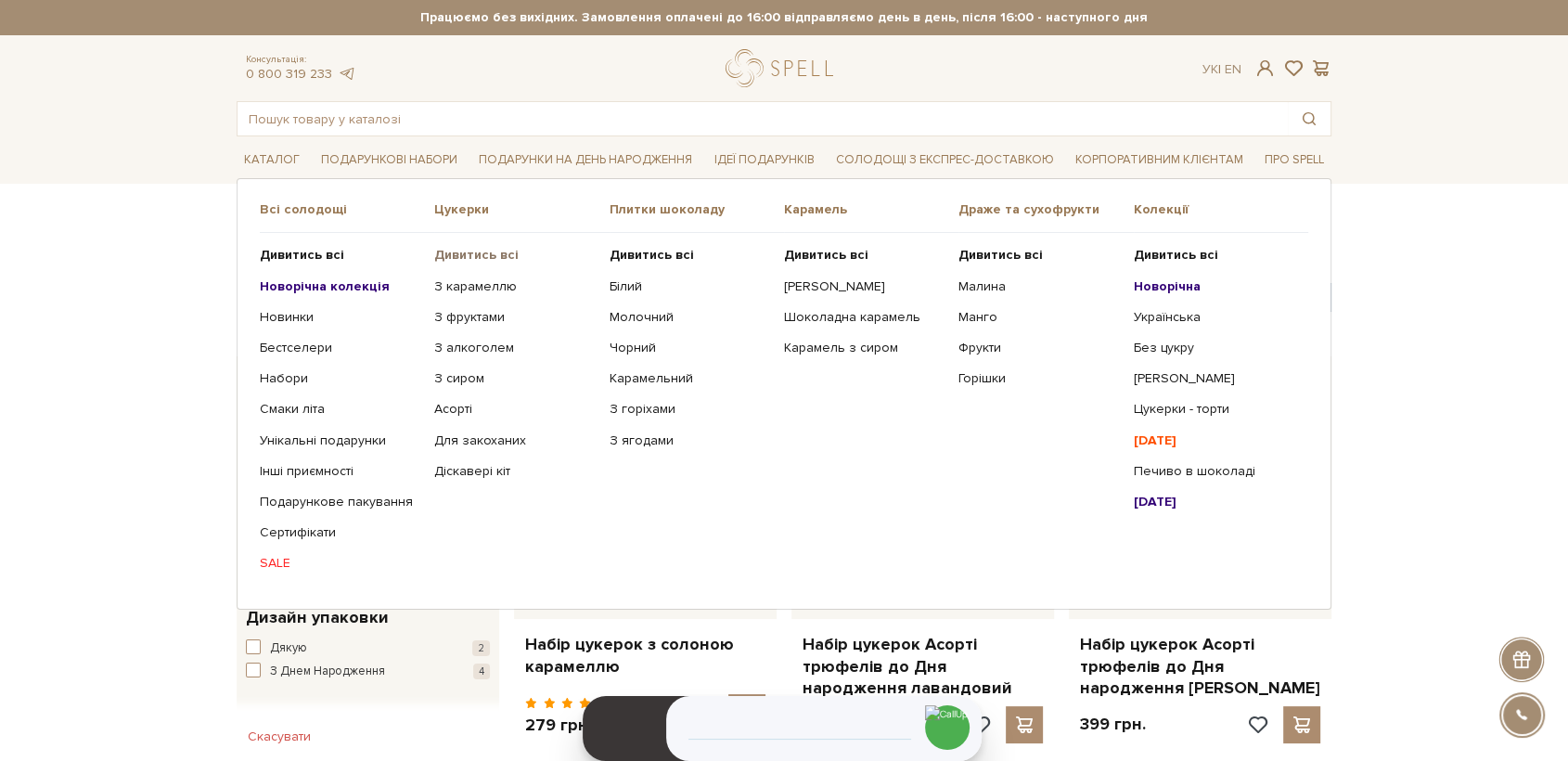
click at [465, 254] on b "Дивитись всі" at bounding box center [476, 255] width 85 height 16
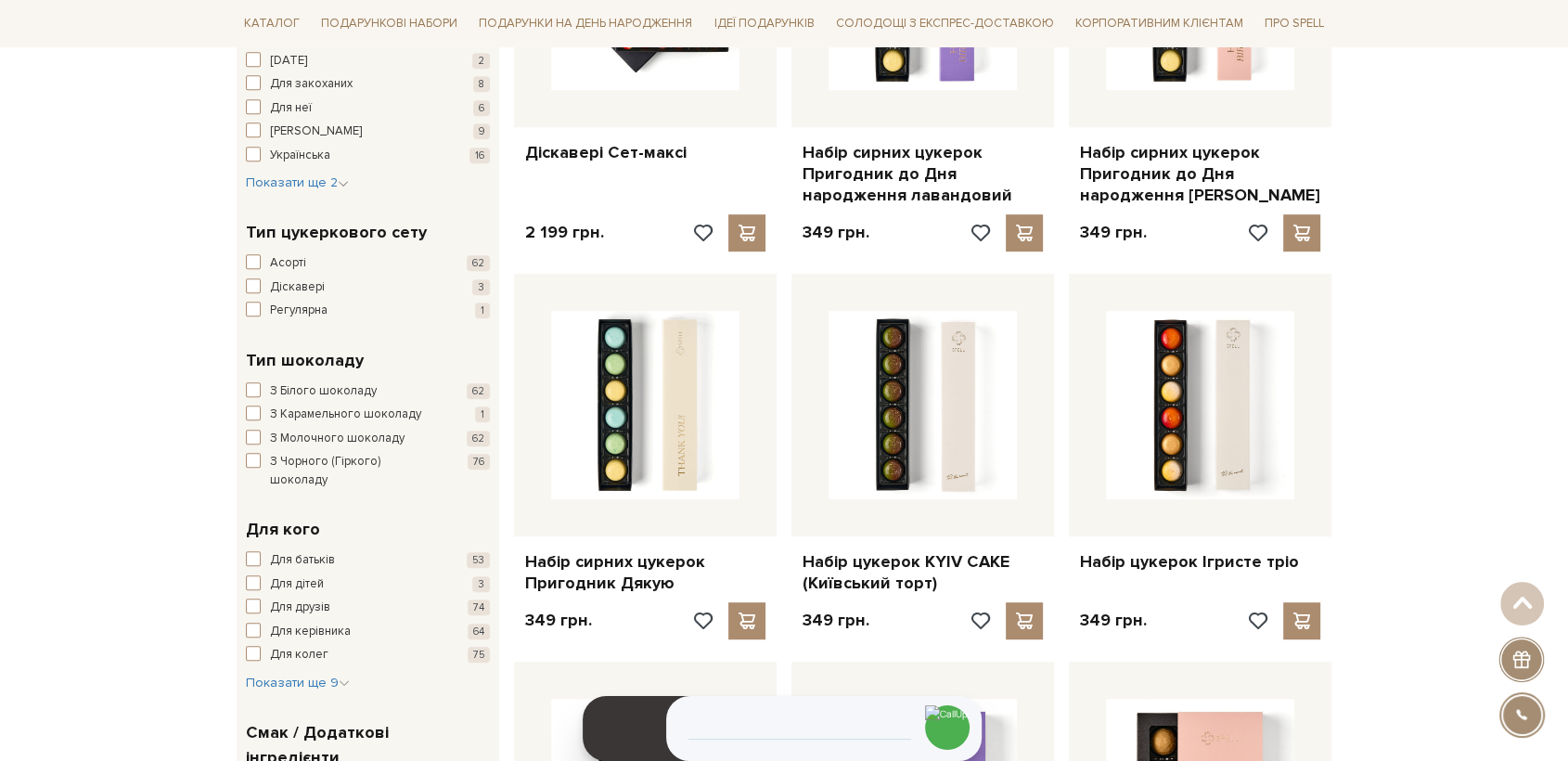
scroll to position [928, 0]
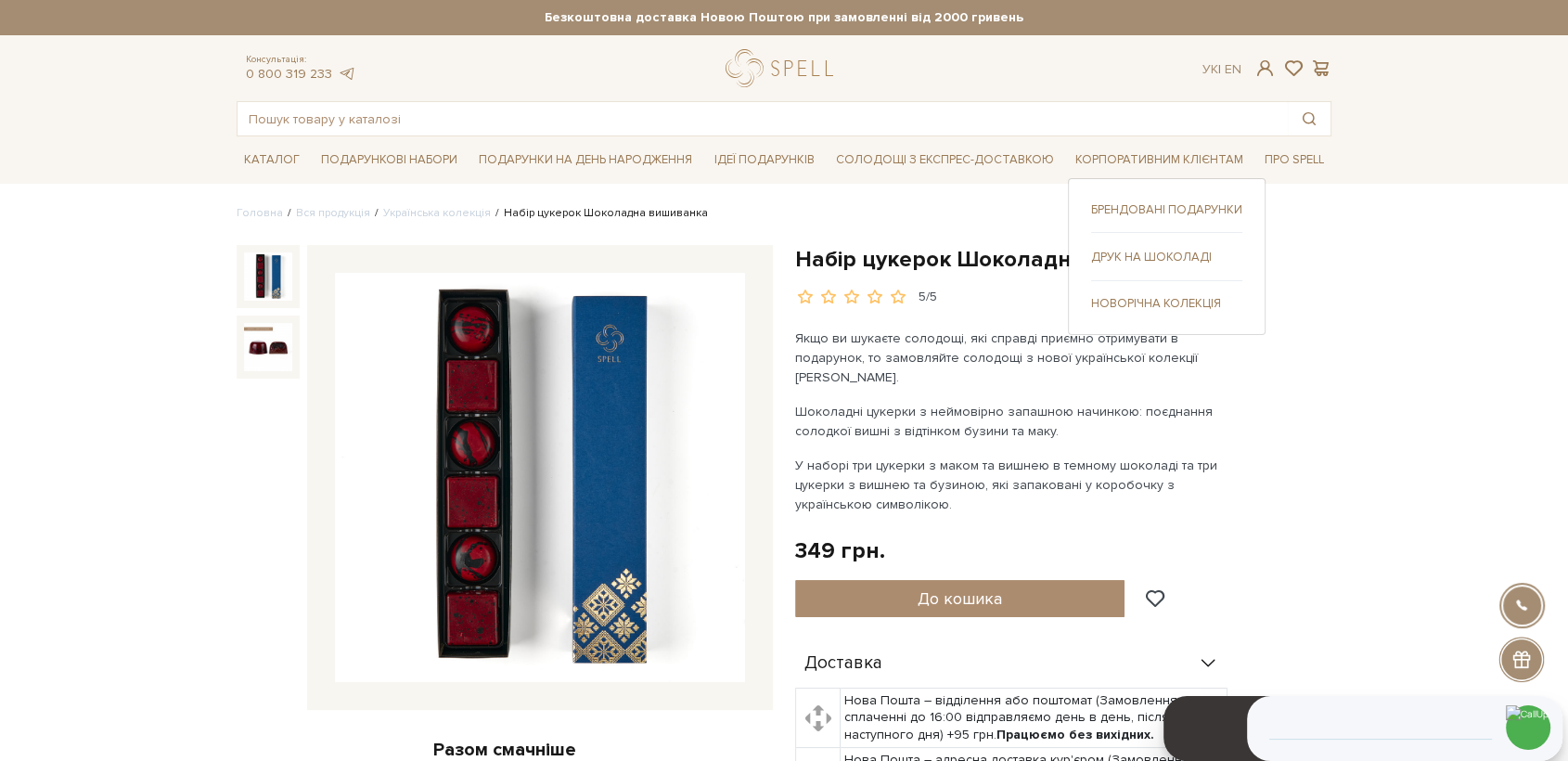
click at [1142, 209] on link "Брендовані подарунки" at bounding box center [1166, 210] width 151 height 17
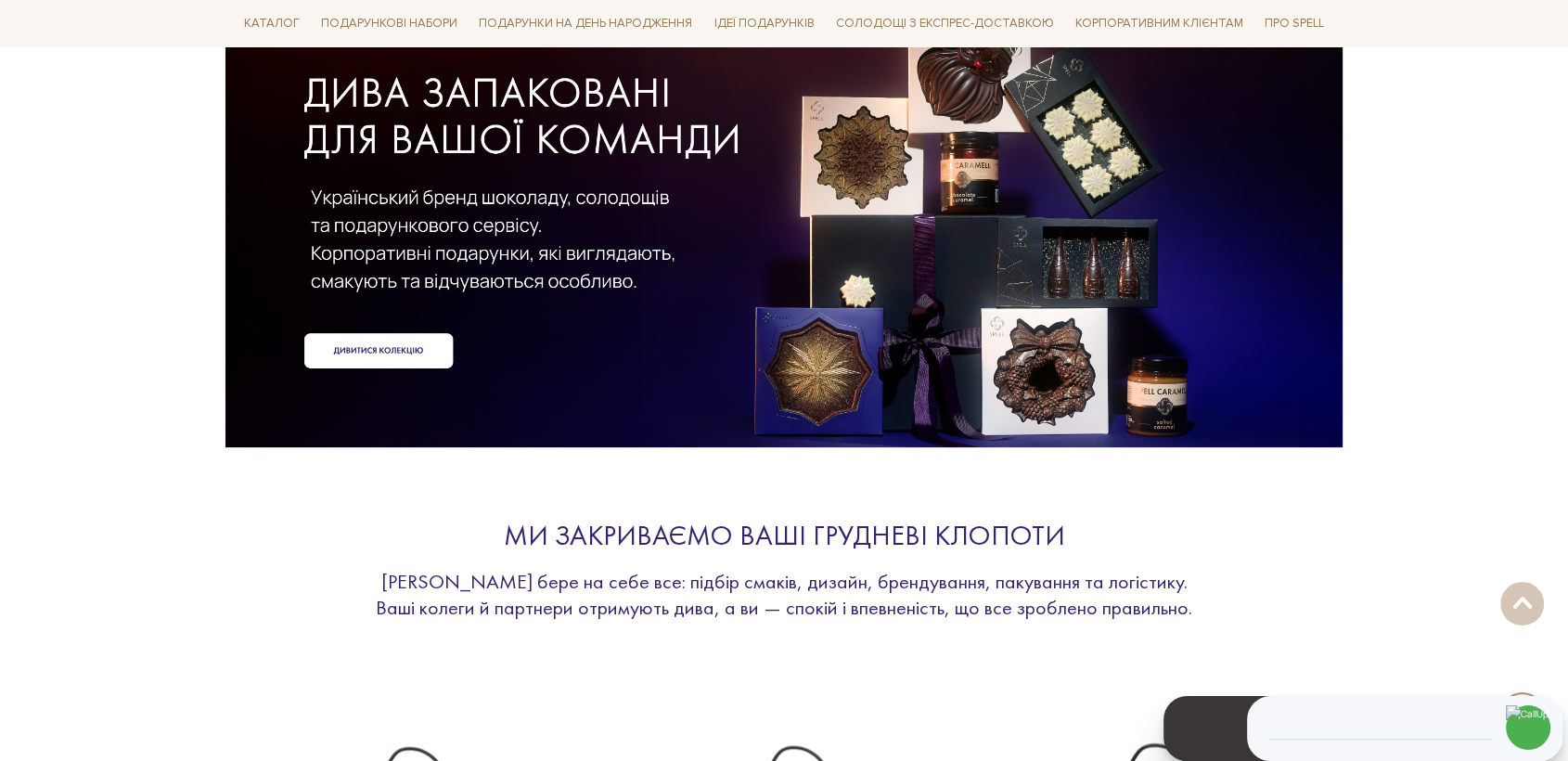
scroll to position [206, 0]
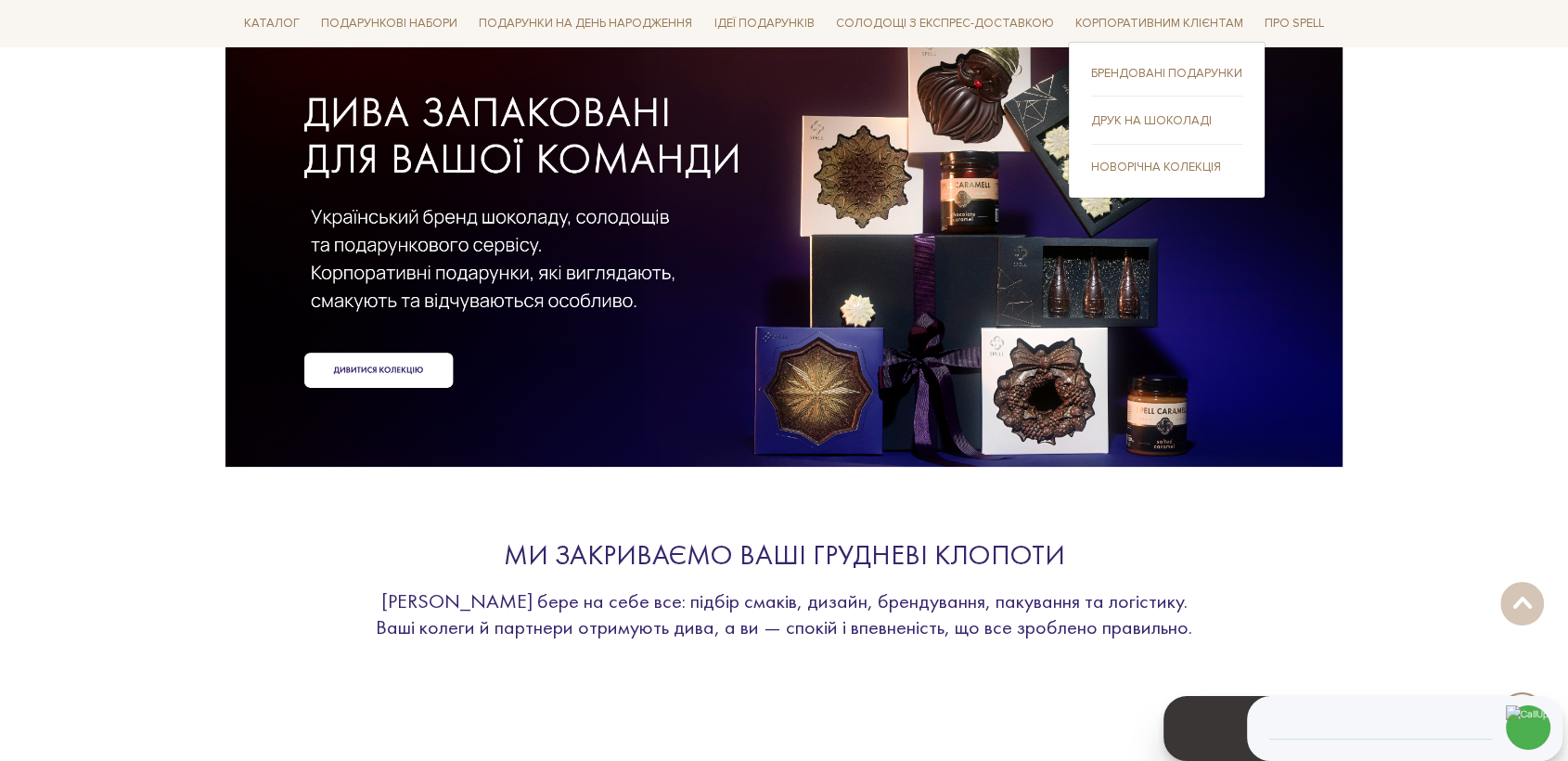
click at [1144, 122] on link "Друк на шоколаді" at bounding box center [1166, 120] width 151 height 17
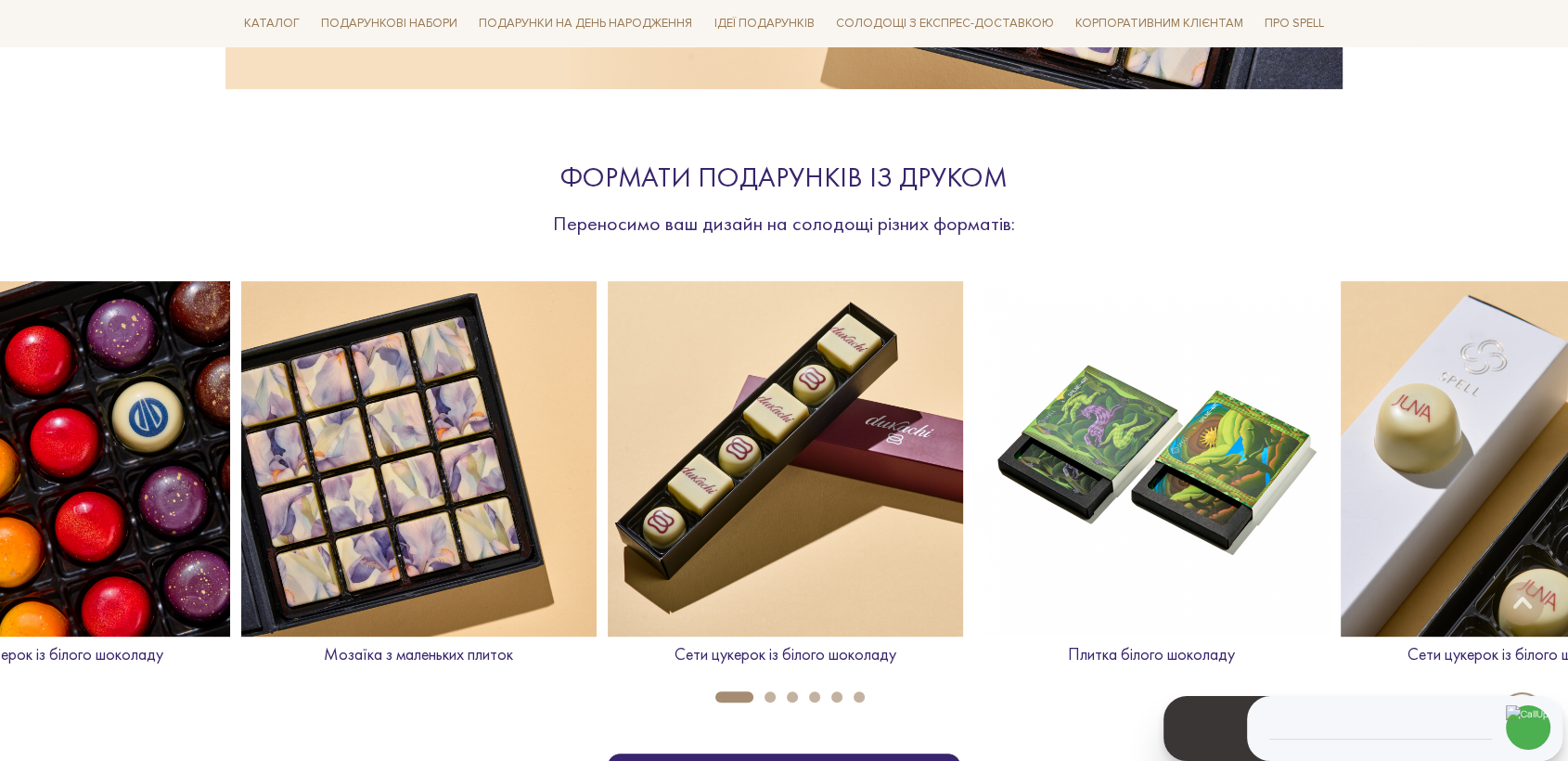
scroll to position [824, 0]
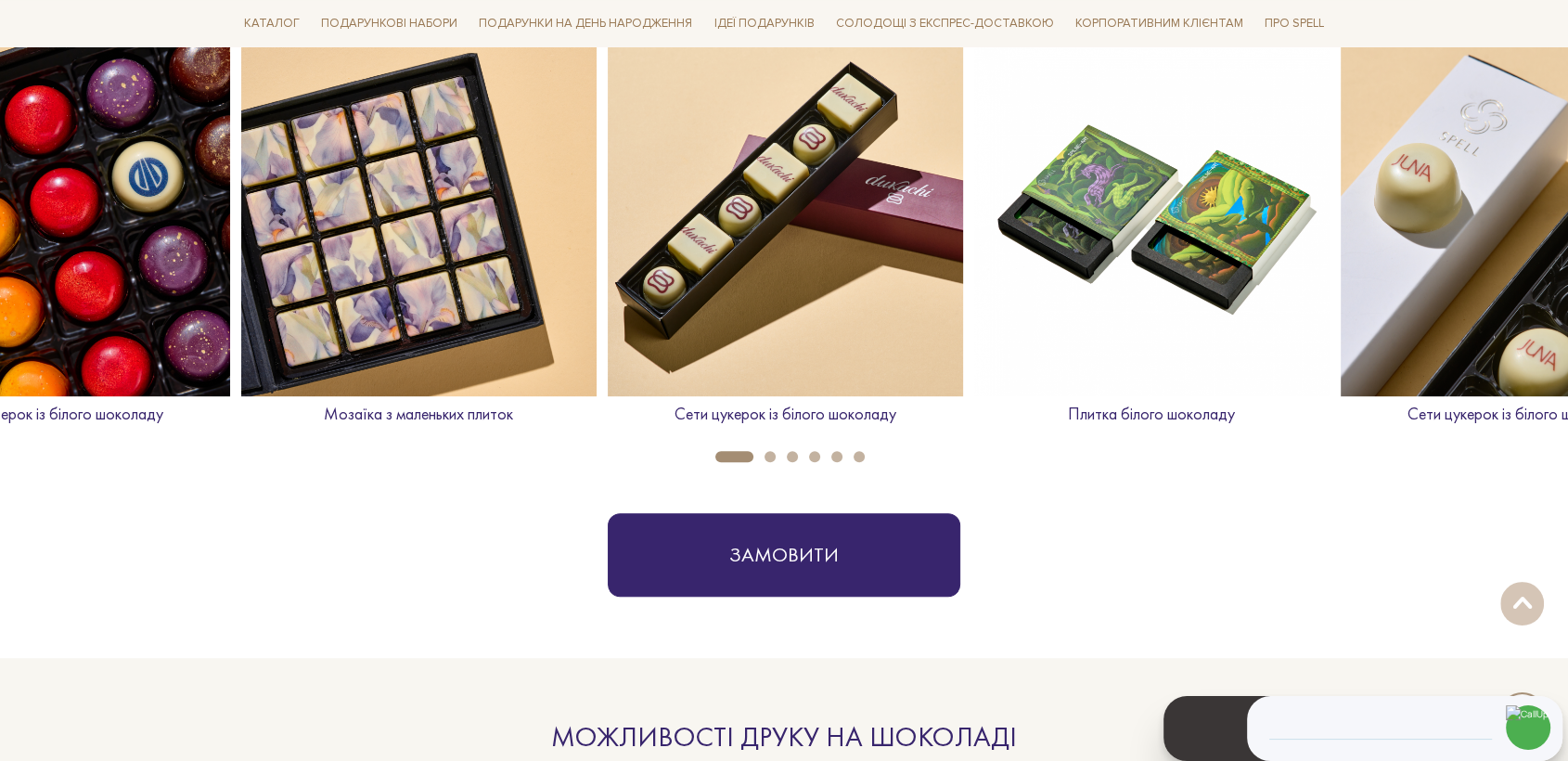
click at [763, 246] on img at bounding box center [785, 218] width 355 height 355
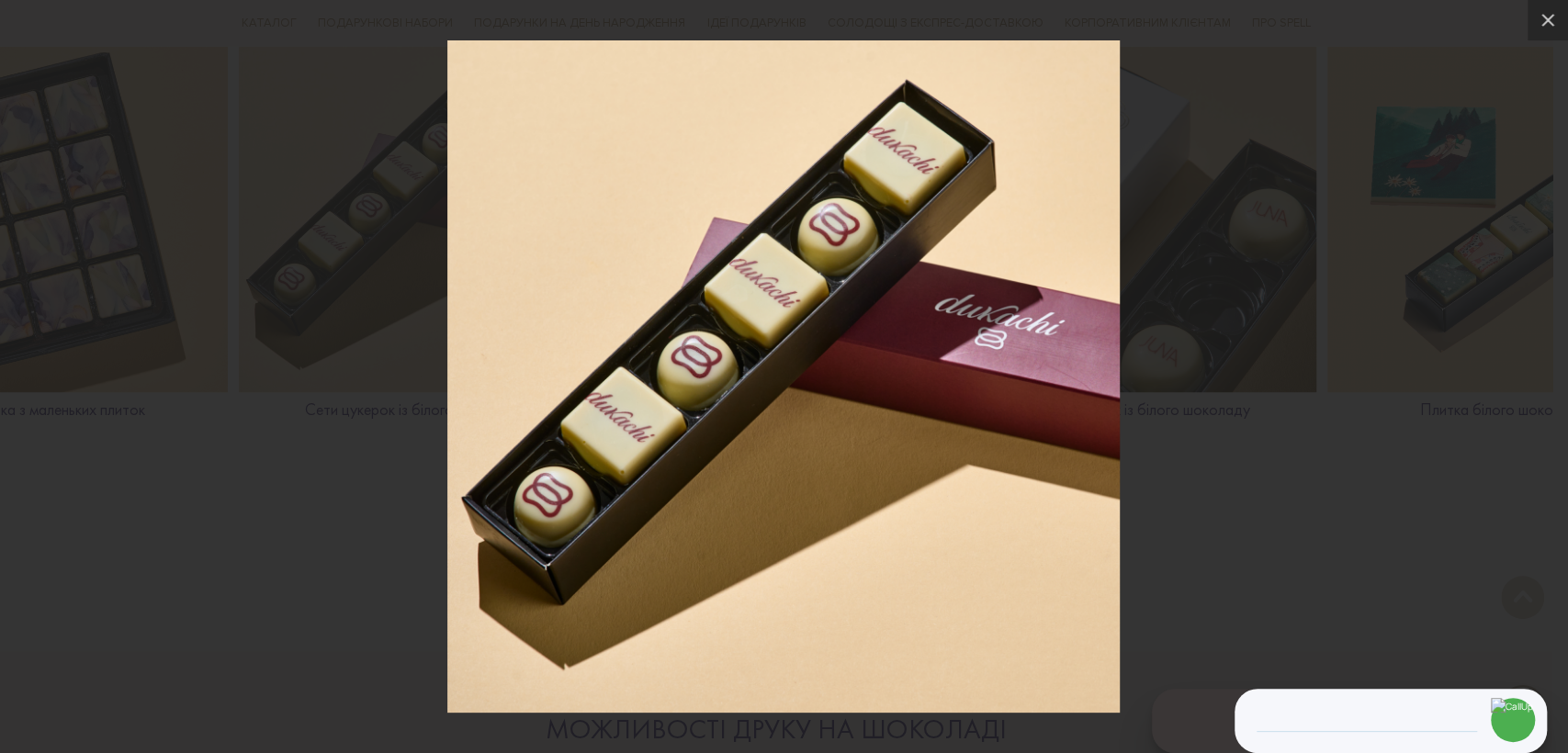
drag, startPoint x: 171, startPoint y: 495, endPoint x: 147, endPoint y: 379, distance: 118.5
click at [171, 492] on div at bounding box center [784, 376] width 1568 height 753
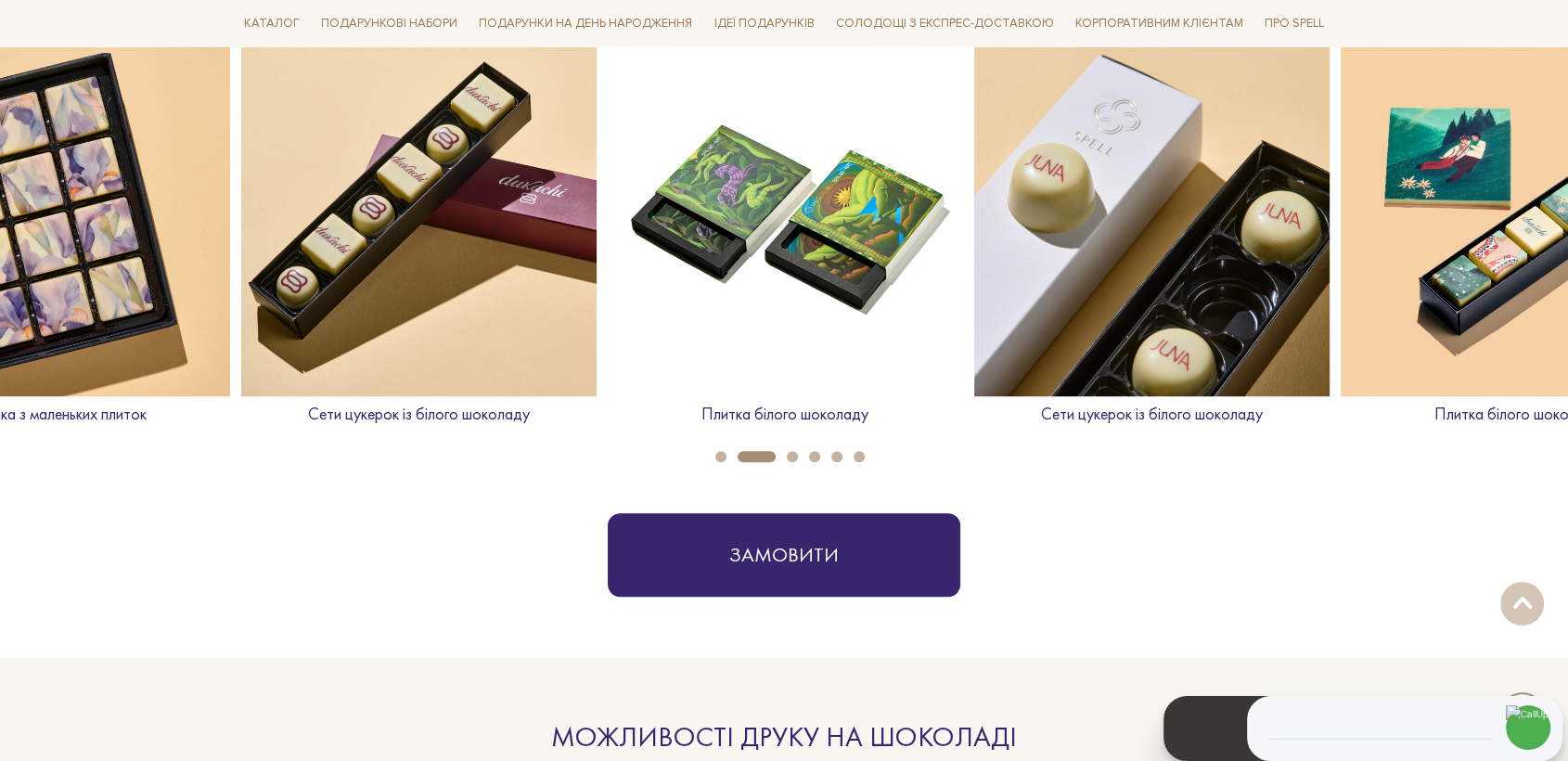
click at [1462, 175] on img at bounding box center [1518, 218] width 355 height 355
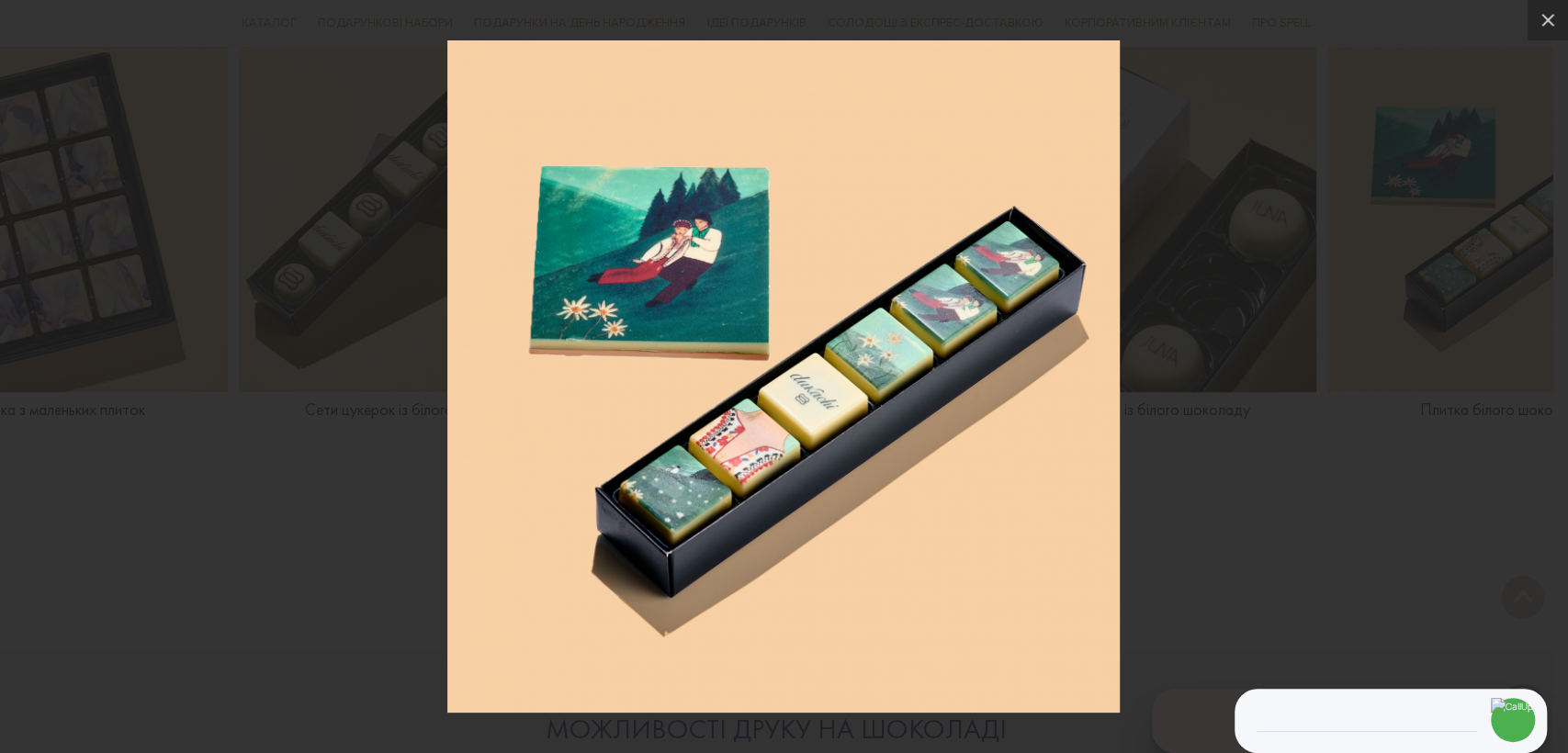
drag, startPoint x: 711, startPoint y: 296, endPoint x: 747, endPoint y: 310, distance: 38.6
click at [337, 647] on div at bounding box center [784, 376] width 1568 height 753
